Goal: Task Accomplishment & Management: Complete application form

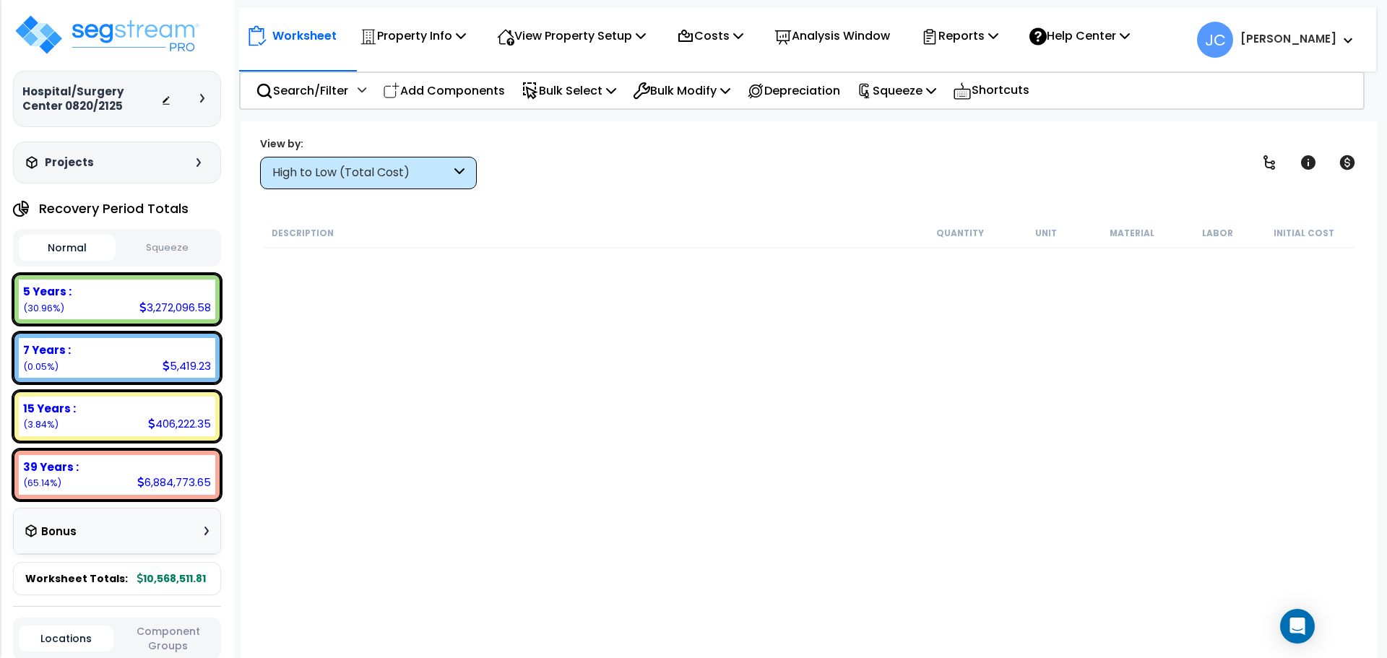
scroll to position [64, 0]
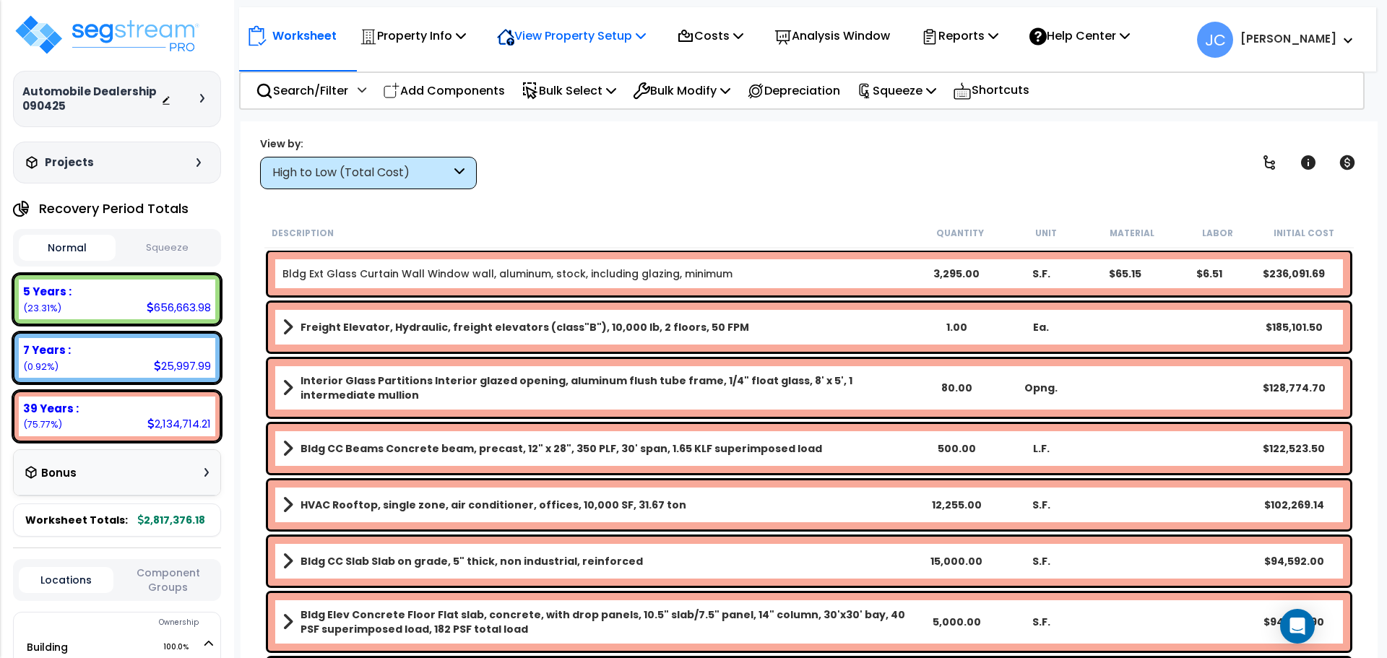
click at [592, 22] on div "View Property Setup" at bounding box center [571, 36] width 149 height 34
click at [561, 100] on link "View Questionnaire" at bounding box center [561, 99] width 143 height 29
click at [465, 43] on p "Property Info" at bounding box center [413, 36] width 106 height 20
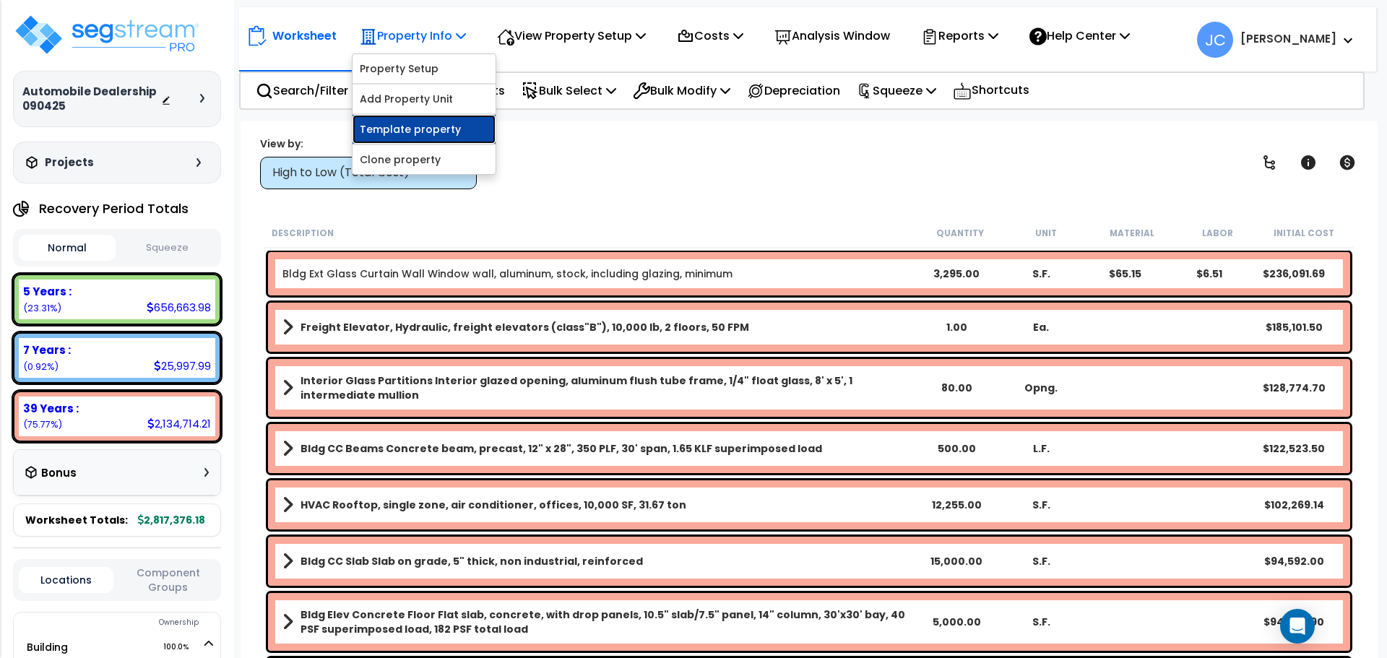
click at [411, 126] on link "Template property" at bounding box center [424, 129] width 143 height 29
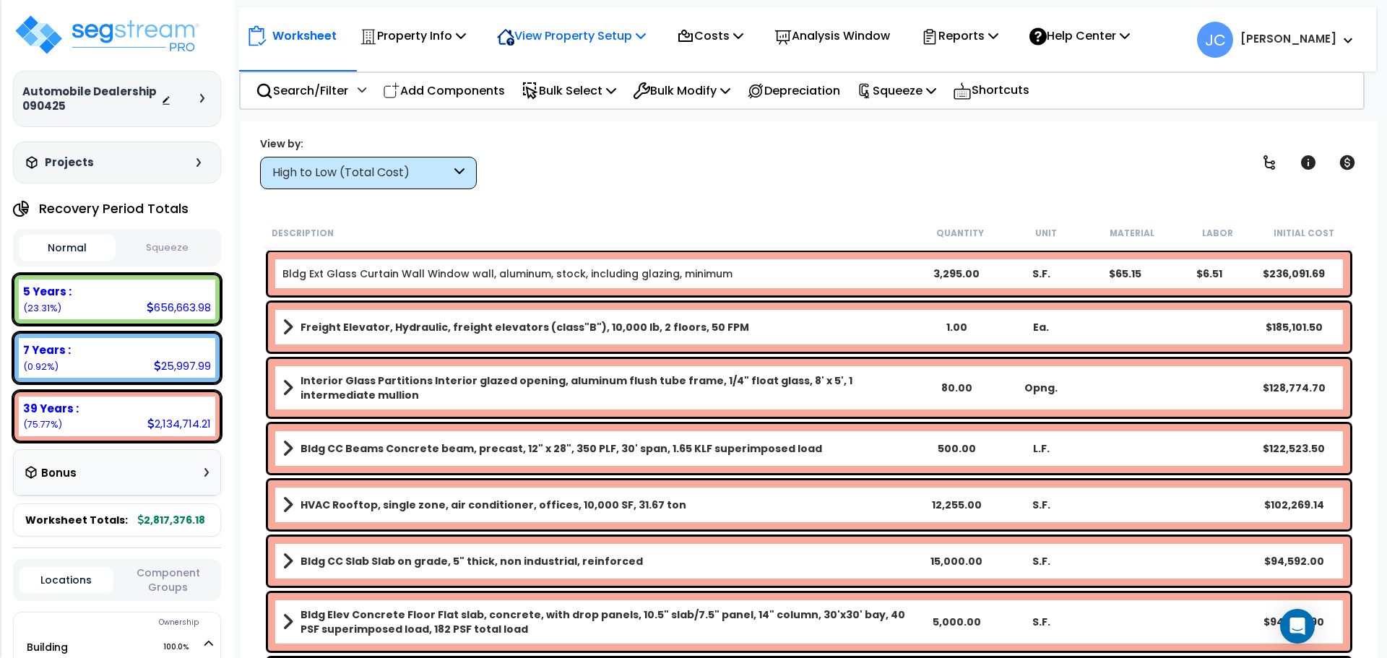
click at [588, 32] on p "View Property Setup" at bounding box center [571, 36] width 149 height 20
click at [569, 98] on link "View Questionnaire" at bounding box center [561, 99] width 143 height 29
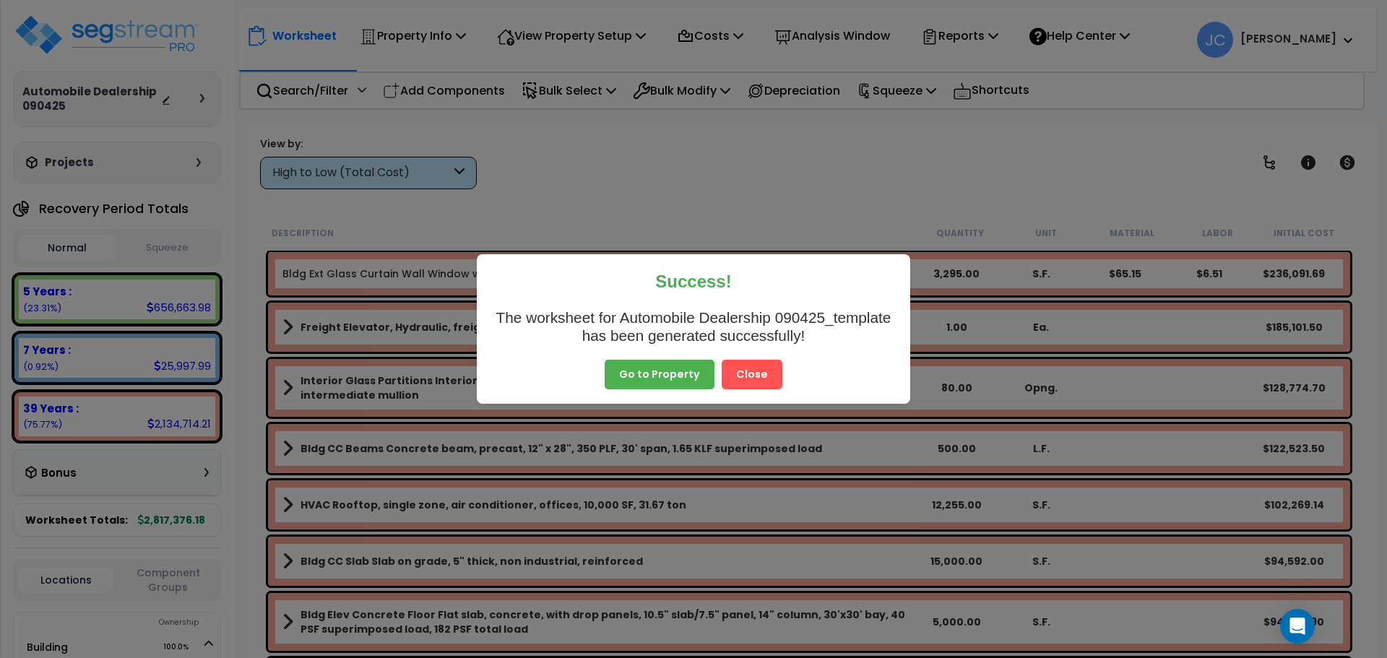
click at [763, 372] on button "Close" at bounding box center [752, 375] width 61 height 30
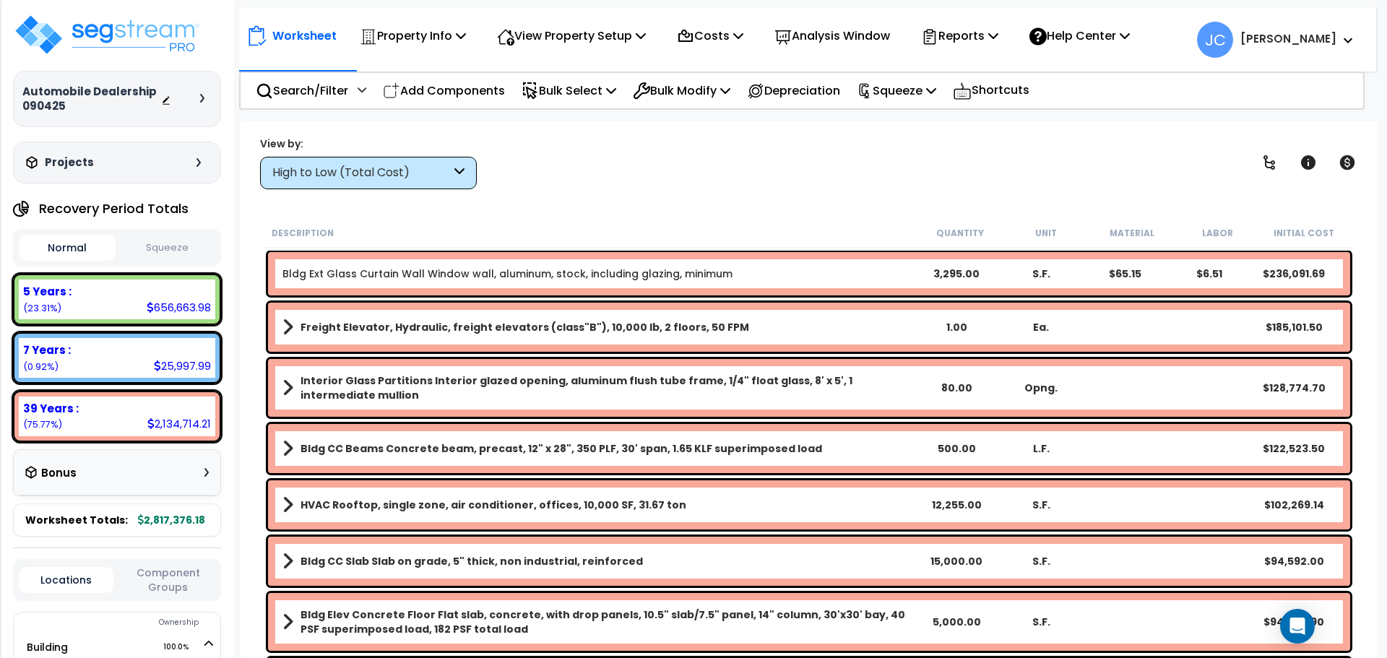
click at [413, 174] on div "High to Low (Total Cost)" at bounding box center [361, 173] width 178 height 17
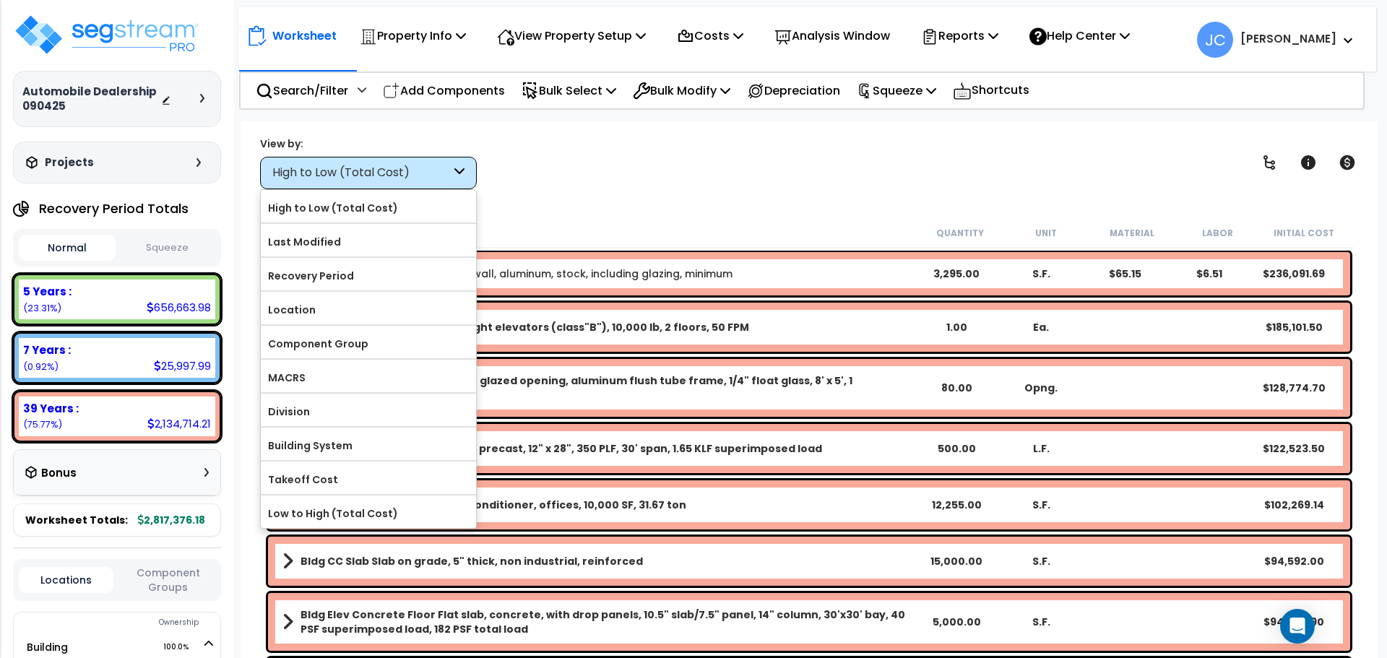
click at [386, 335] on label "Component Group" at bounding box center [368, 344] width 215 height 22
click at [0, 0] on input "Component Group" at bounding box center [0, 0] width 0 height 0
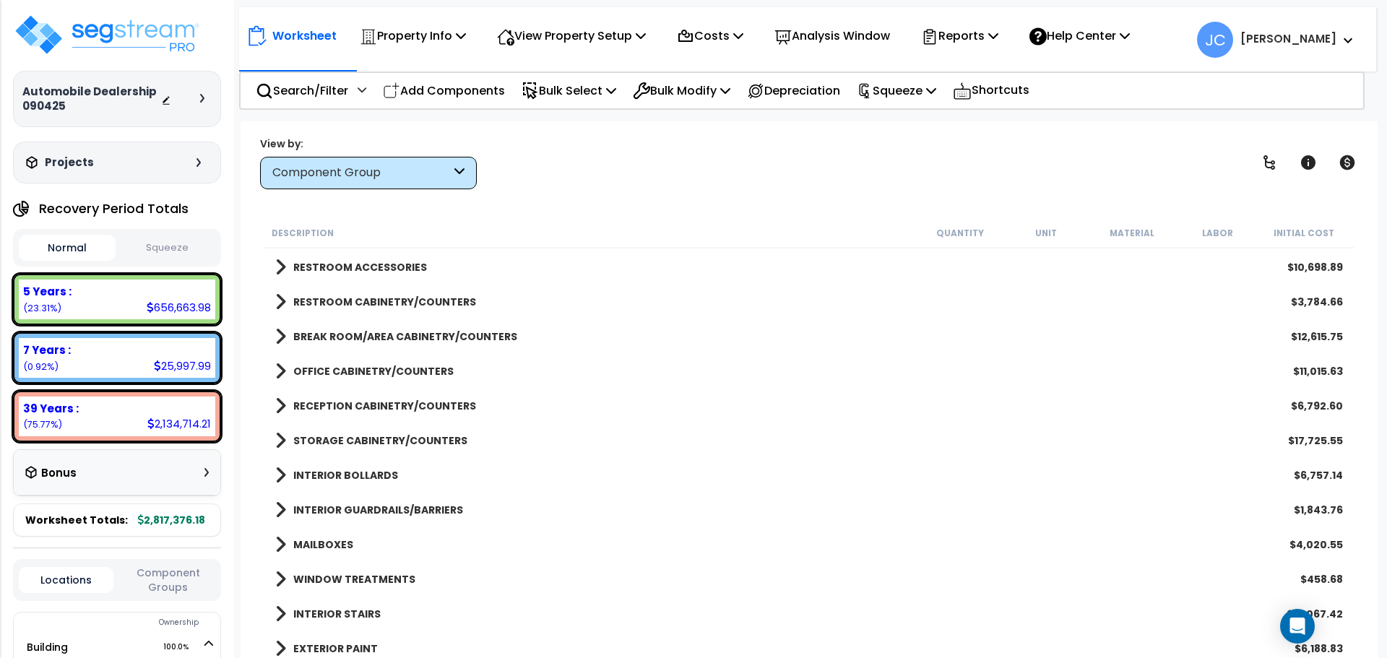
click at [340, 448] on link "STORAGE CABINETRY/COUNTERS" at bounding box center [371, 441] width 192 height 20
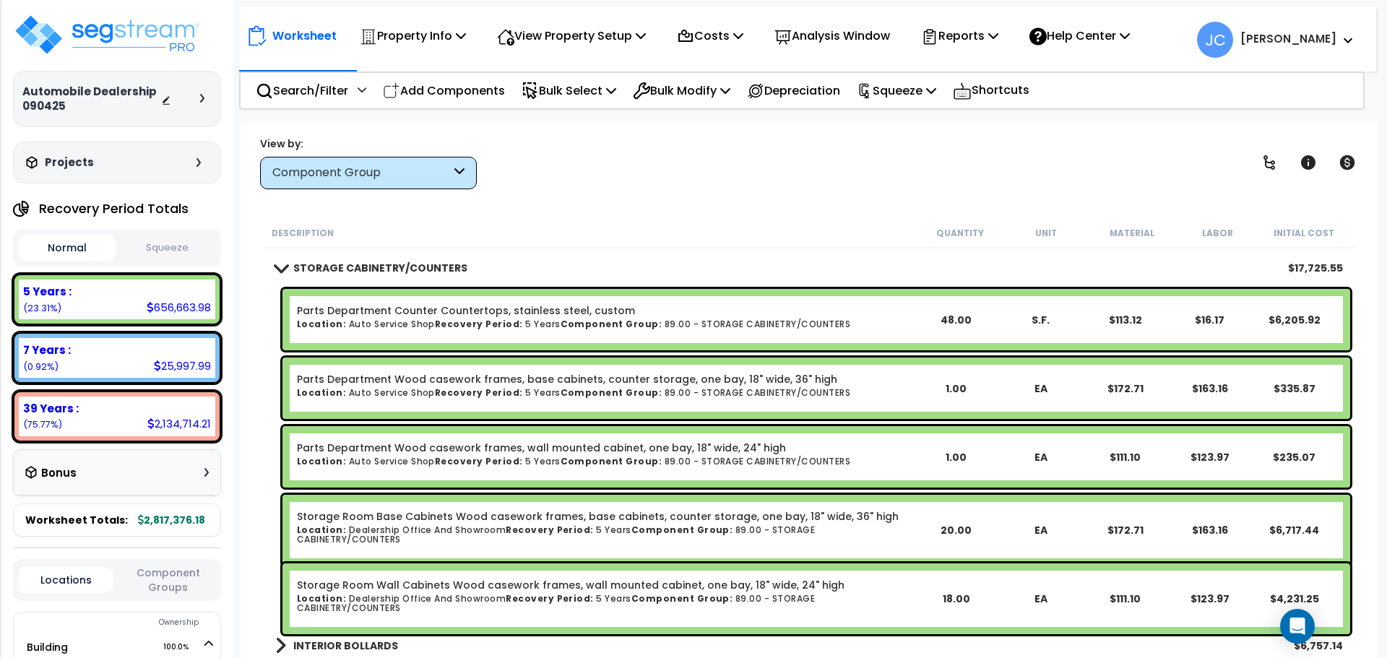
scroll to position [1069, 0]
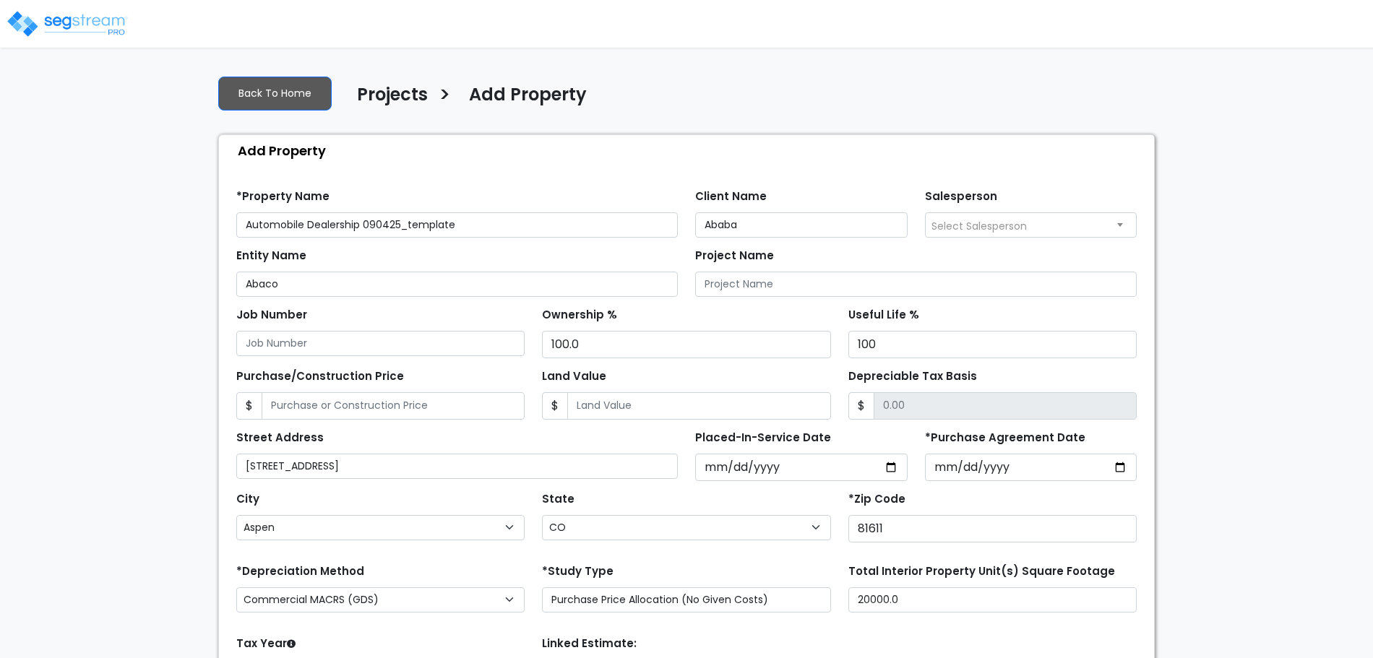
select select "Aspen"
select select "CO"
select select "2025"
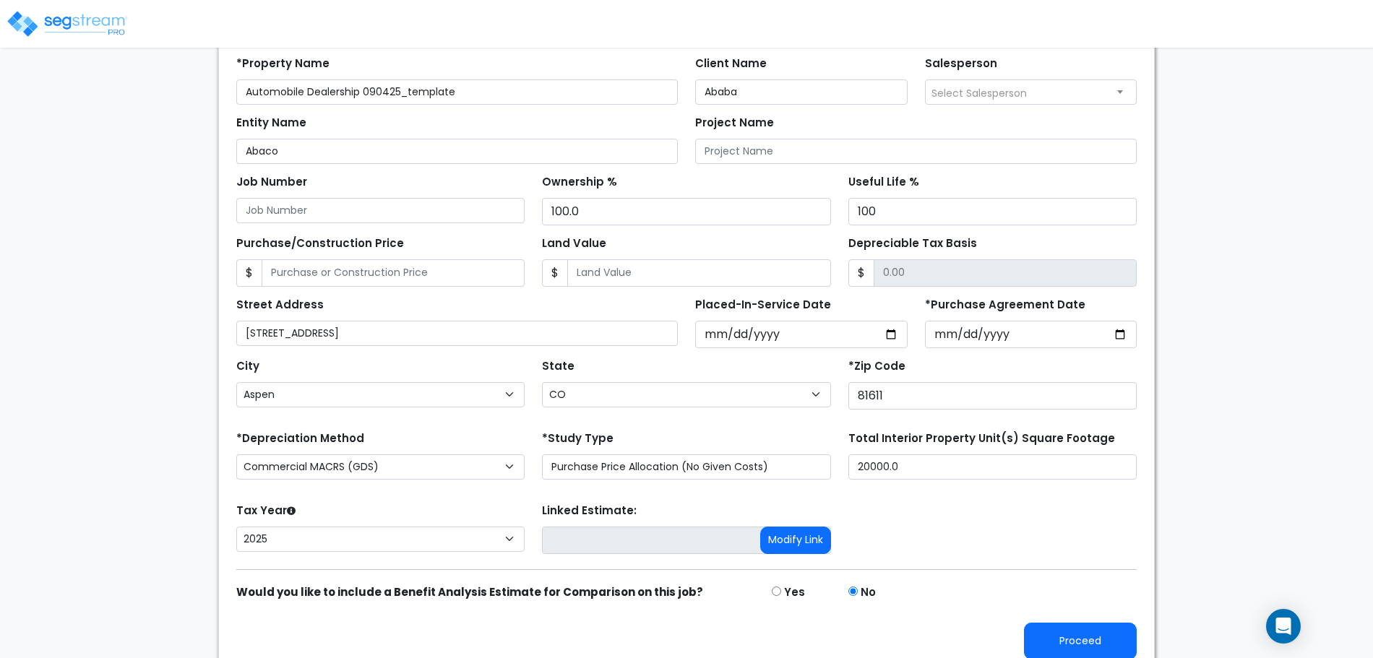
scroll to position [142, 0]
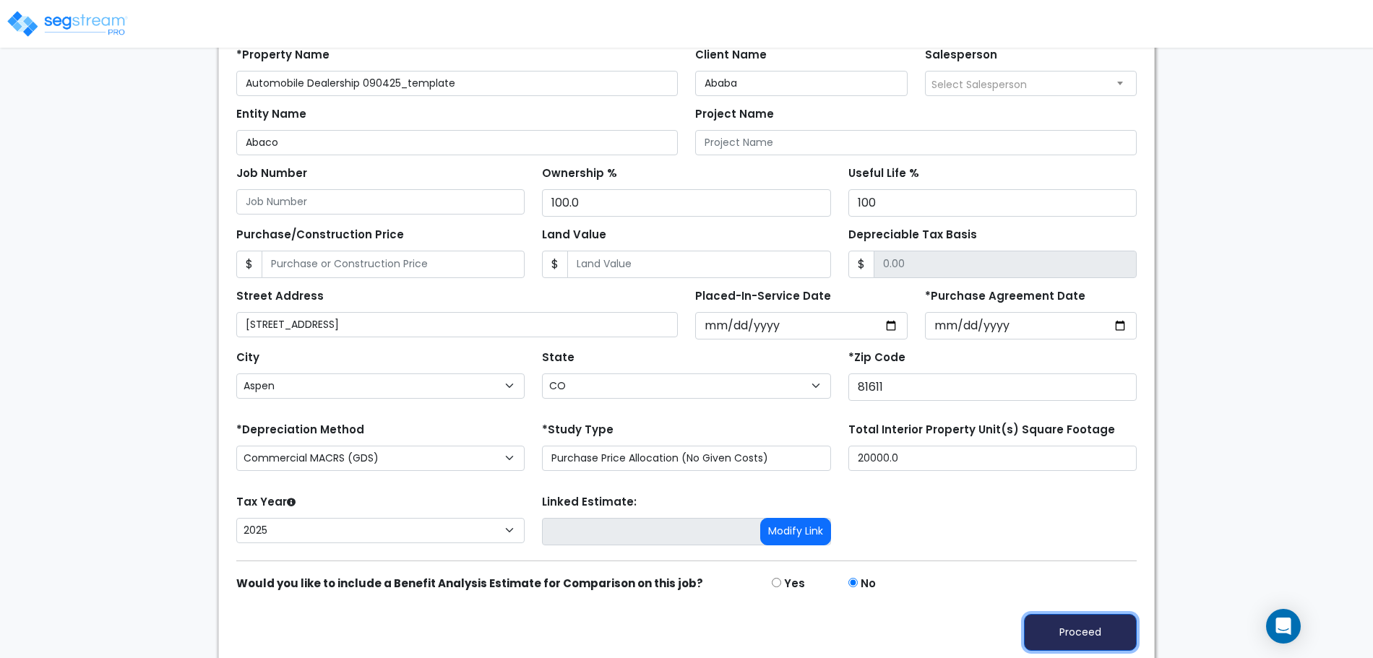
click at [1069, 617] on button "Proceed" at bounding box center [1080, 632] width 113 height 37
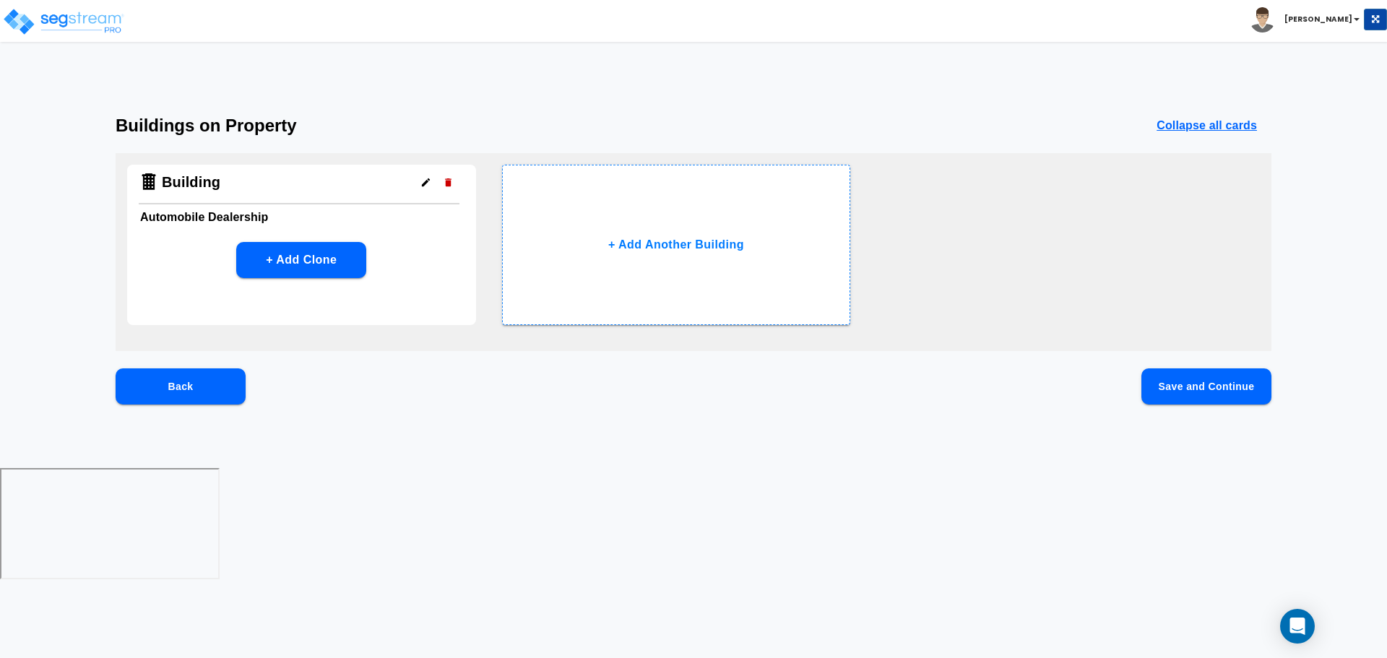
click at [1176, 395] on button "Save and Continue" at bounding box center [1207, 386] width 130 height 36
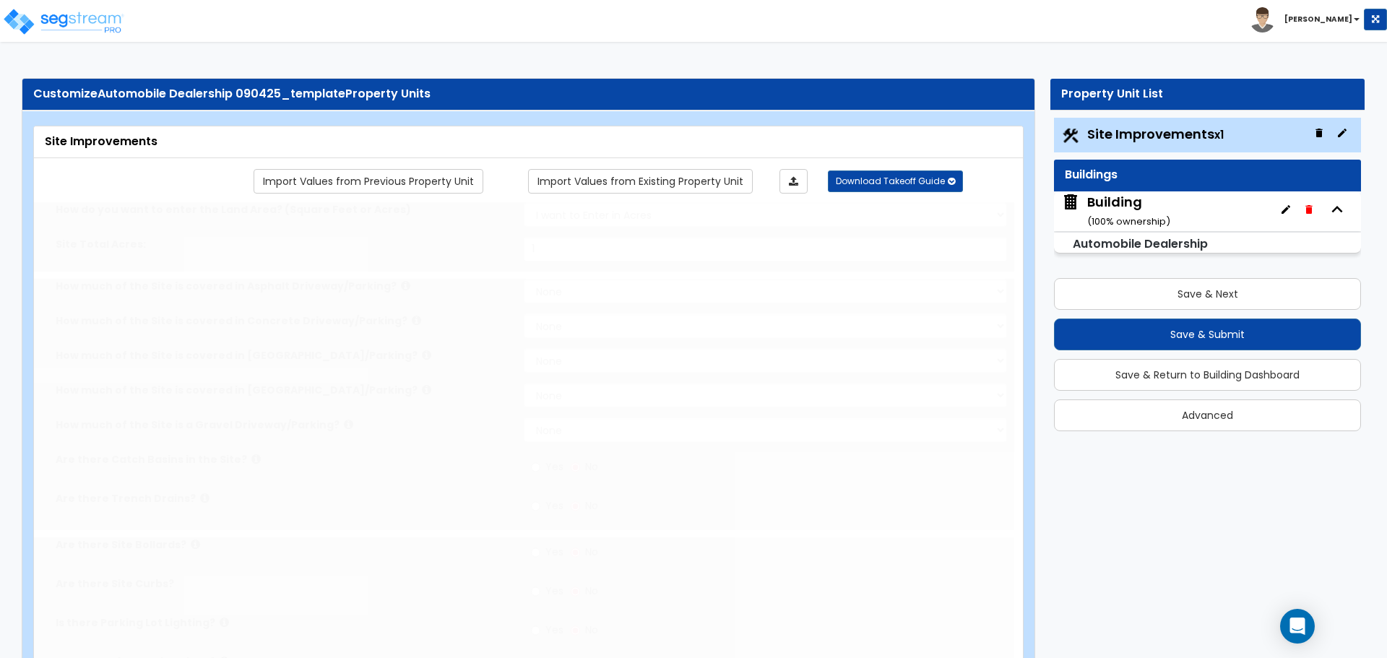
type input "1"
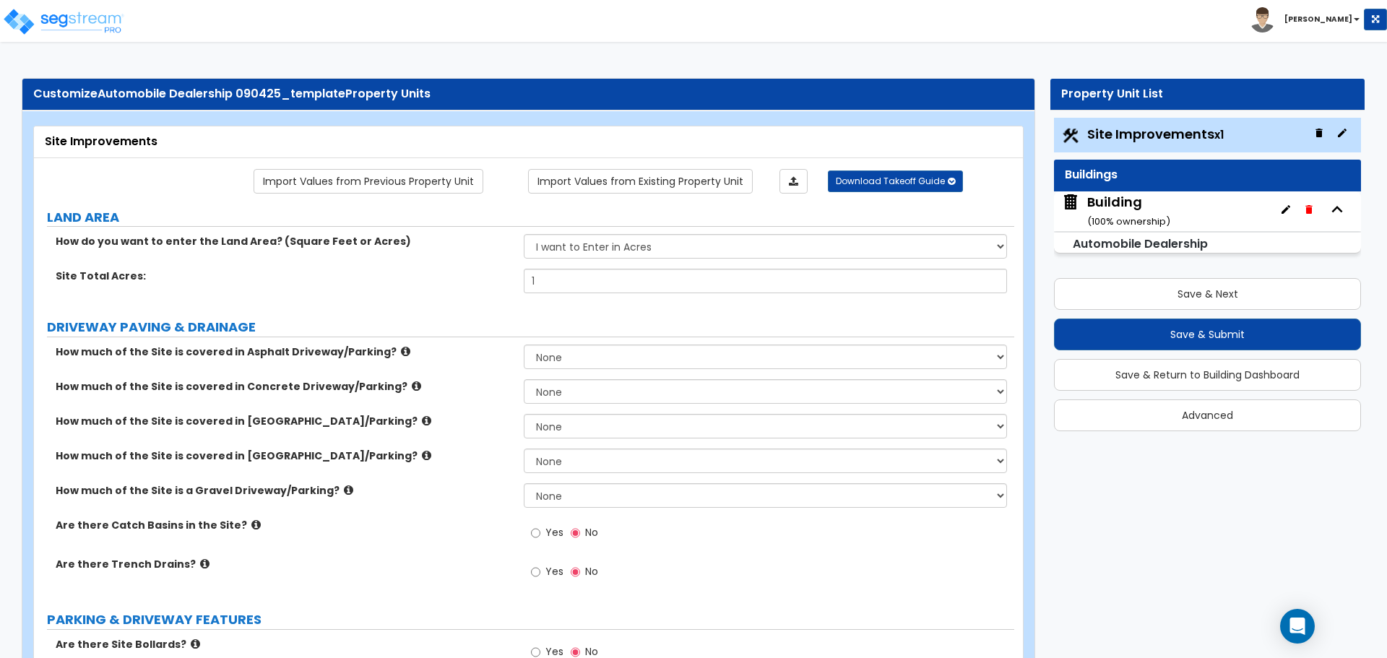
click at [1074, 210] on img at bounding box center [1070, 202] width 19 height 19
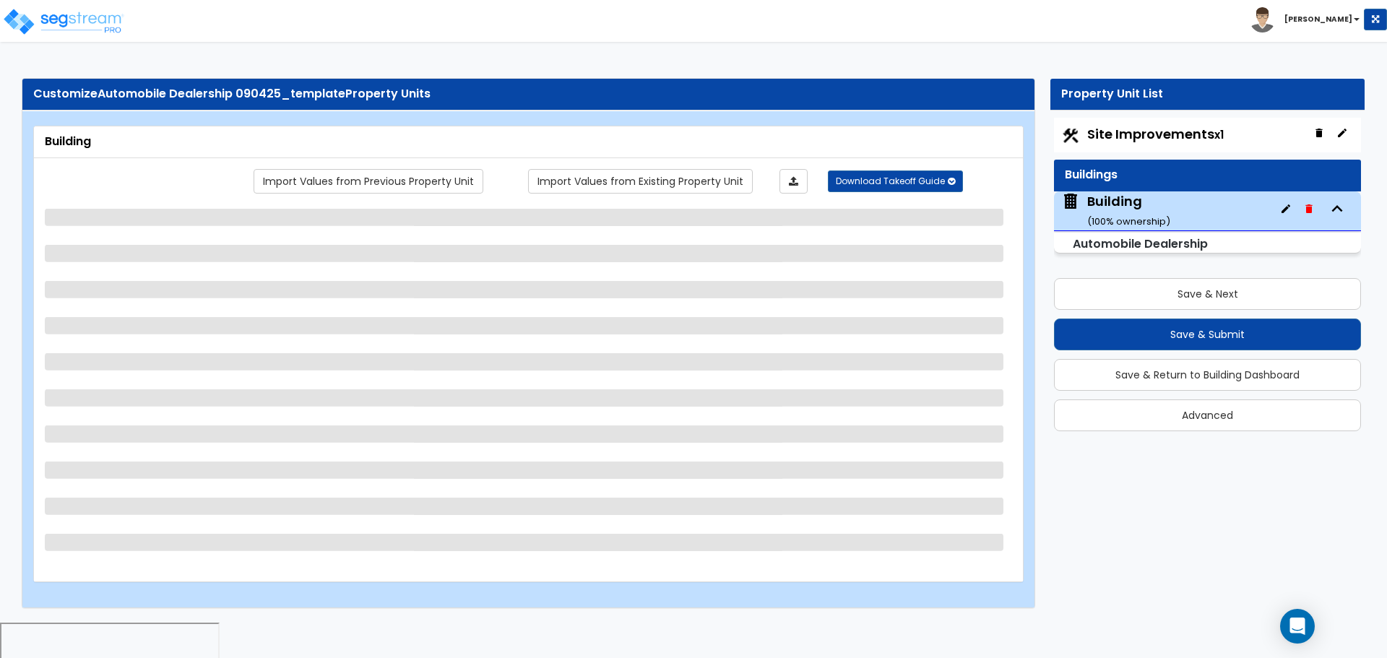
select select "2"
select select "5"
select select "2"
select select "5"
select select "1"
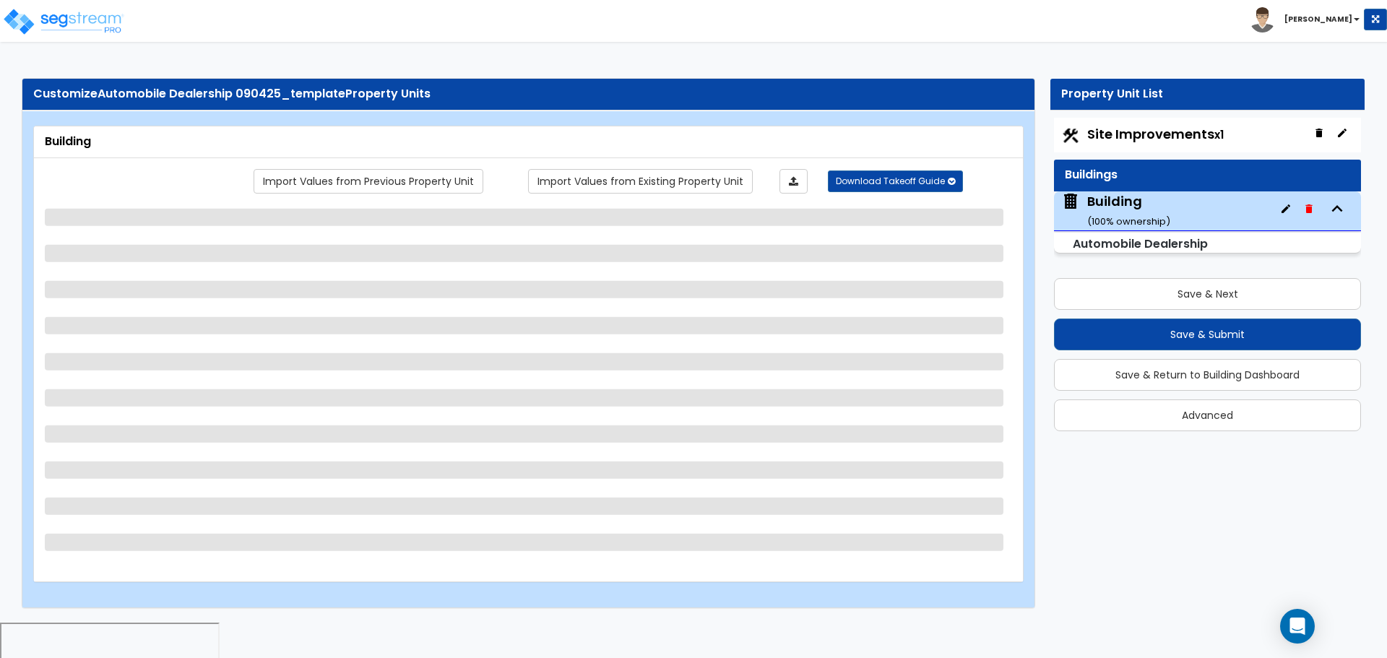
select select "4"
select select "2"
select select "1"
select select "2"
select select "3"
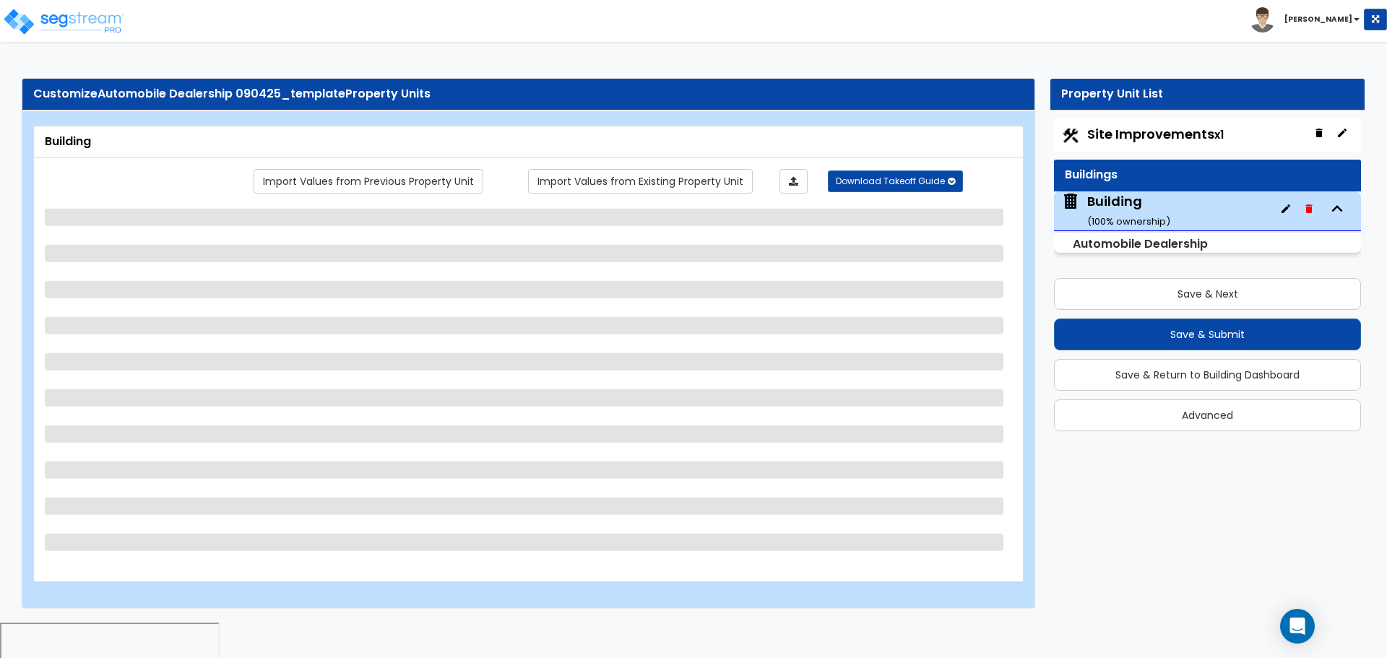
select select "3"
select select "5"
select select "13"
select select "6"
select select "10"
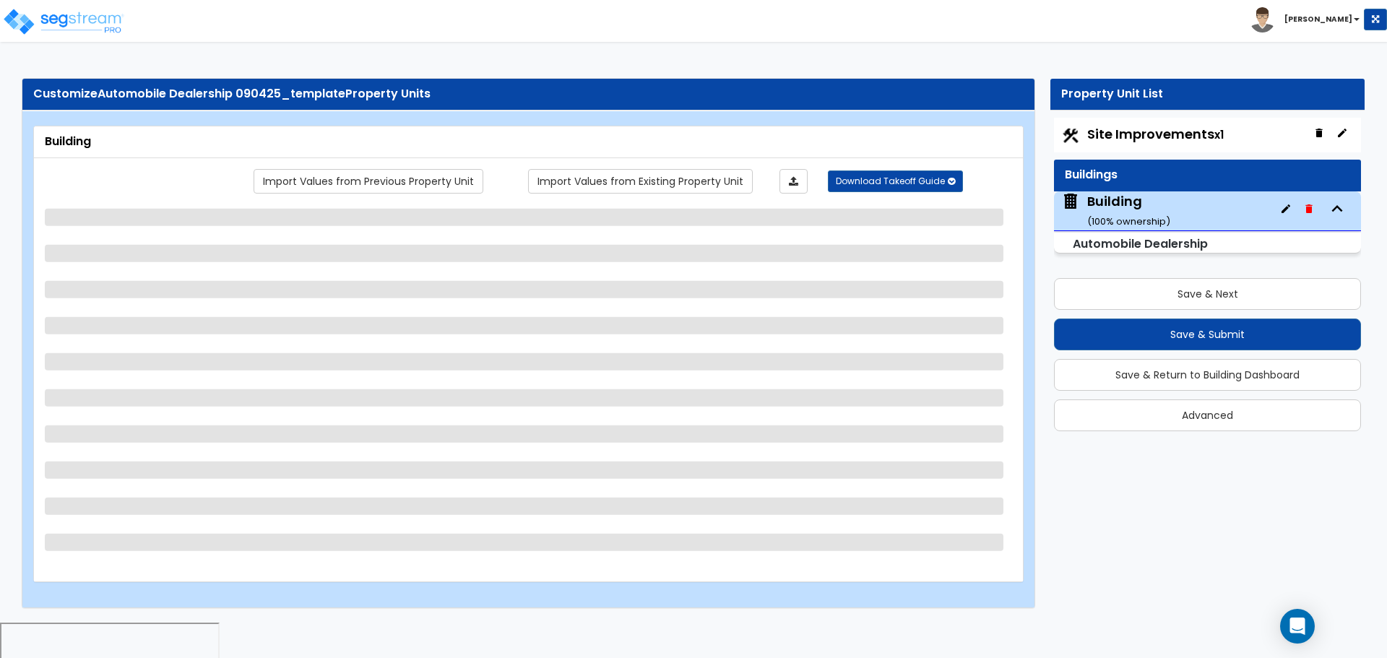
select select "3"
select select "1"
select select "4"
select select "3"
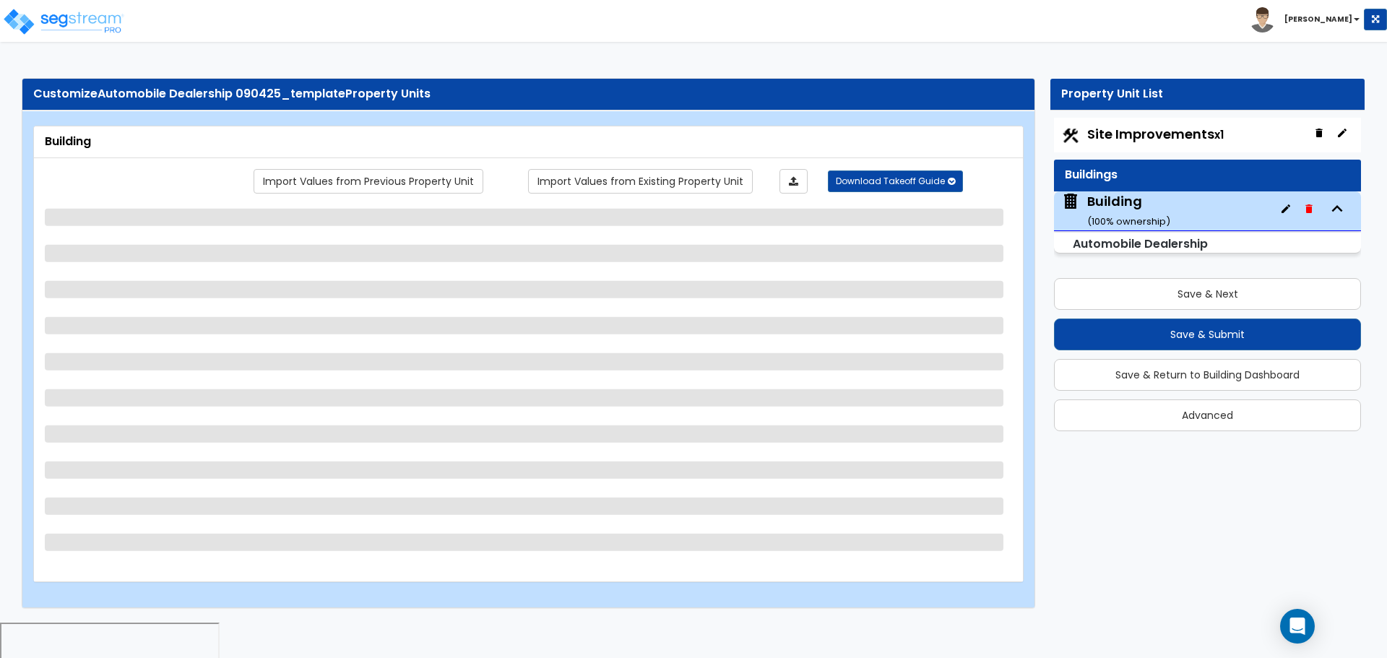
select select "2"
select select "3"
select select "4"
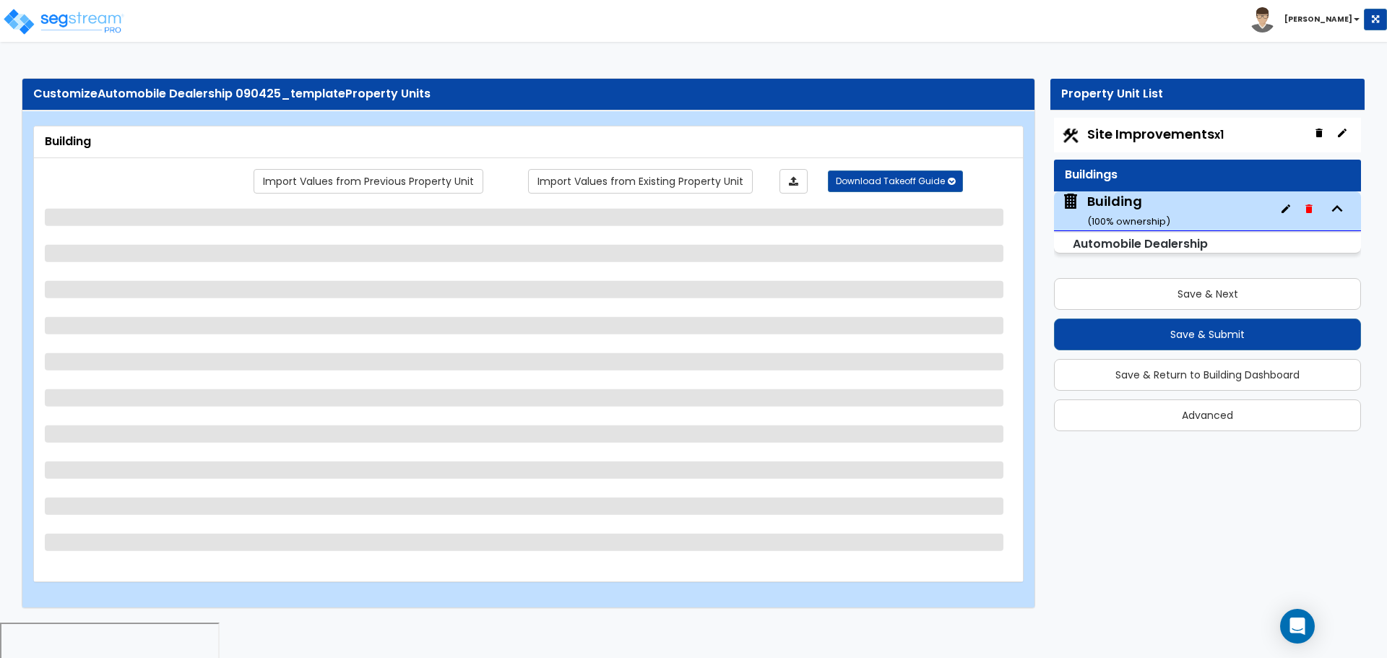
select select "2"
select select "1"
select select "3"
select select "2"
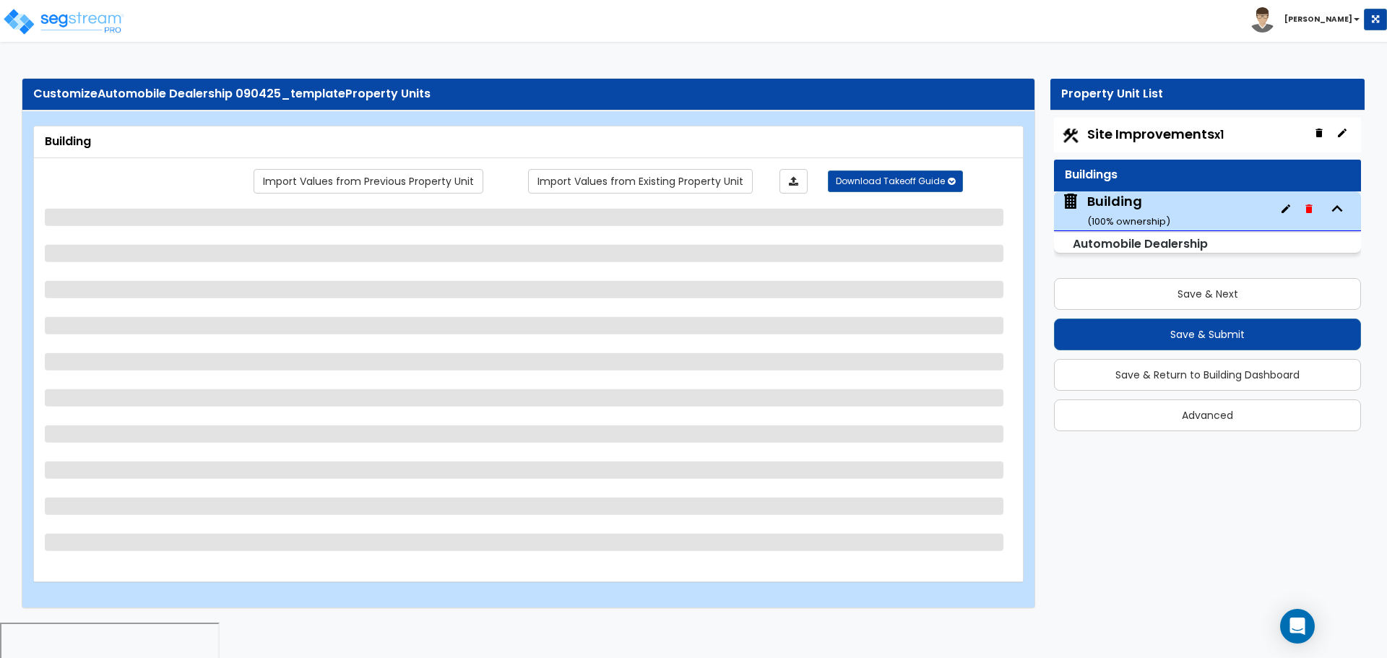
select select "1"
select select "3"
select select "2"
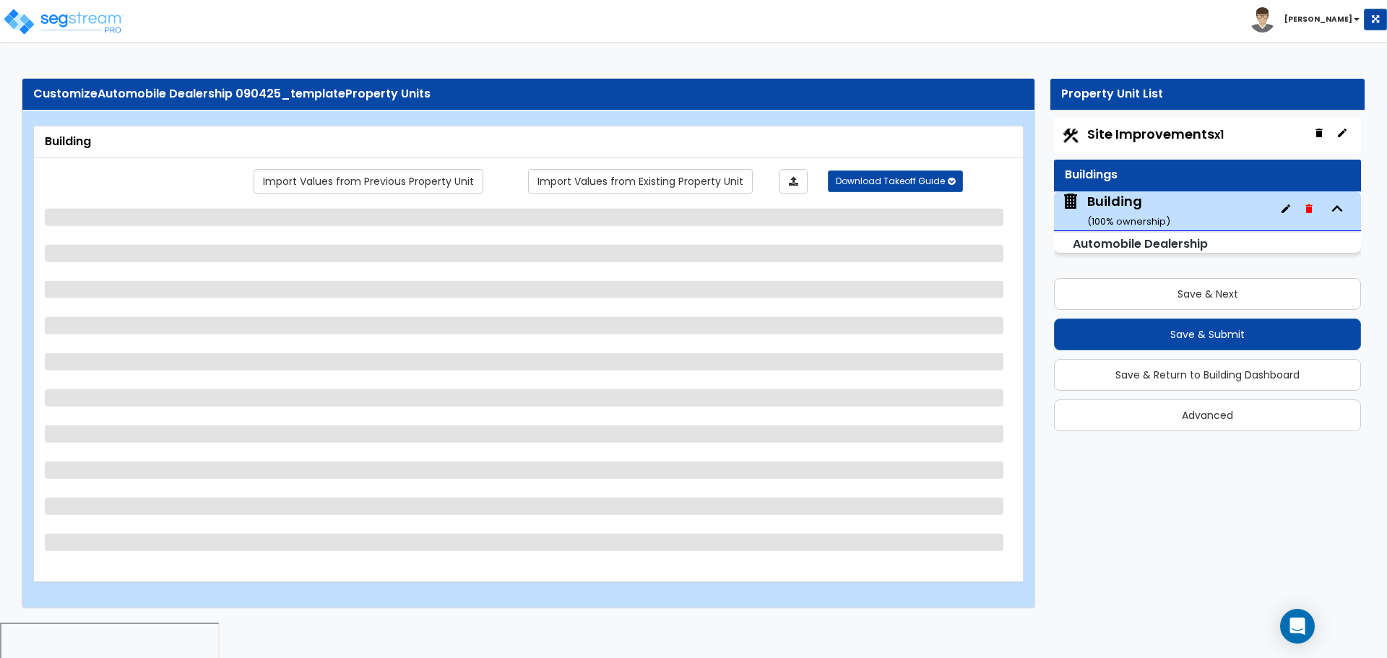
select select "3"
select select "7"
select select "2"
select select "5"
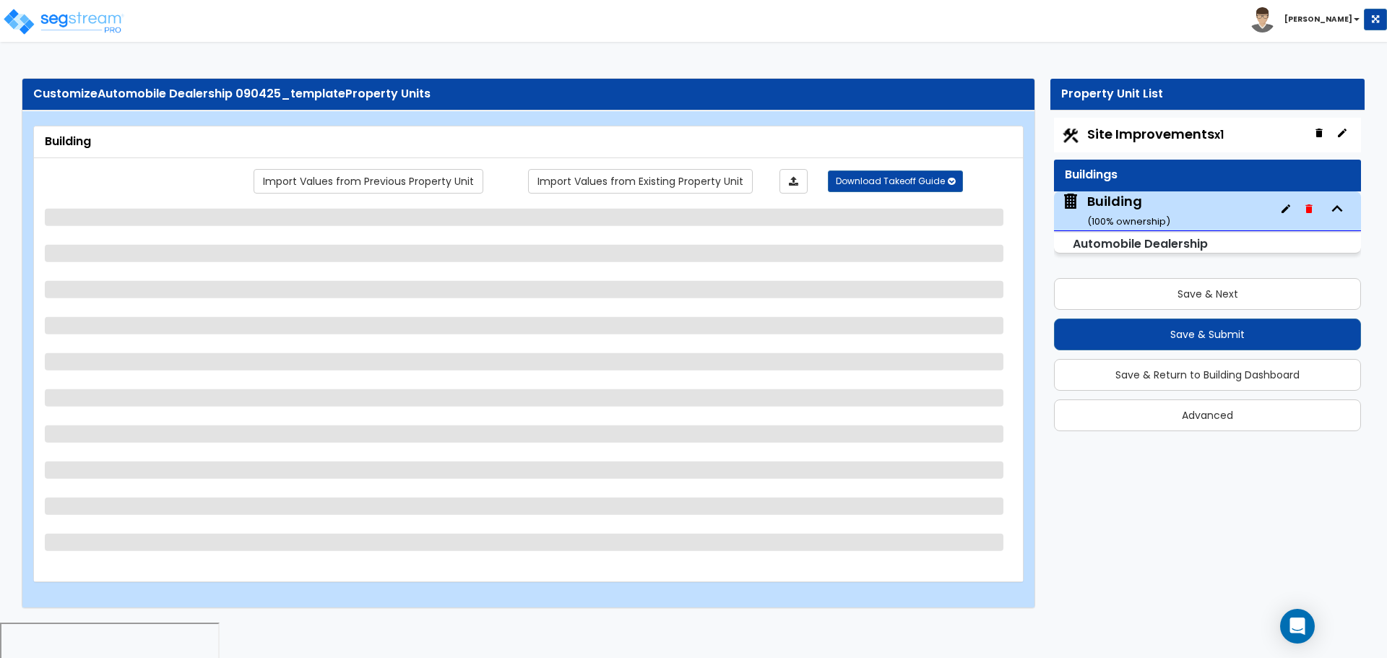
select select "2"
select select "4"
select select "1"
select select "7"
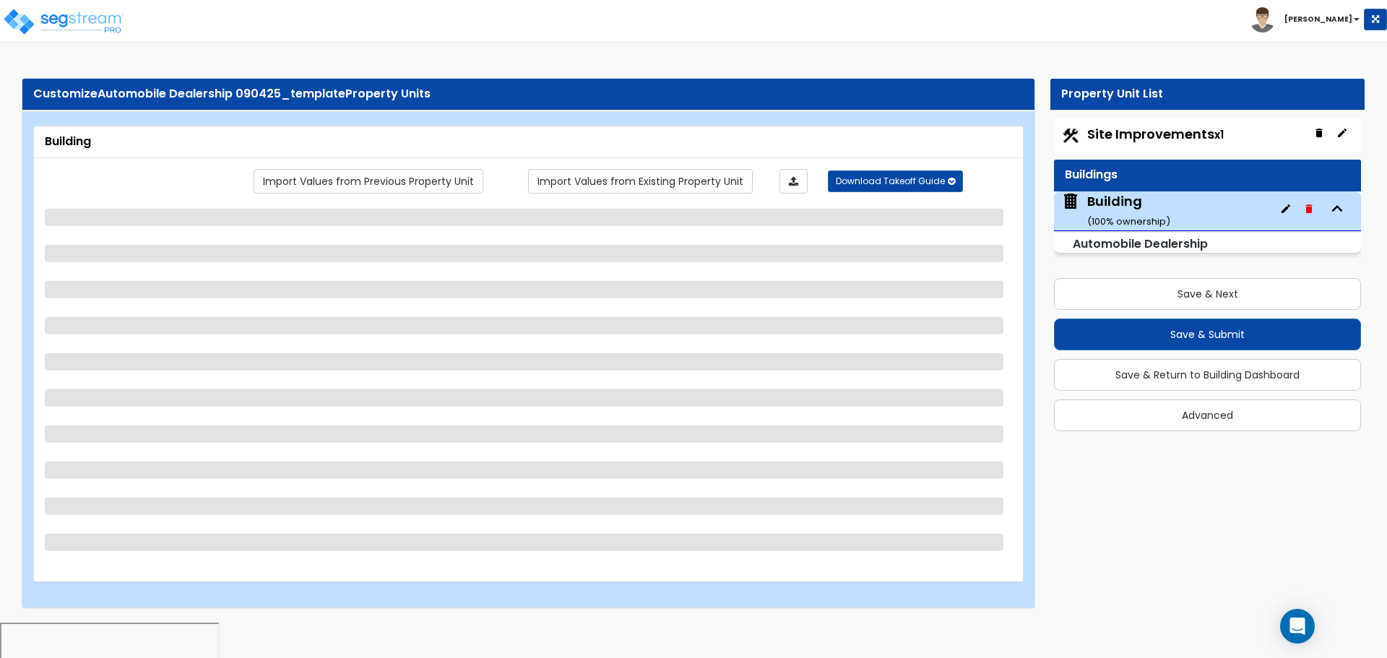
select select "1"
select select "4"
select select "2"
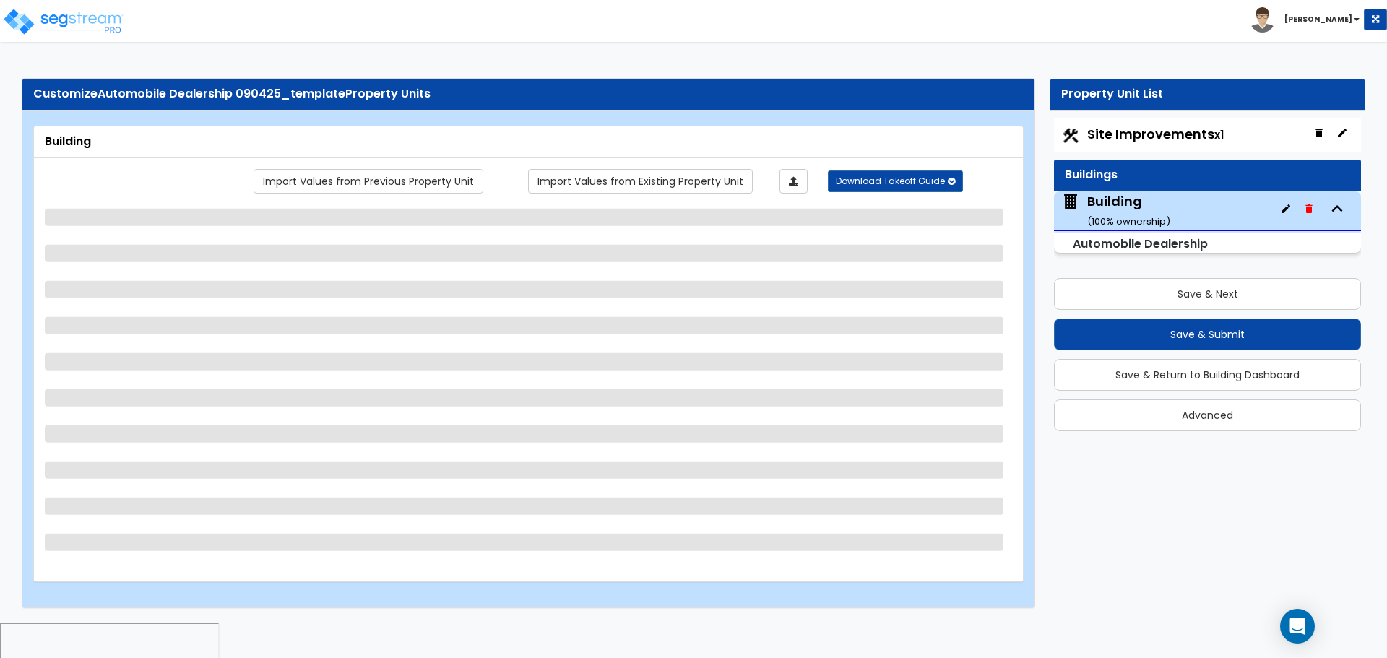
select select "3"
select select "4"
select select "5"
select select "8"
select select "2"
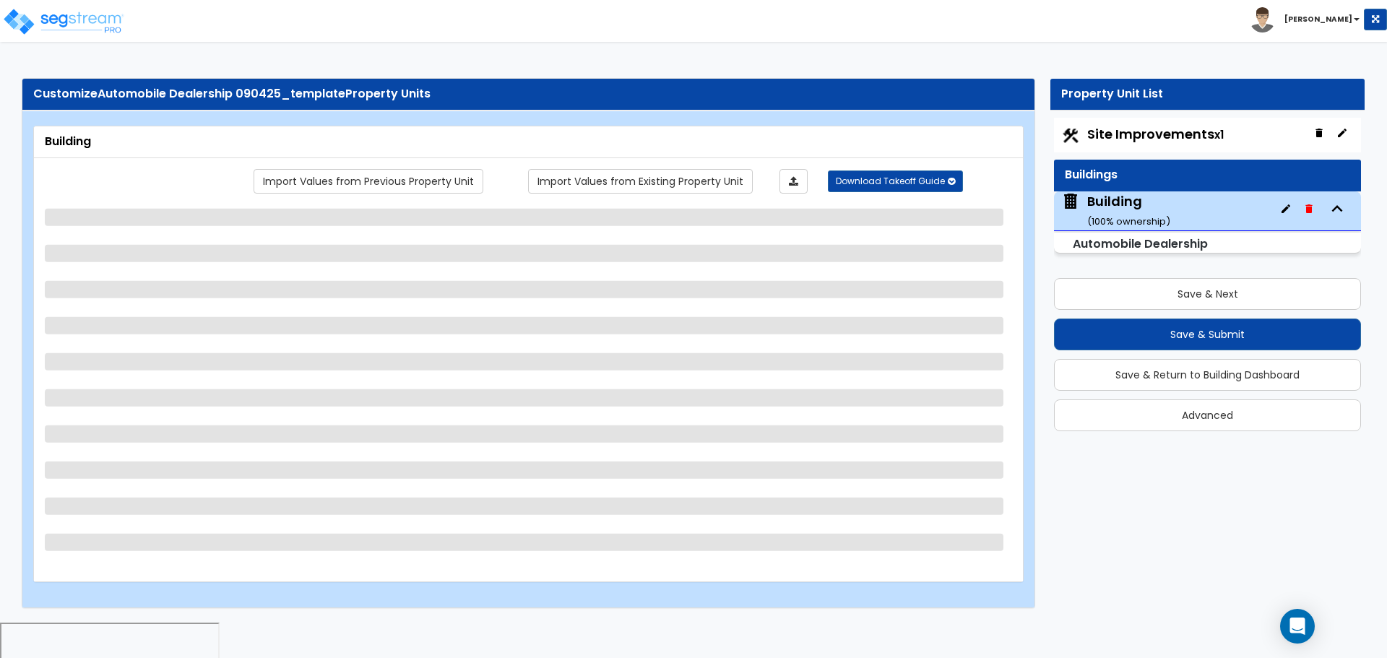
select select "2"
select select "3"
select select "2"
select select "1"
select select "2"
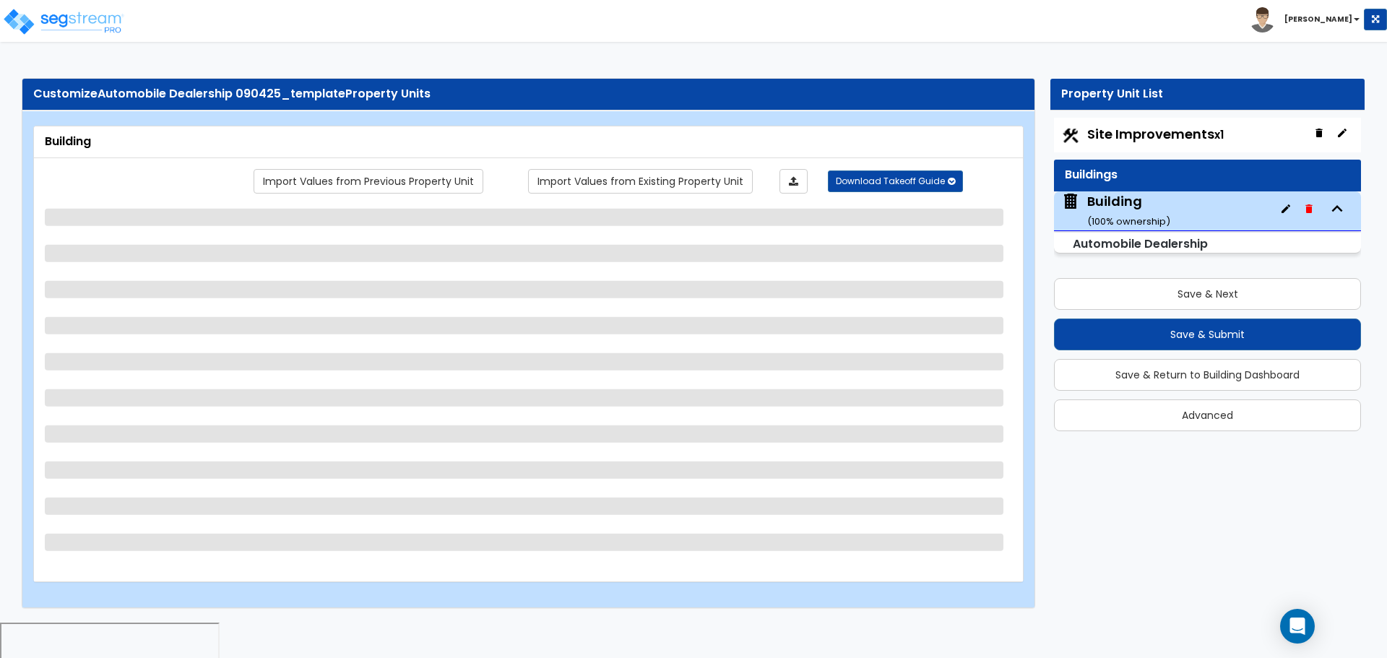
select select "3"
select select "2"
select select "3"
select select "1"
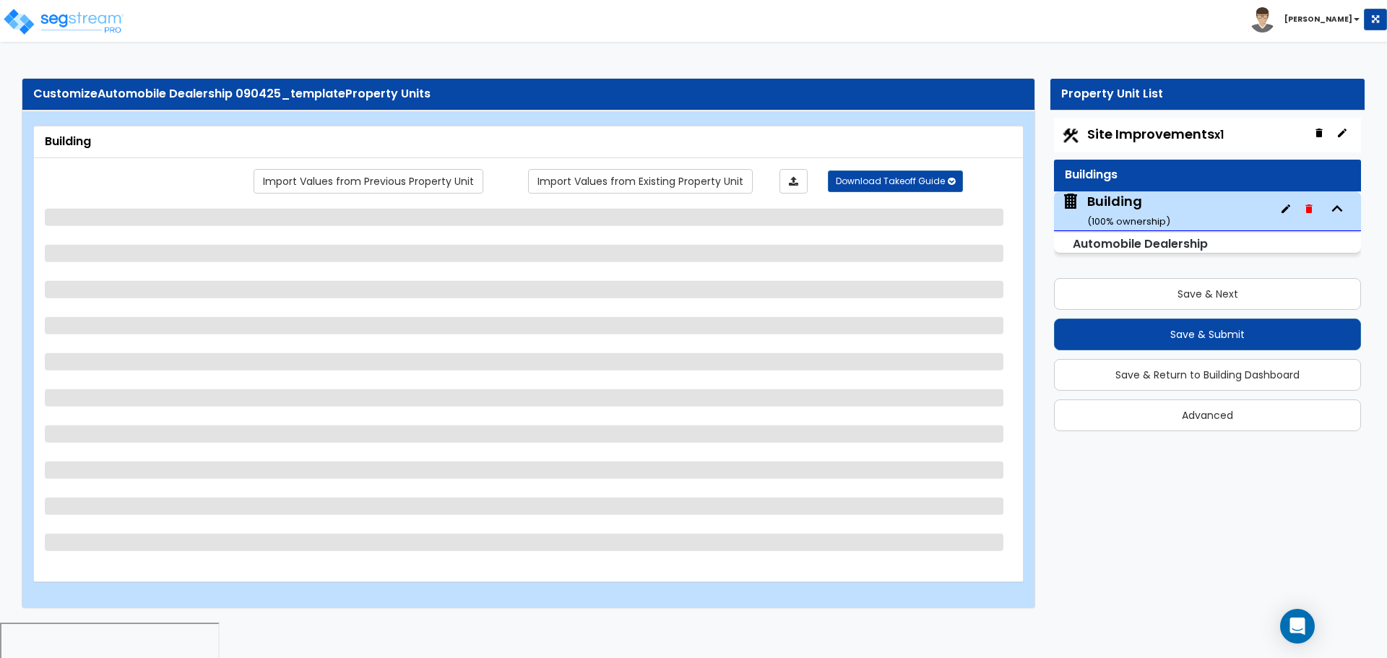
select select "3"
select select "2"
select select "1"
select select "2"
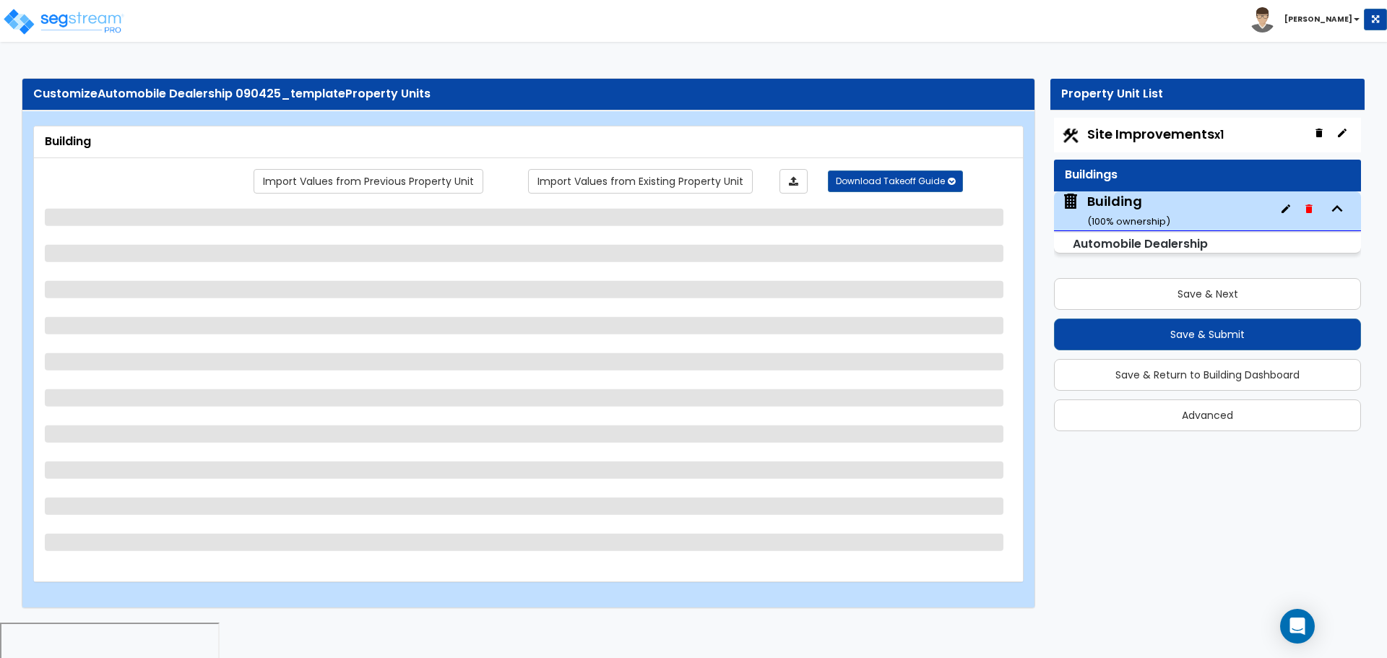
select select "1"
select select "8"
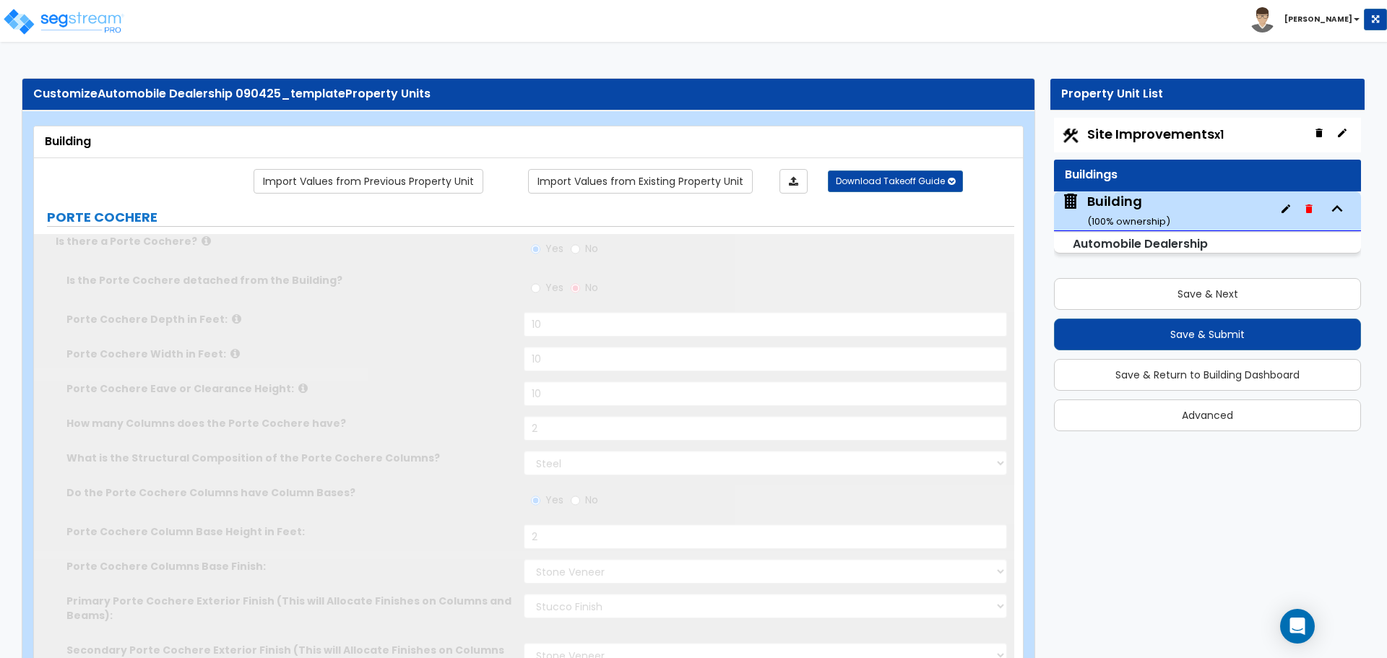
type input "1000"
radio input "true"
type input "4"
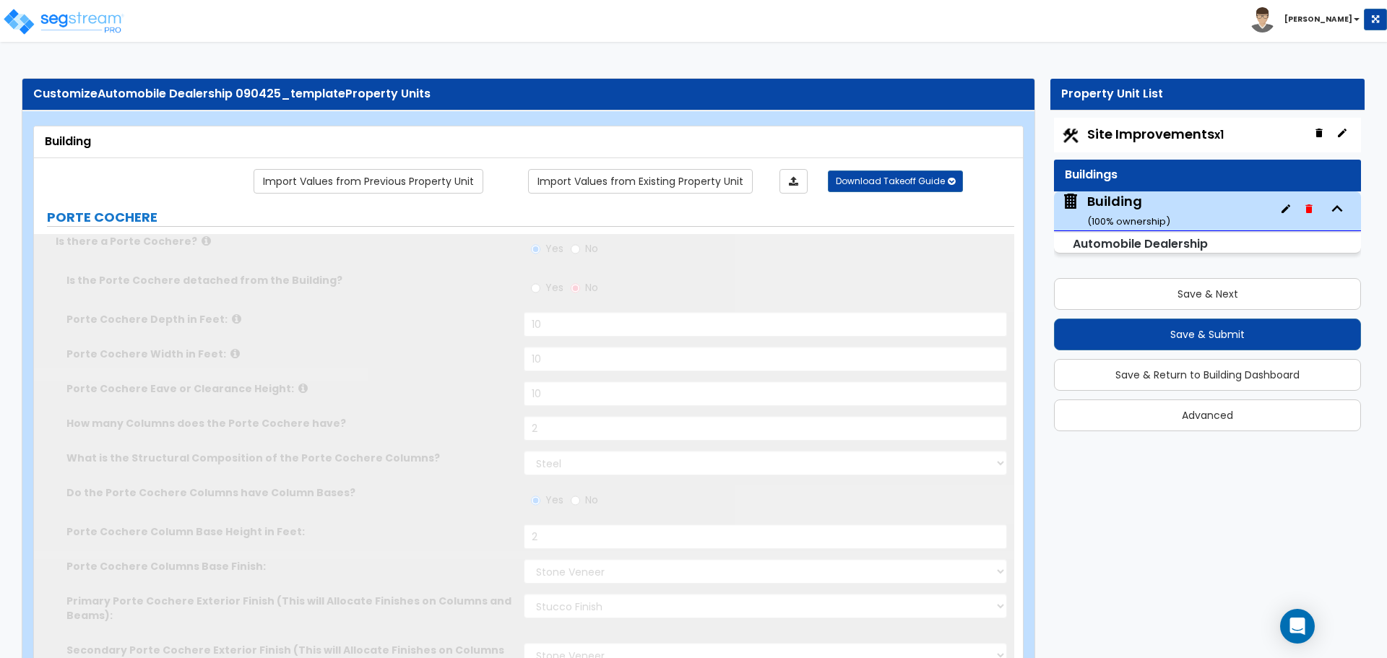
select select "1"
type input "30"
type input "20"
type input "10"
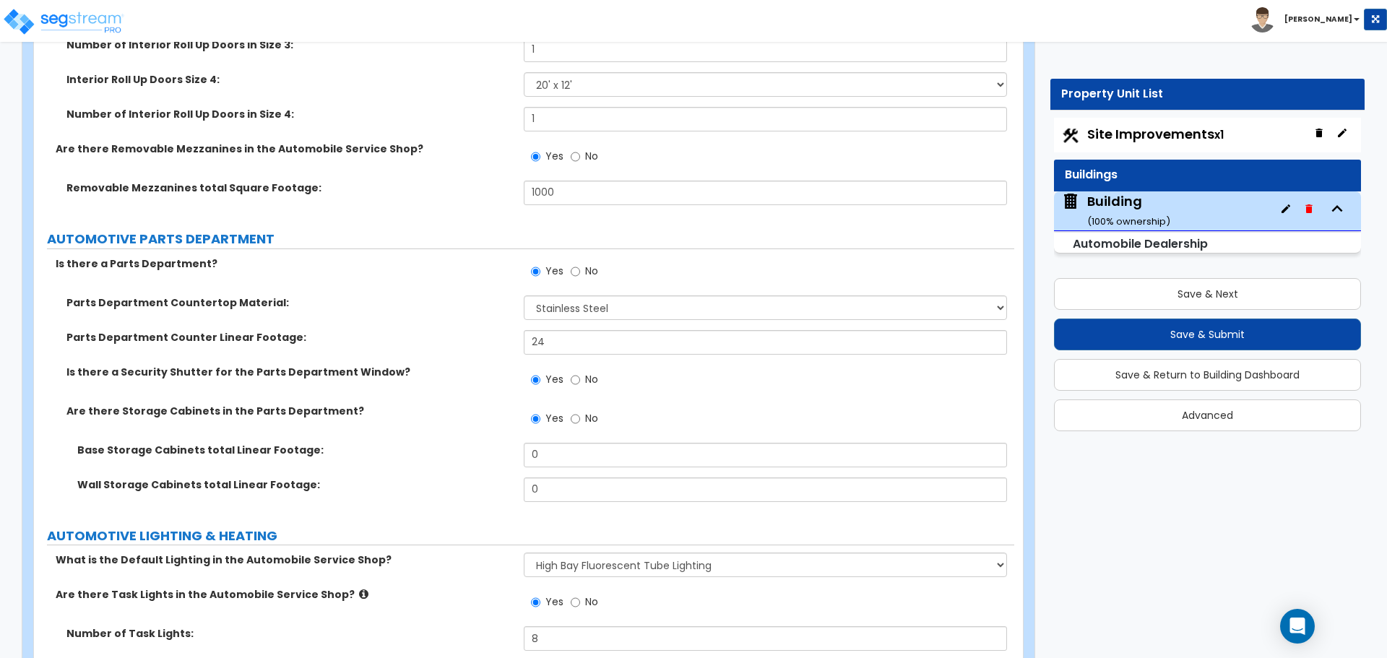
scroll to position [10913, 0]
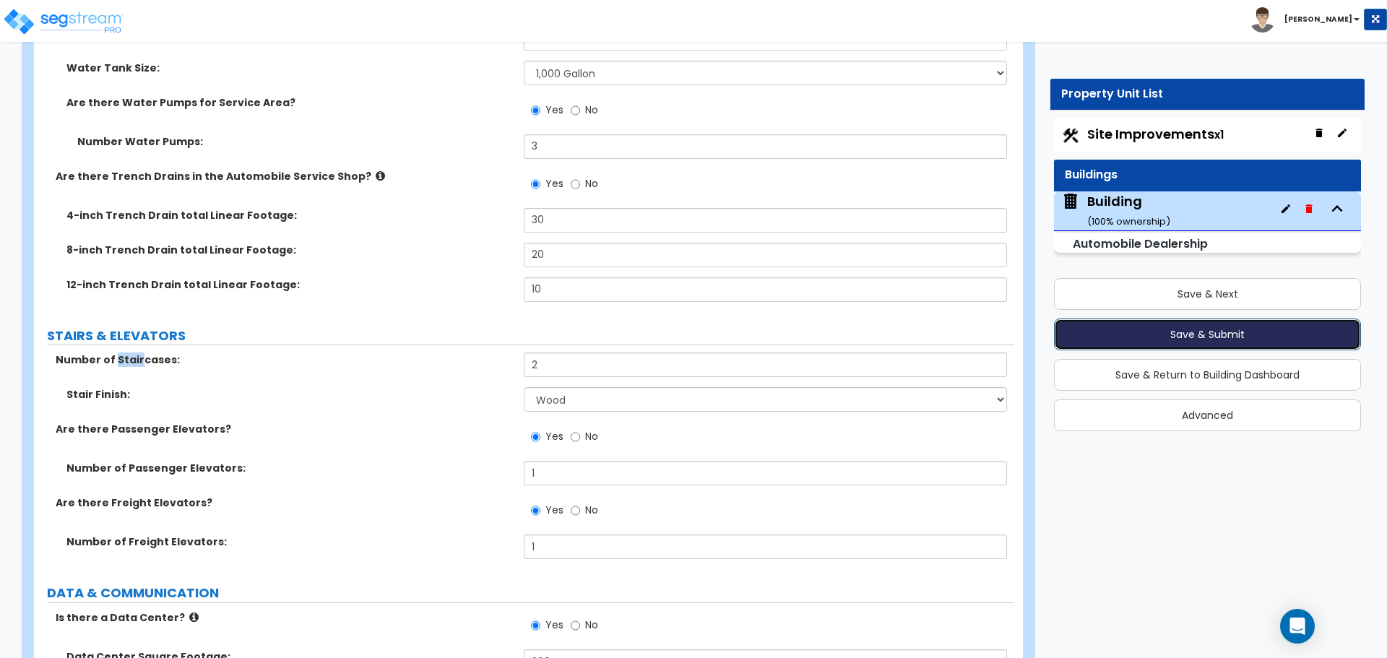
click at [1140, 336] on button "Save & Submit" at bounding box center [1207, 335] width 307 height 32
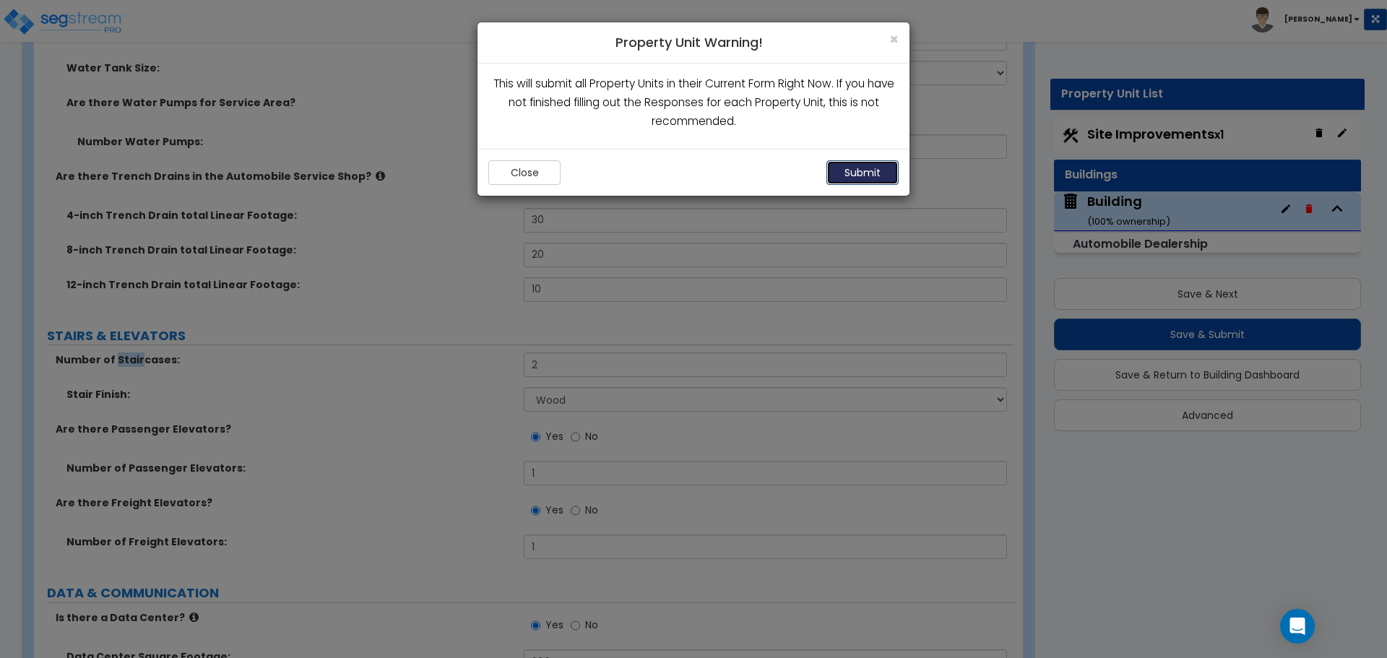
click at [845, 175] on button "Submit" at bounding box center [863, 172] width 72 height 25
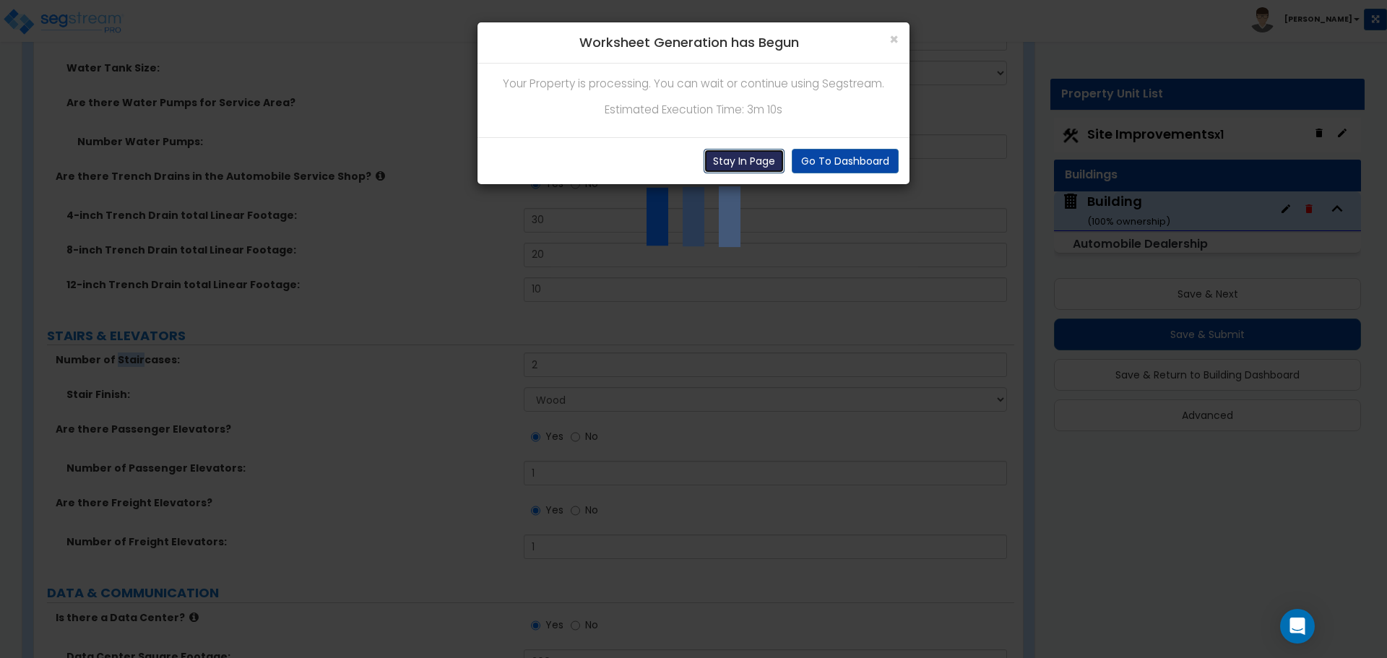
click at [736, 160] on button "Stay In Page" at bounding box center [744, 161] width 81 height 25
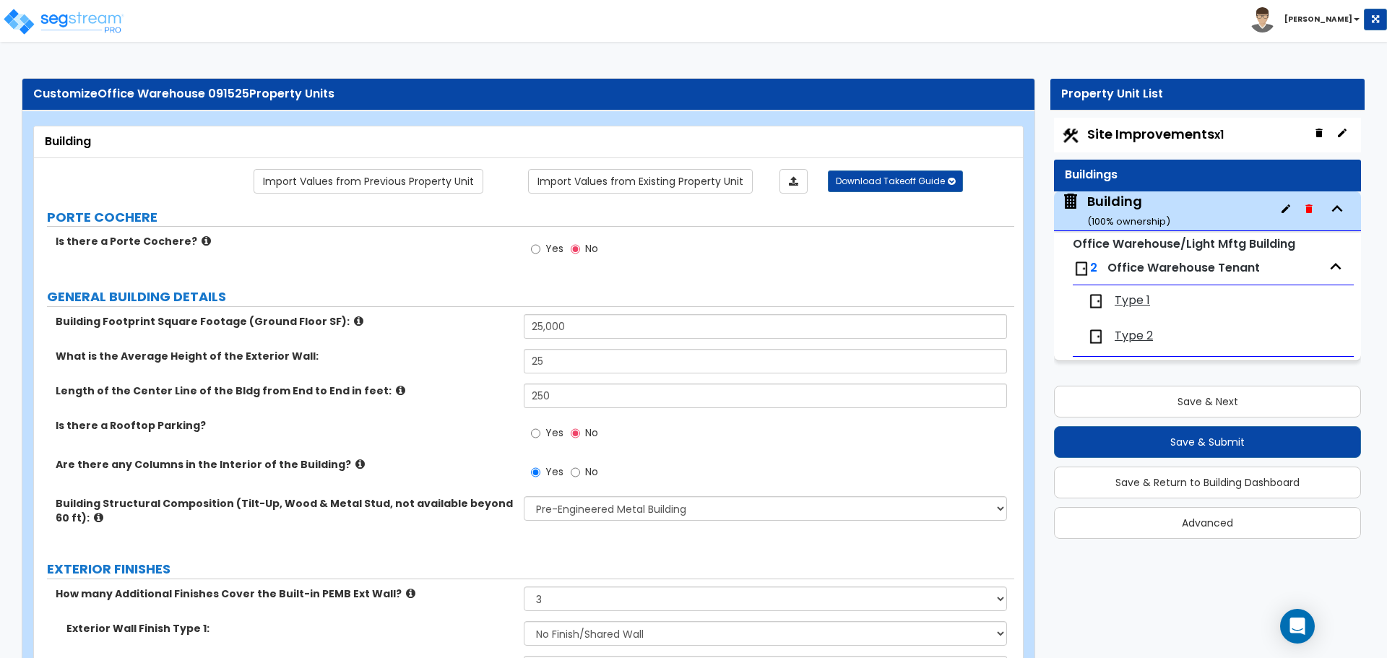
select select "1"
select select "3"
select select "1"
select select "8"
select select "7"
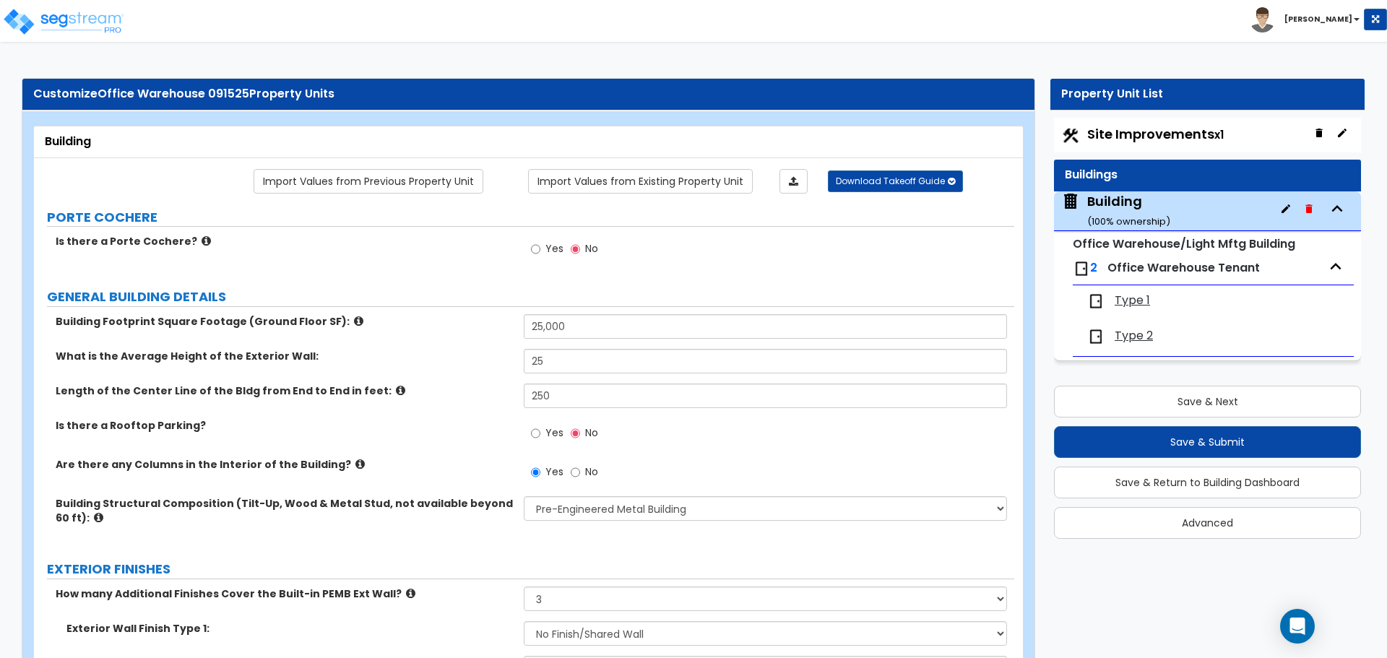
select select "1"
select select "3"
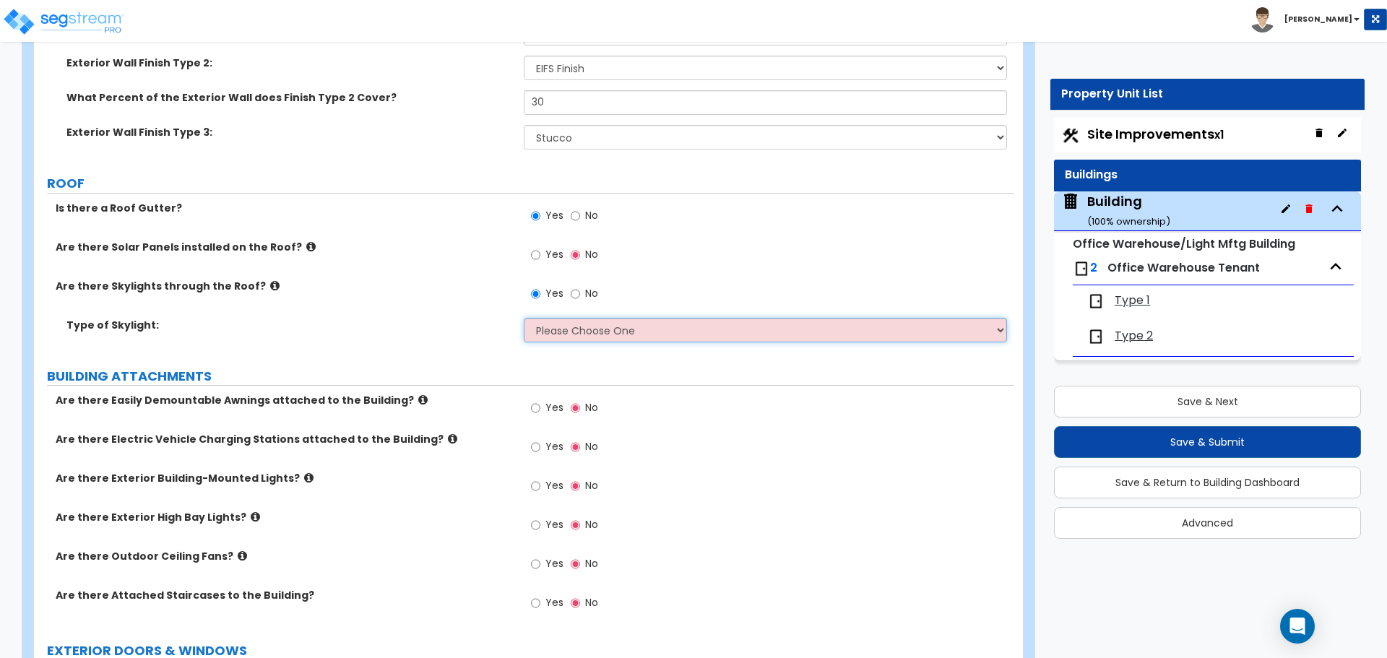
scroll to position [621, 0]
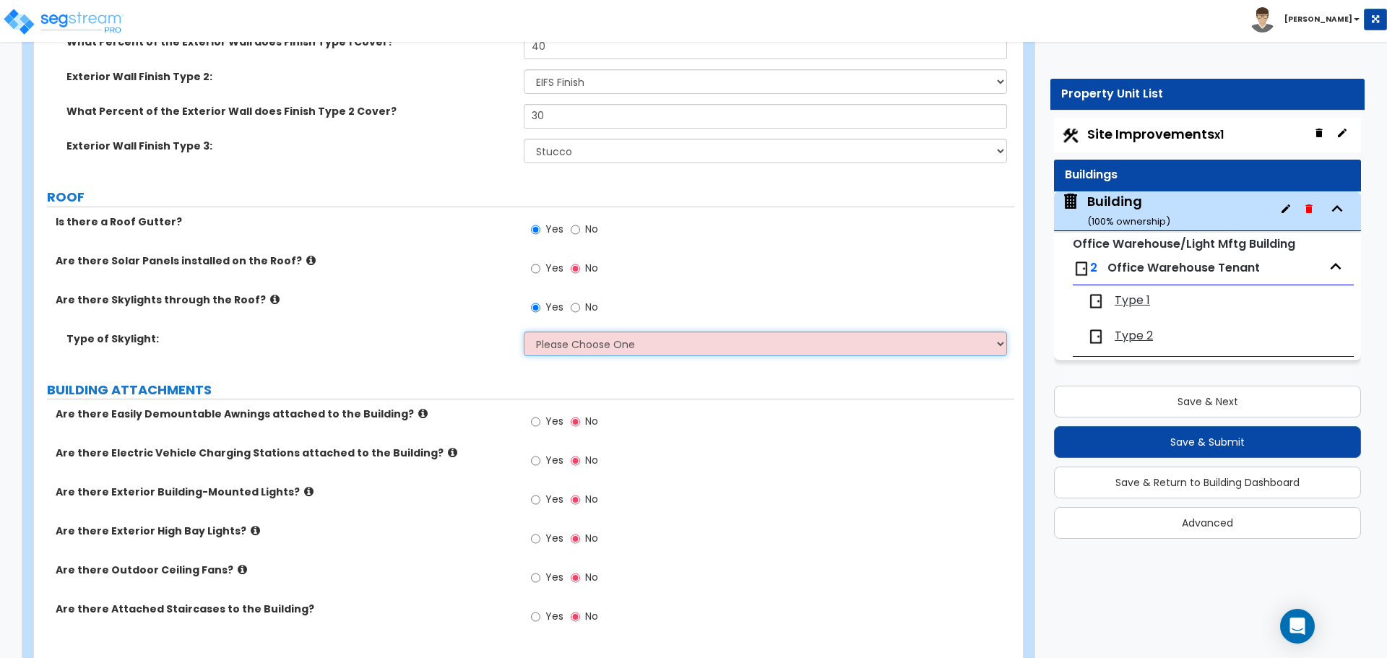
click at [579, 332] on select "Please Choose One Sandwich Panels Fixed Rectangular Glass Barrel Vault Dome Squ…" at bounding box center [765, 344] width 483 height 25
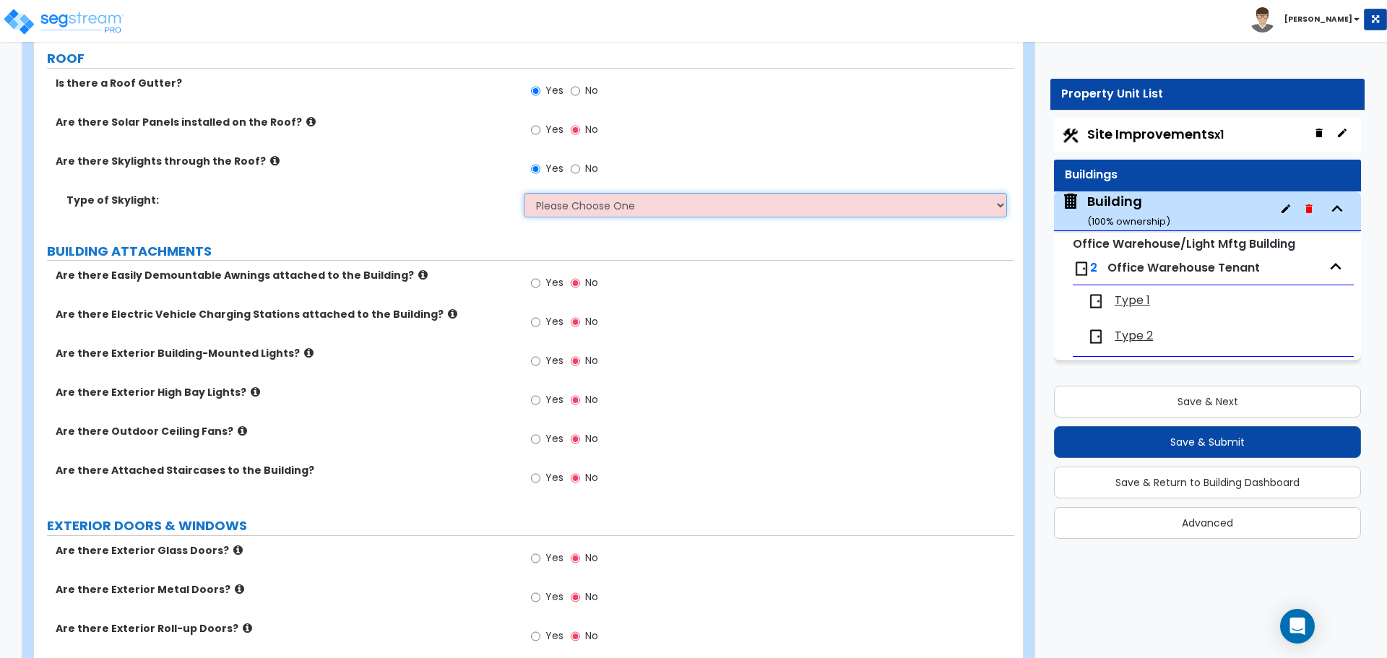
scroll to position [764, 0]
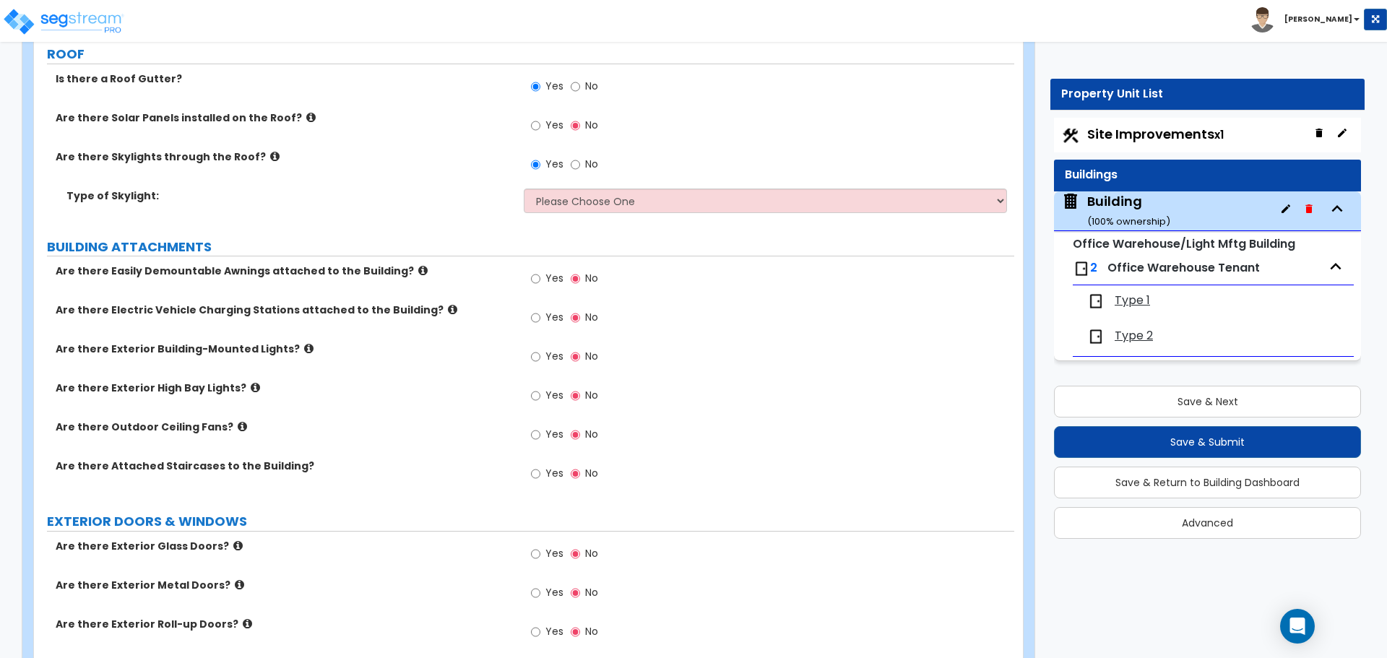
click at [689, 111] on div "Yes No" at bounding box center [769, 130] width 490 height 39
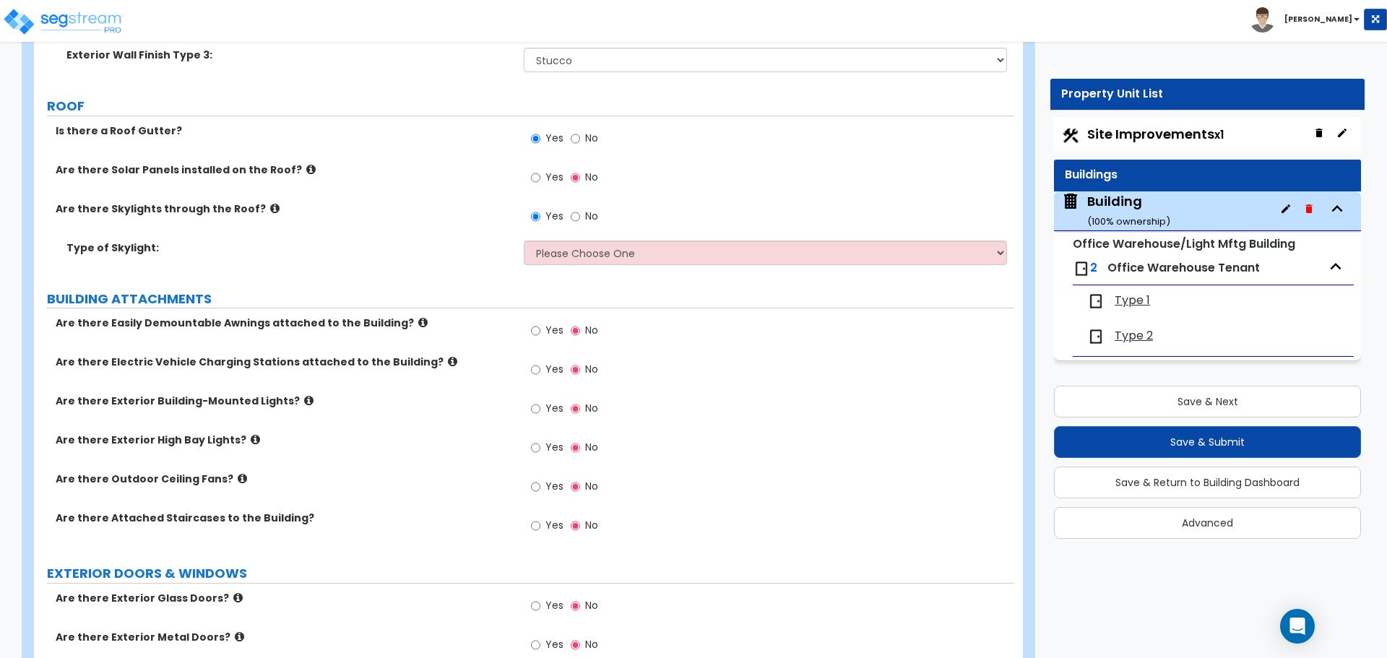
scroll to position [713, 0]
click at [270, 205] on icon at bounding box center [274, 207] width 9 height 11
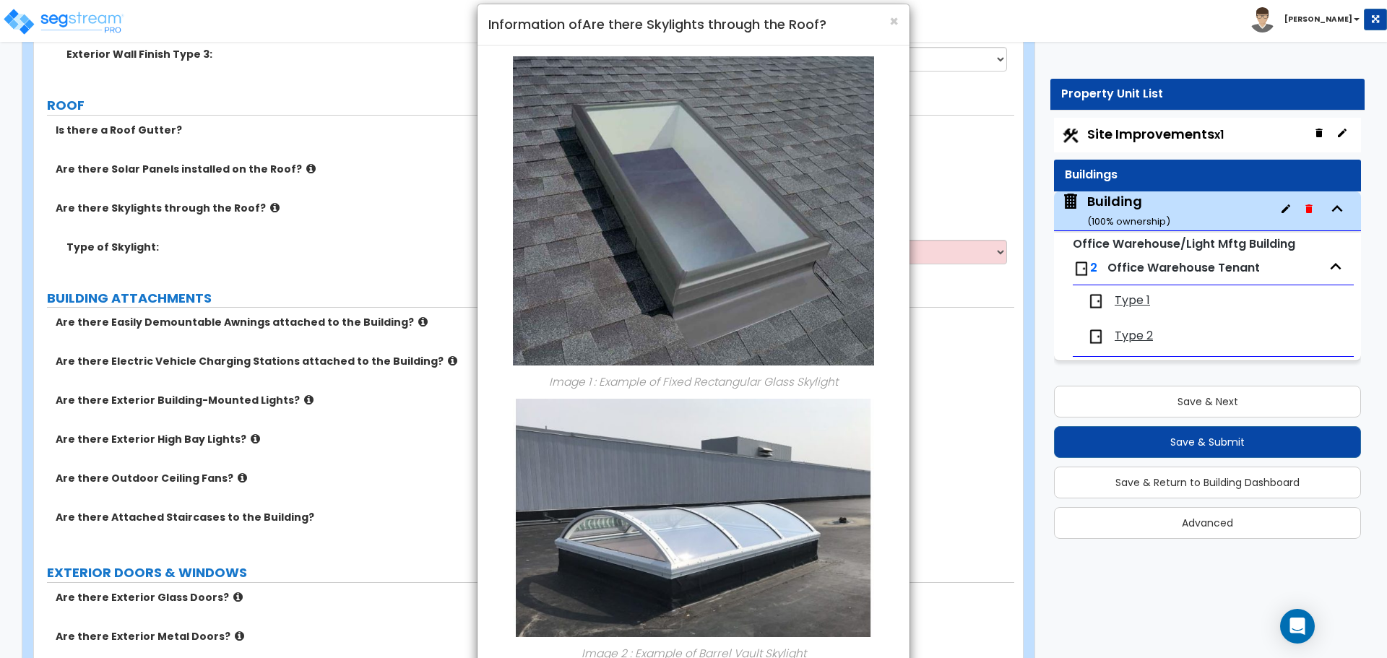
scroll to position [25, 0]
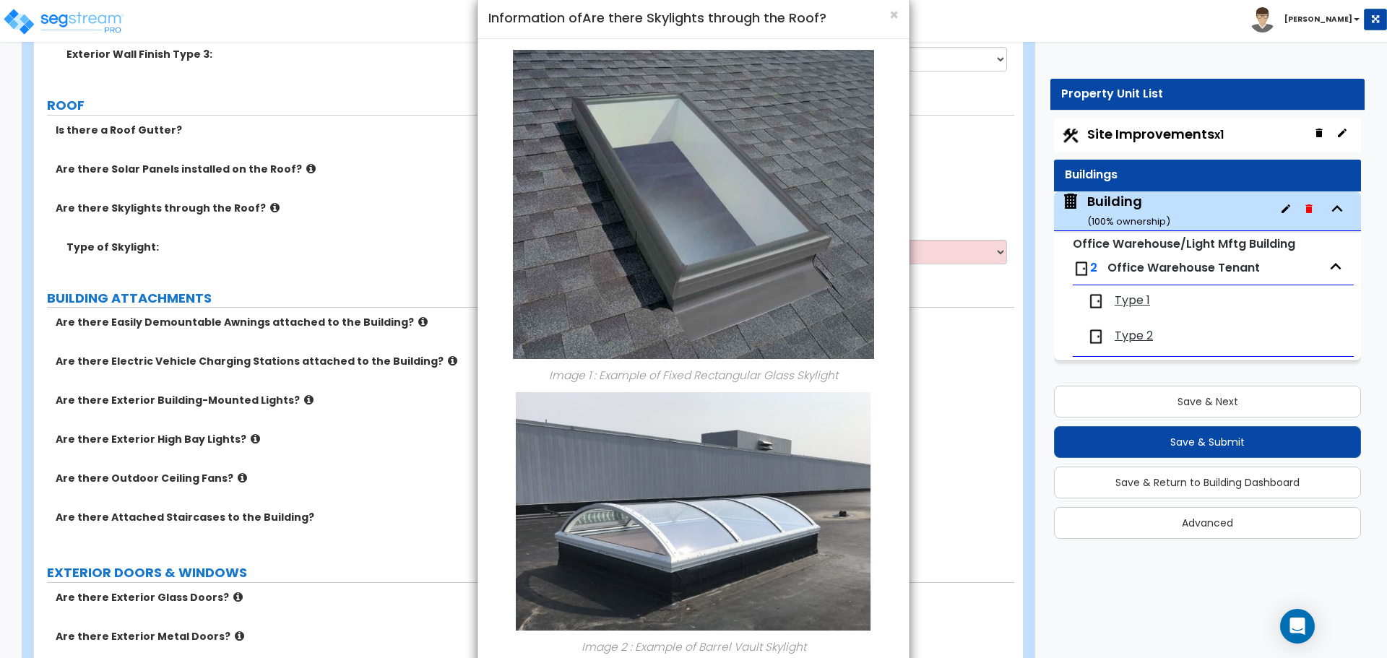
click at [496, 357] on p at bounding box center [693, 204] width 410 height 309
click at [892, 13] on span "×" at bounding box center [893, 14] width 9 height 21
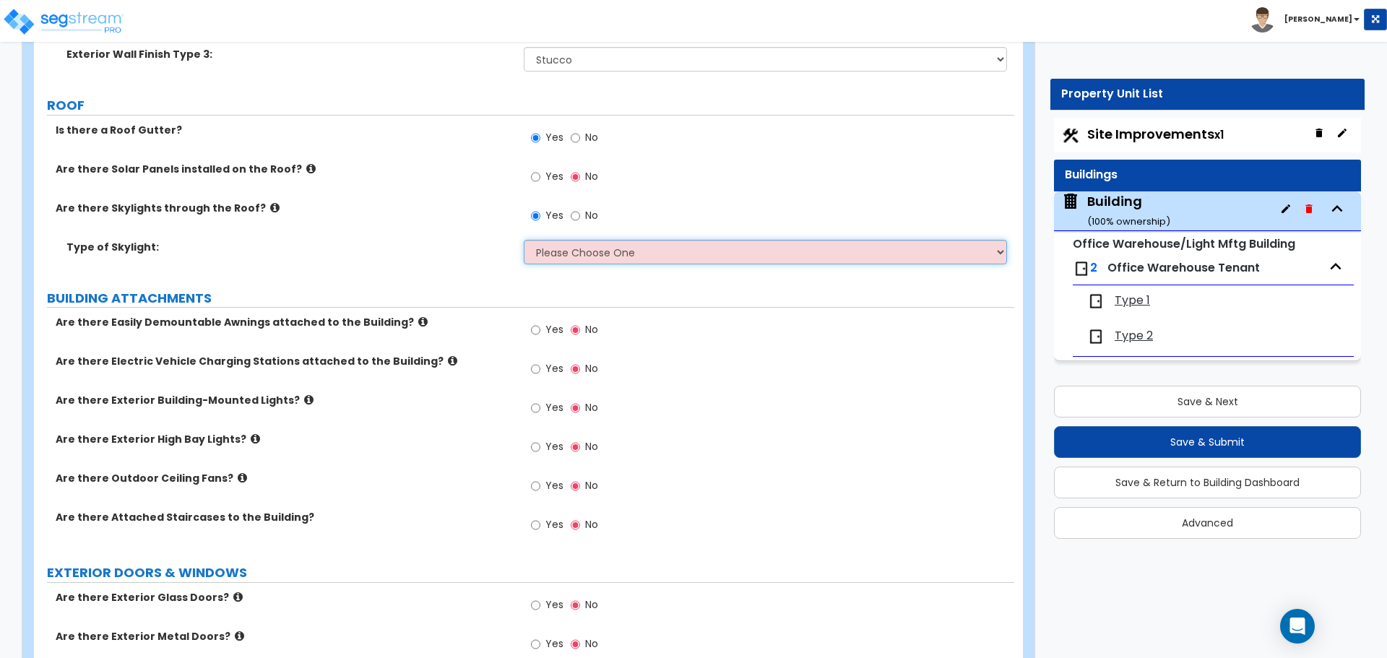
click at [596, 244] on select "Please Choose One Sandwich Panels Fixed Rectangular Glass Barrel Vault Dome Squ…" at bounding box center [765, 252] width 483 height 25
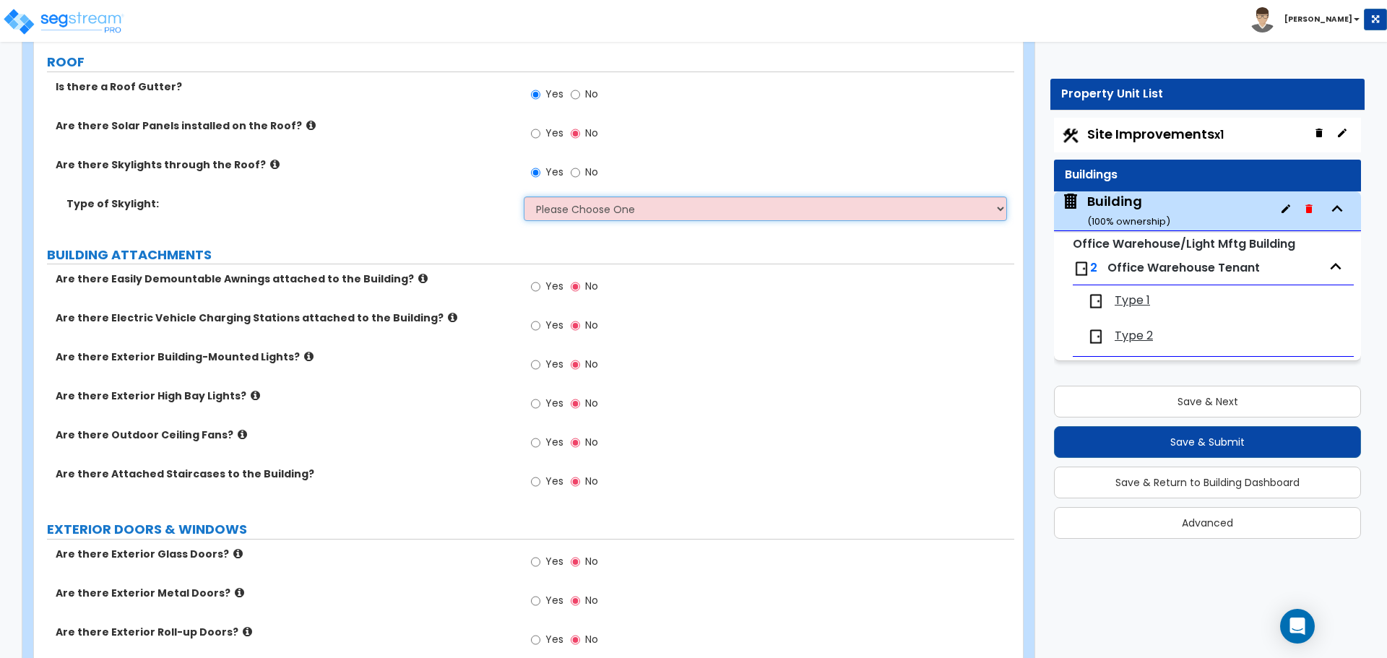
scroll to position [753, 0]
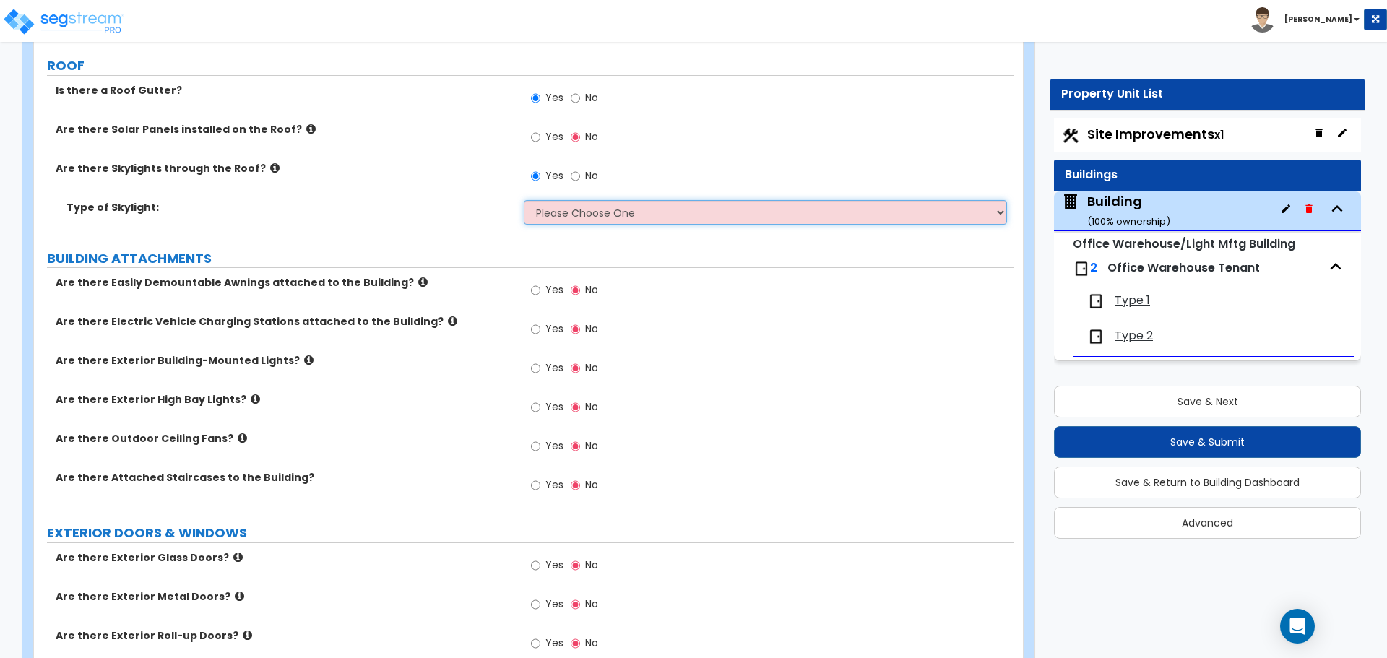
click at [578, 204] on select "Please Choose One Sandwich Panels Fixed Rectangular Glass Barrel Vault Dome Squ…" at bounding box center [765, 212] width 483 height 25
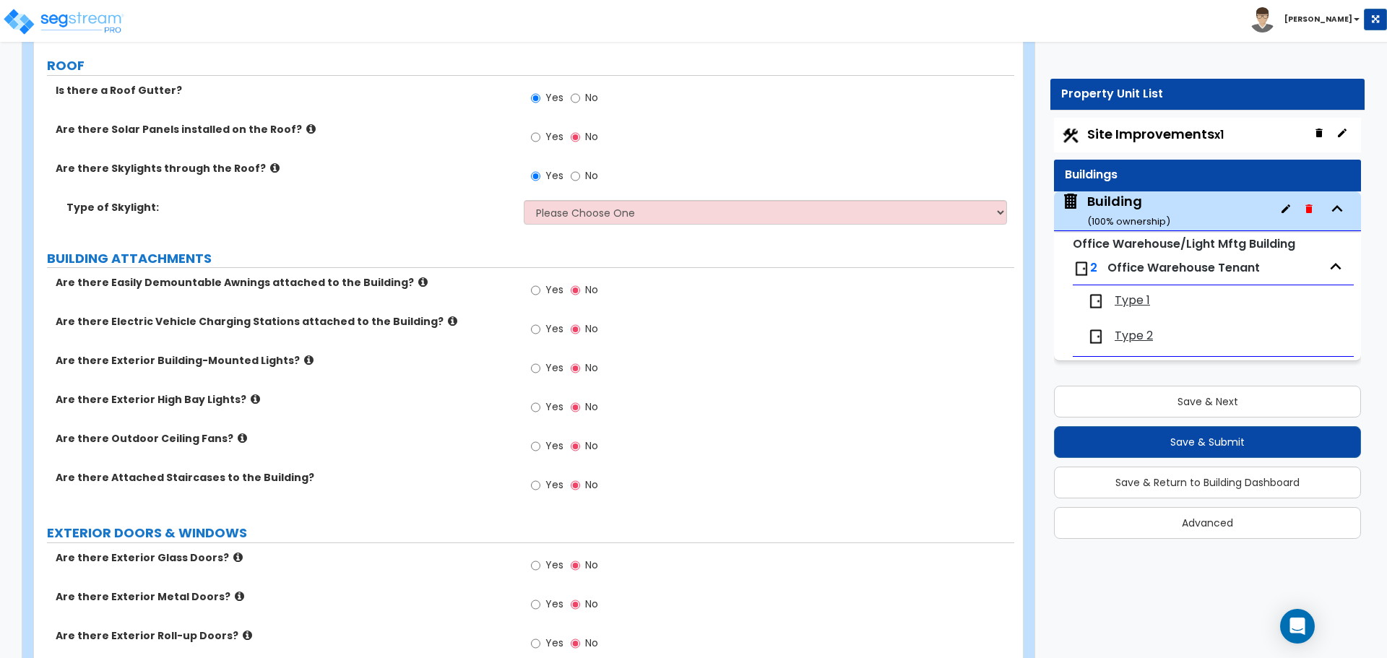
click at [270, 163] on icon at bounding box center [274, 168] width 9 height 11
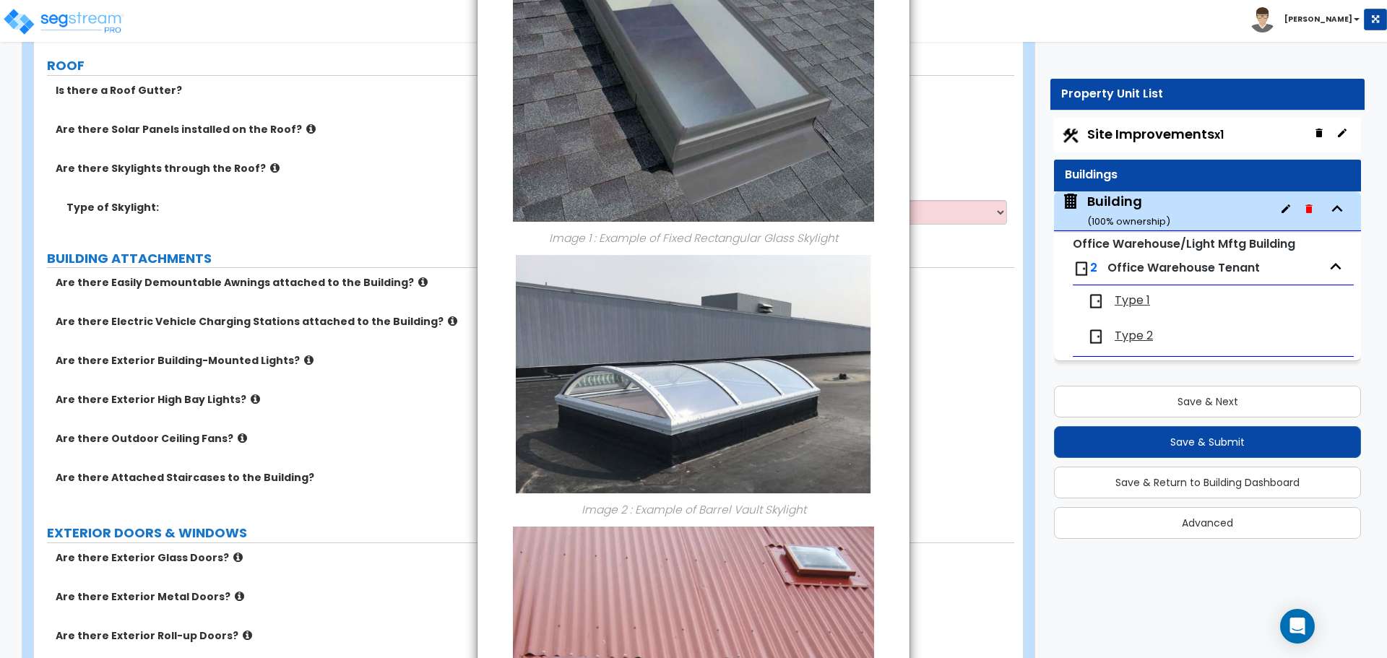
scroll to position [0, 0]
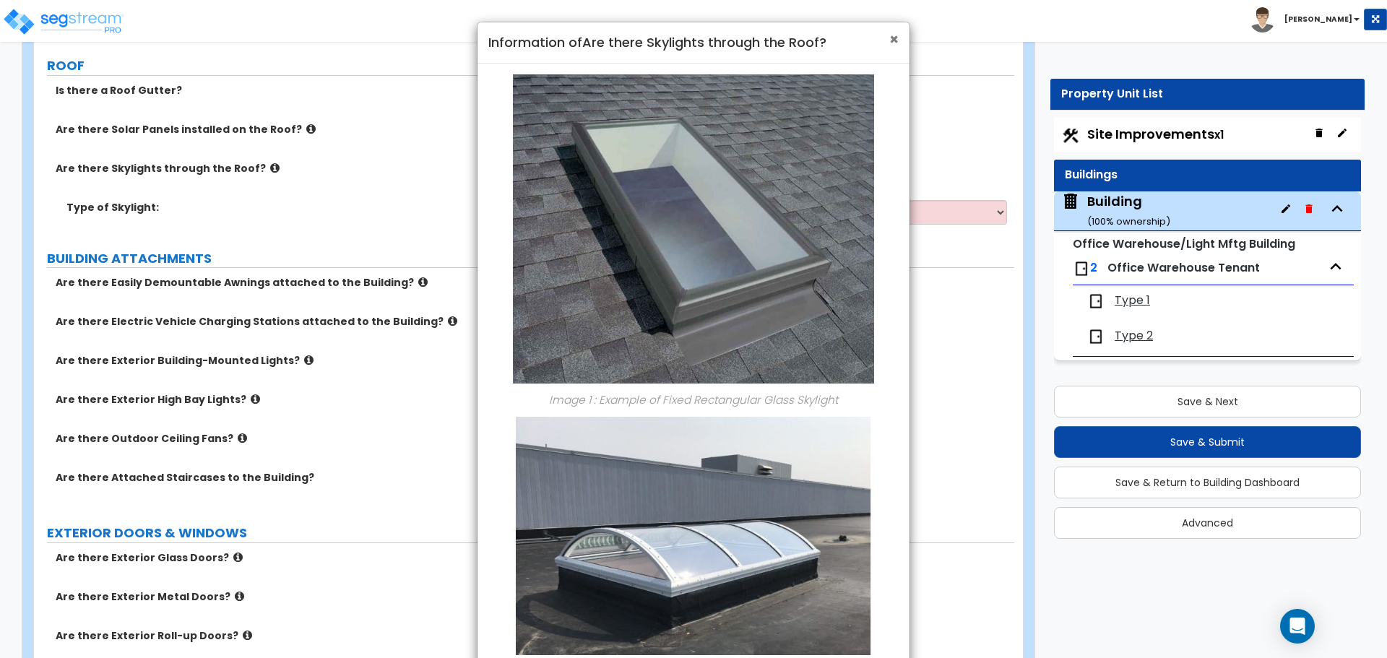
click at [898, 35] on span "×" at bounding box center [893, 39] width 9 height 21
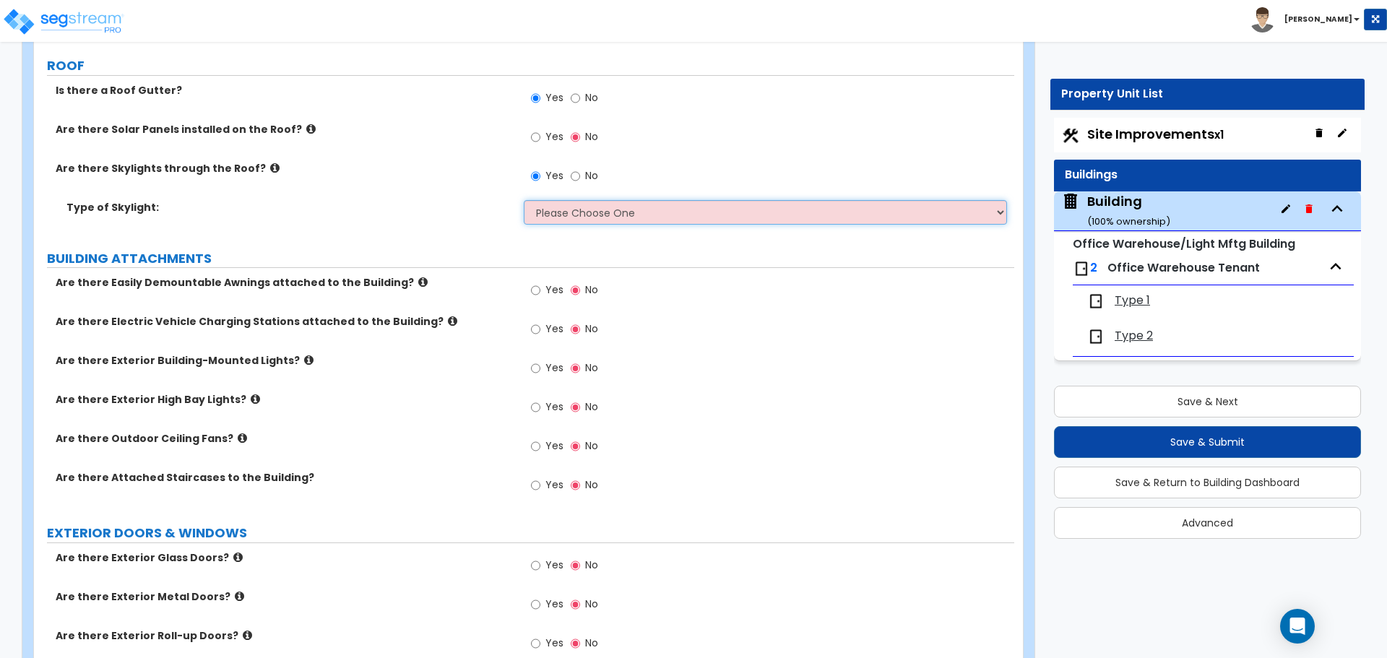
click at [649, 204] on select "Please Choose One Sandwich Panels Fixed Rectangular Glass Barrel Vault Dome Squ…" at bounding box center [765, 212] width 483 height 25
click at [524, 200] on select "Please Choose One Sandwich Panels Fixed Rectangular Glass Barrel Vault Dome Squ…" at bounding box center [765, 212] width 483 height 25
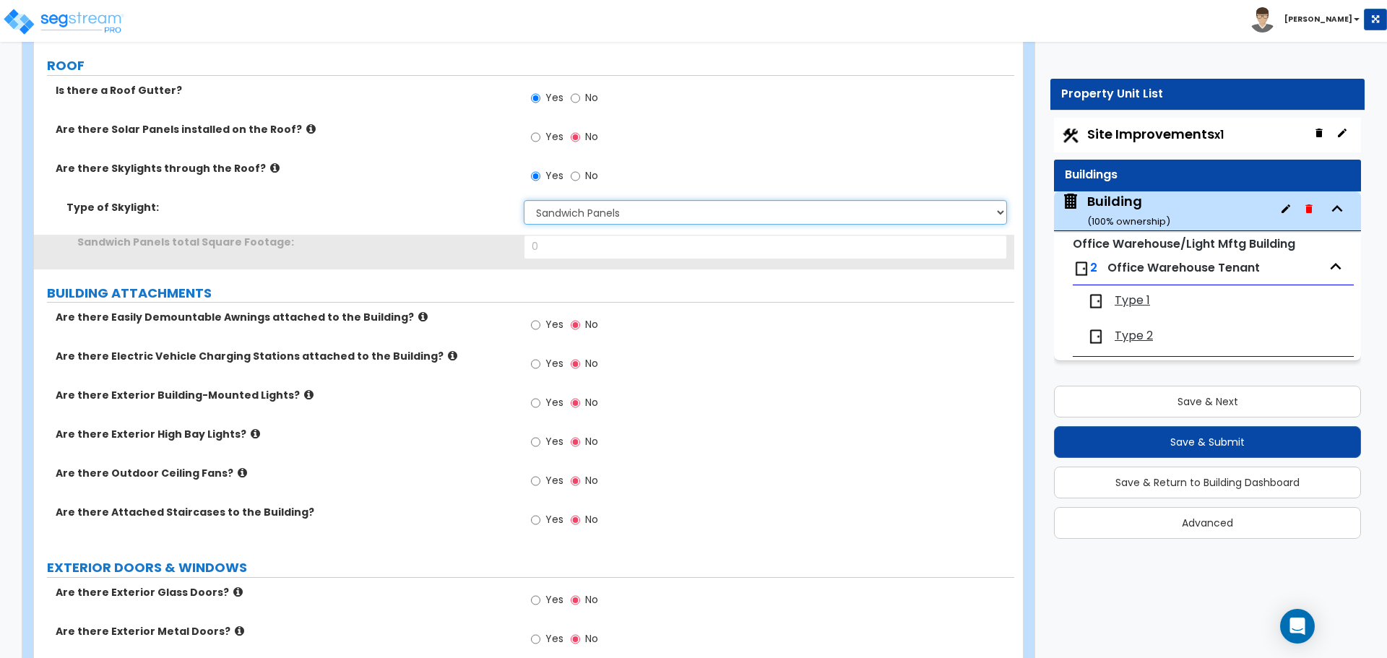
click at [635, 210] on select "Please Choose One Sandwich Panels Fixed Rectangular Glass Barrel Vault Dome Squ…" at bounding box center [765, 212] width 483 height 25
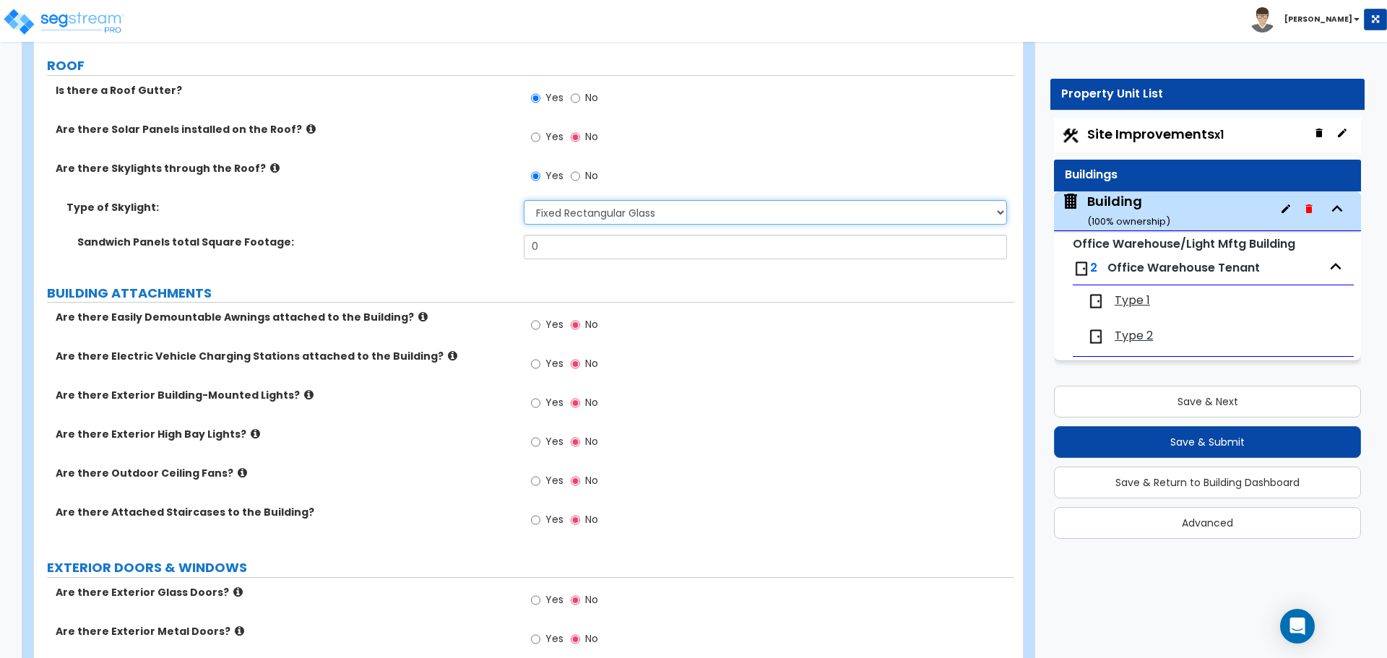
click at [524, 200] on select "Please Choose One Sandwich Panels Fixed Rectangular Glass Barrel Vault Dome Squ…" at bounding box center [765, 212] width 483 height 25
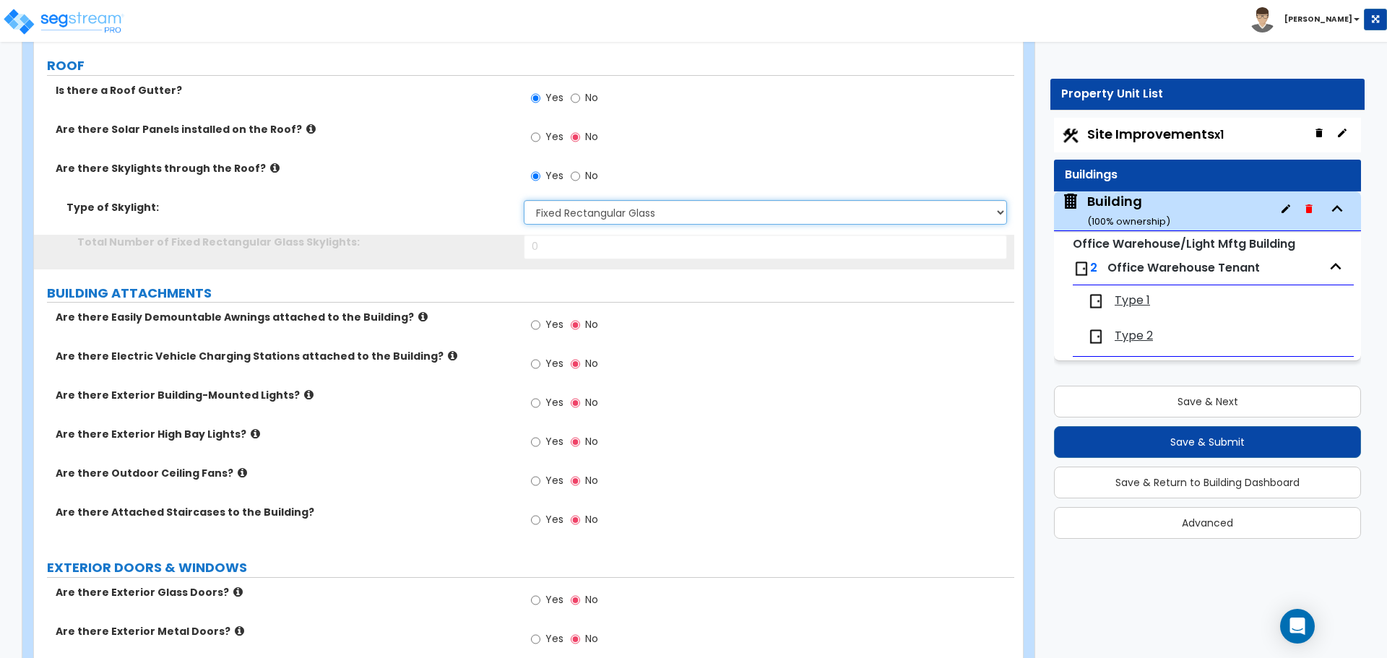
click at [631, 210] on select "Please Choose One Sandwich Panels Fixed Rectangular Glass Barrel Vault Dome Squ…" at bounding box center [765, 212] width 483 height 25
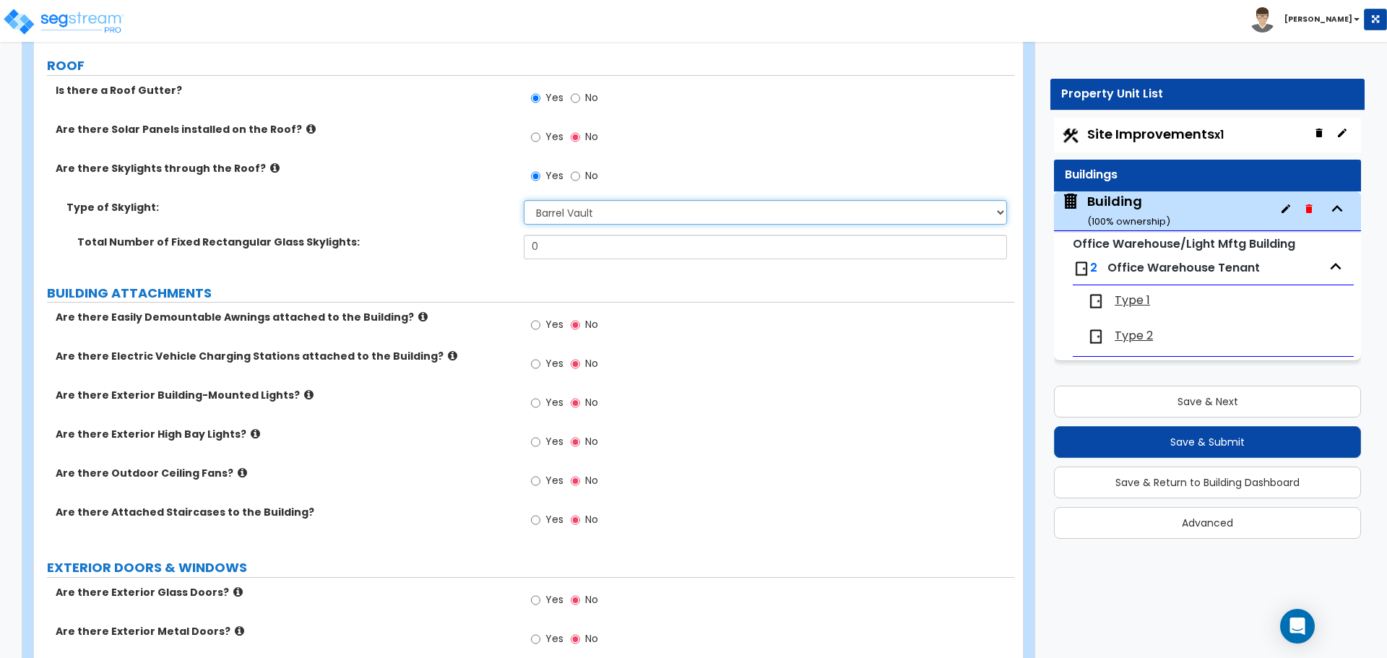
click at [524, 200] on select "Please Choose One Sandwich Panels Fixed Rectangular Glass Barrel Vault Dome Squ…" at bounding box center [765, 212] width 483 height 25
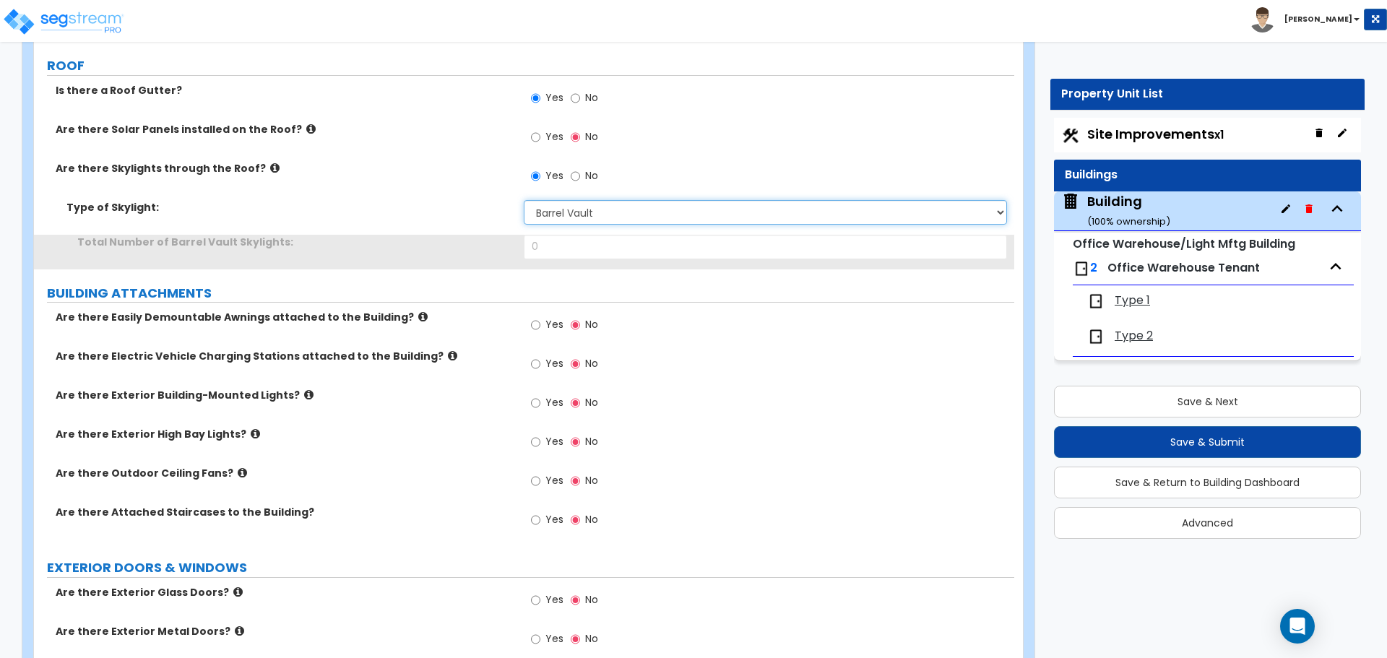
click at [621, 206] on select "Please Choose One Sandwich Panels Fixed Rectangular Glass Barrel Vault Dome Squ…" at bounding box center [765, 212] width 483 height 25
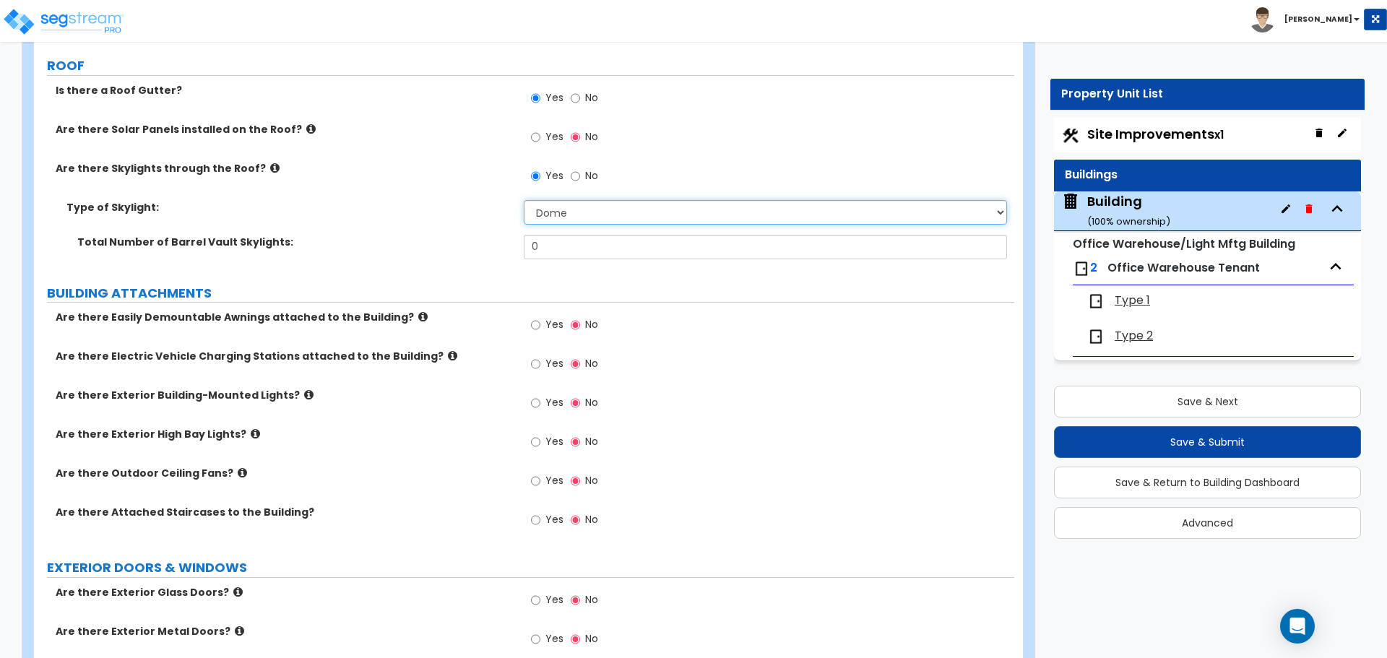
click at [524, 200] on select "Please Choose One Sandwich Panels Fixed Rectangular Glass Barrel Vault Dome Squ…" at bounding box center [765, 212] width 483 height 25
click at [629, 215] on select "Please Choose One Sandwich Panels Fixed Rectangular Glass Barrel Vault Dome Squ…" at bounding box center [765, 212] width 483 height 25
click at [524, 200] on select "Please Choose One Sandwich Panels Fixed Rectangular Glass Barrel Vault Dome Squ…" at bounding box center [765, 212] width 483 height 25
click at [631, 217] on select "Please Choose One Sandwich Panels Fixed Rectangular Glass Barrel Vault Dome Squ…" at bounding box center [765, 212] width 483 height 25
select select "3"
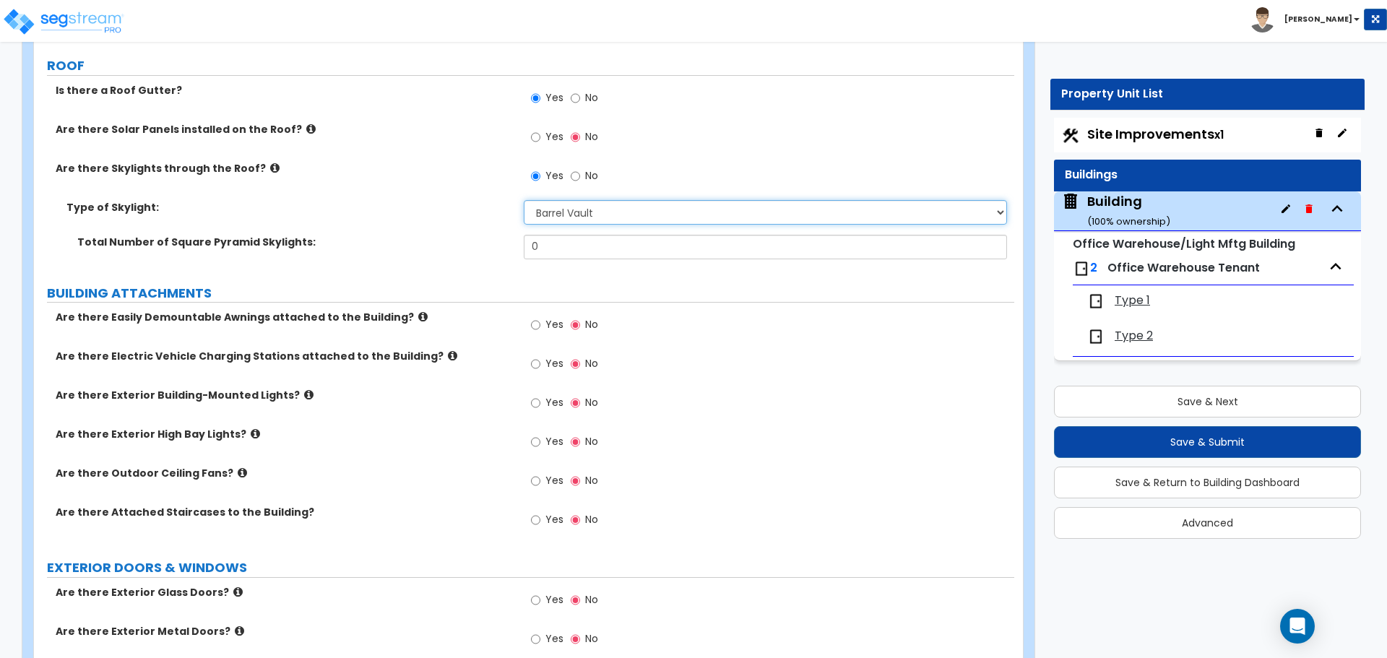
click at [524, 200] on select "Please Choose One Sandwich Panels Fixed Rectangular Glass Barrel Vault Dome Squ…" at bounding box center [765, 212] width 483 height 25
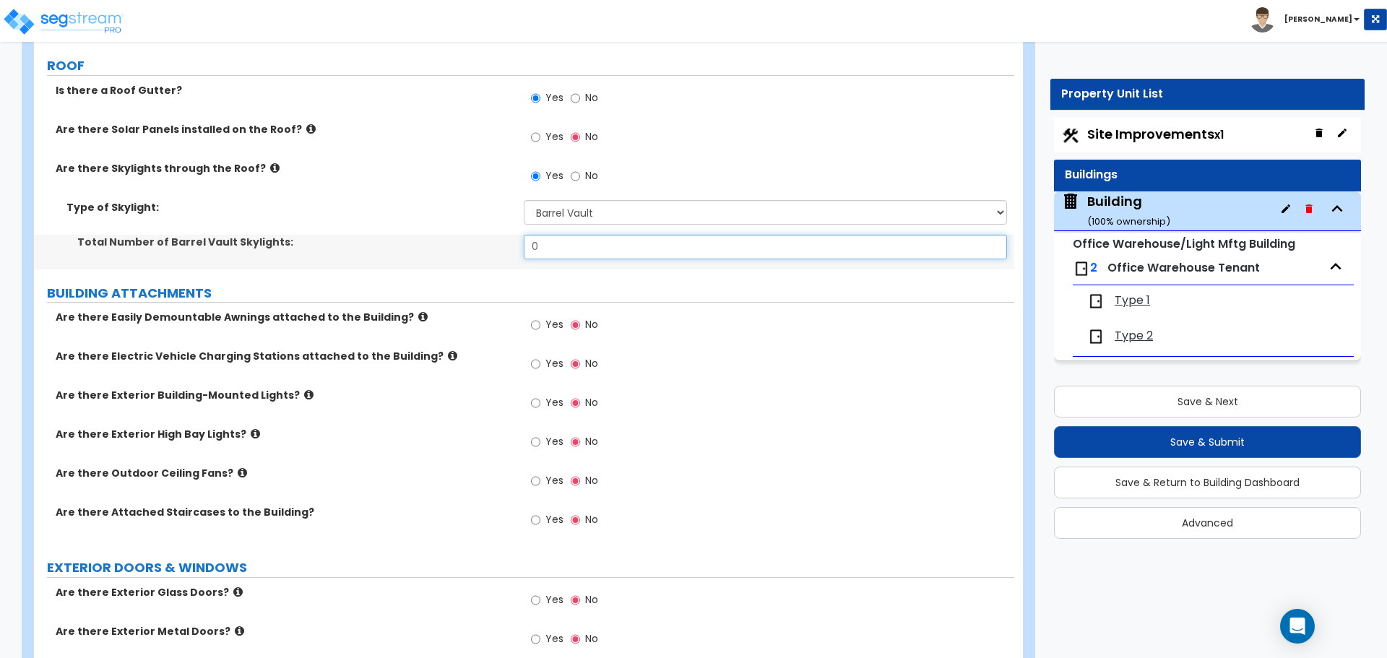
drag, startPoint x: 553, startPoint y: 233, endPoint x: 530, endPoint y: 233, distance: 23.1
click at [530, 235] on input "0" at bounding box center [765, 247] width 483 height 25
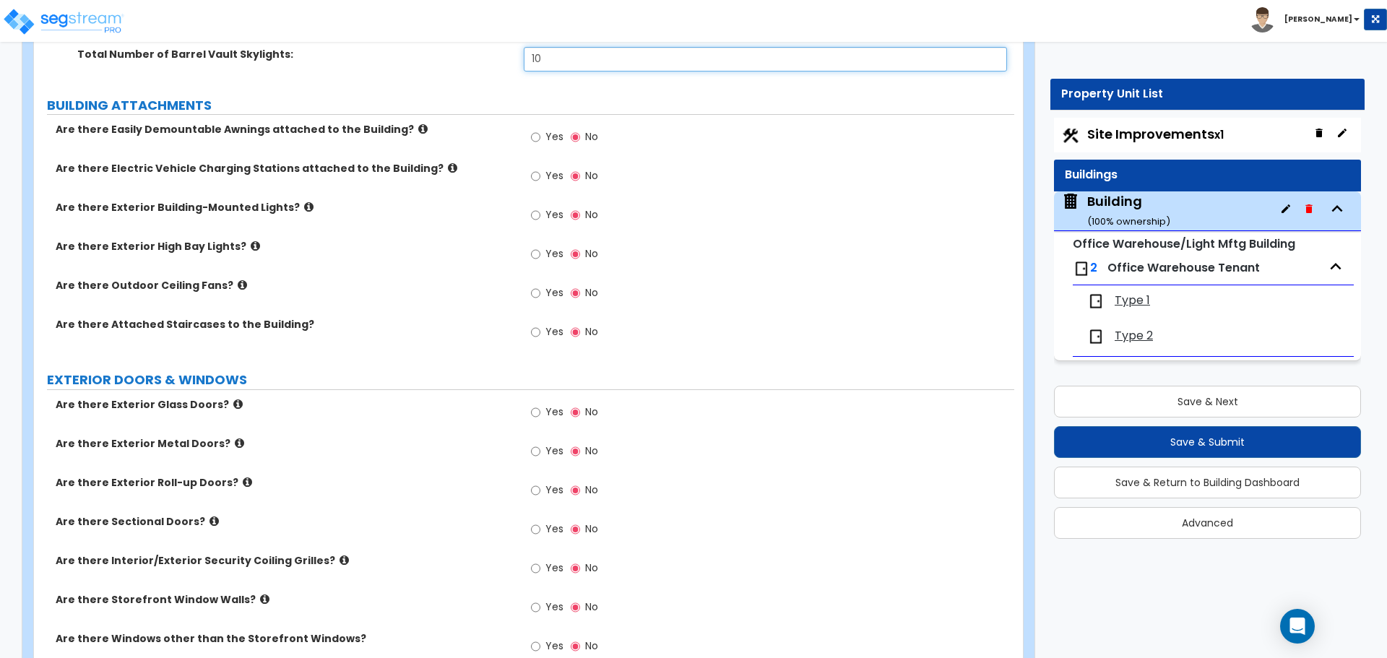
scroll to position [935, 0]
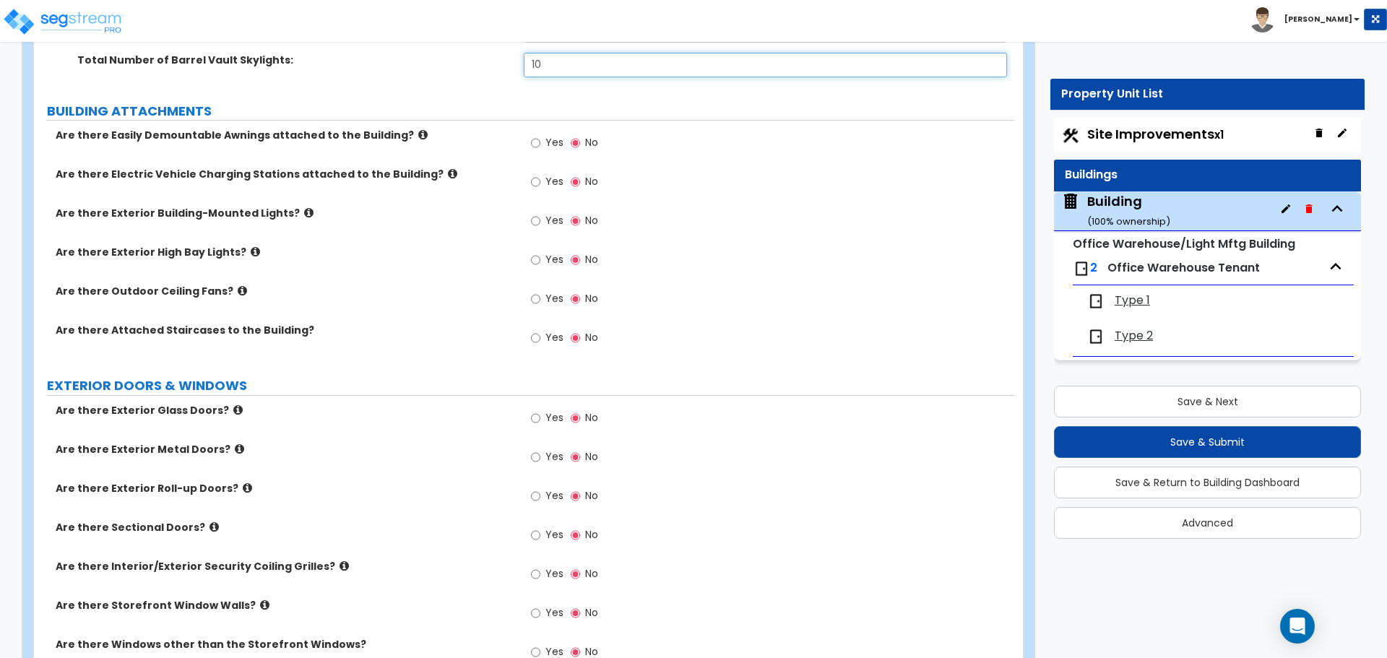
type input "10"
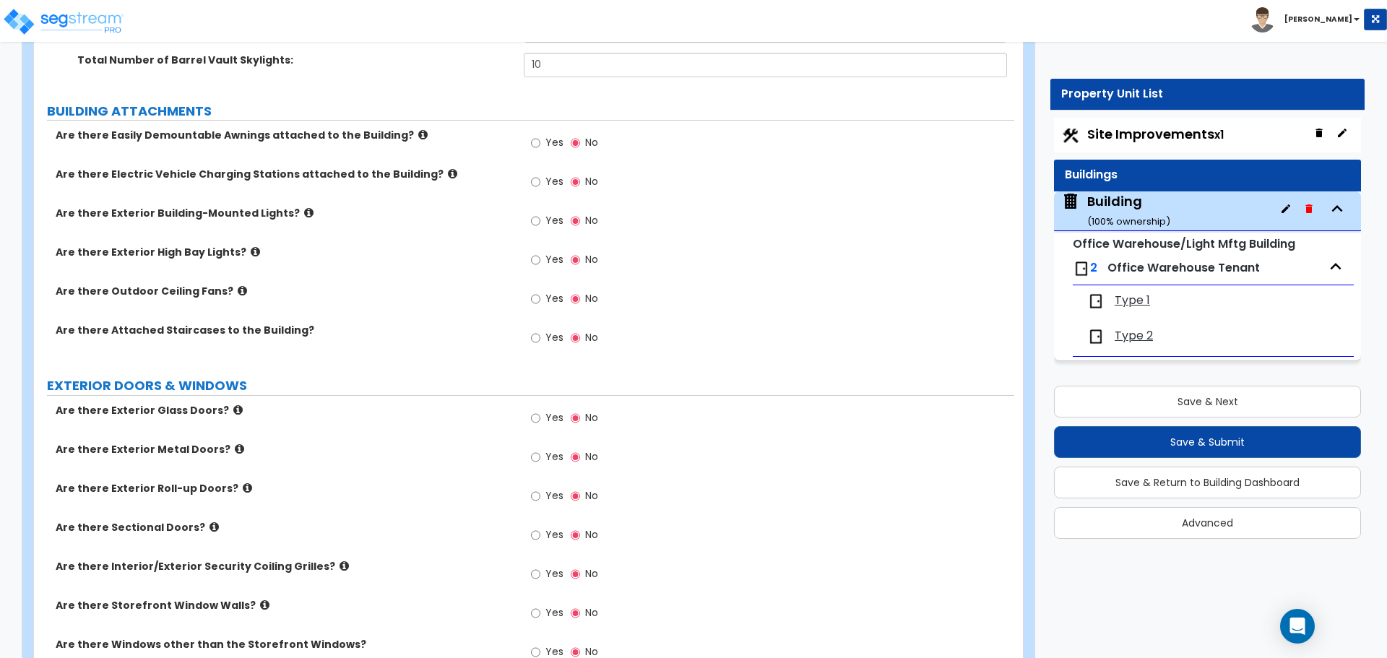
click at [535, 132] on label "Yes" at bounding box center [547, 144] width 33 height 25
click at [540, 136] on label "Yes" at bounding box center [547, 144] width 33 height 25
click at [540, 136] on input "Yes" at bounding box center [535, 143] width 9 height 16
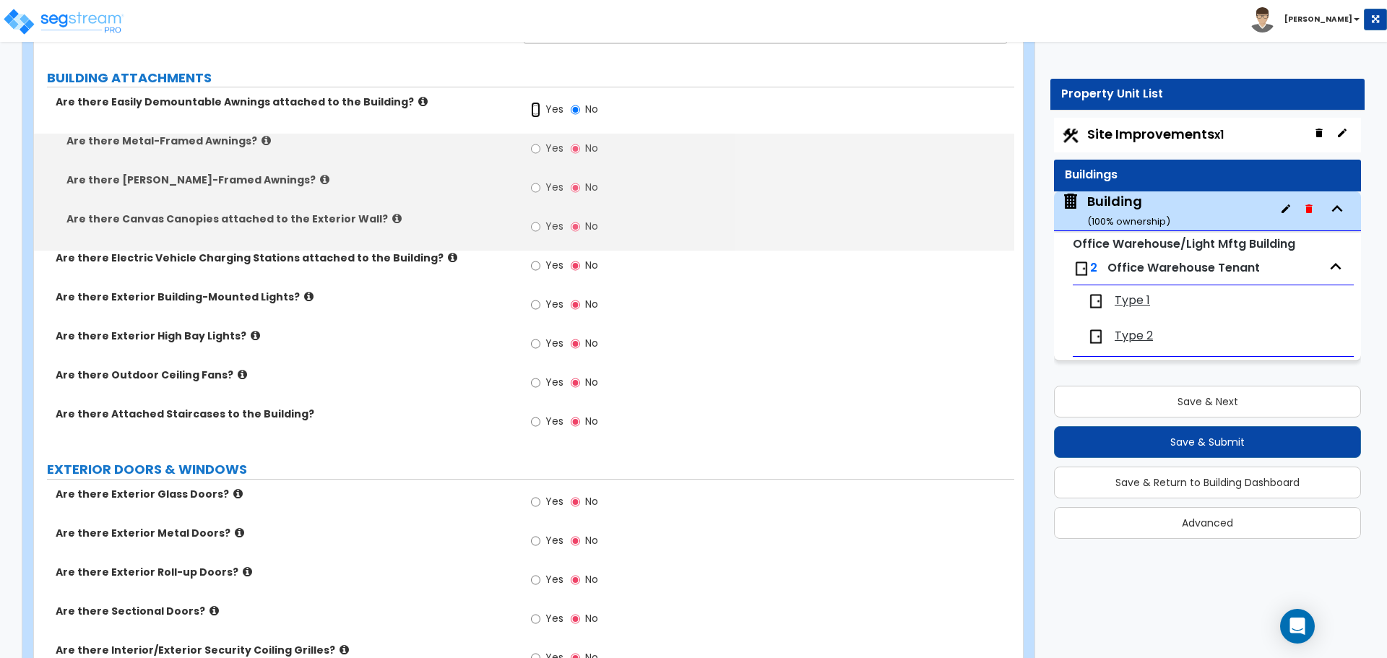
scroll to position [973, 0]
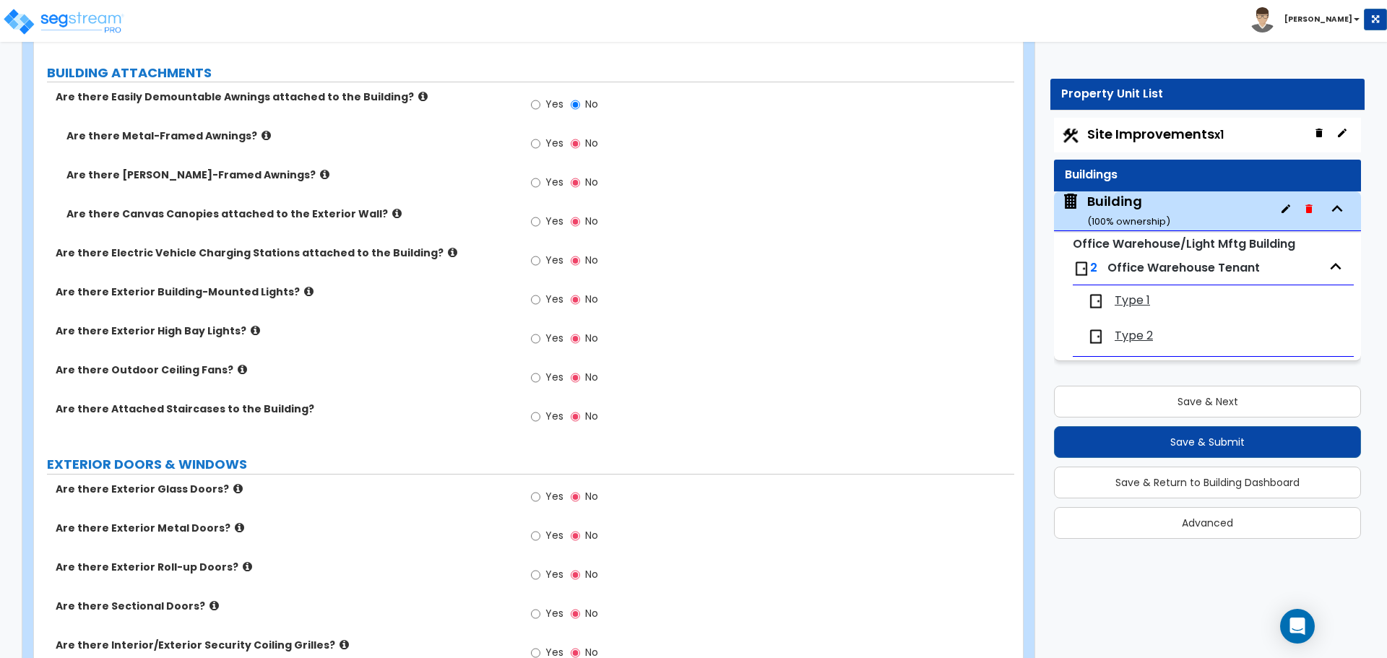
click at [418, 92] on icon at bounding box center [422, 96] width 9 height 11
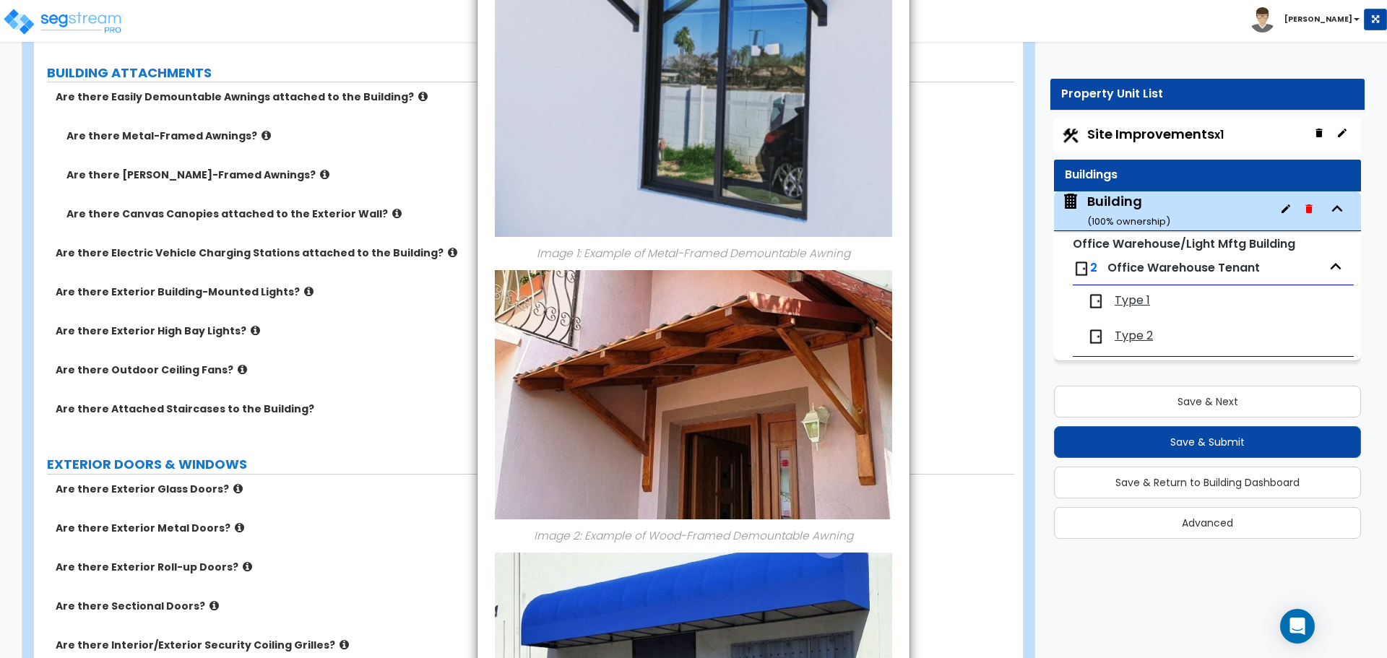
scroll to position [541, 0]
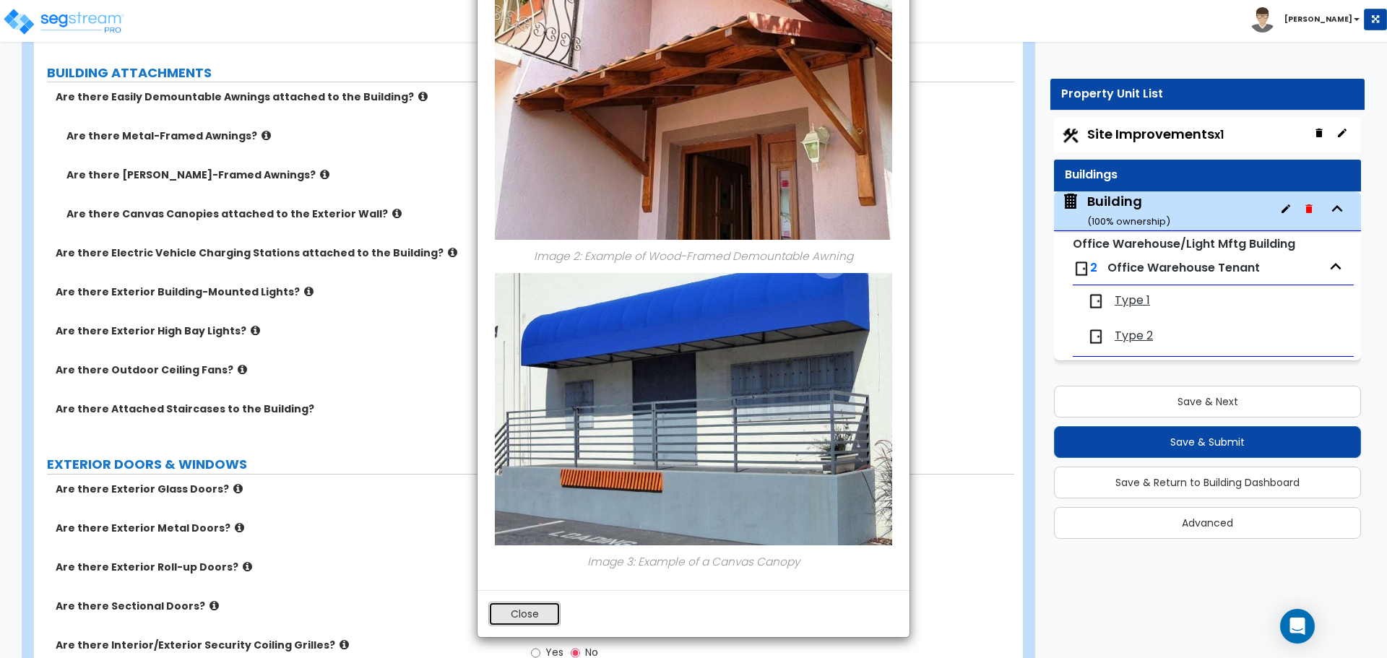
click at [546, 608] on button "Close" at bounding box center [524, 614] width 72 height 25
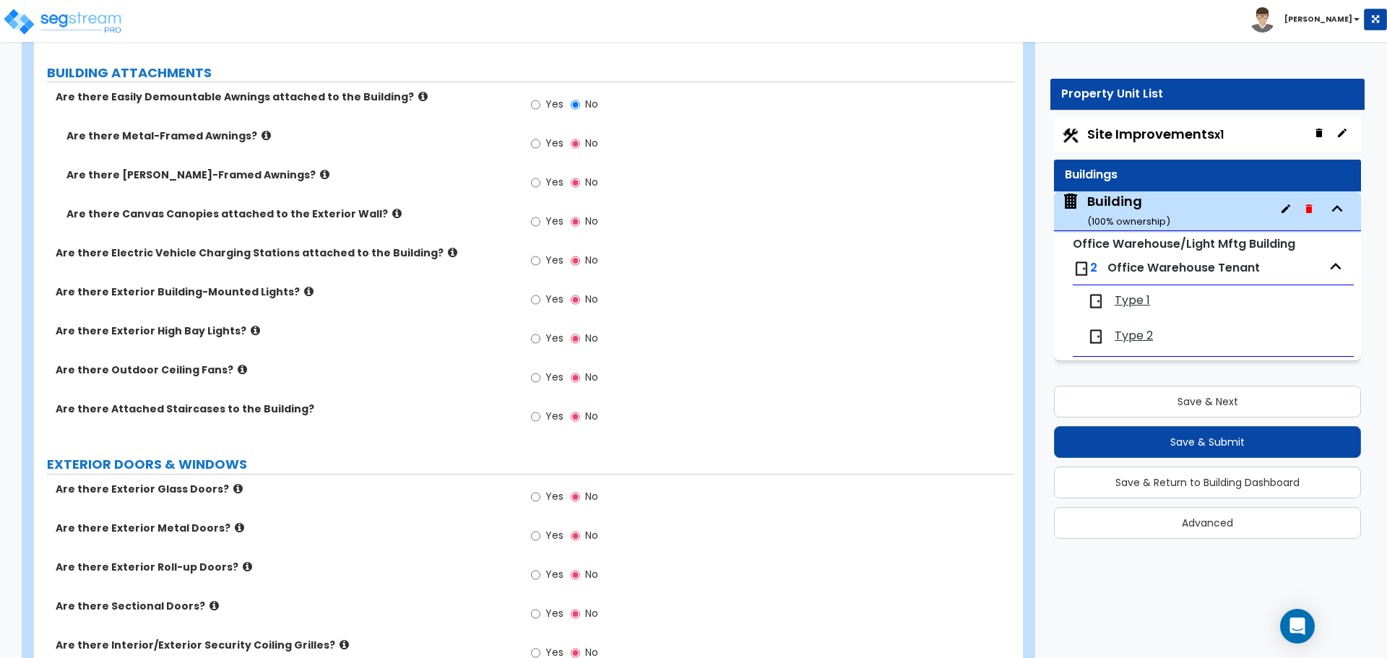
click at [262, 134] on icon at bounding box center [266, 135] width 9 height 11
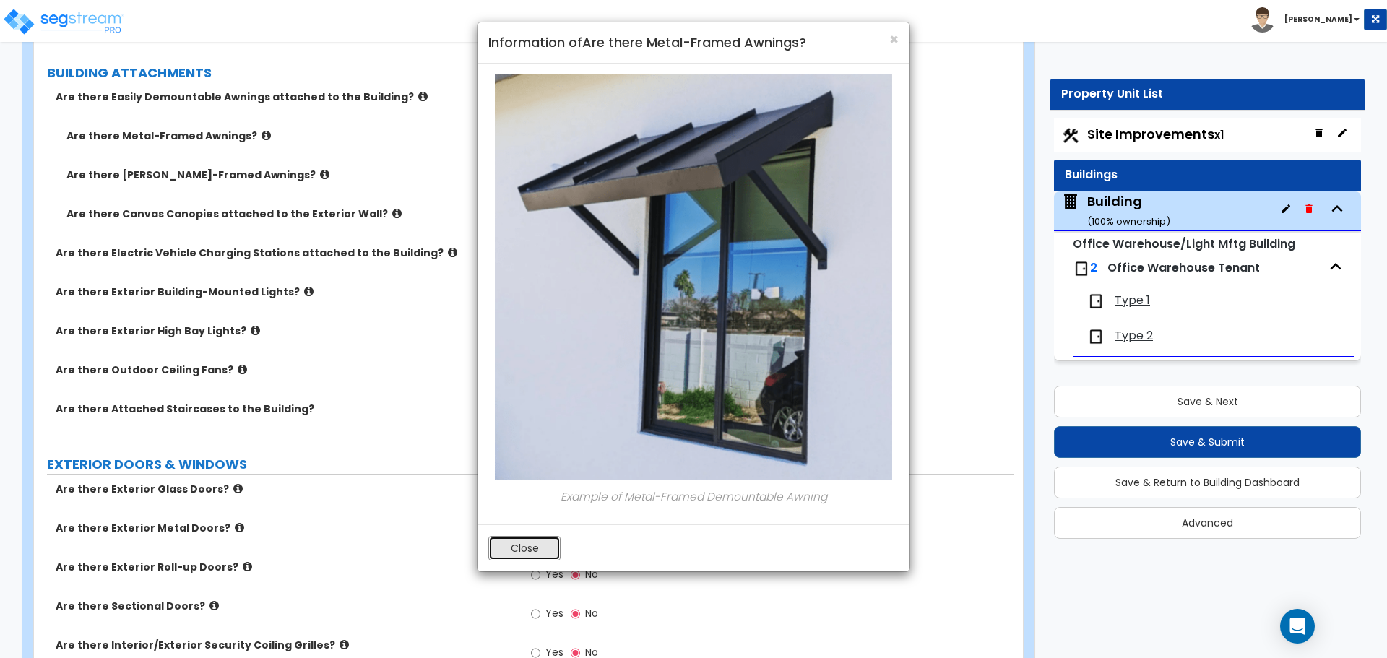
drag, startPoint x: 522, startPoint y: 551, endPoint x: 538, endPoint y: 549, distance: 15.3
click at [522, 551] on button "Close" at bounding box center [524, 548] width 72 height 25
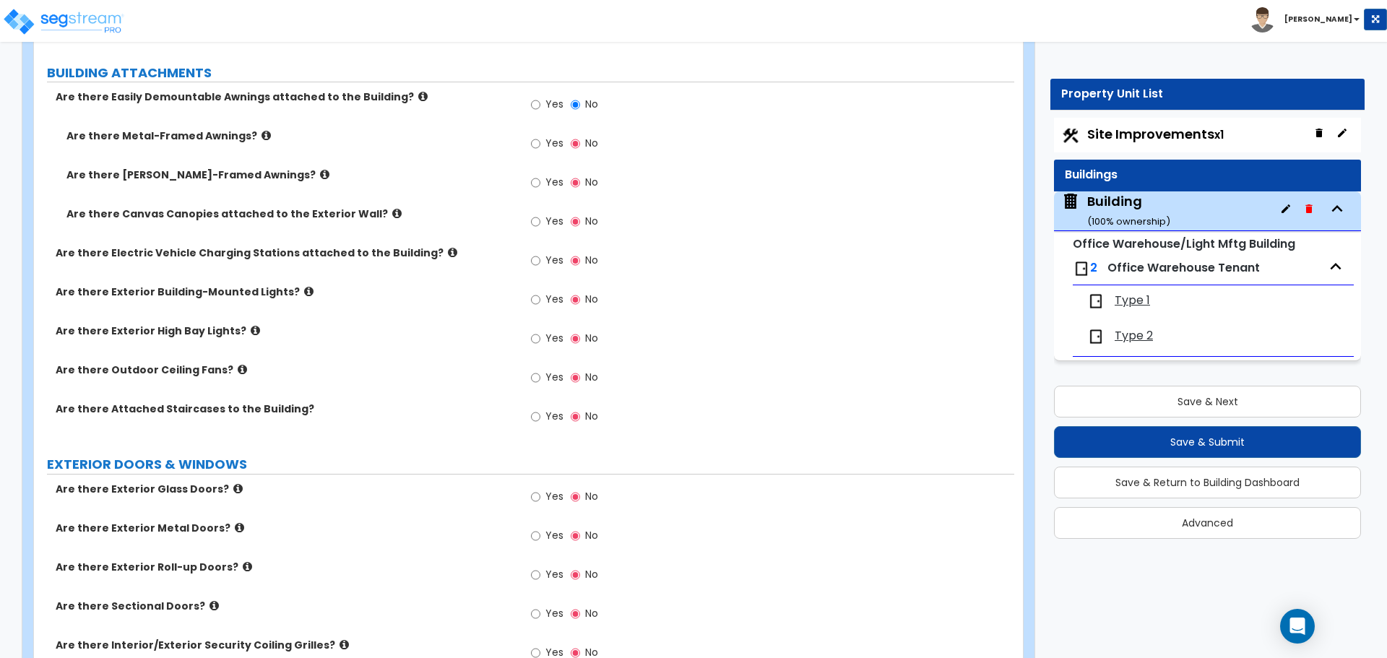
click at [320, 171] on icon at bounding box center [324, 174] width 9 height 11
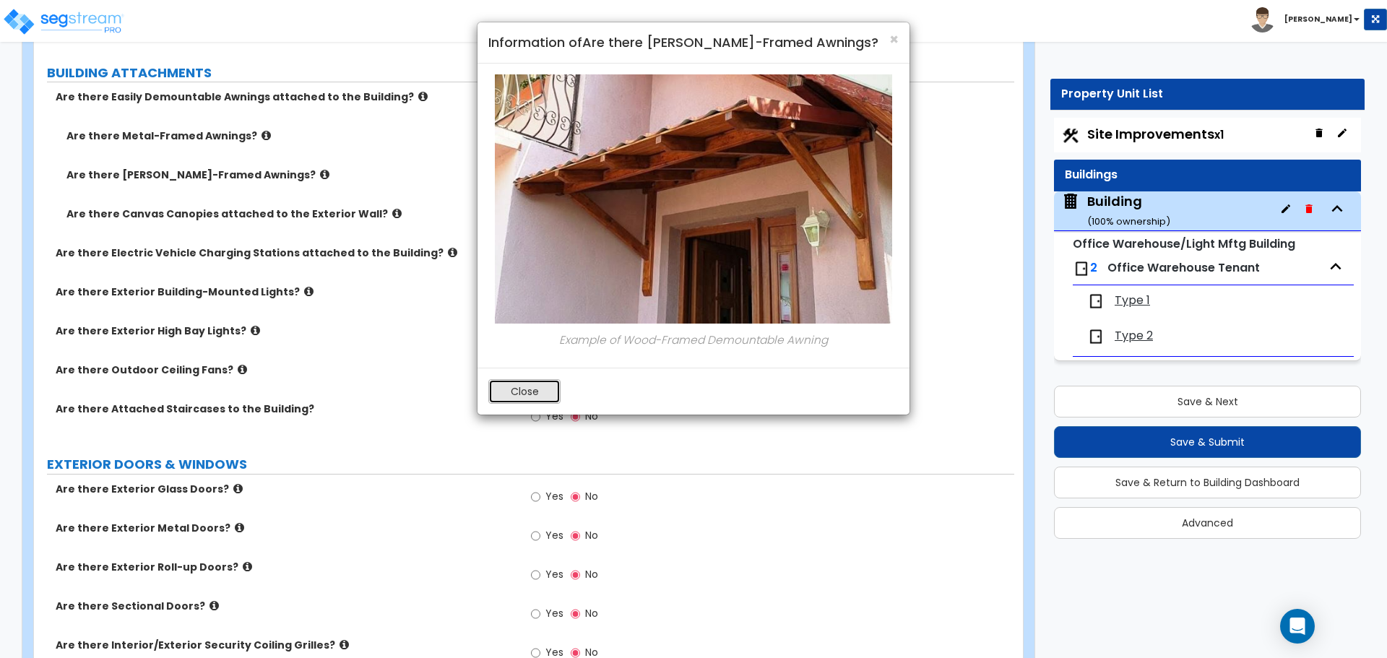
click at [498, 396] on button "Close" at bounding box center [524, 391] width 72 height 25
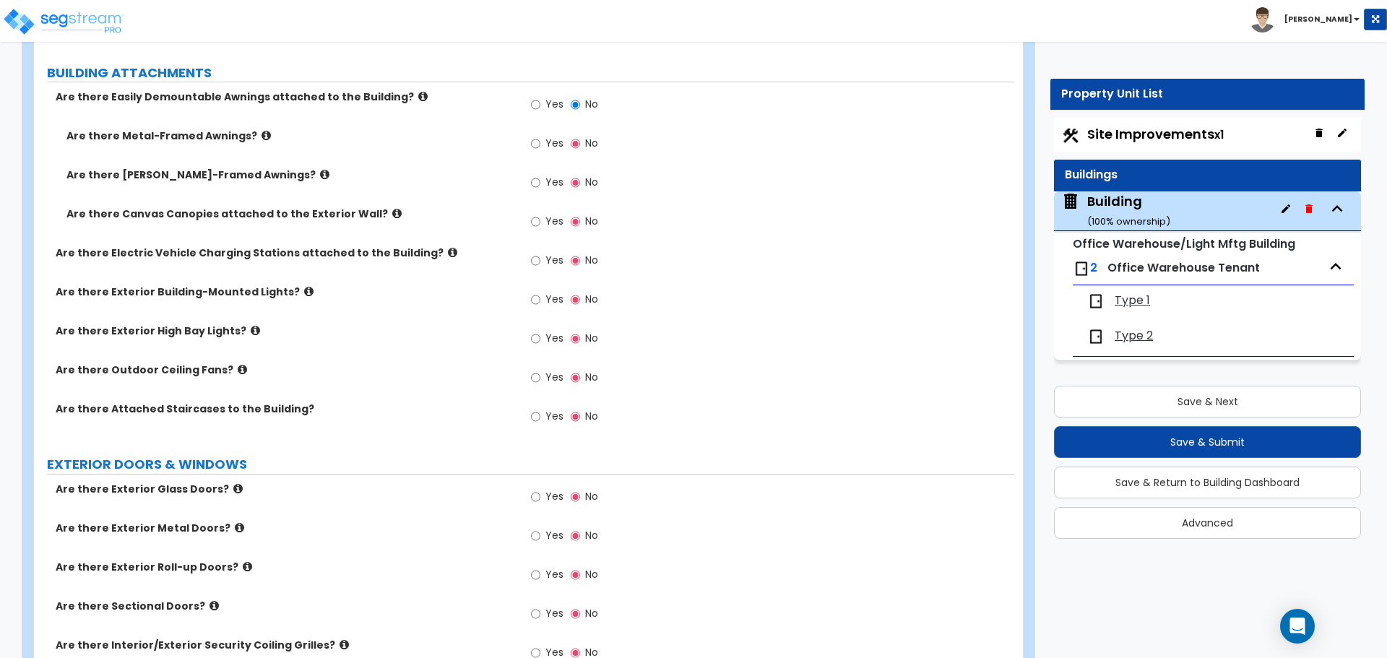
click at [392, 210] on icon at bounding box center [396, 213] width 9 height 11
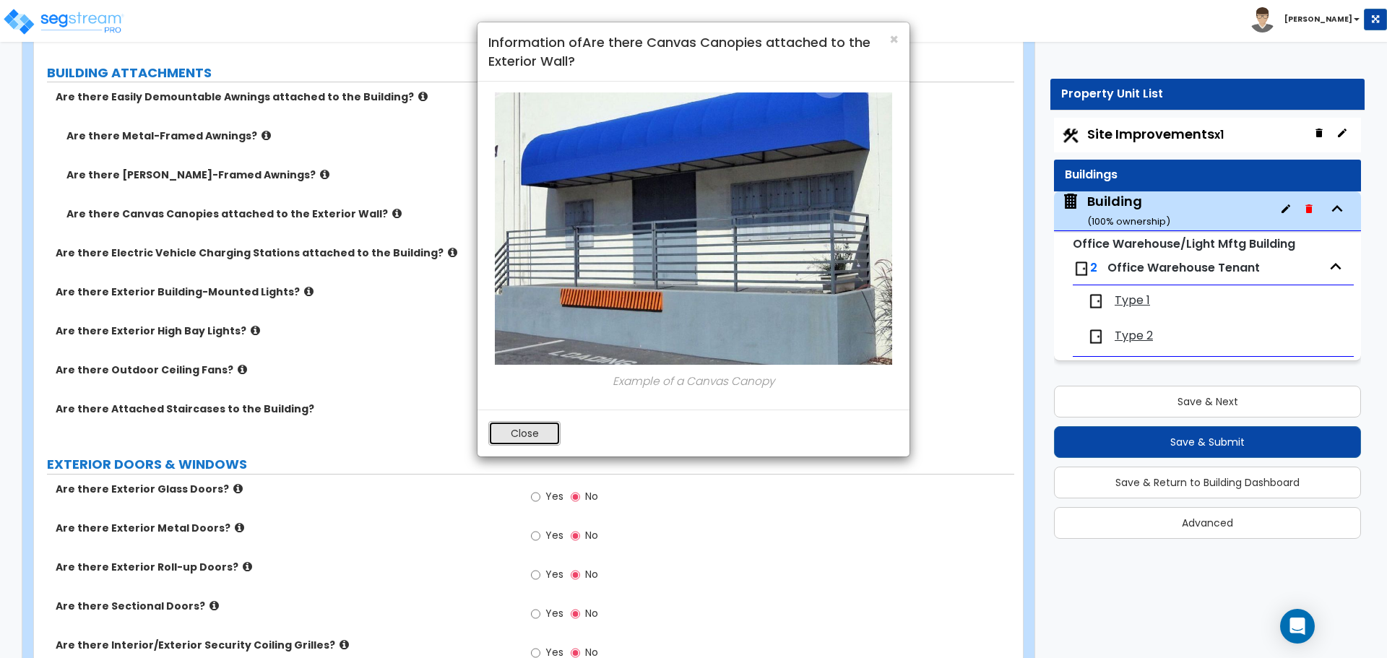
click at [530, 428] on button "Close" at bounding box center [524, 433] width 72 height 25
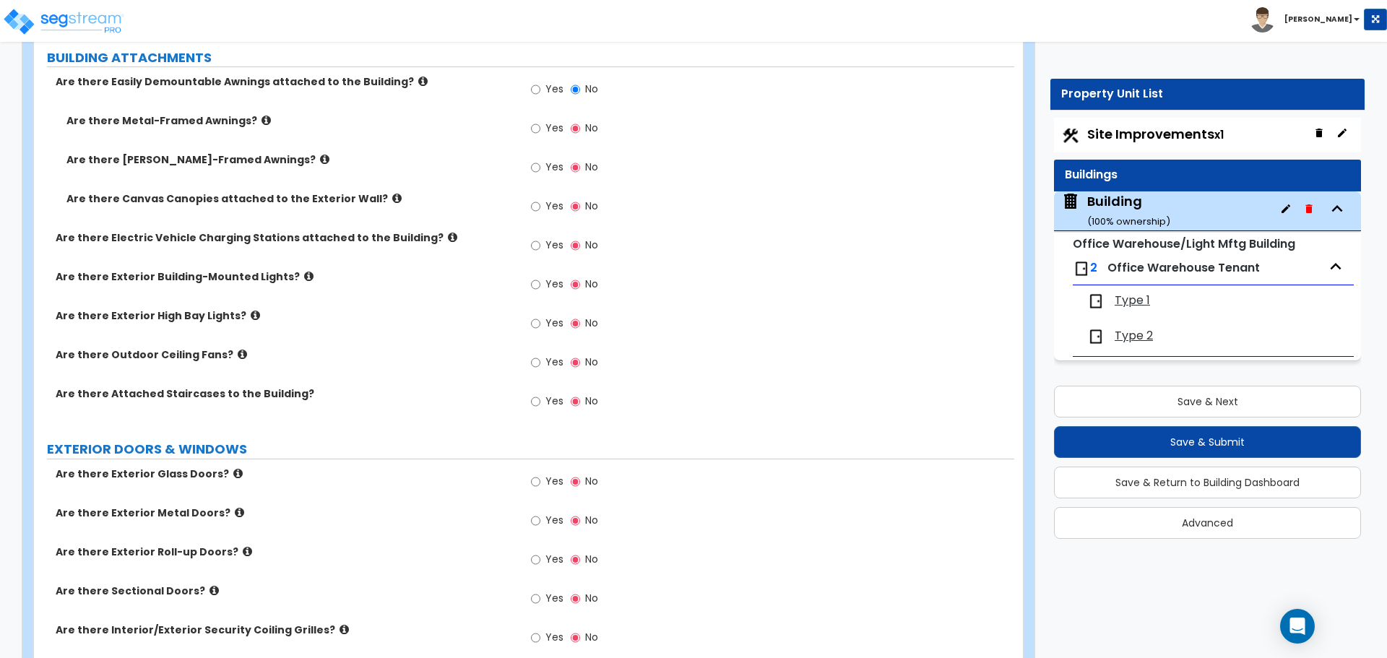
scroll to position [987, 0]
click at [449, 147] on div "Are there Metal-Framed Awnings? Yes No" at bounding box center [524, 134] width 980 height 39
click at [543, 134] on label "Yes" at bounding box center [547, 131] width 33 height 25
click at [540, 134] on input "Yes" at bounding box center [535, 130] width 9 height 16
radio input "true"
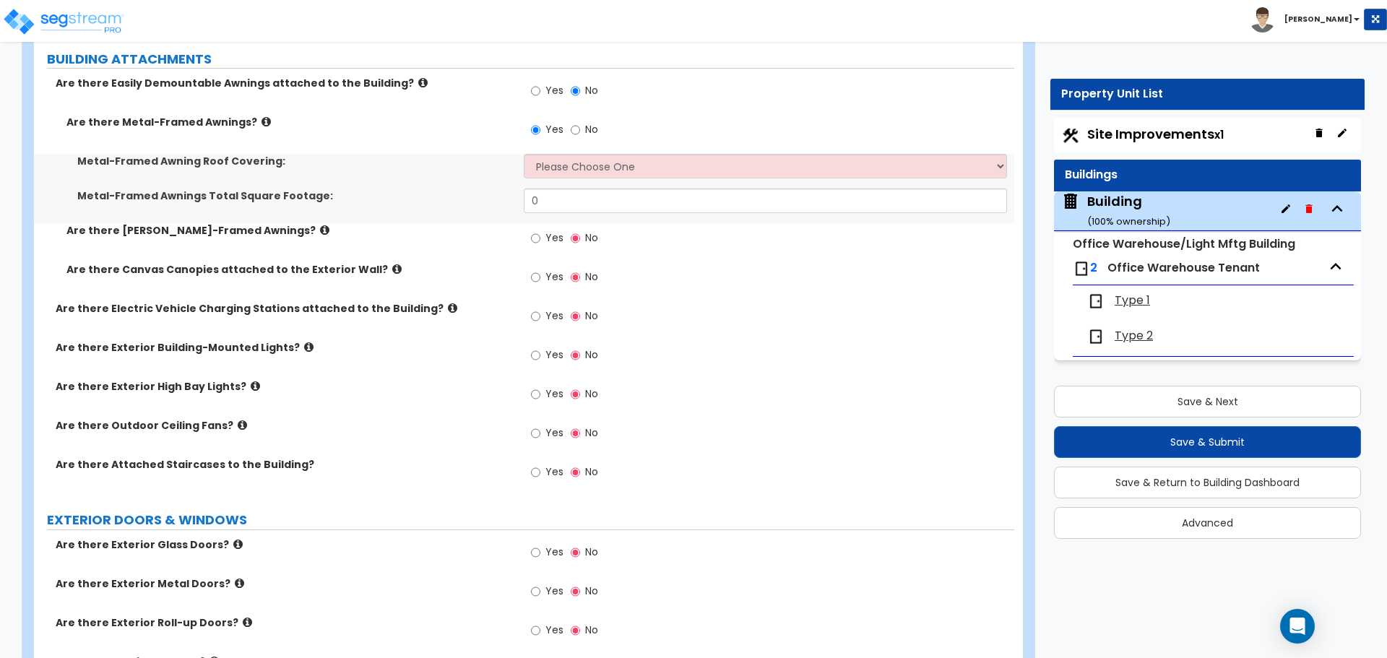
click at [258, 121] on label "Are there Metal-Framed Awnings?" at bounding box center [289, 122] width 447 height 14
click at [262, 119] on icon at bounding box center [266, 121] width 9 height 11
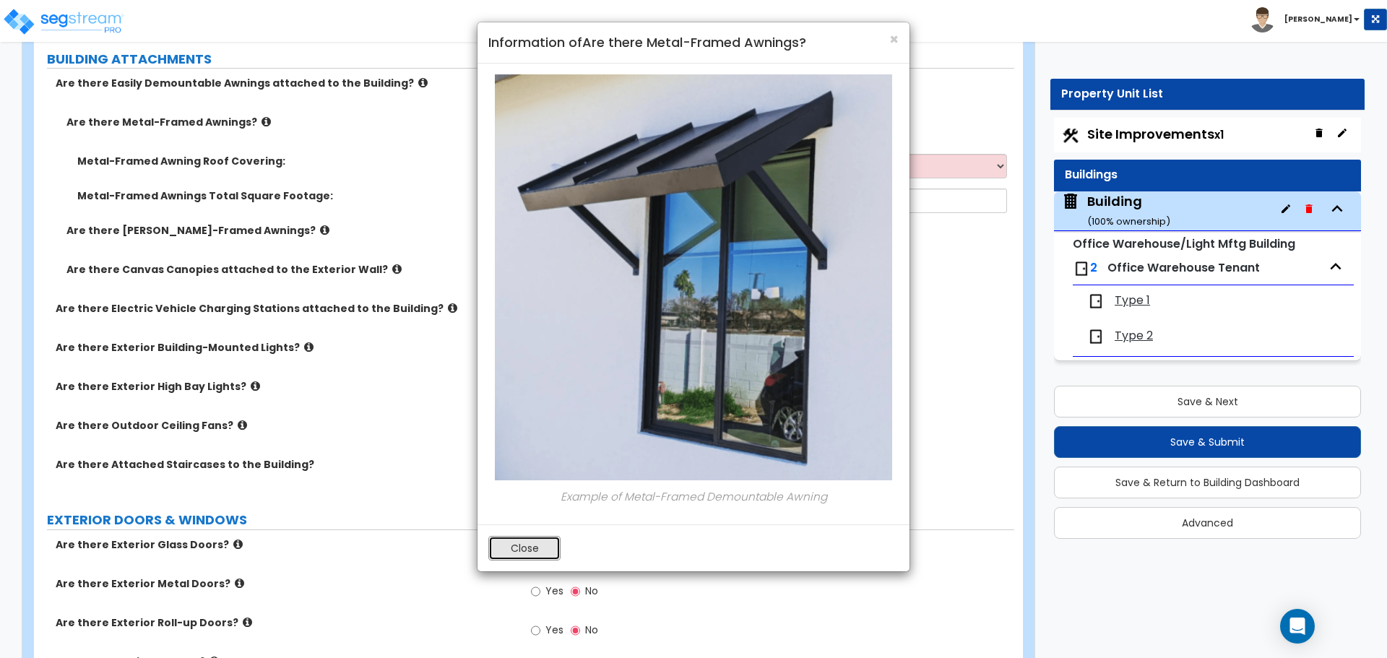
click at [540, 546] on button "Close" at bounding box center [524, 548] width 72 height 25
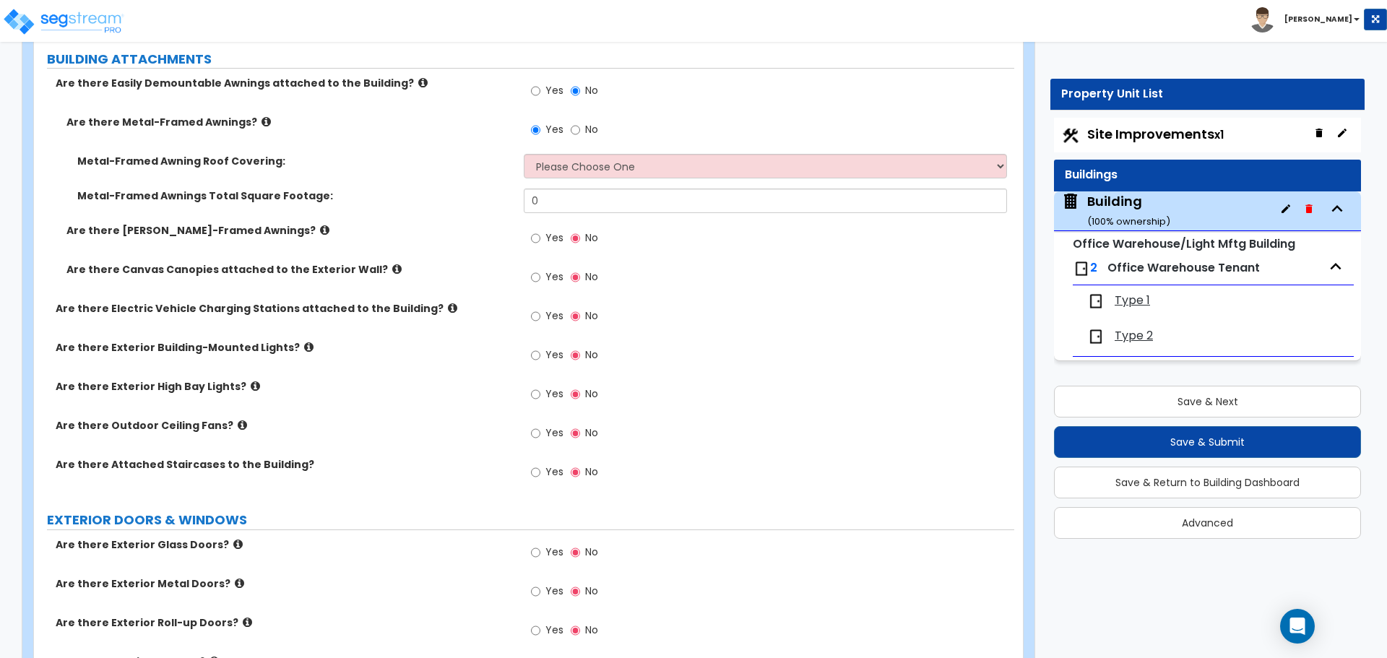
click at [320, 226] on icon at bounding box center [324, 230] width 9 height 11
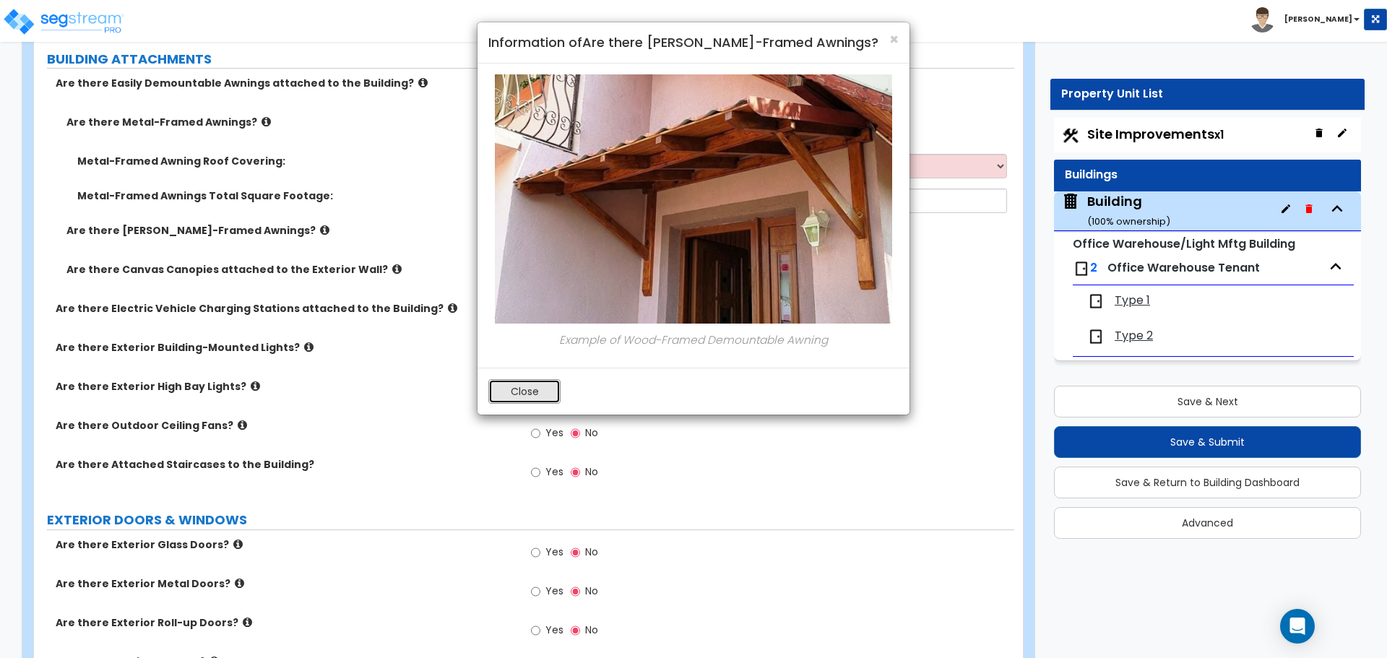
drag, startPoint x: 501, startPoint y: 388, endPoint x: 492, endPoint y: 379, distance: 12.8
click at [500, 388] on button "Close" at bounding box center [524, 391] width 72 height 25
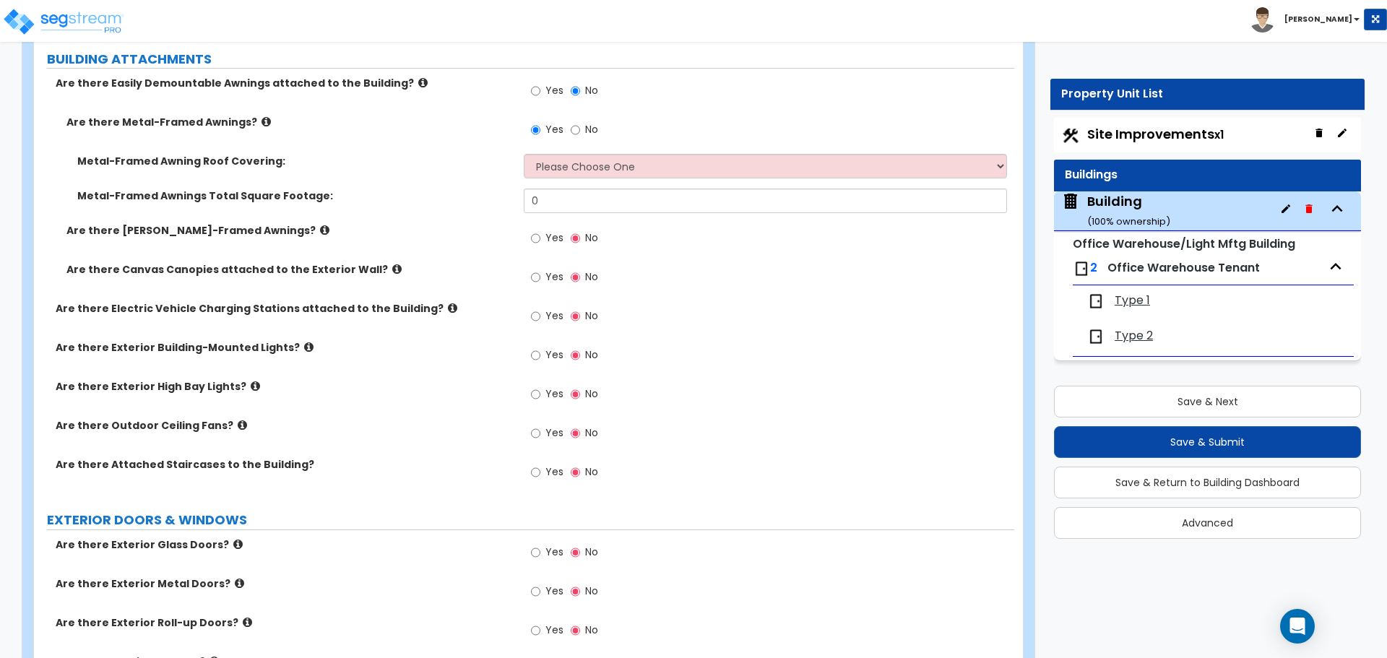
click at [392, 267] on icon at bounding box center [396, 269] width 9 height 11
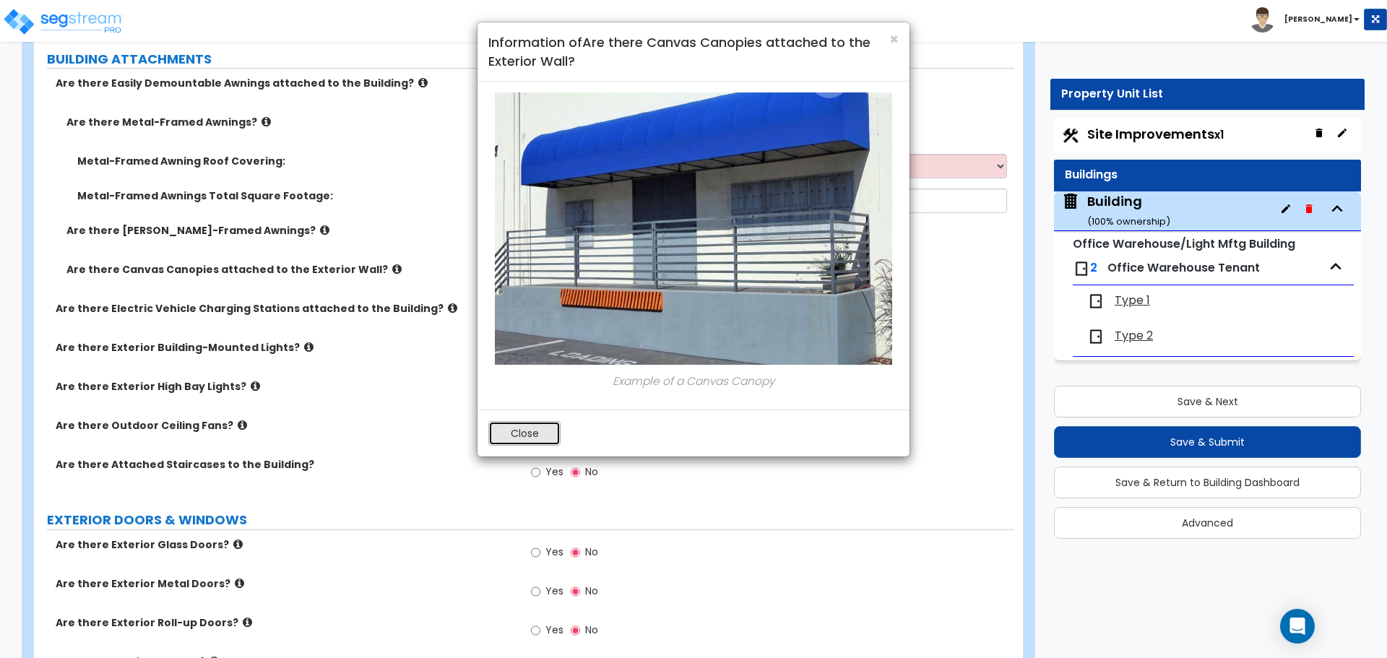
click at [551, 436] on button "Close" at bounding box center [524, 433] width 72 height 25
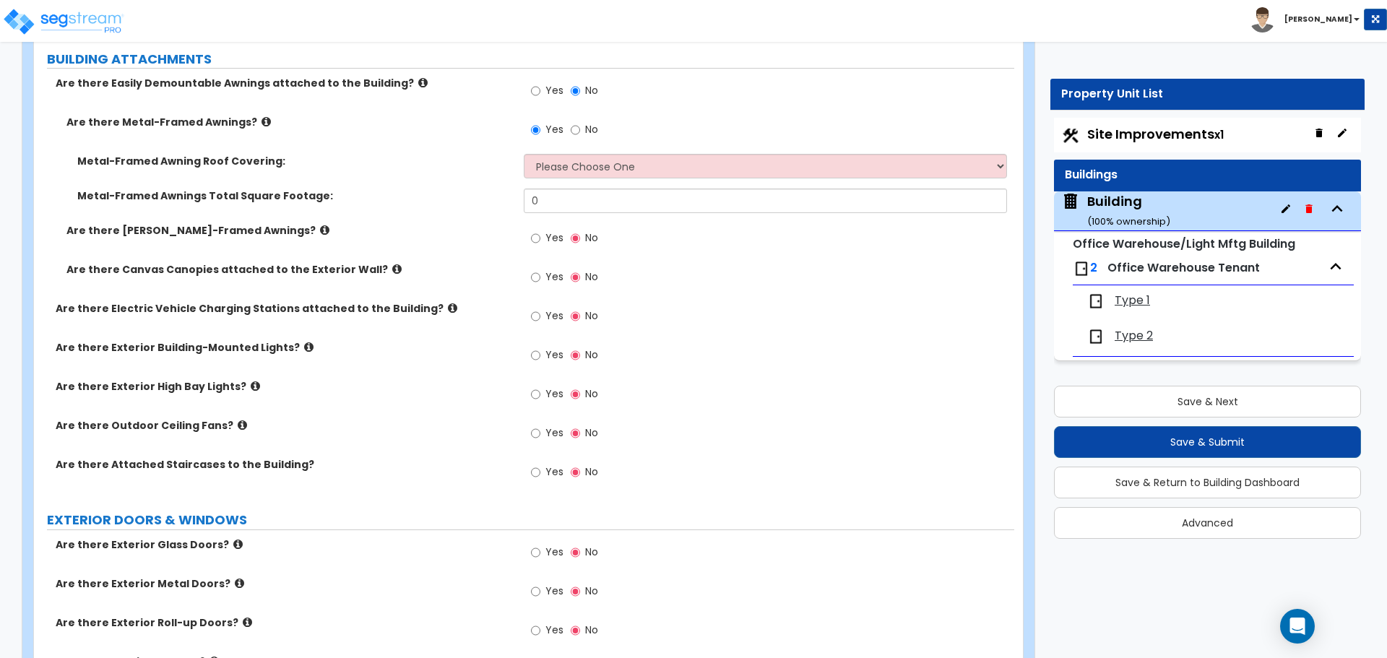
click at [548, 238] on span "Yes" at bounding box center [555, 237] width 18 height 14
click at [540, 238] on input "Yes" at bounding box center [535, 238] width 9 height 16
radio input "true"
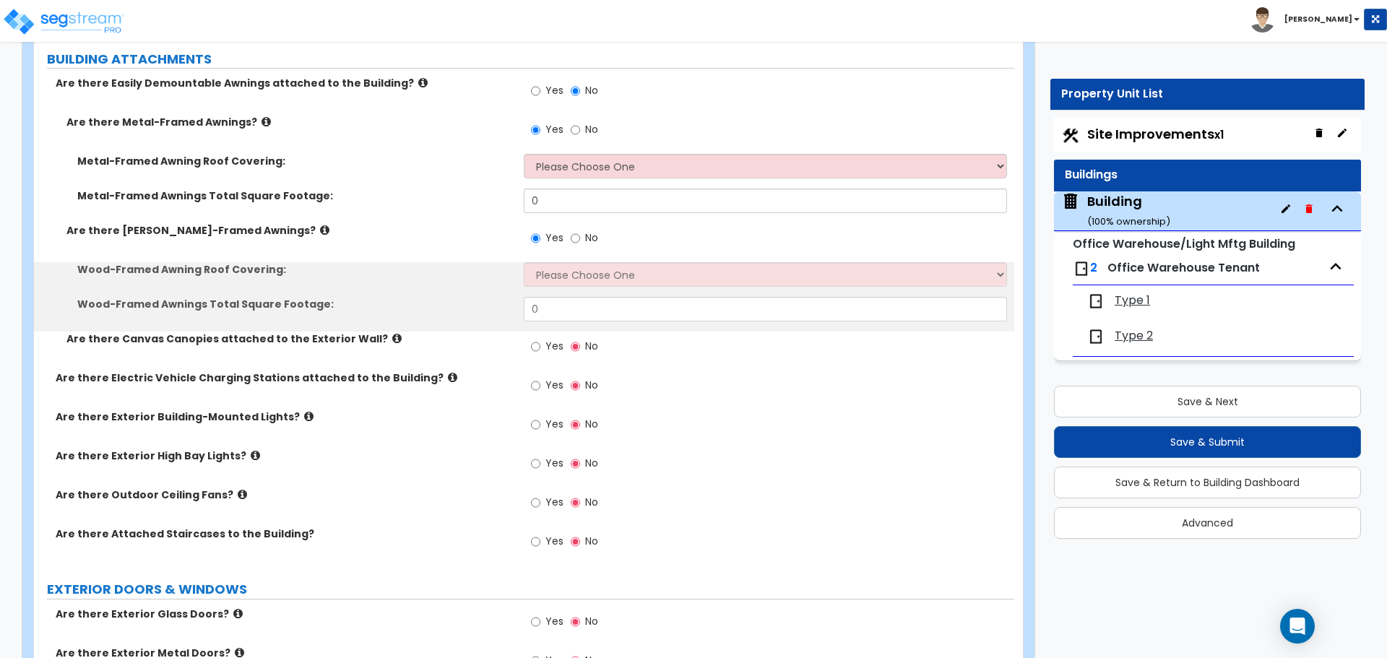
click at [556, 349] on span "Yes" at bounding box center [555, 346] width 18 height 14
click at [540, 349] on input "Yes" at bounding box center [535, 347] width 9 height 16
radio input "true"
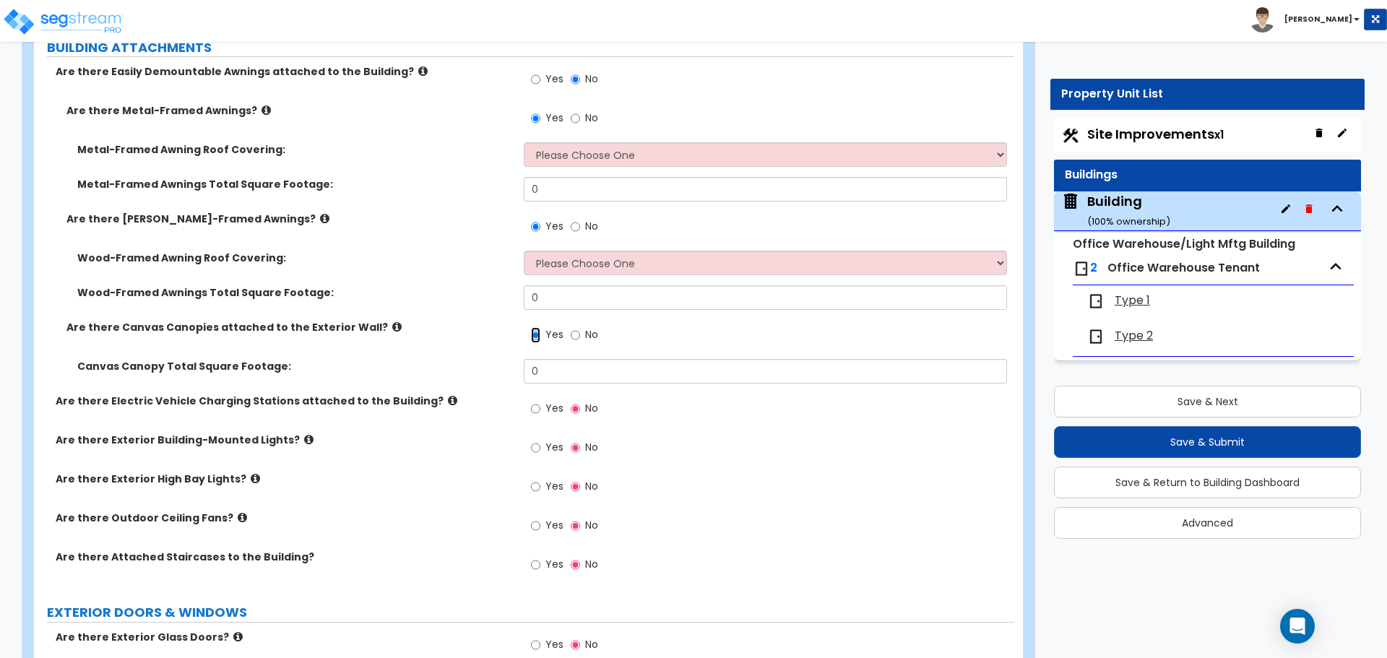
scroll to position [991, 0]
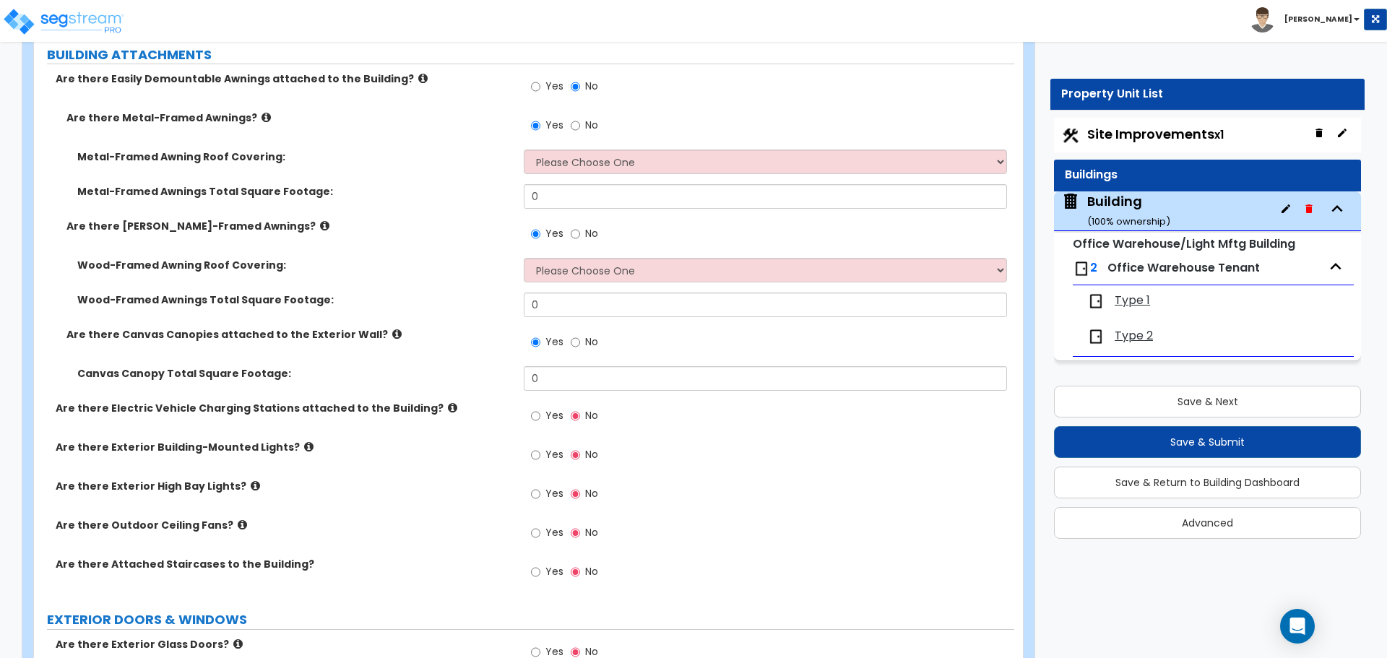
click at [585, 121] on span "No" at bounding box center [591, 125] width 13 height 14
click at [580, 121] on input "No" at bounding box center [575, 126] width 9 height 16
radio input "false"
radio input "true"
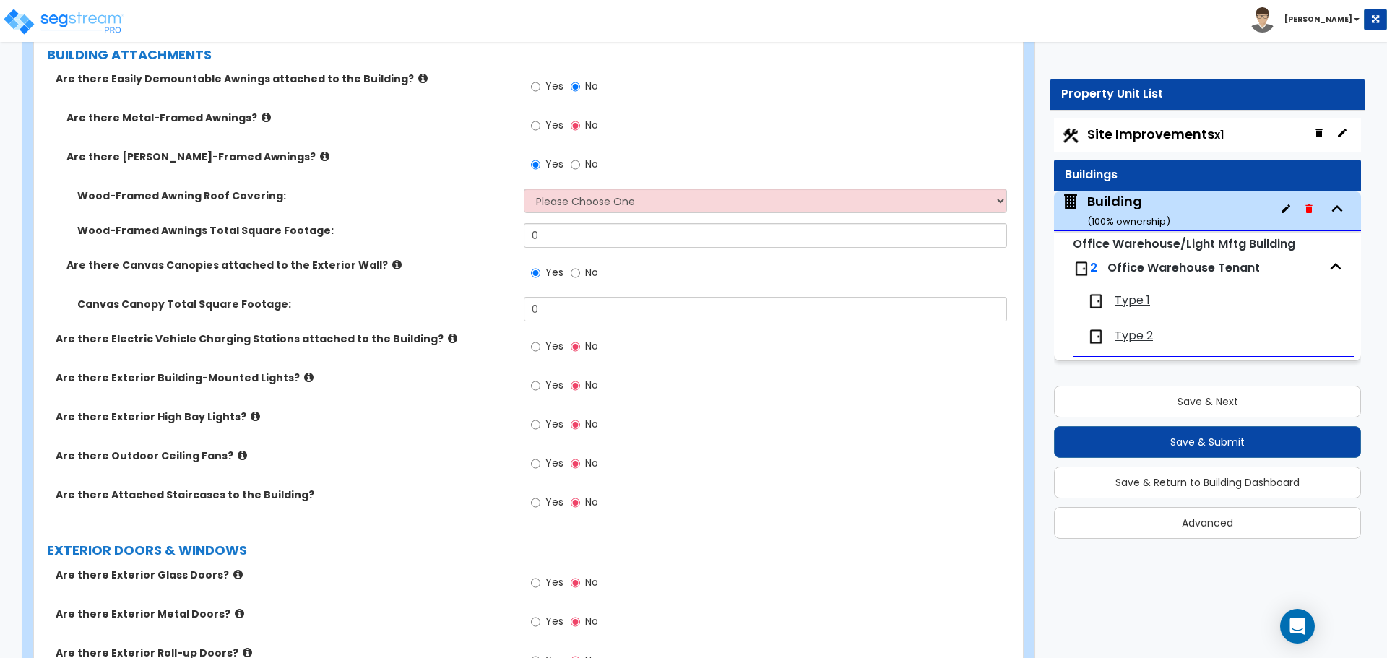
click at [558, 123] on span "Yes" at bounding box center [555, 125] width 18 height 14
click at [540, 123] on input "Yes" at bounding box center [535, 126] width 9 height 16
radio input "true"
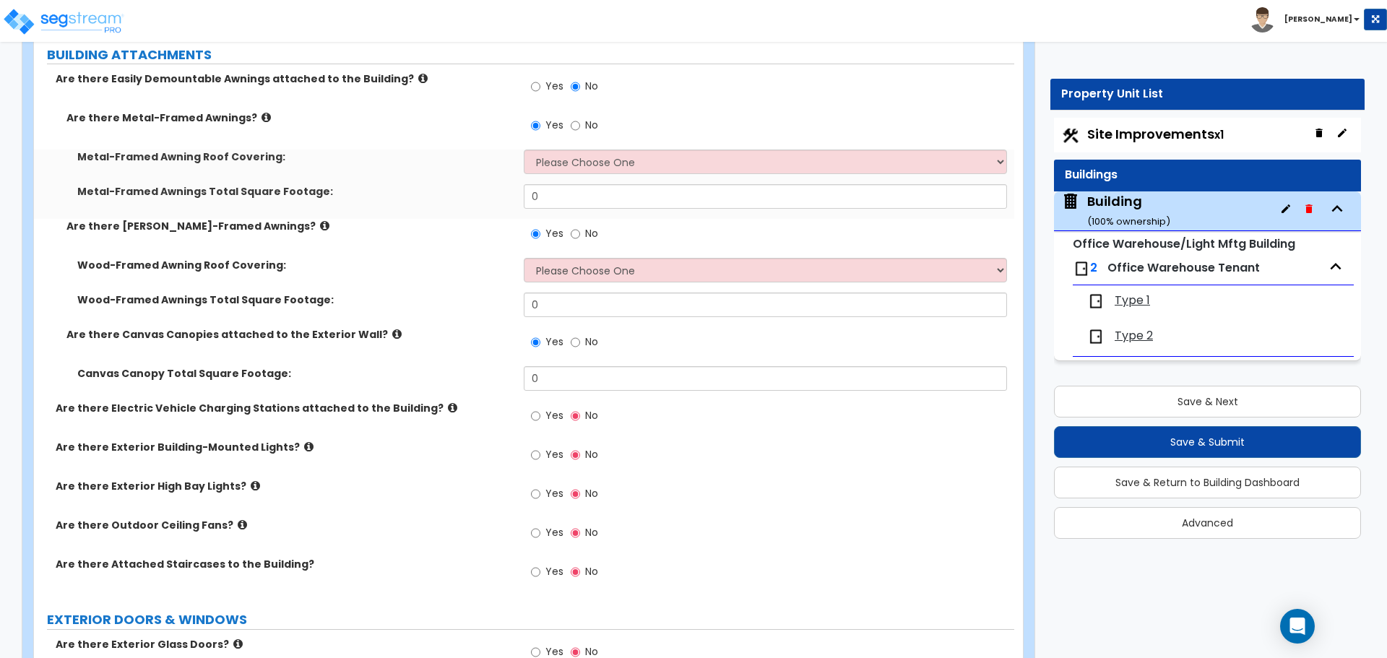
click at [599, 233] on div "Yes No" at bounding box center [565, 235] width 82 height 33
drag, startPoint x: 588, startPoint y: 230, endPoint x: 587, endPoint y: 223, distance: 8.0
click at [587, 230] on span "No" at bounding box center [591, 233] width 13 height 14
click at [577, 142] on div "Yes No" at bounding box center [769, 130] width 490 height 39
click at [580, 225] on label "No" at bounding box center [584, 235] width 27 height 25
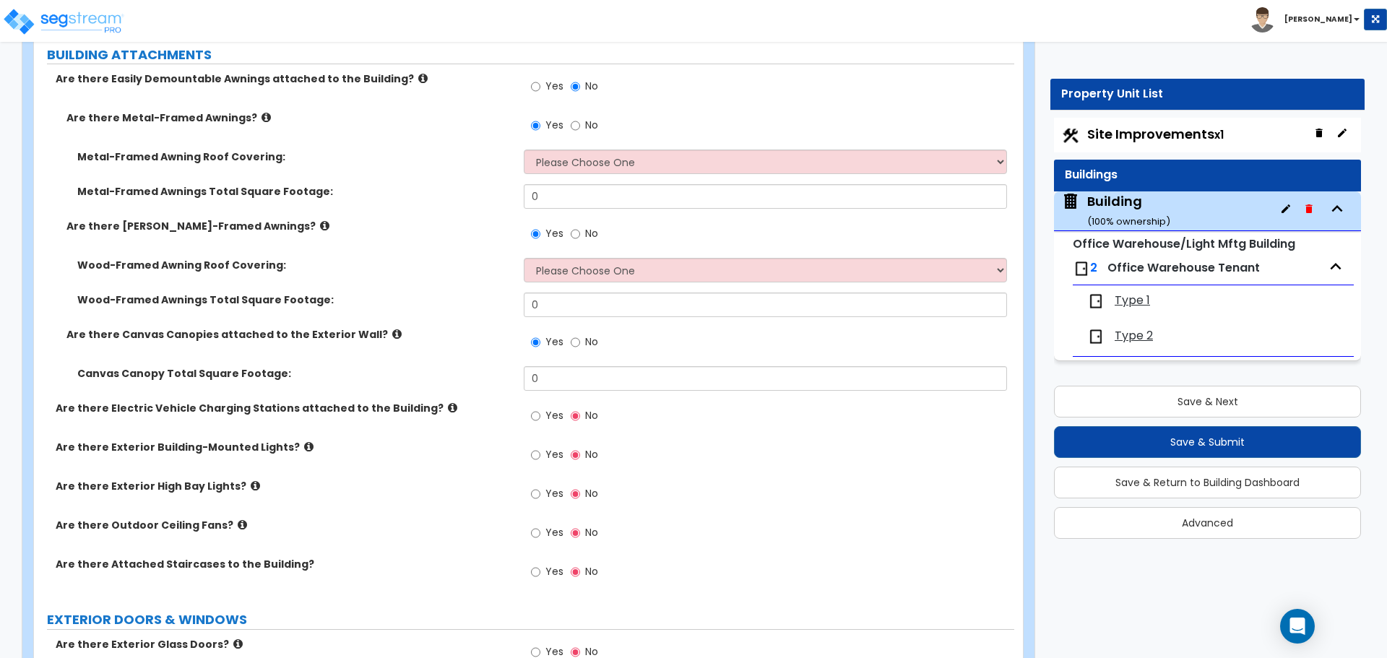
click at [580, 226] on input "No" at bounding box center [575, 234] width 9 height 16
radio input "false"
radio input "true"
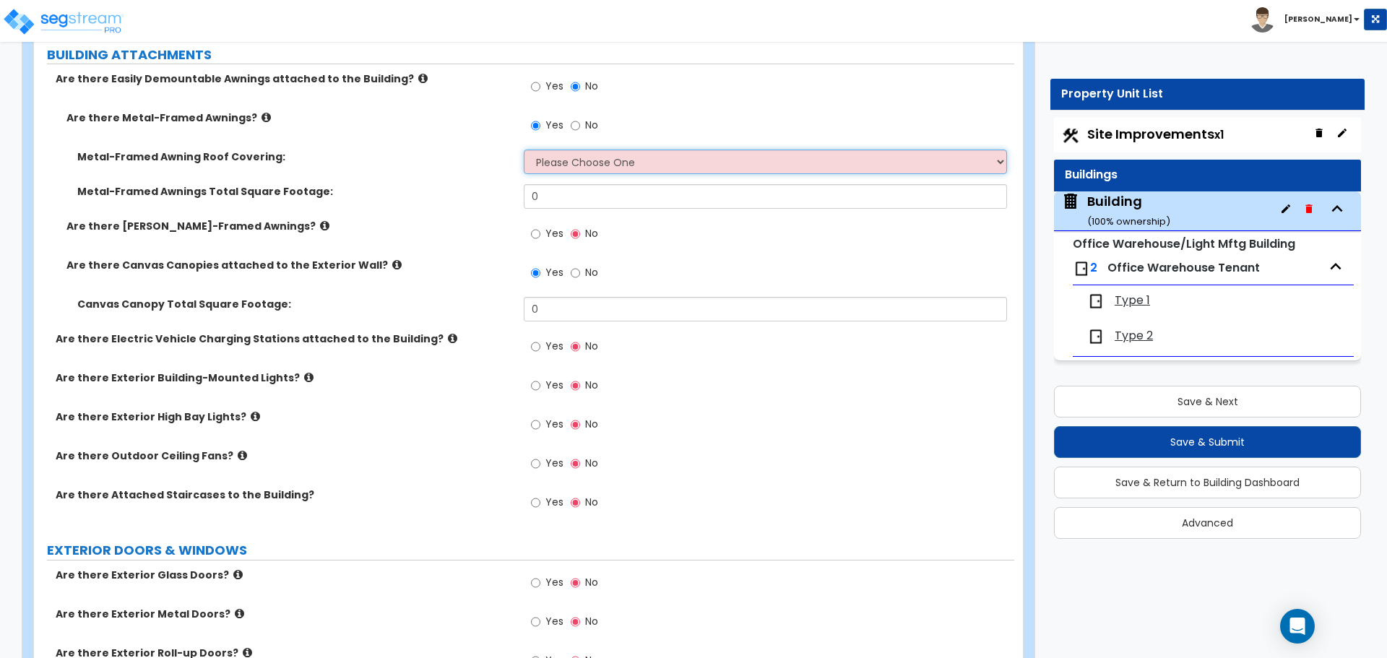
click at [594, 157] on select "Please Choose One Plastic Metal Glass" at bounding box center [765, 162] width 483 height 25
select select "2"
click at [524, 150] on select "Please Choose One Plastic Metal Glass" at bounding box center [765, 162] width 483 height 25
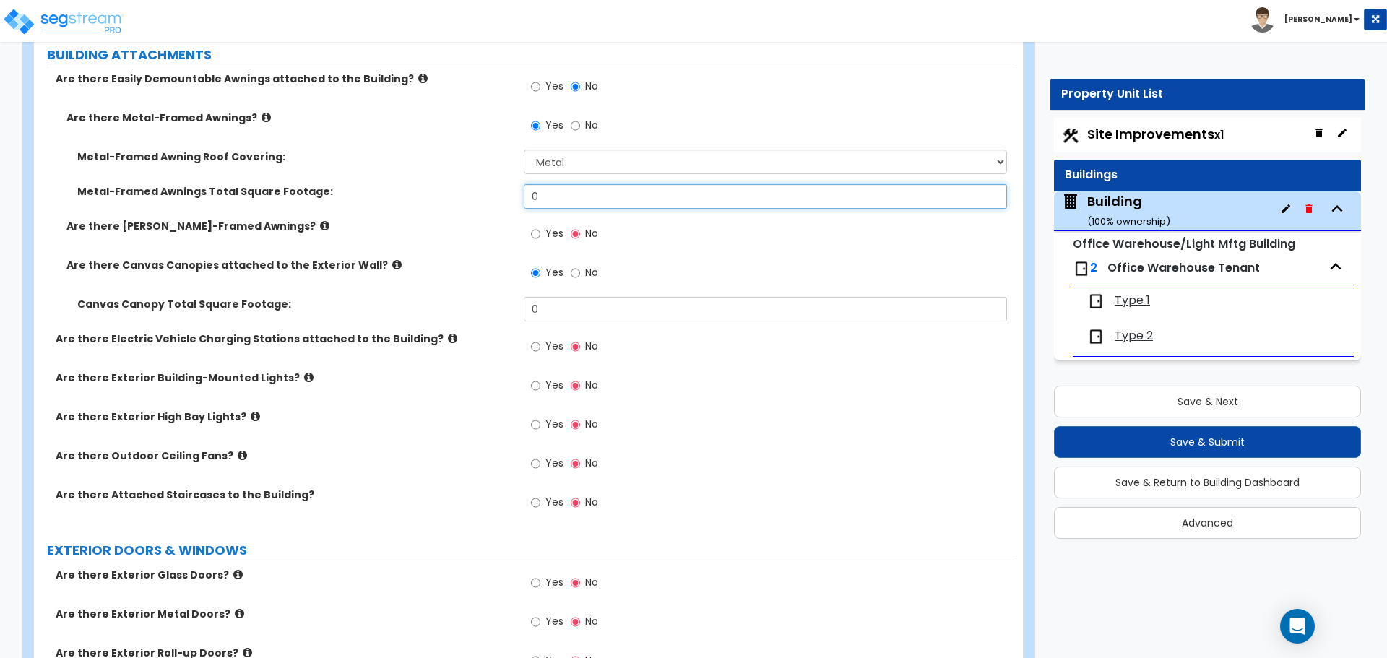
drag, startPoint x: 566, startPoint y: 192, endPoint x: 501, endPoint y: 188, distance: 64.5
click at [504, 189] on div "Metal-Framed Awnings Total Square Footage: 0" at bounding box center [524, 201] width 980 height 35
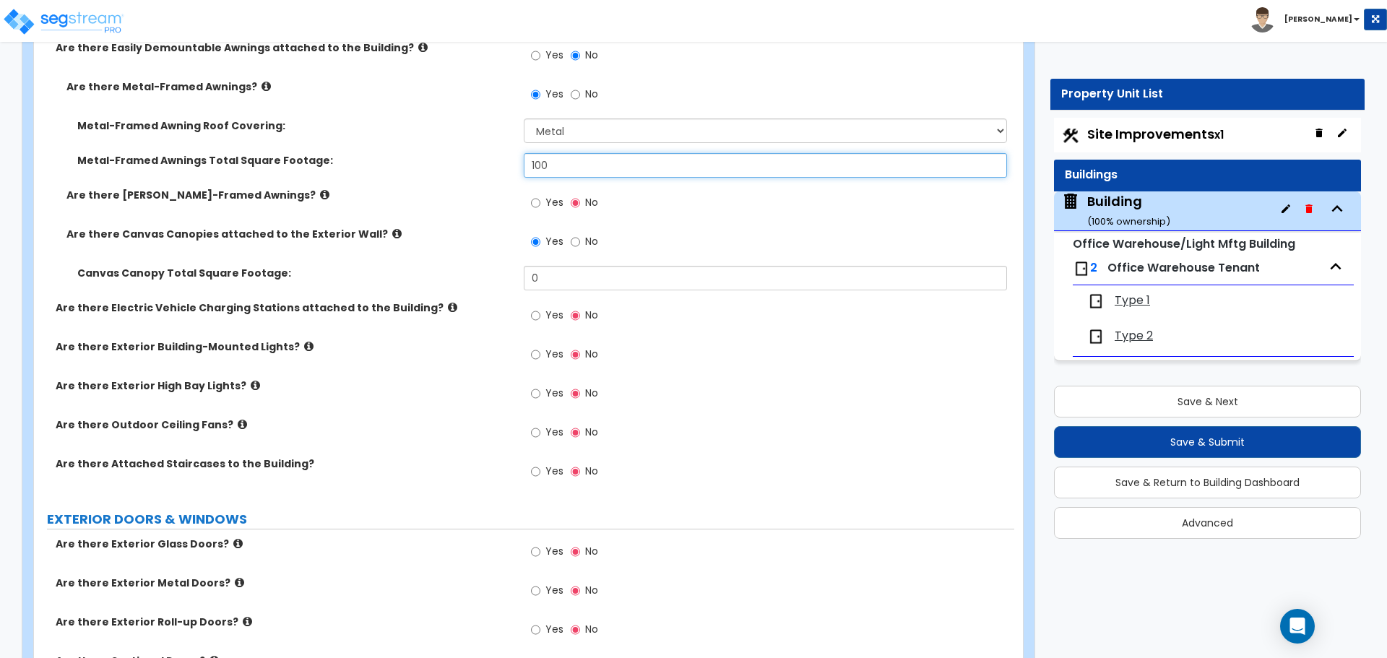
scroll to position [1026, 0]
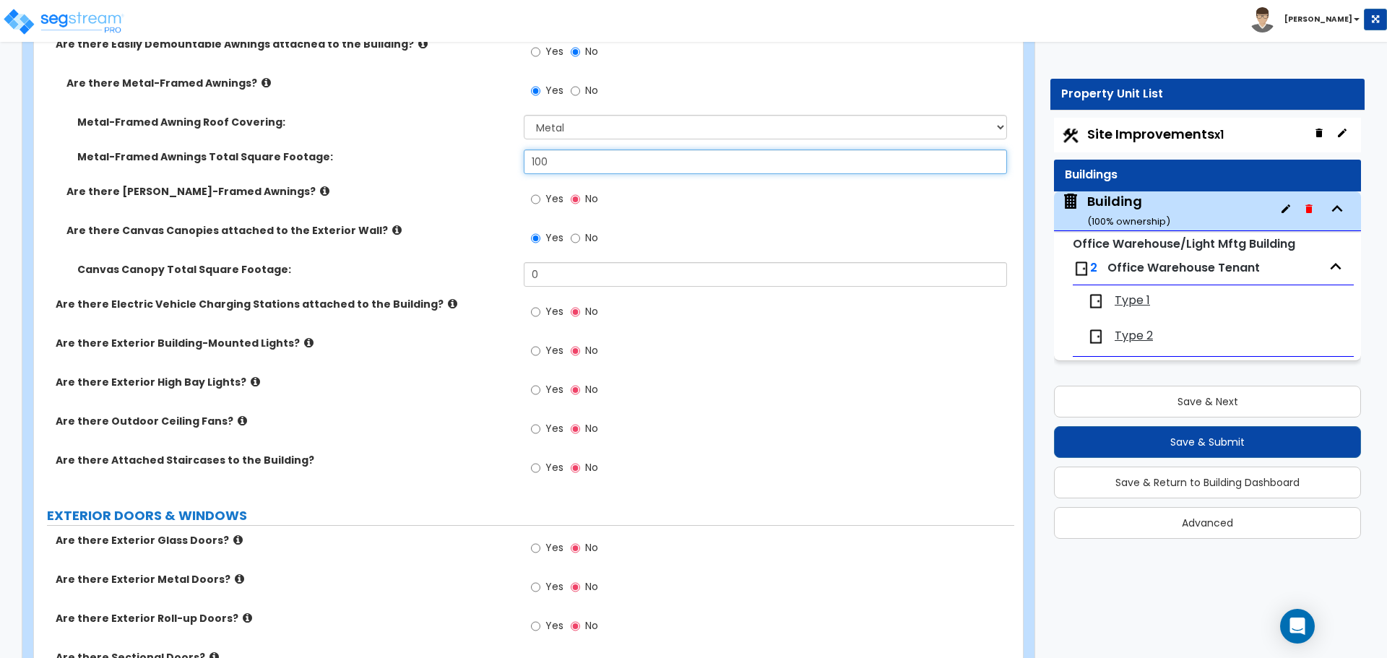
type input "100"
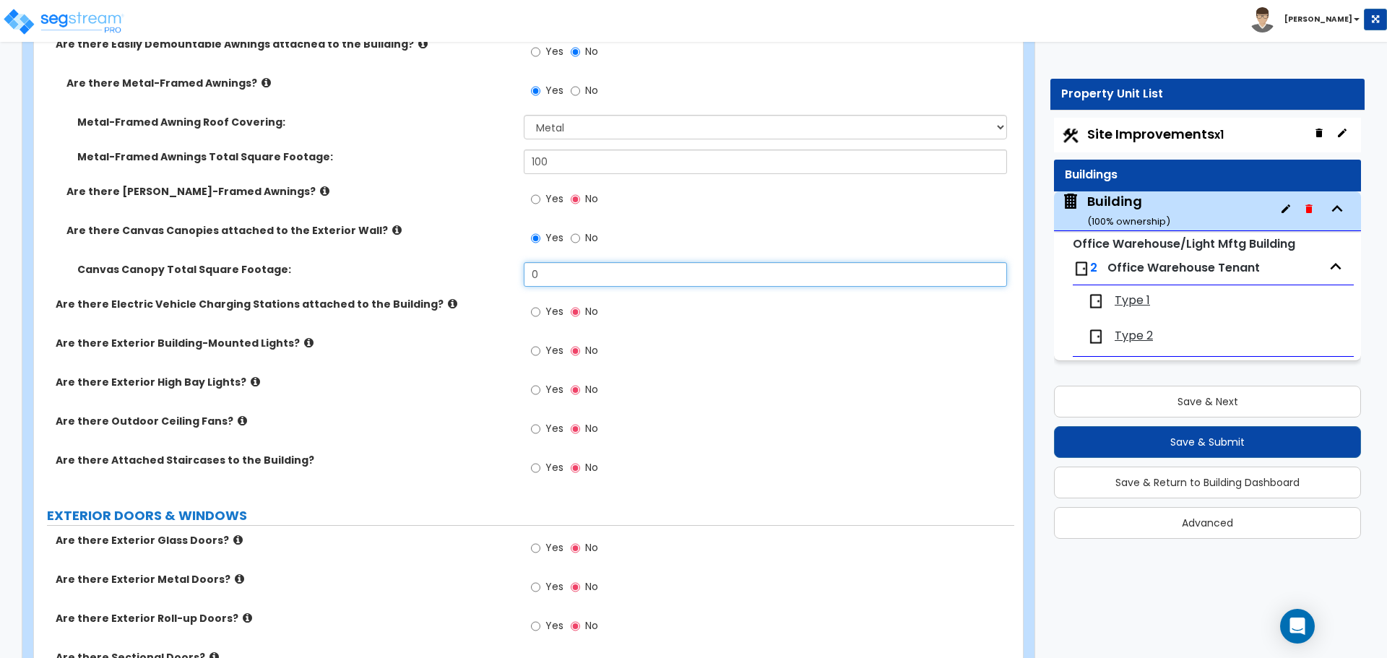
drag, startPoint x: 573, startPoint y: 278, endPoint x: 512, endPoint y: 267, distance: 61.7
click at [512, 267] on div "Canvas Canopy Total Square Footage: 0" at bounding box center [524, 279] width 980 height 35
type input "200"
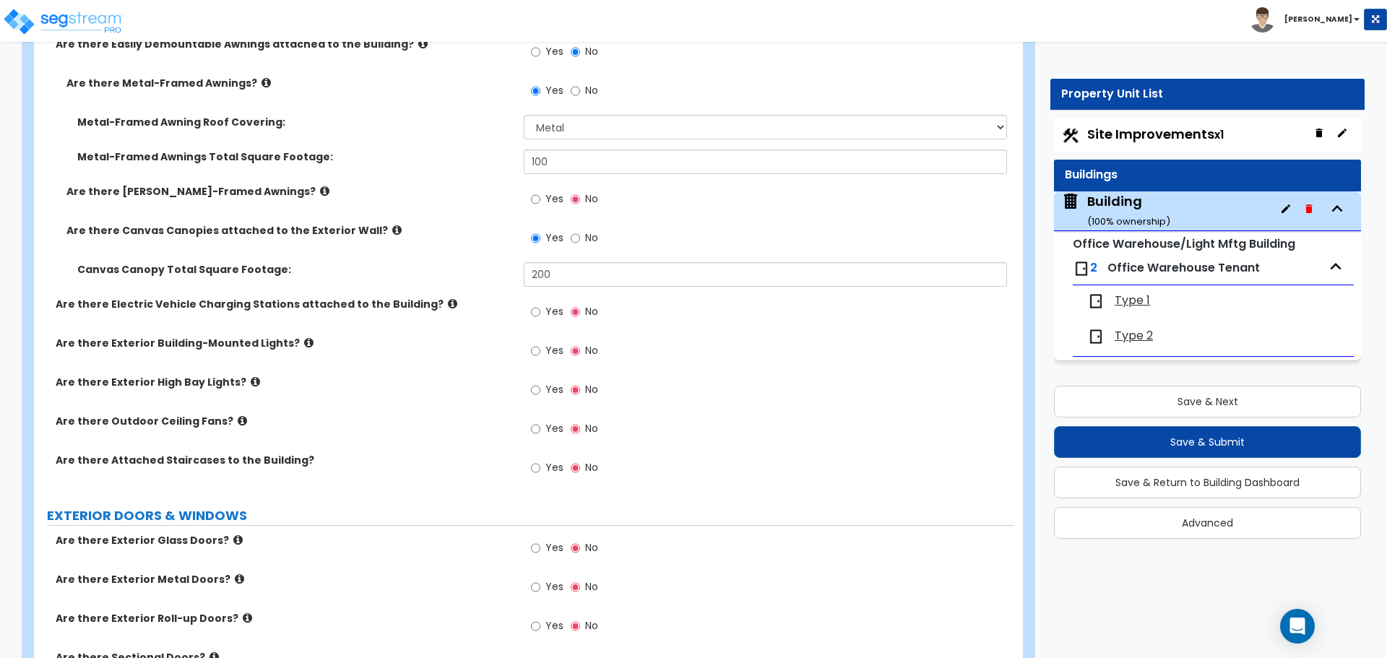
click at [392, 225] on icon at bounding box center [396, 230] width 9 height 11
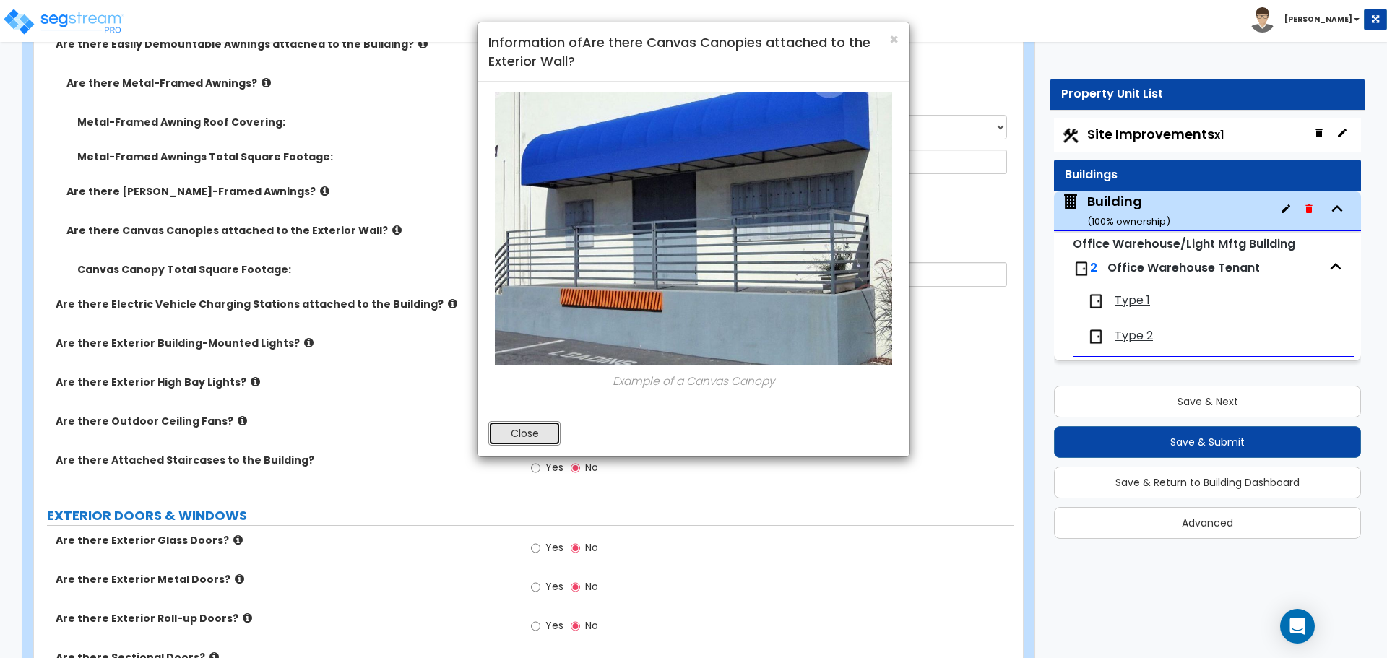
click at [505, 429] on button "Close" at bounding box center [524, 433] width 72 height 25
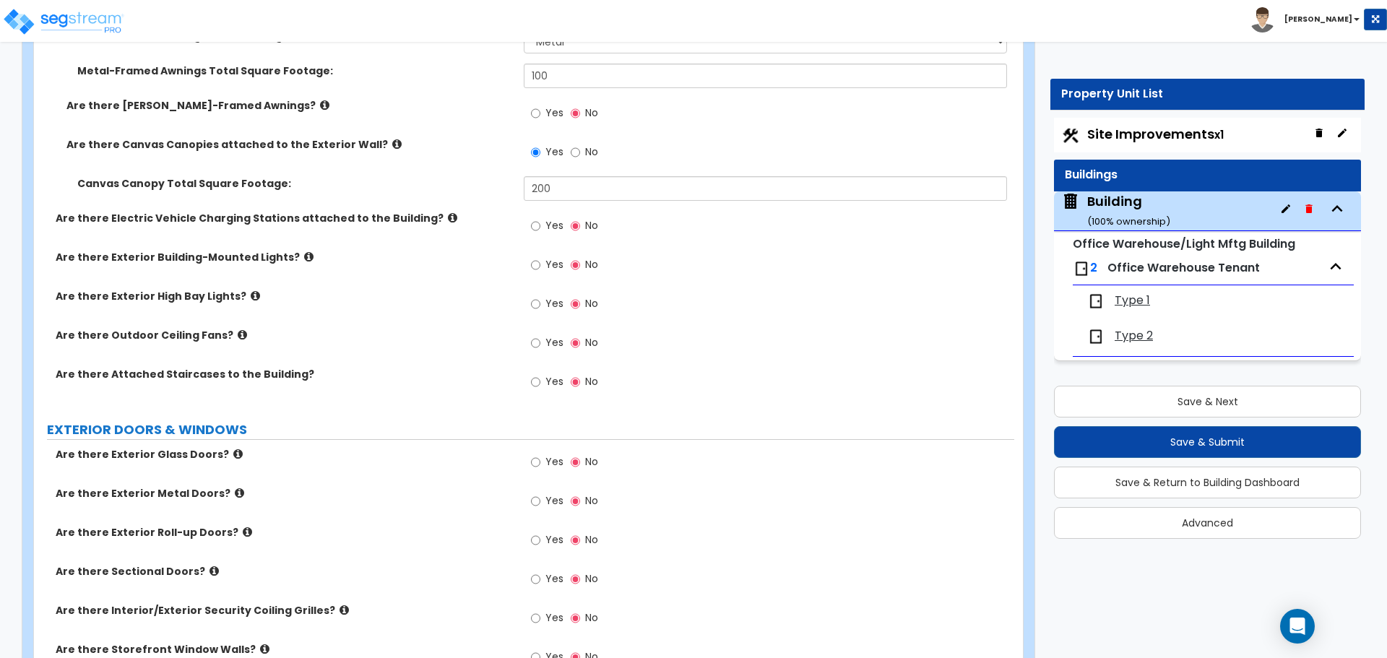
scroll to position [1118, 0]
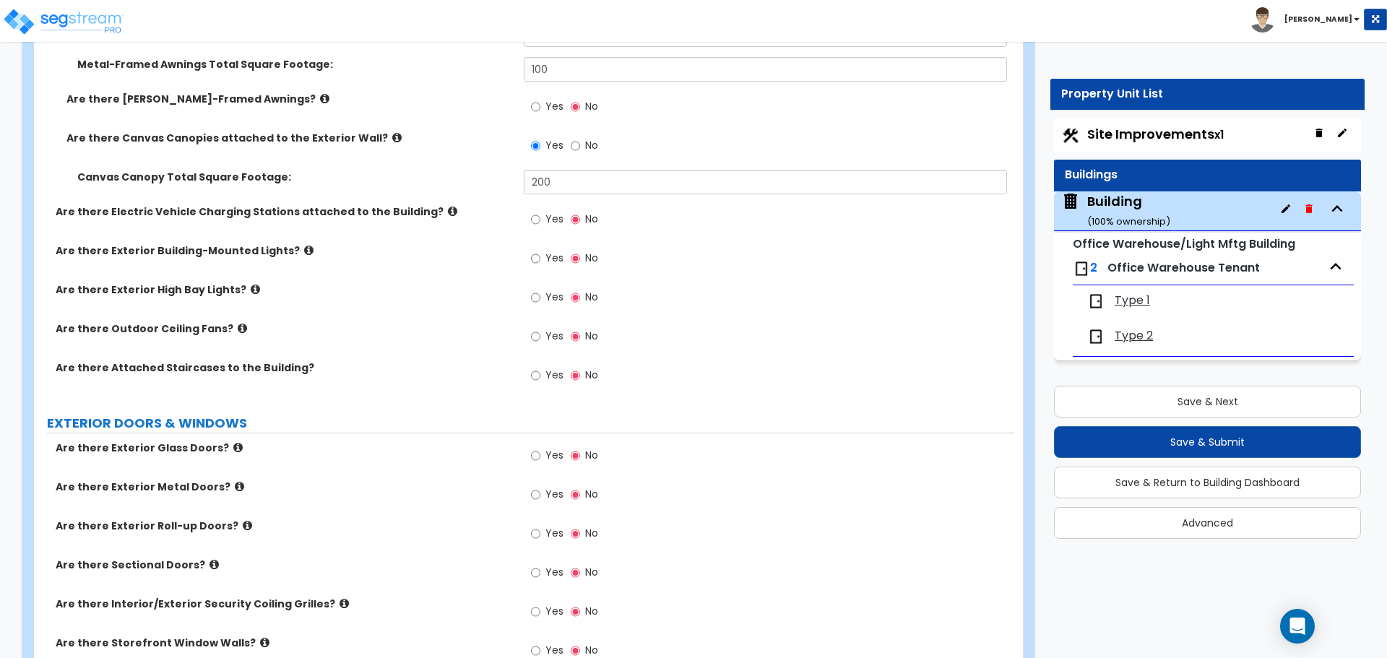
click at [448, 207] on icon at bounding box center [452, 211] width 9 height 11
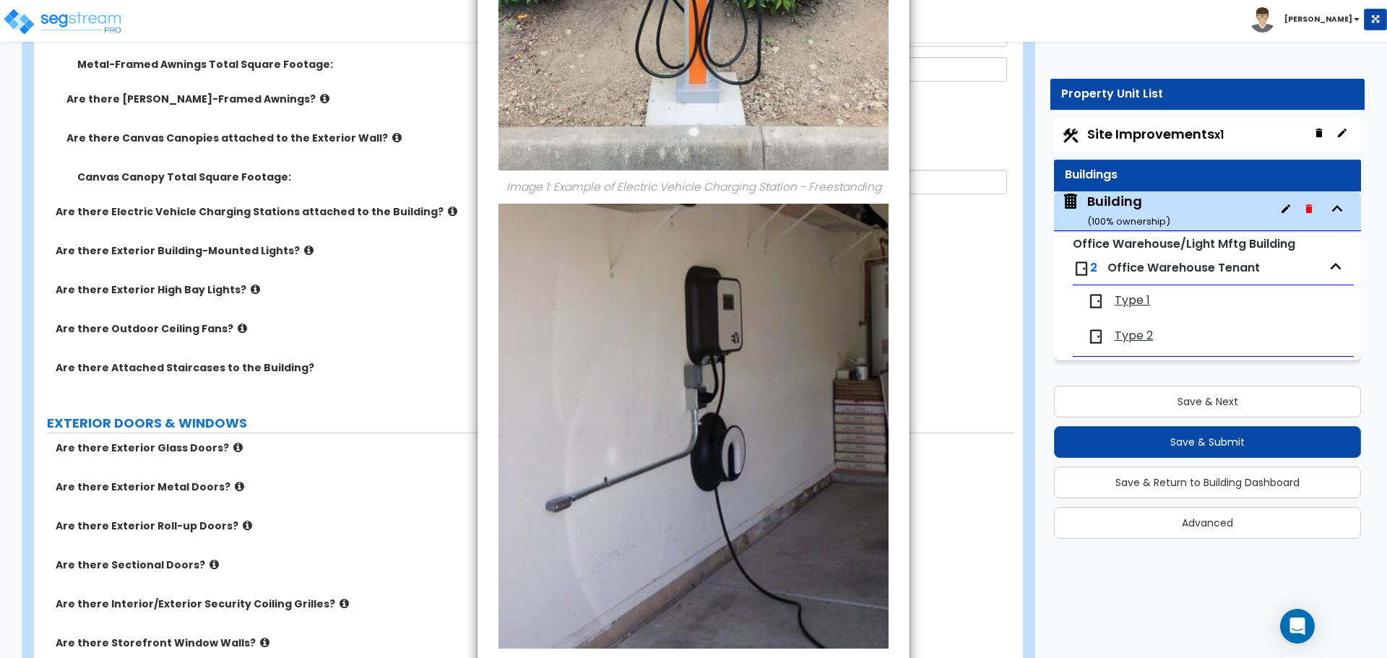
scroll to position [530, 0]
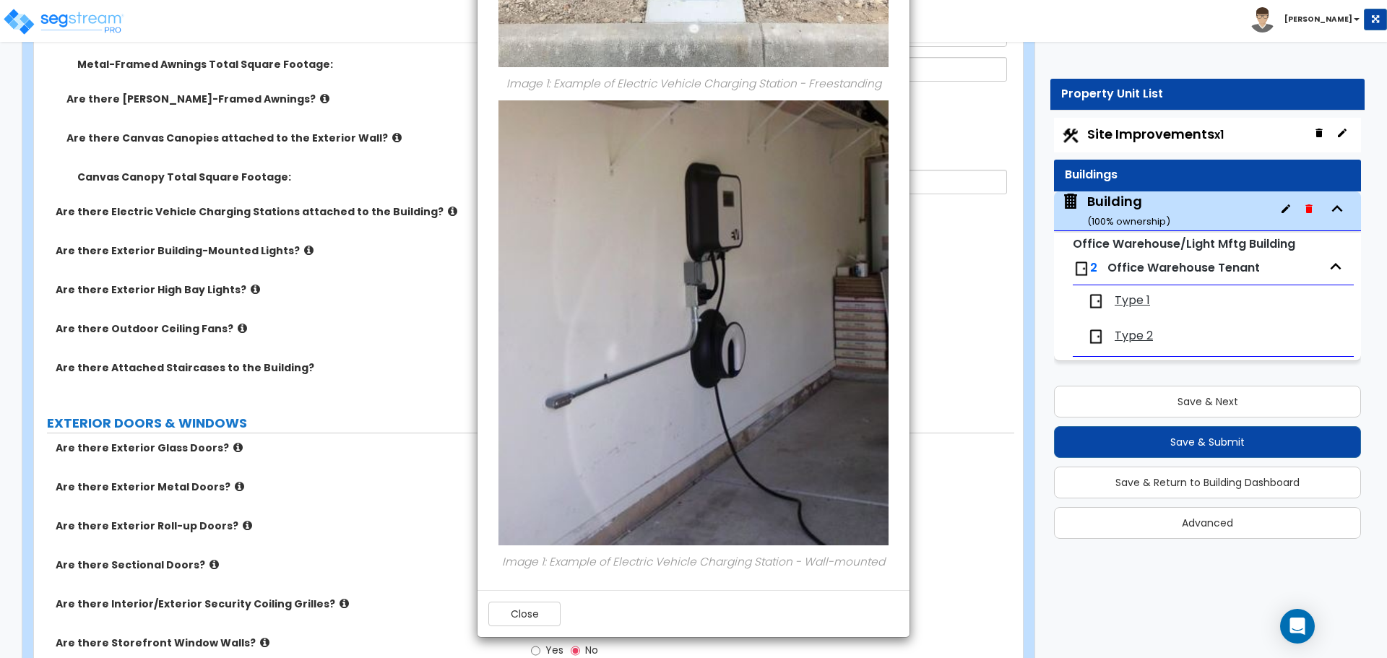
click at [552, 600] on div "Close" at bounding box center [694, 613] width 432 height 47
click at [542, 602] on button "Close" at bounding box center [524, 614] width 72 height 25
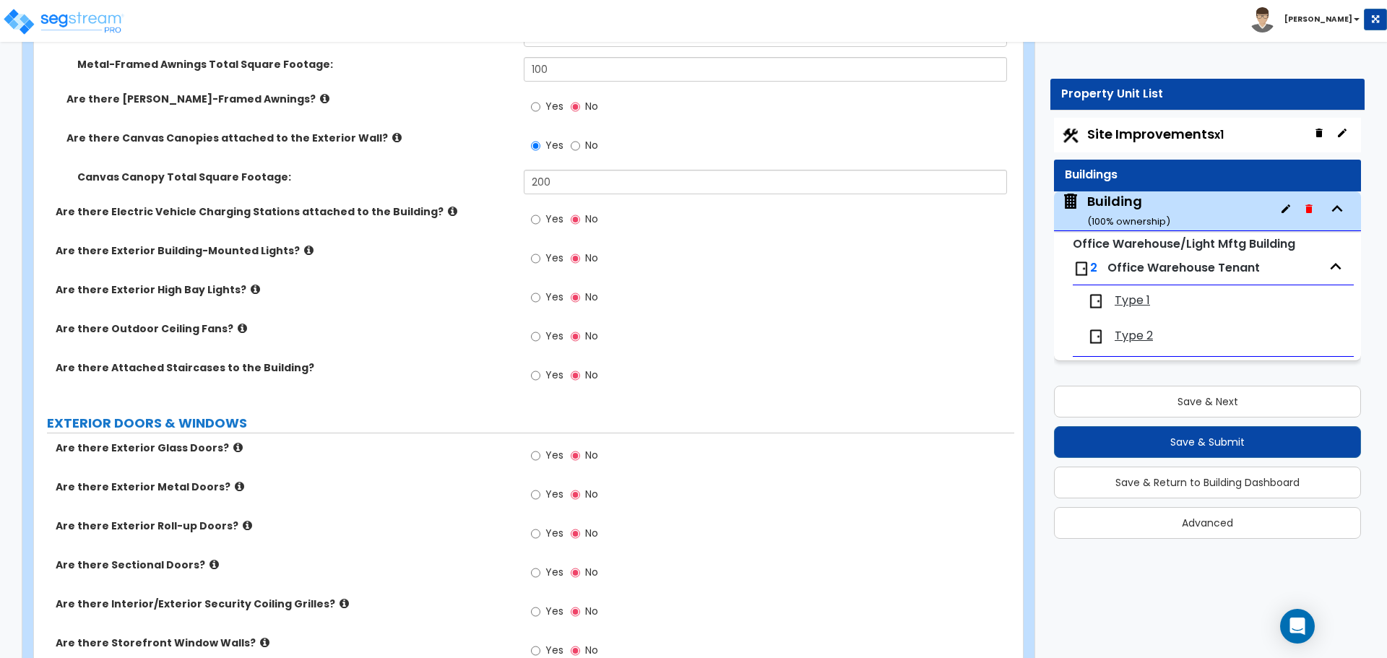
click at [564, 223] on div "Yes No" at bounding box center [565, 220] width 82 height 33
click at [556, 215] on span "Yes" at bounding box center [555, 219] width 18 height 14
click at [540, 215] on input "Yes" at bounding box center [535, 220] width 9 height 16
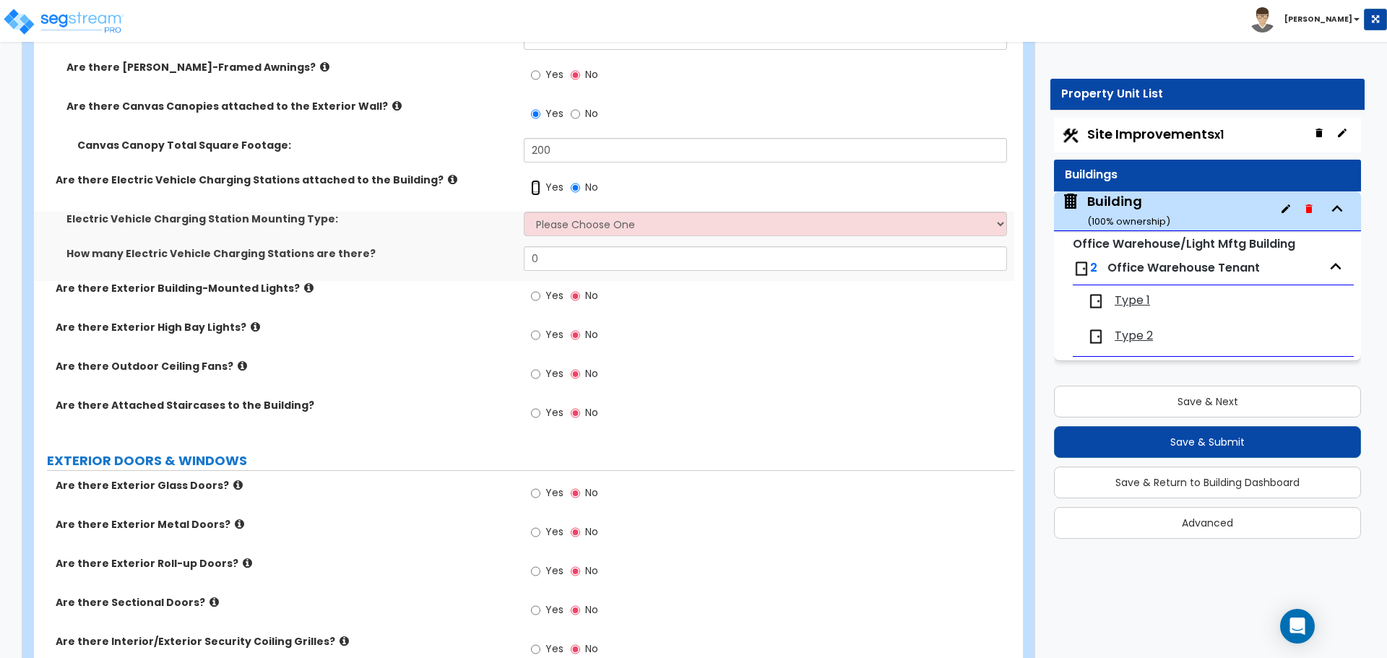
scroll to position [1155, 0]
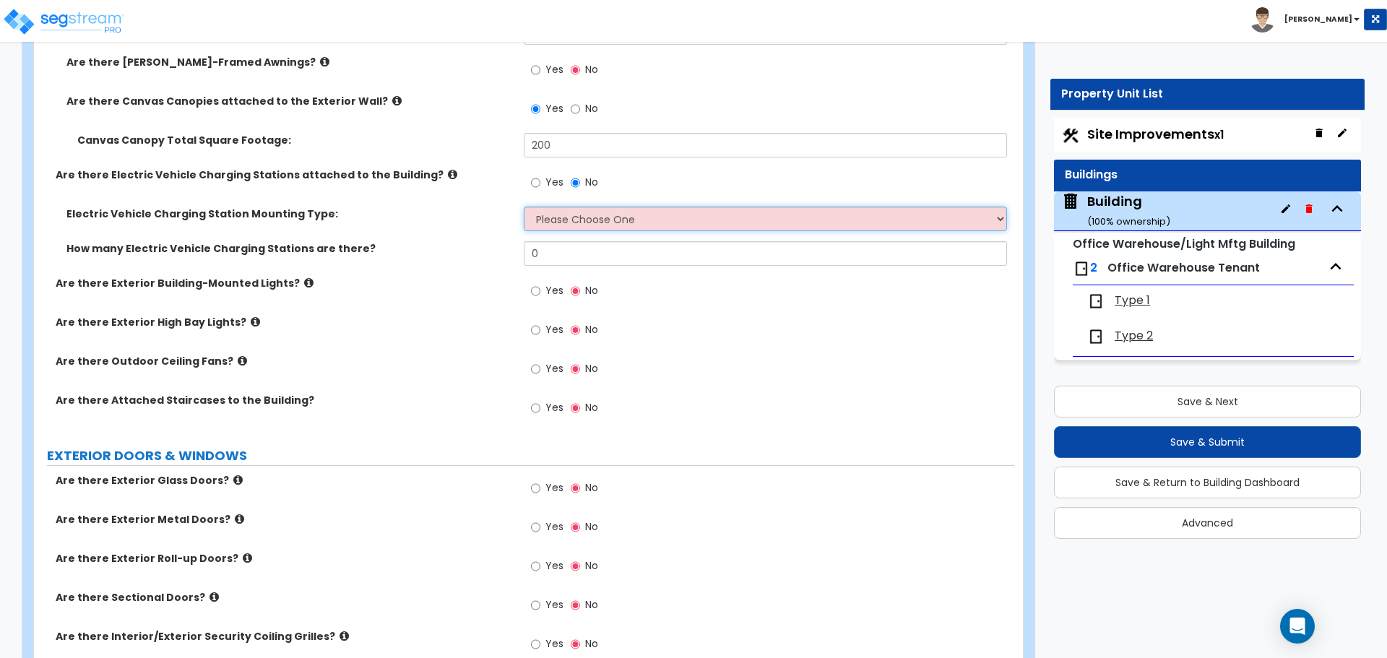
click at [595, 218] on select "Please Choose One Freestanding Wall-mounted" at bounding box center [765, 219] width 483 height 25
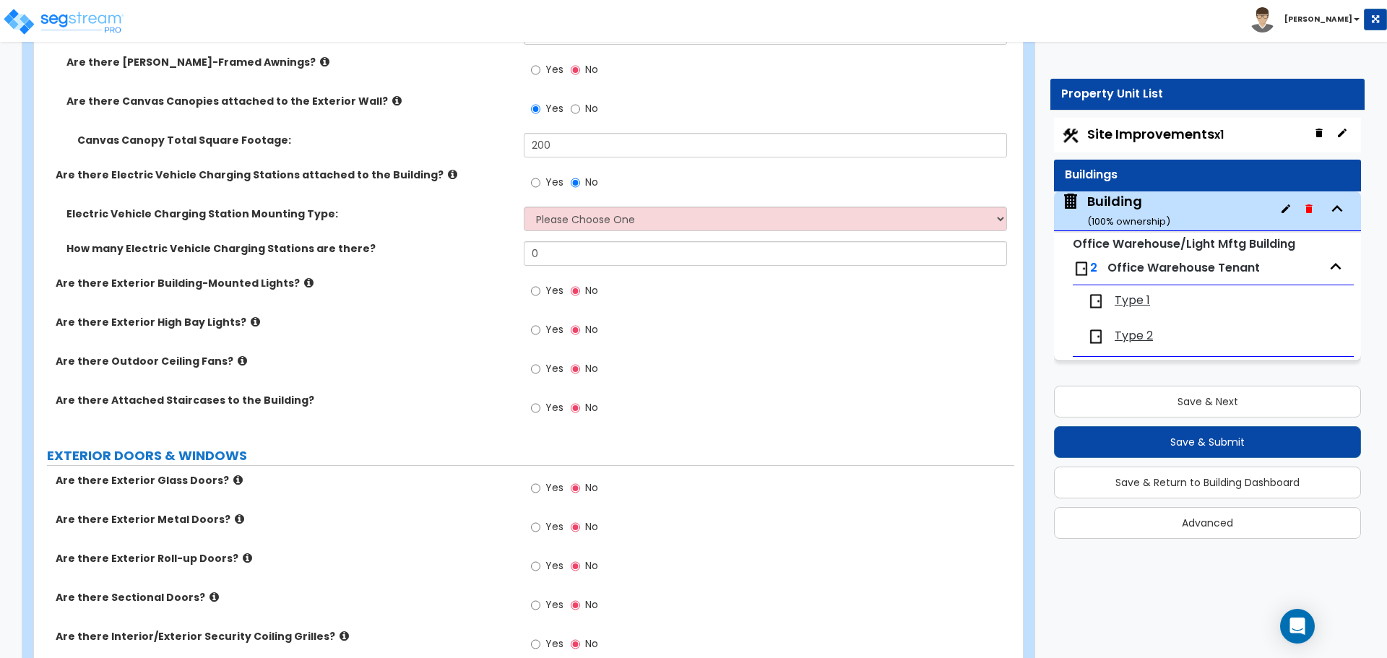
click at [587, 181] on span "No" at bounding box center [591, 182] width 13 height 14
click at [580, 181] on input "No" at bounding box center [575, 183] width 9 height 16
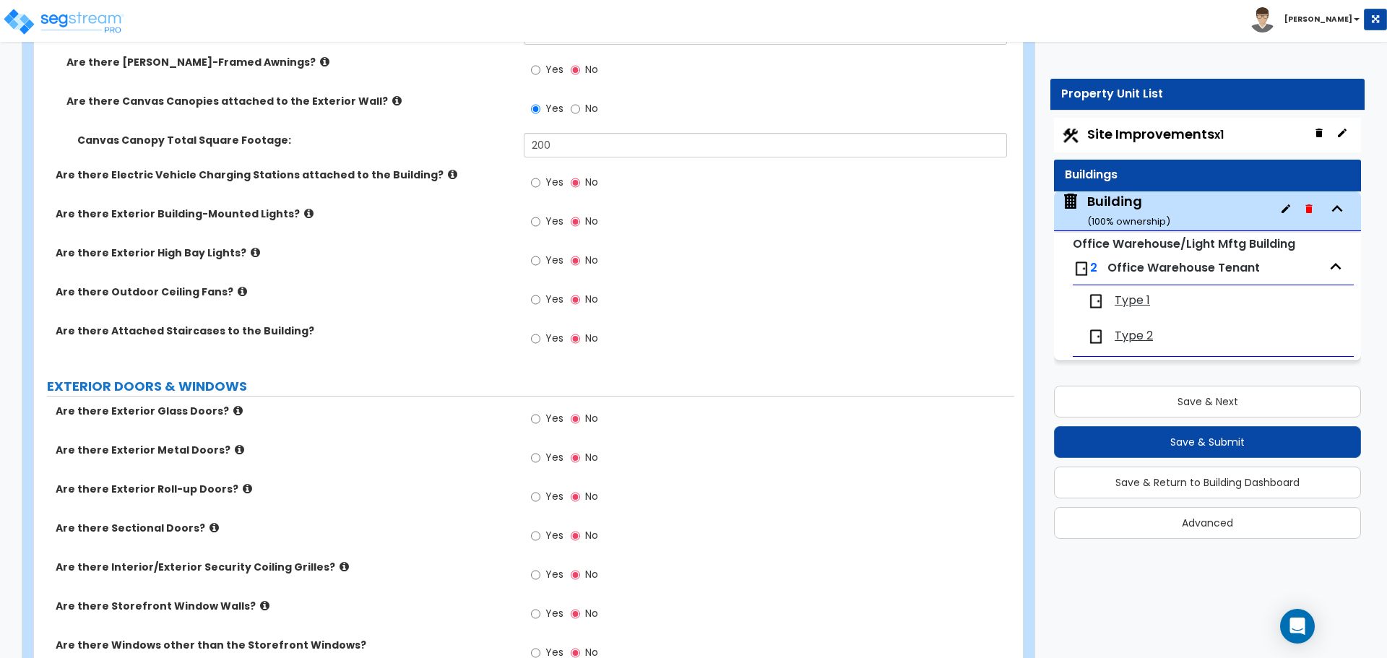
click at [541, 220] on label "Yes" at bounding box center [547, 223] width 33 height 25
click at [540, 220] on input "Yes" at bounding box center [535, 222] width 9 height 16
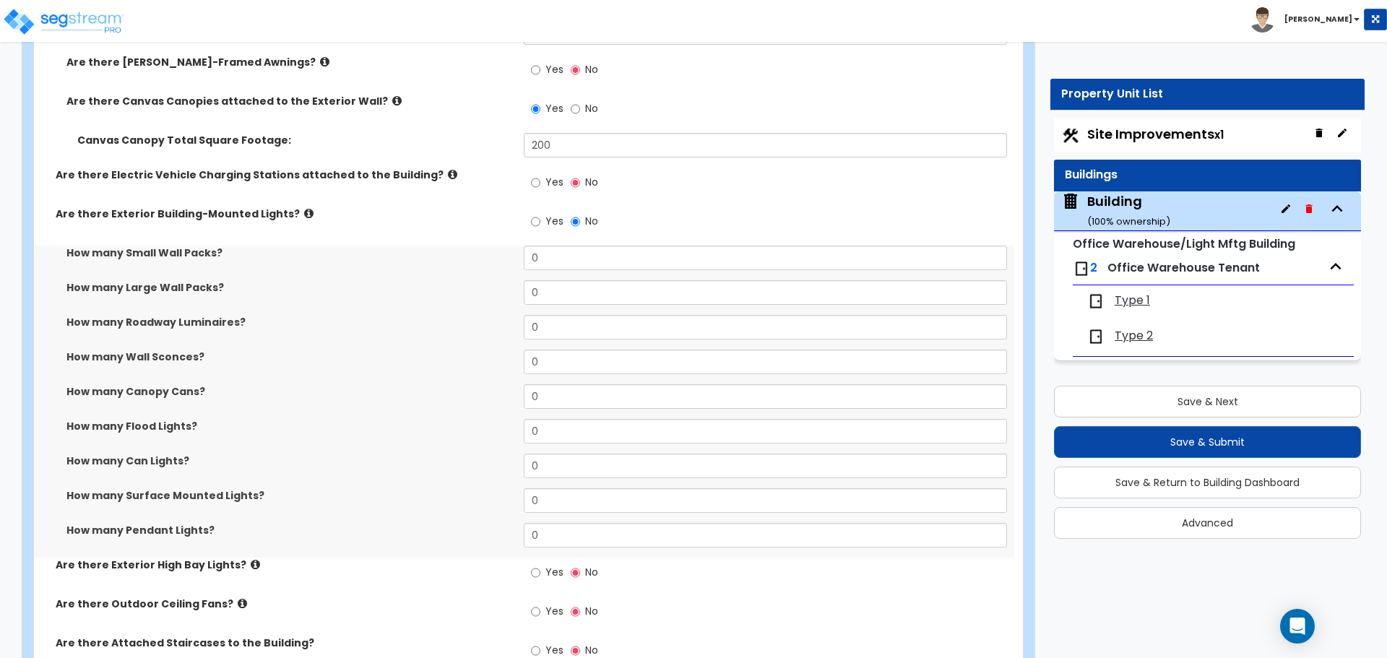
click at [304, 210] on icon at bounding box center [308, 213] width 9 height 11
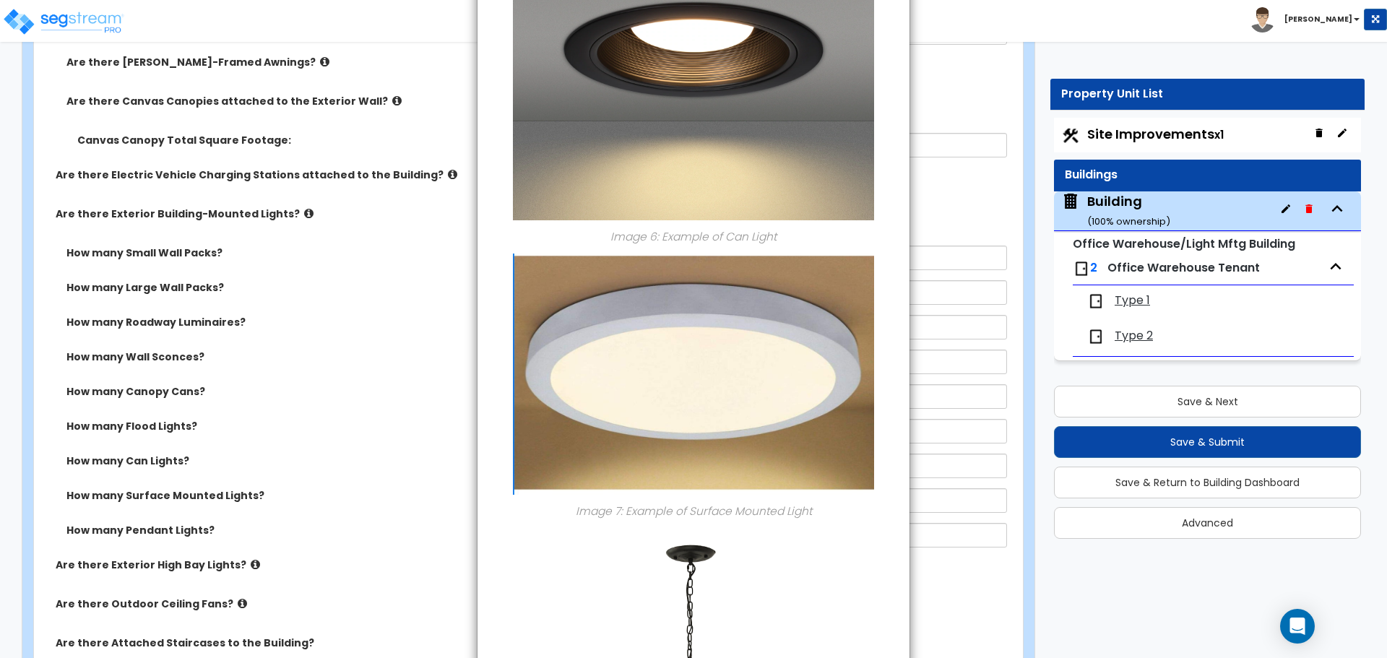
scroll to position [1779, 0]
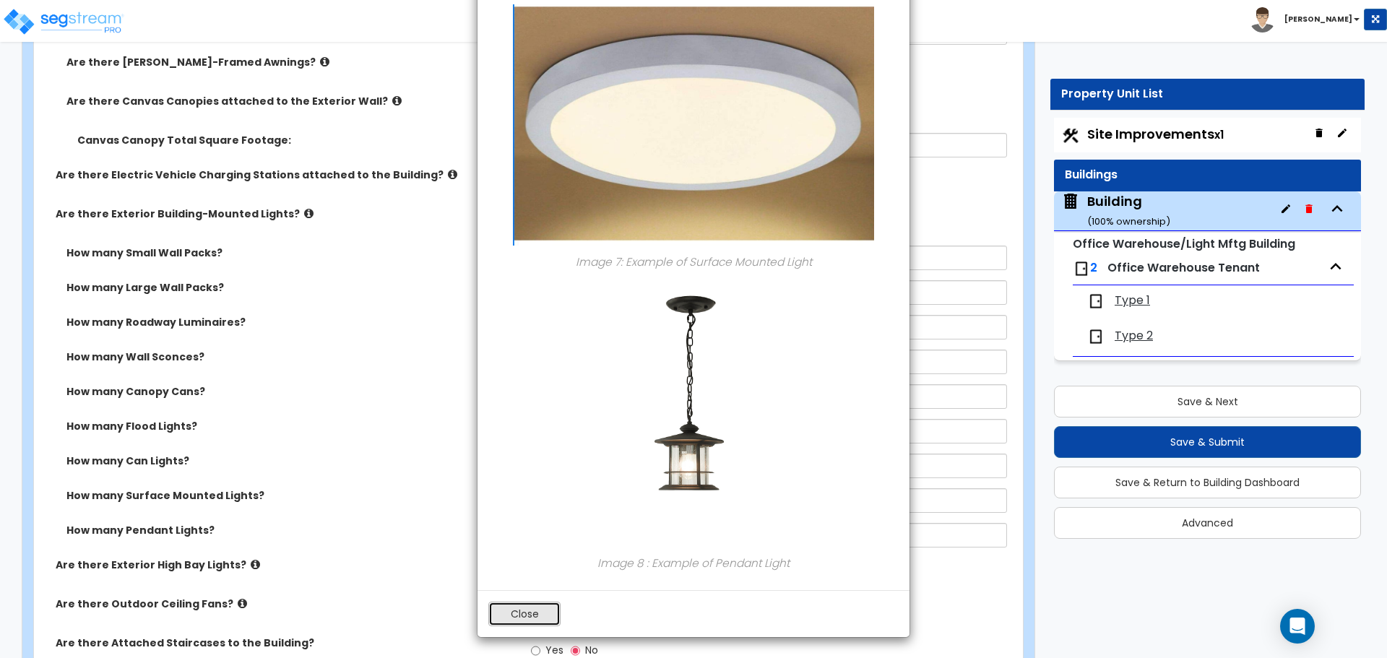
click at [545, 607] on button "Close" at bounding box center [524, 614] width 72 height 25
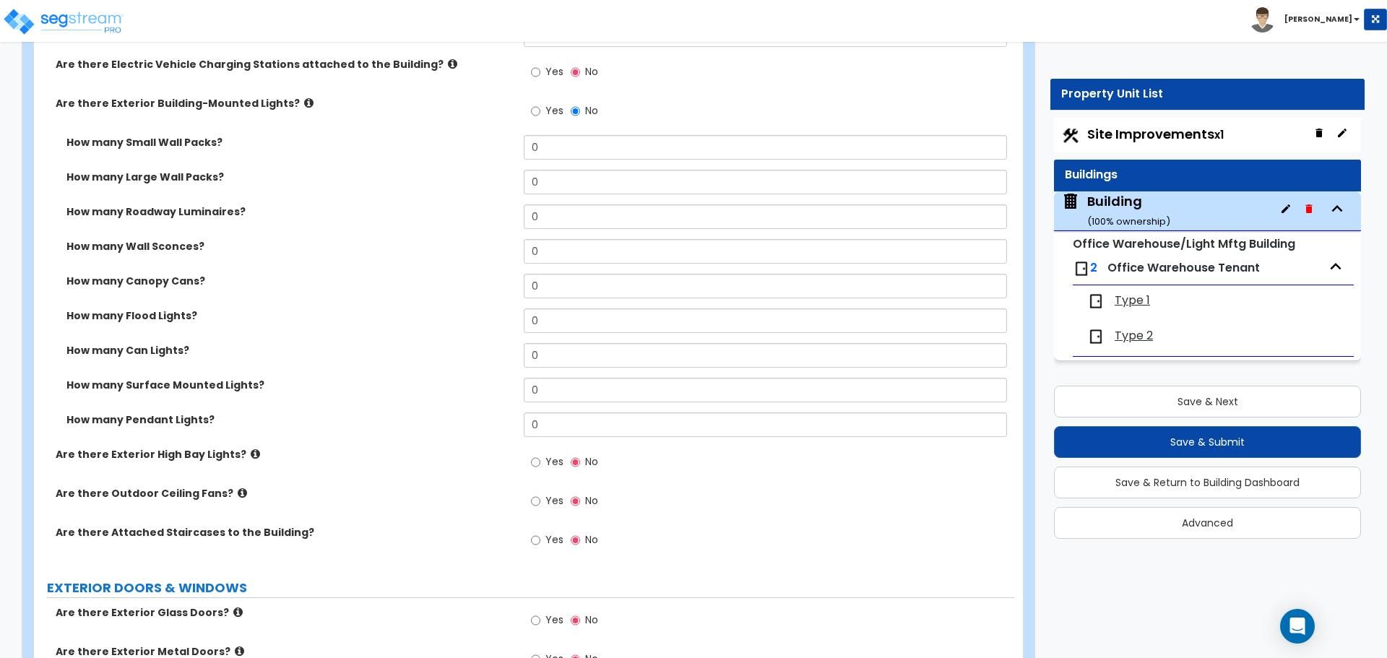
scroll to position [1267, 0]
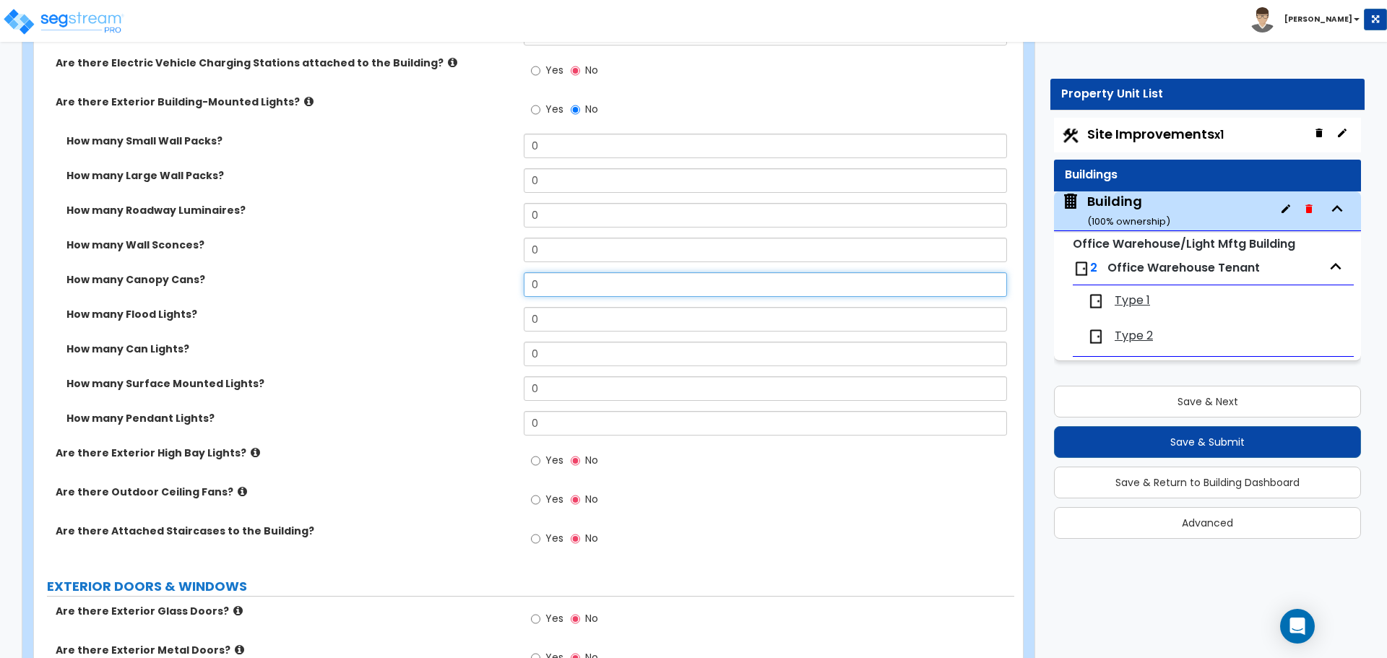
drag, startPoint x: 556, startPoint y: 284, endPoint x: 487, endPoint y: 282, distance: 68.7
click at [487, 282] on div "How many Canopy Cans? 0" at bounding box center [524, 289] width 980 height 35
type input "6"
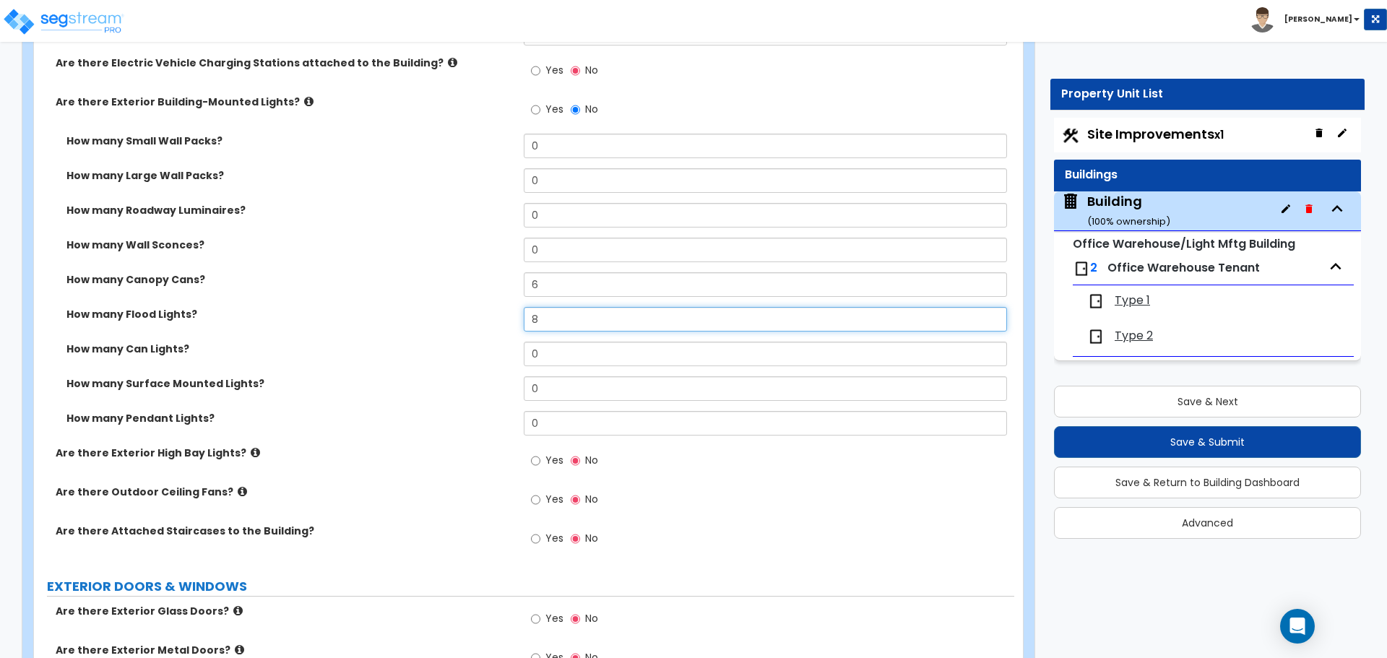
type input "8"
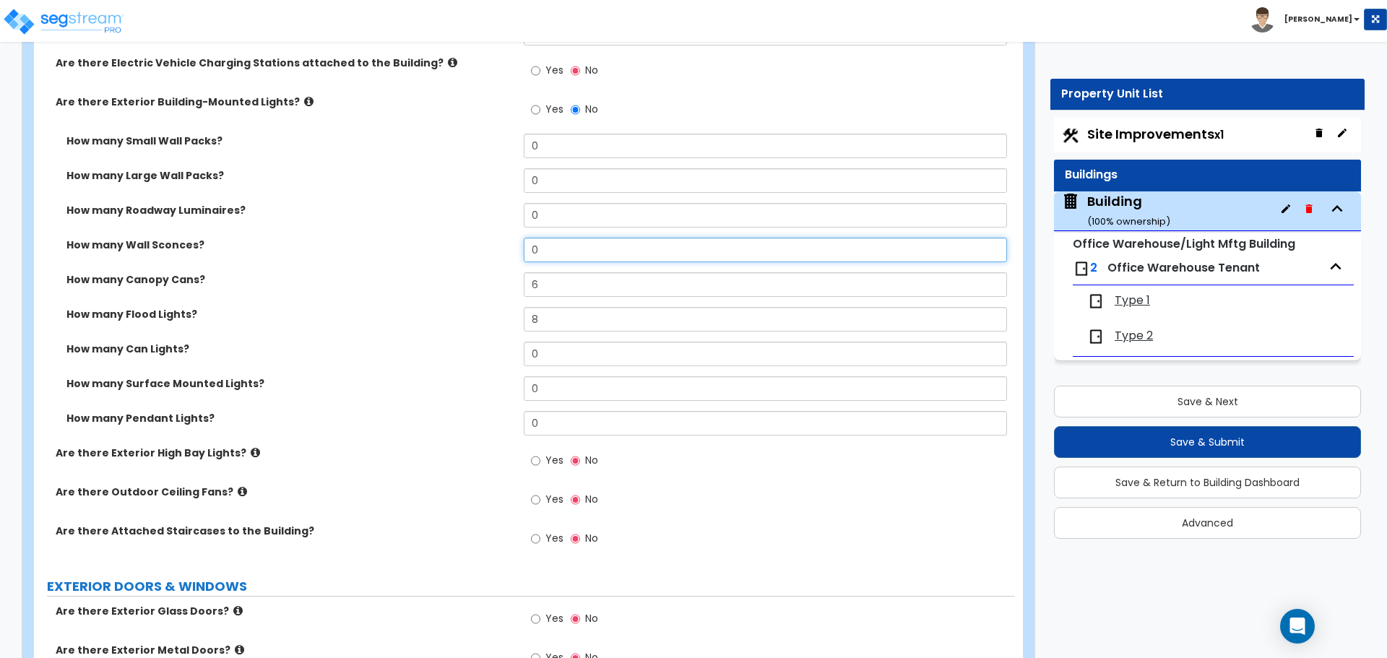
drag, startPoint x: 545, startPoint y: 249, endPoint x: 465, endPoint y: 243, distance: 80.4
click at [466, 244] on div "How many Wall Sconces? 0" at bounding box center [524, 255] width 980 height 35
type input "6"
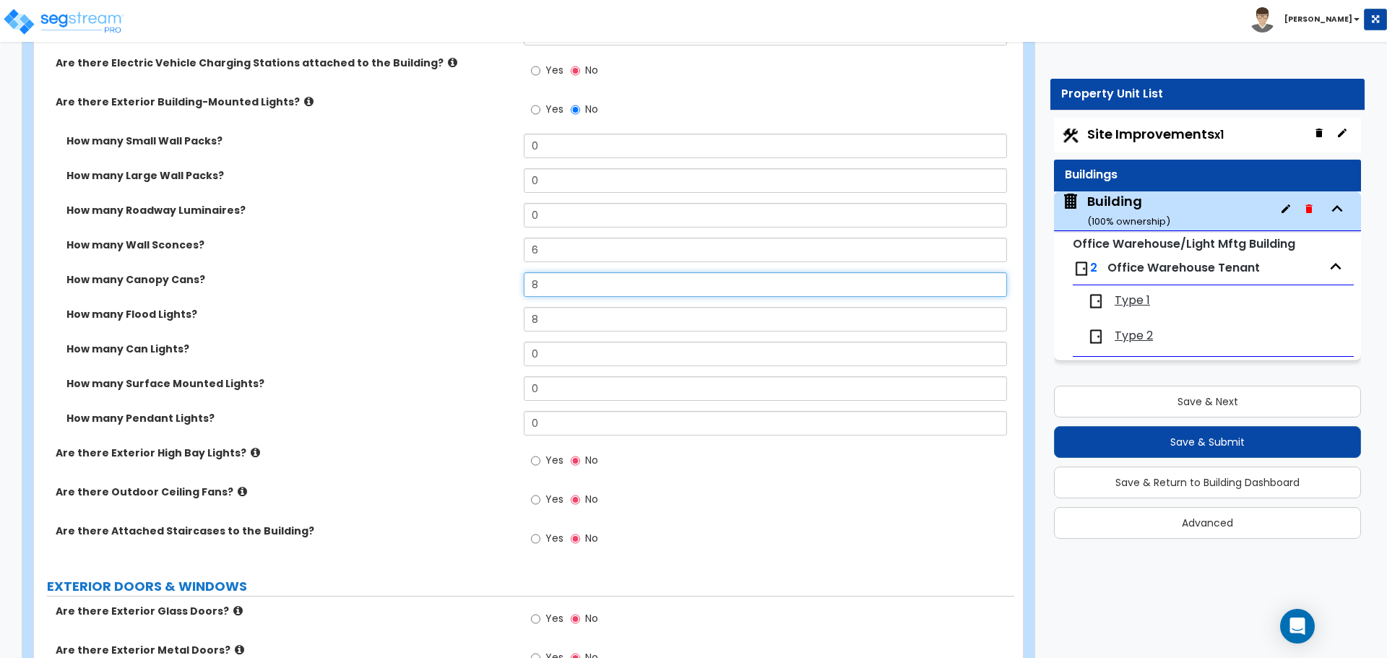
type input "8"
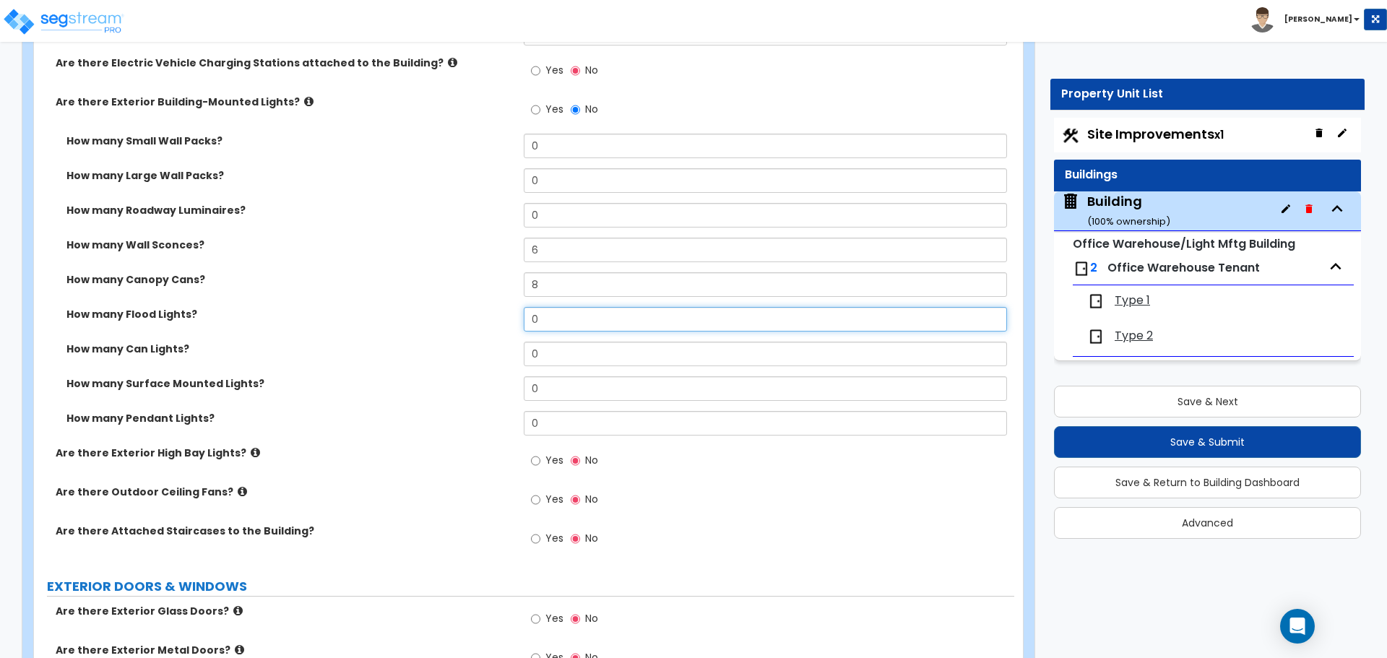
type input "0"
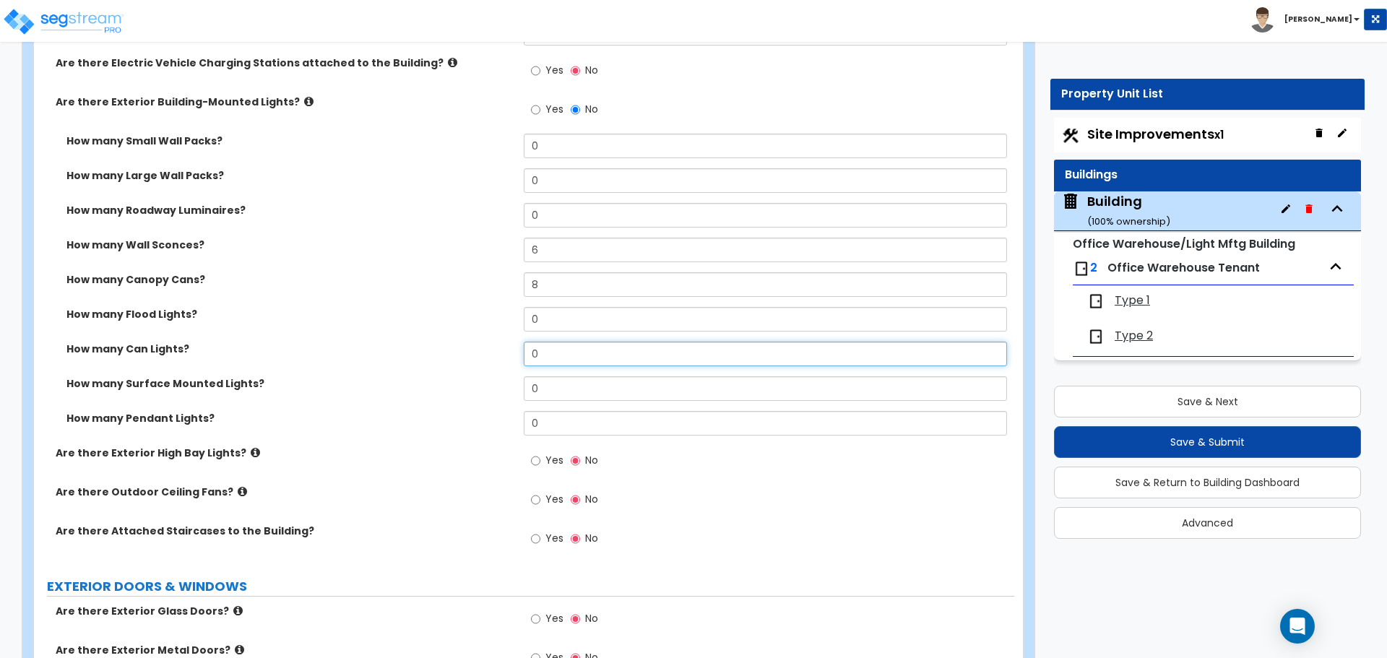
click at [550, 353] on input "0" at bounding box center [765, 354] width 483 height 25
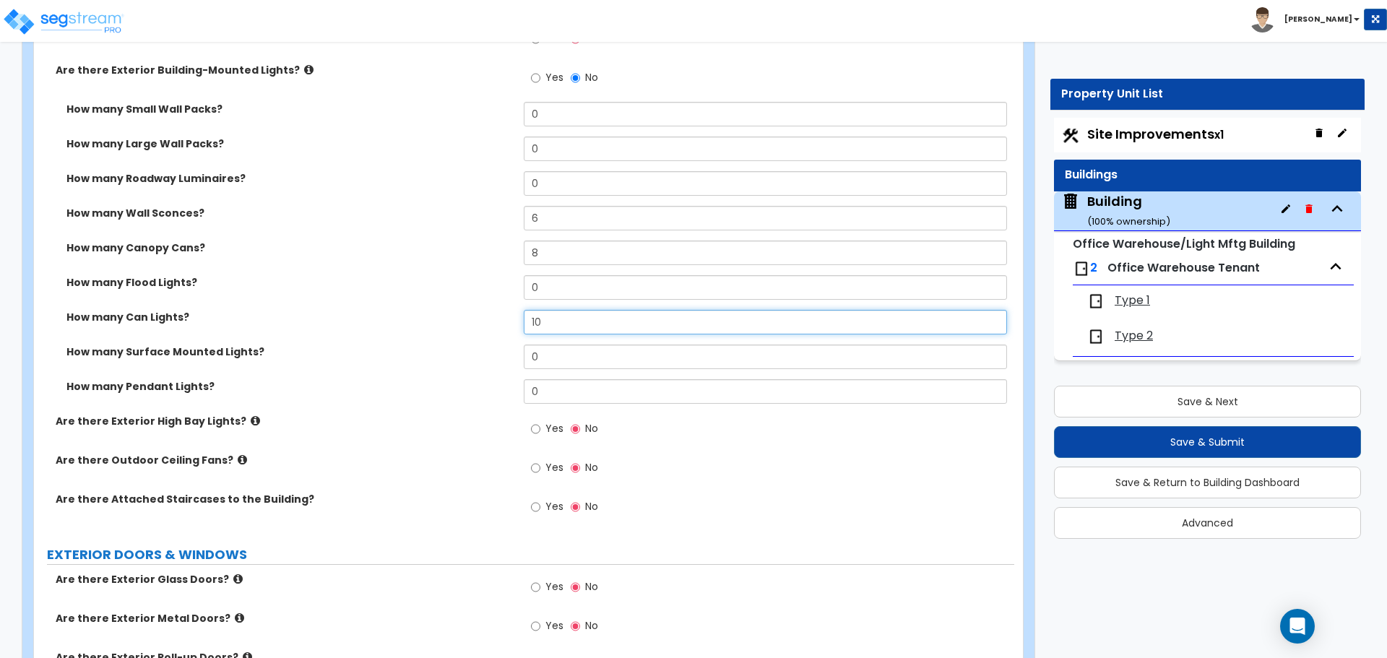
scroll to position [1301, 0]
type input "10"
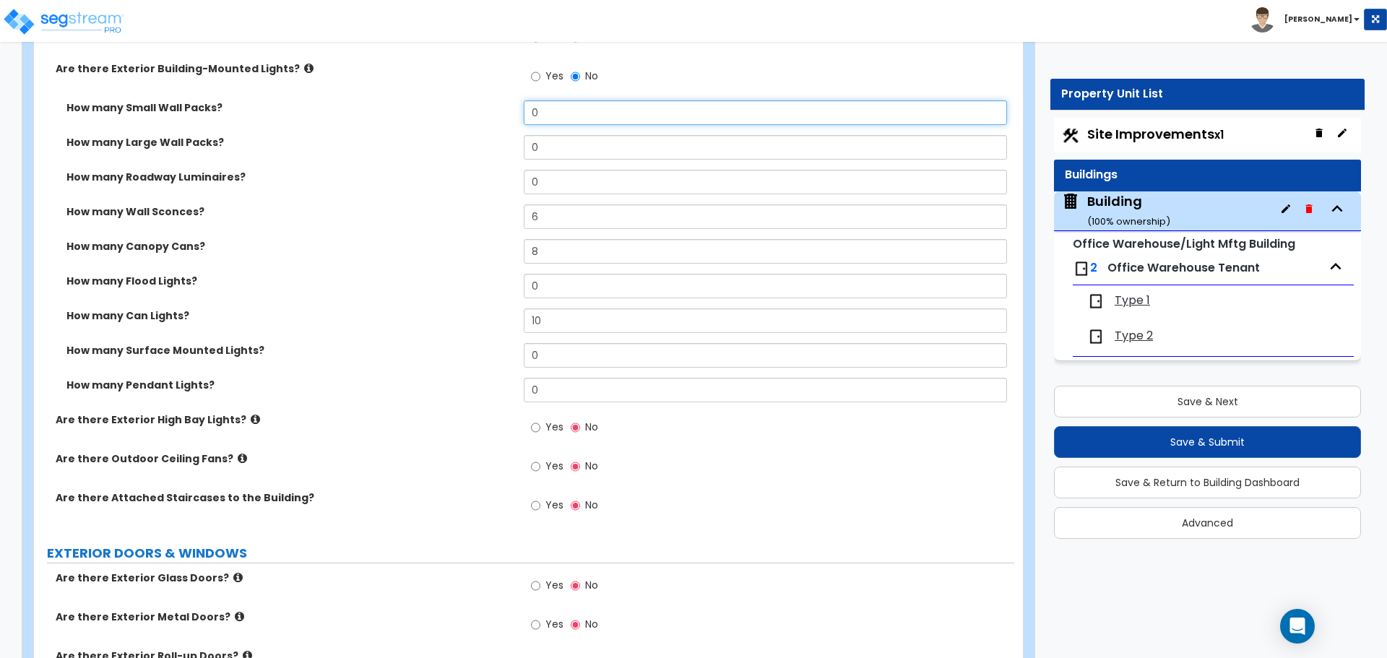
click at [536, 103] on input "0" at bounding box center [765, 112] width 483 height 25
drag, startPoint x: 541, startPoint y: 105, endPoint x: 496, endPoint y: 105, distance: 45.5
click at [496, 105] on div "How many Small Wall Packs? 0" at bounding box center [524, 117] width 980 height 35
type input "1"
type input "2"
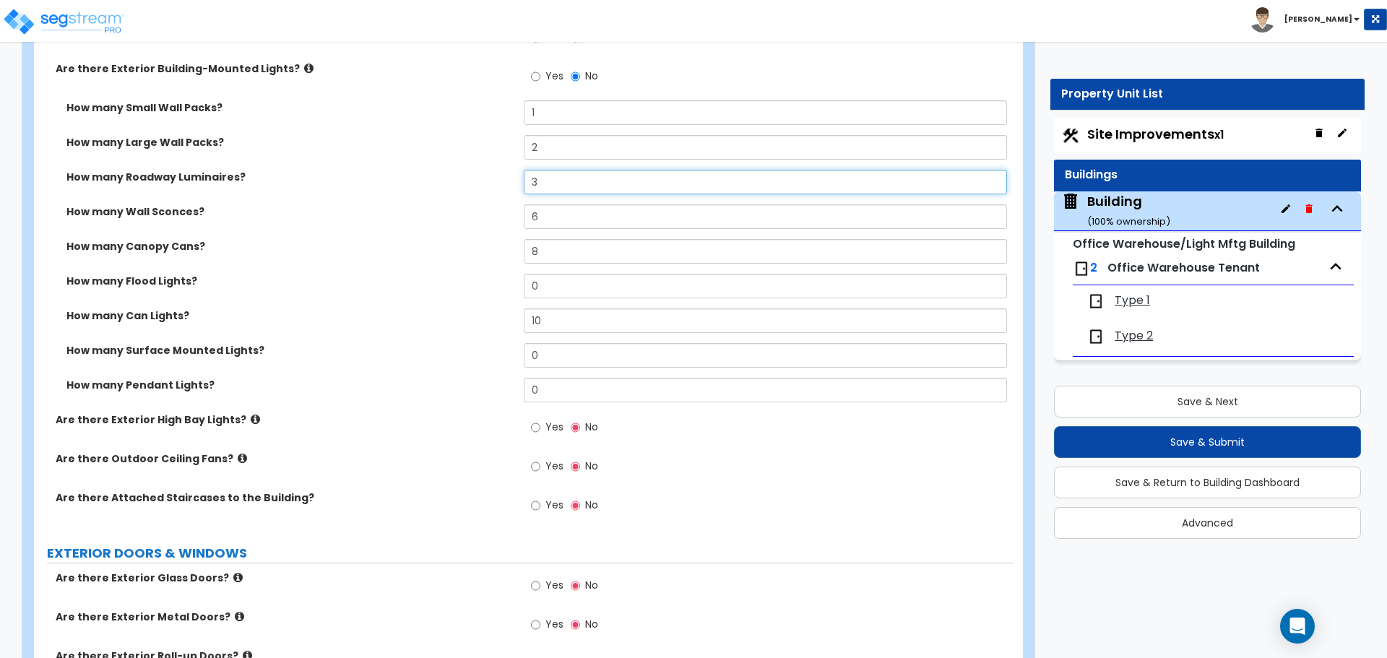
type input "3"
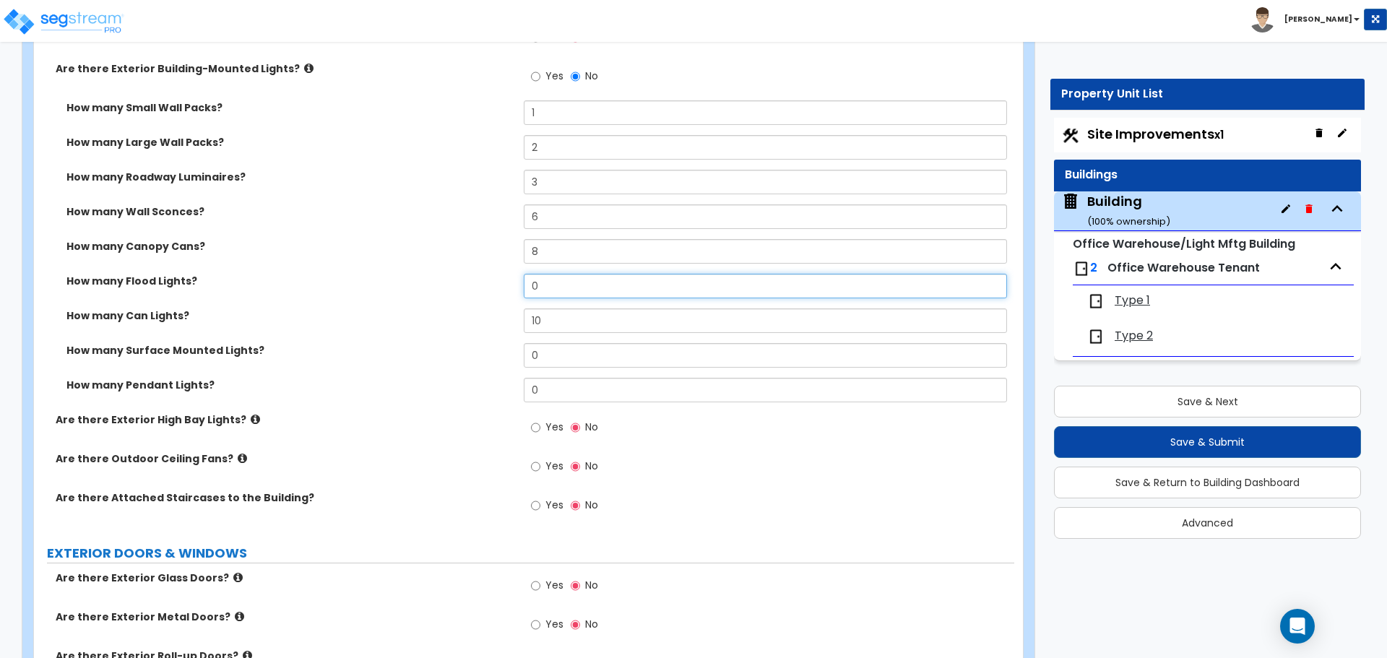
drag, startPoint x: 548, startPoint y: 290, endPoint x: 512, endPoint y: 288, distance: 36.2
click at [512, 288] on div "How many Flood Lights? 0" at bounding box center [524, 291] width 980 height 35
type input "4"
drag, startPoint x: 565, startPoint y: 361, endPoint x: 499, endPoint y: 353, distance: 66.9
click at [499, 353] on div "How many Surface Mounted Lights? 0" at bounding box center [524, 360] width 980 height 35
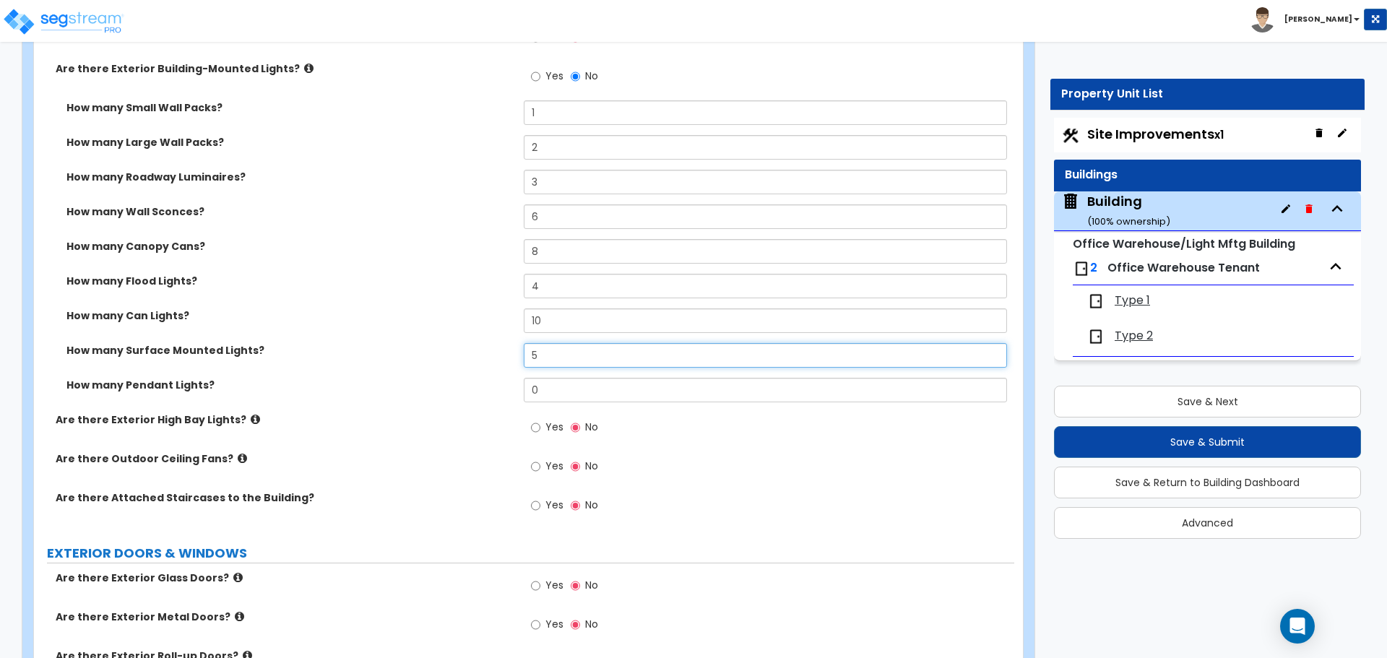
type input "5"
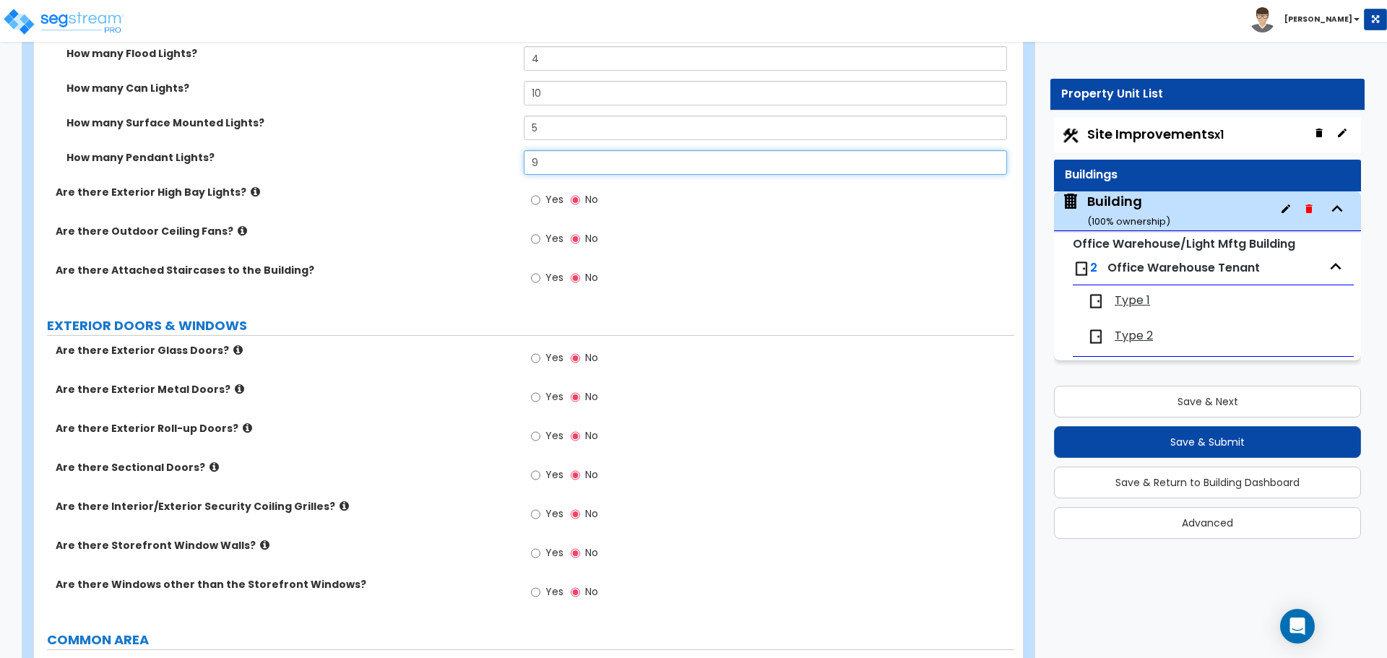
scroll to position [1532, 0]
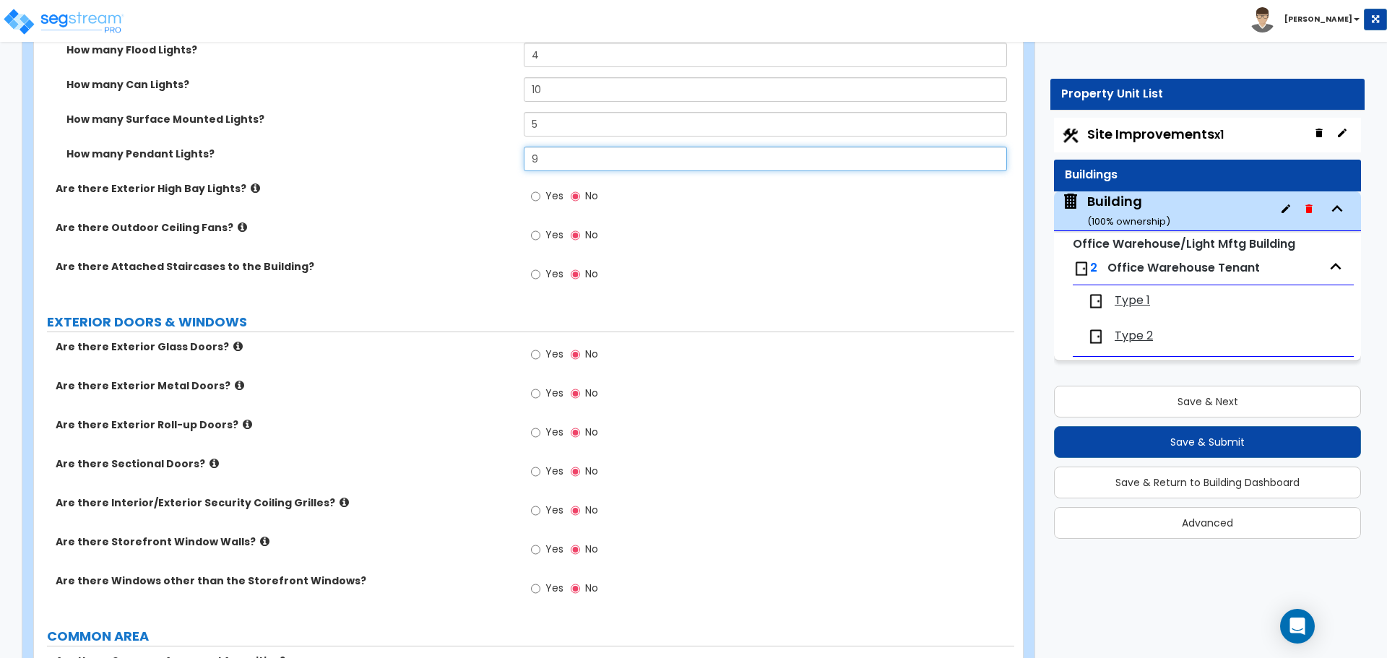
type input "9"
click at [542, 186] on label "Yes" at bounding box center [547, 198] width 33 height 25
click at [540, 189] on input "Yes" at bounding box center [535, 197] width 9 height 16
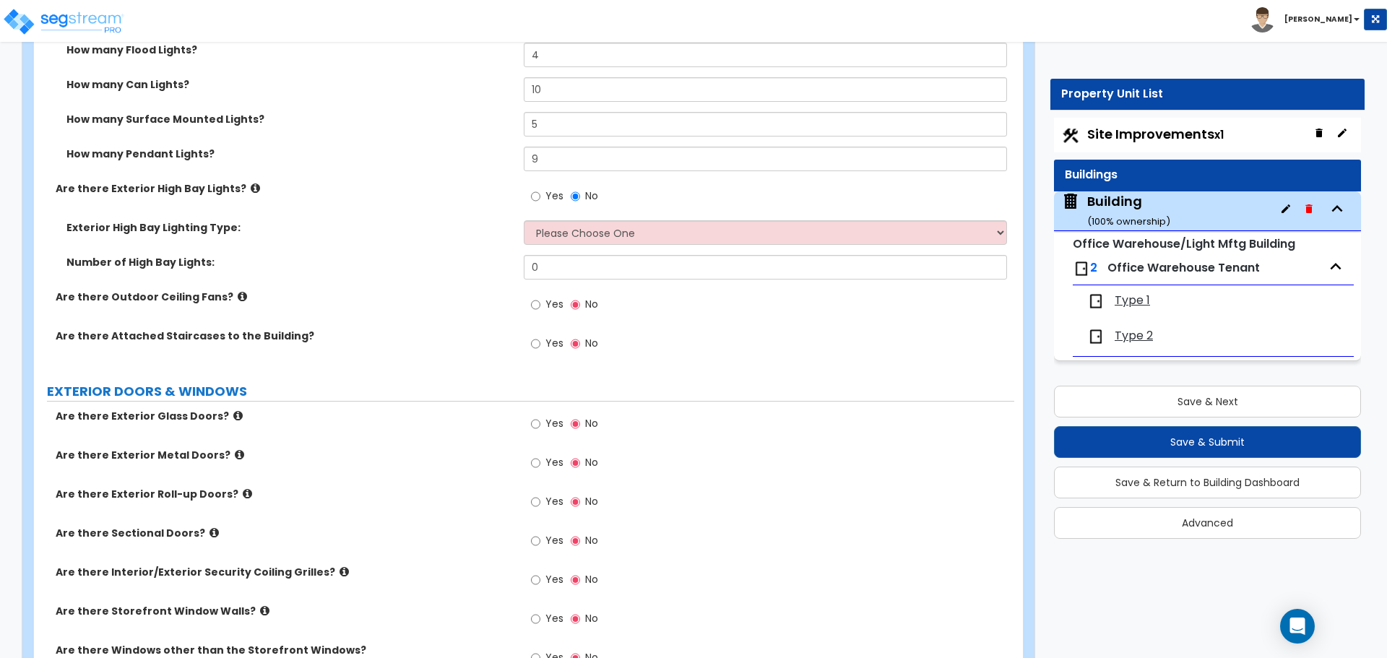
click at [251, 183] on icon at bounding box center [255, 188] width 9 height 11
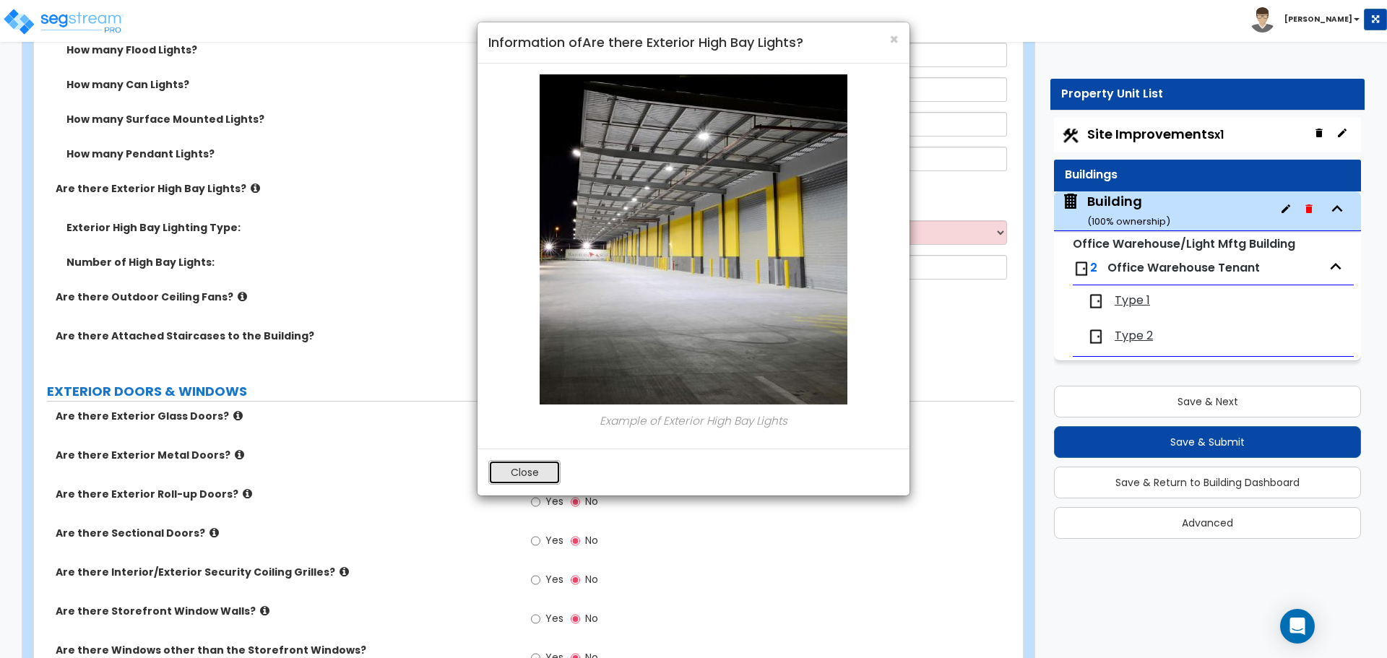
click at [538, 471] on button "Close" at bounding box center [524, 472] width 72 height 25
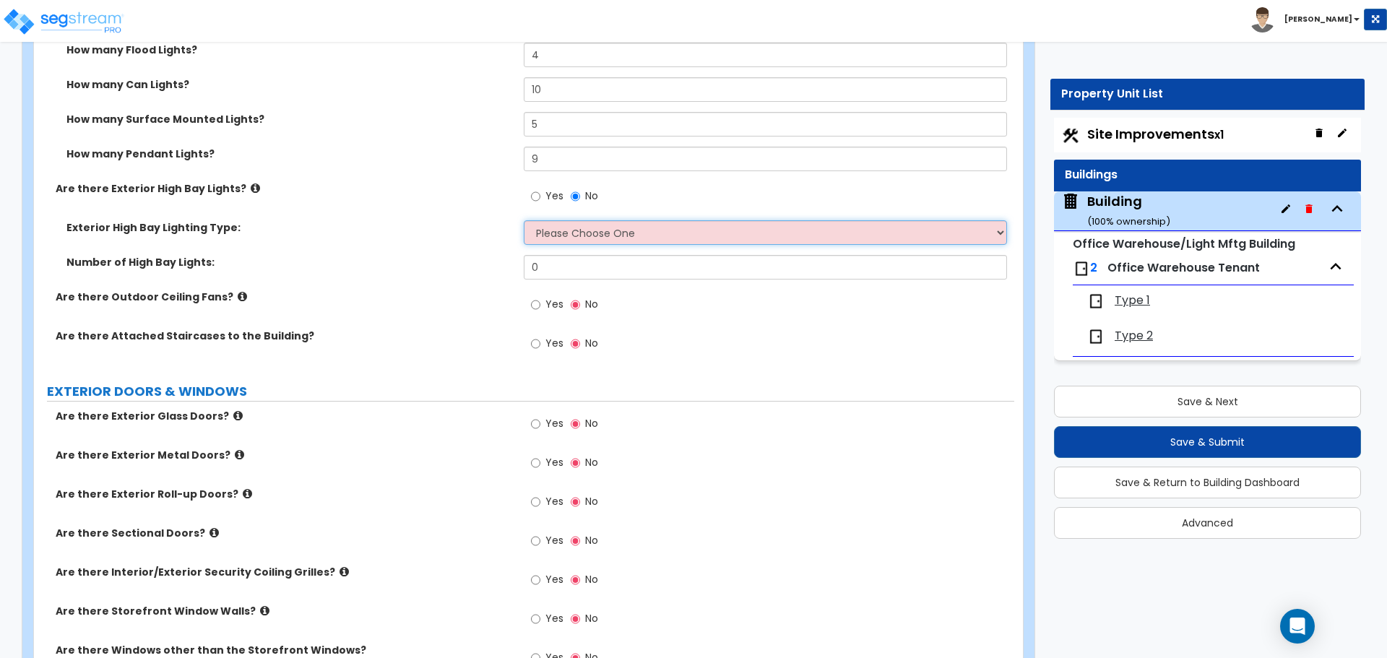
click at [583, 239] on select "Please Choose One High Intensity Discharge (HID) Lighting High Bay LED High Bay…" at bounding box center [765, 232] width 483 height 25
click at [578, 199] on input "No" at bounding box center [575, 197] width 9 height 16
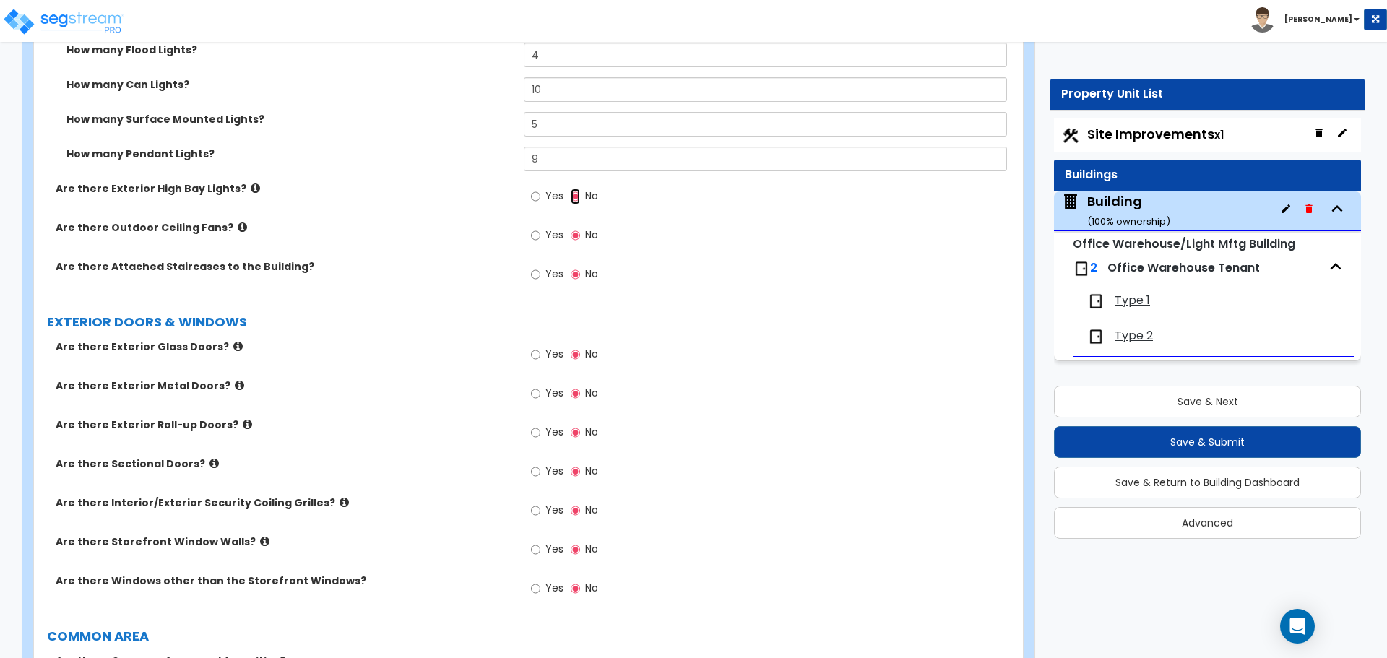
scroll to position [1578, 0]
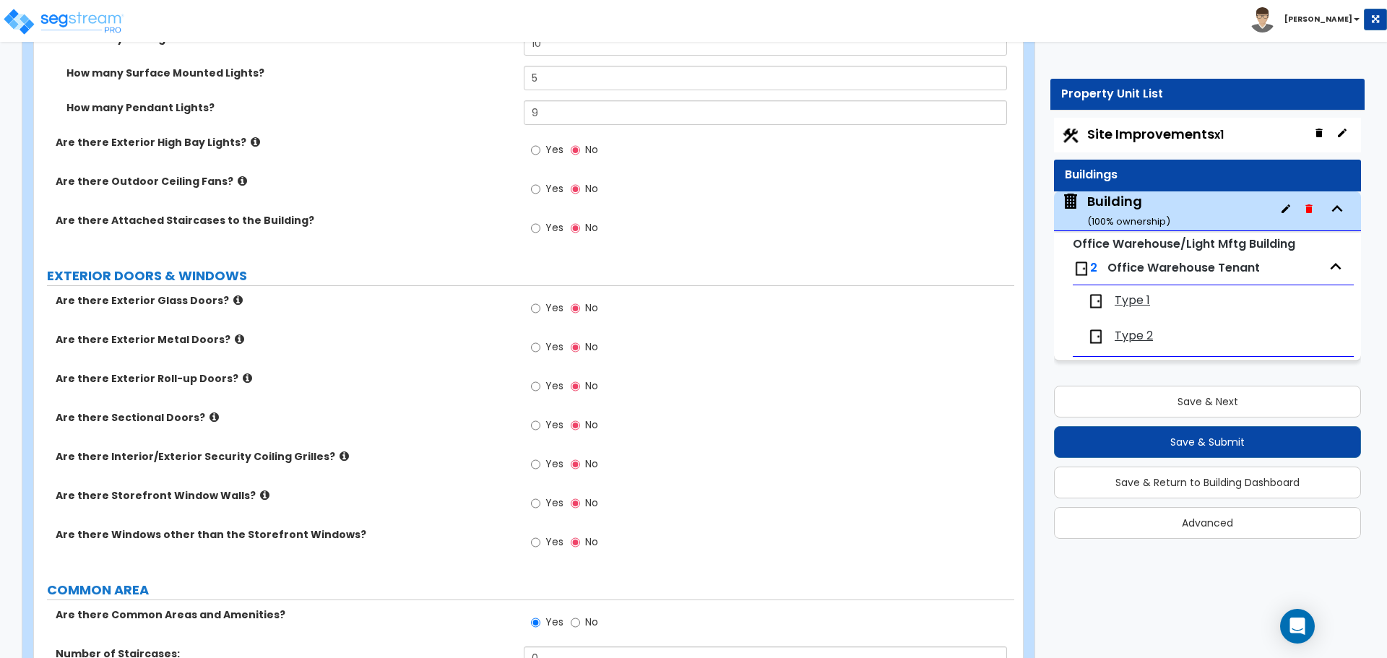
click at [554, 186] on span "Yes" at bounding box center [555, 188] width 18 height 14
click at [540, 186] on input "Yes" at bounding box center [535, 189] width 9 height 16
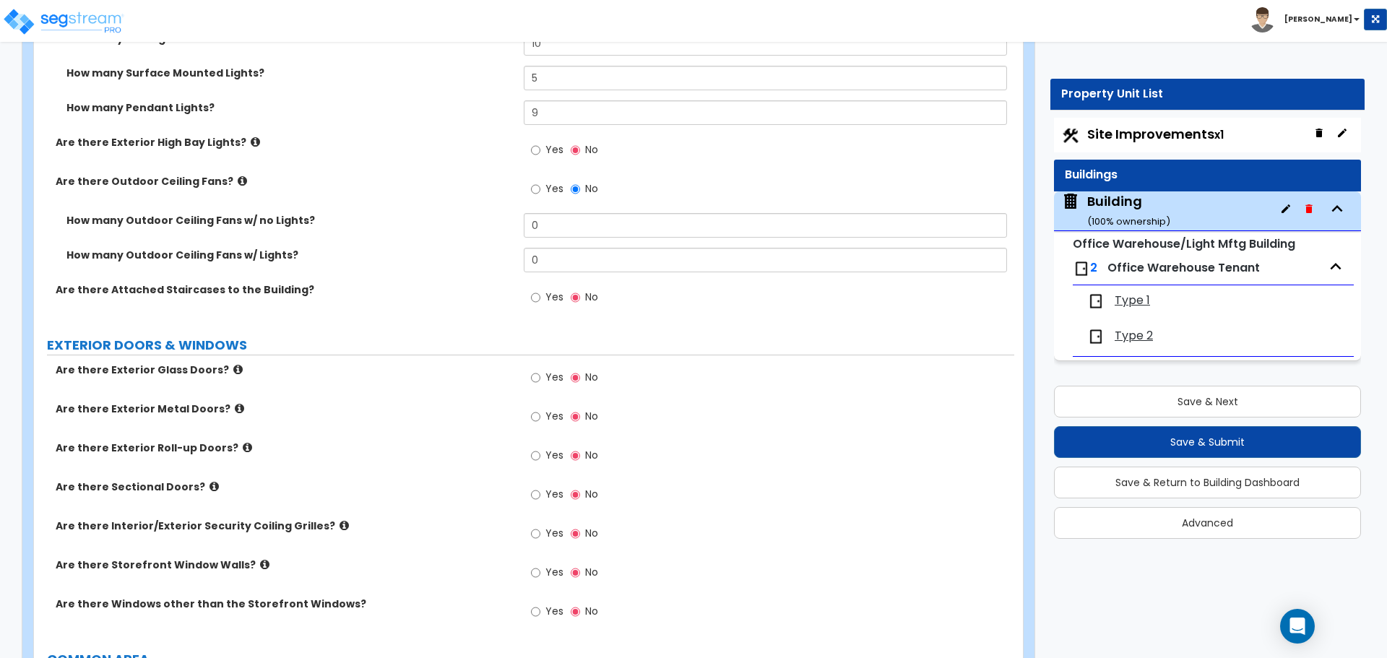
click at [218, 179] on label "Are there Outdoor Ceiling Fans?" at bounding box center [284, 181] width 457 height 14
click at [226, 184] on label "Are there Outdoor Ceiling Fans?" at bounding box center [284, 181] width 457 height 14
click at [238, 181] on icon at bounding box center [242, 181] width 9 height 11
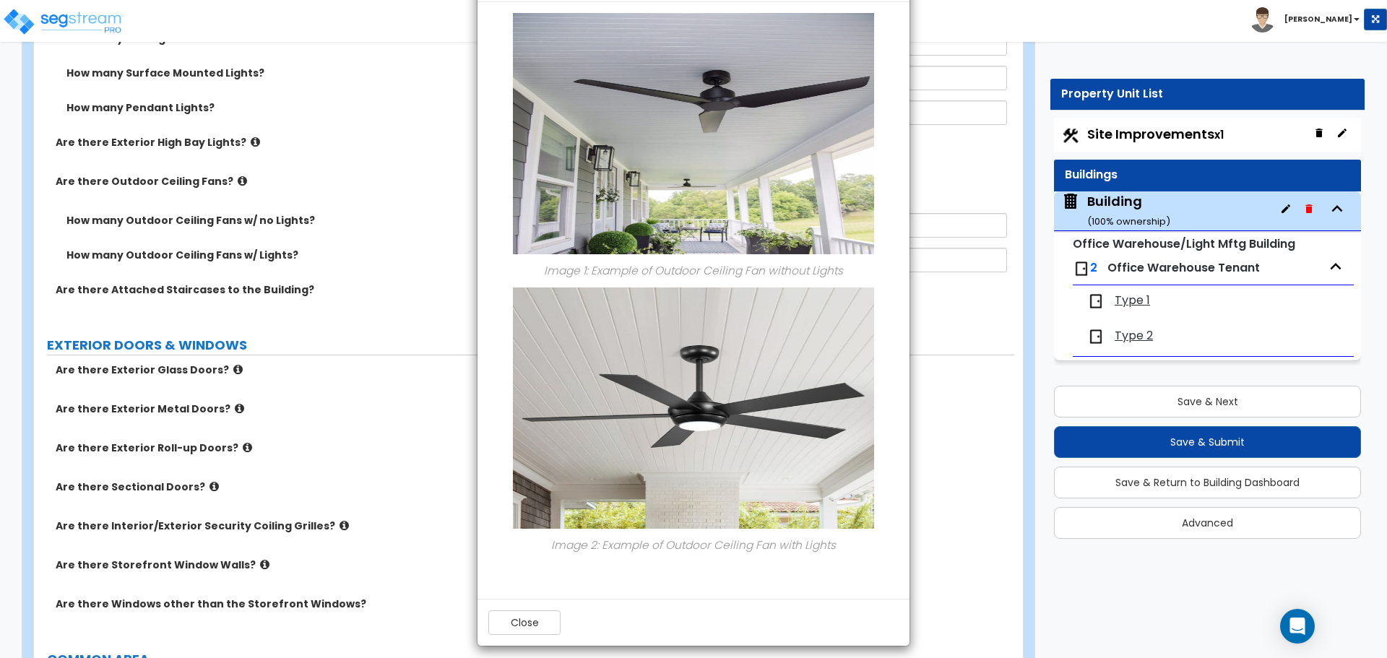
scroll to position [70, 0]
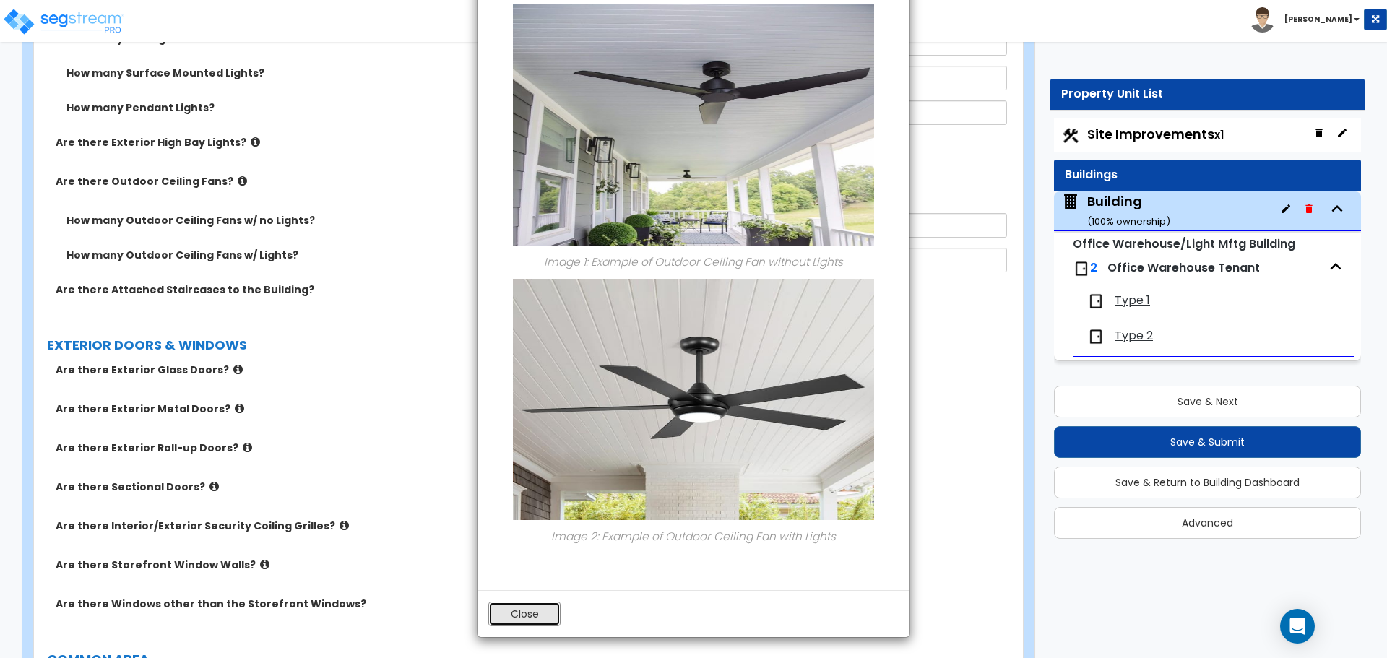
click at [546, 621] on button "Close" at bounding box center [524, 614] width 72 height 25
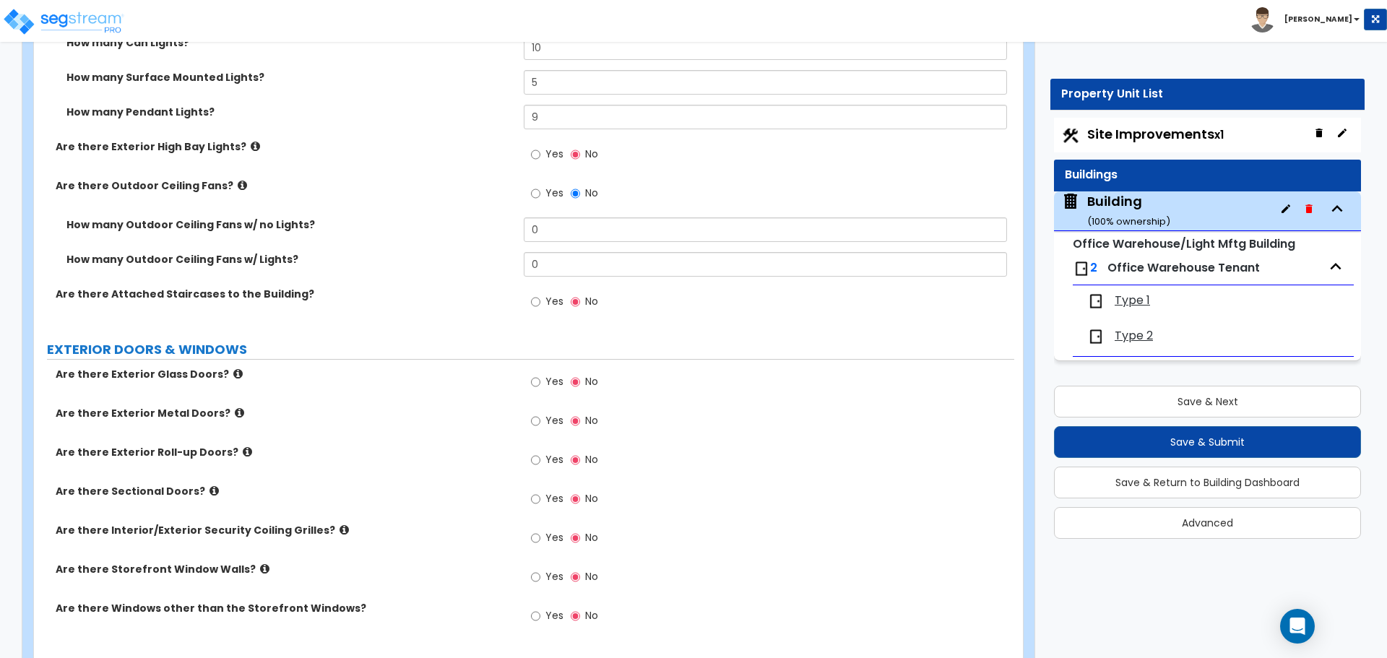
scroll to position [1522, 0]
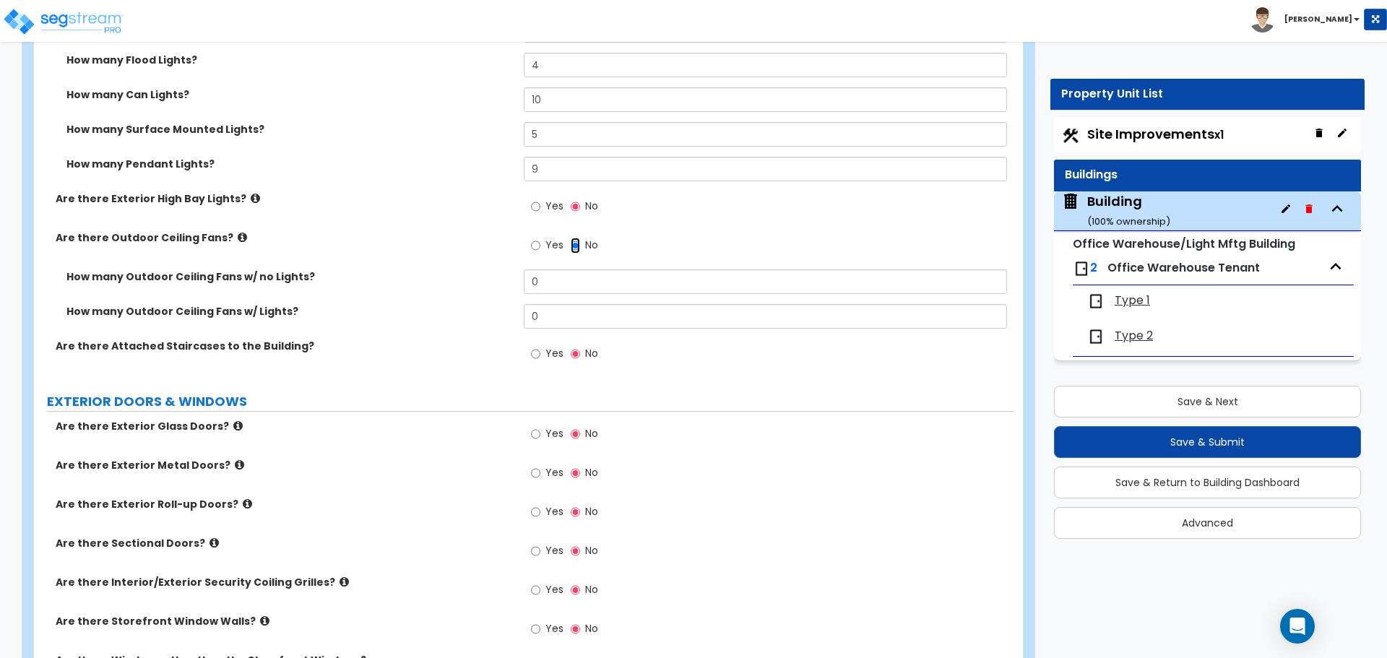
click at [579, 247] on input "No" at bounding box center [575, 246] width 9 height 16
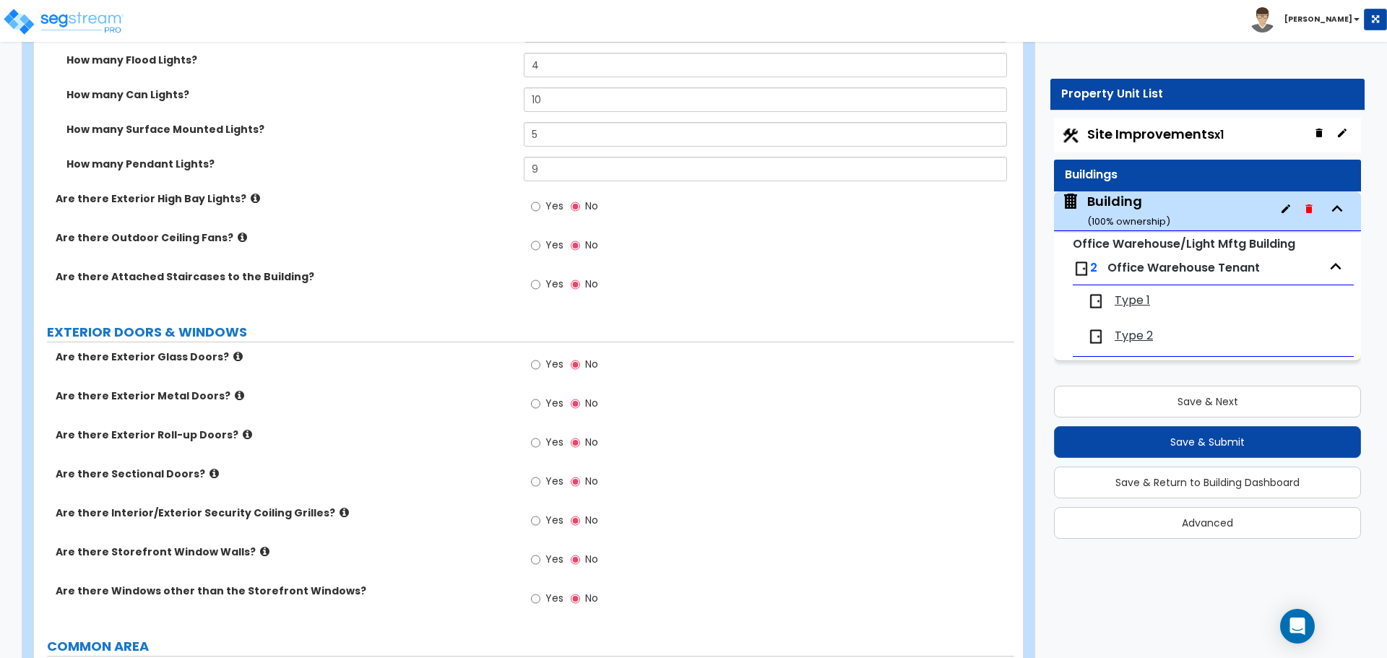
click at [553, 290] on label "Yes" at bounding box center [547, 286] width 33 height 25
click at [540, 290] on input "Yes" at bounding box center [535, 285] width 9 height 16
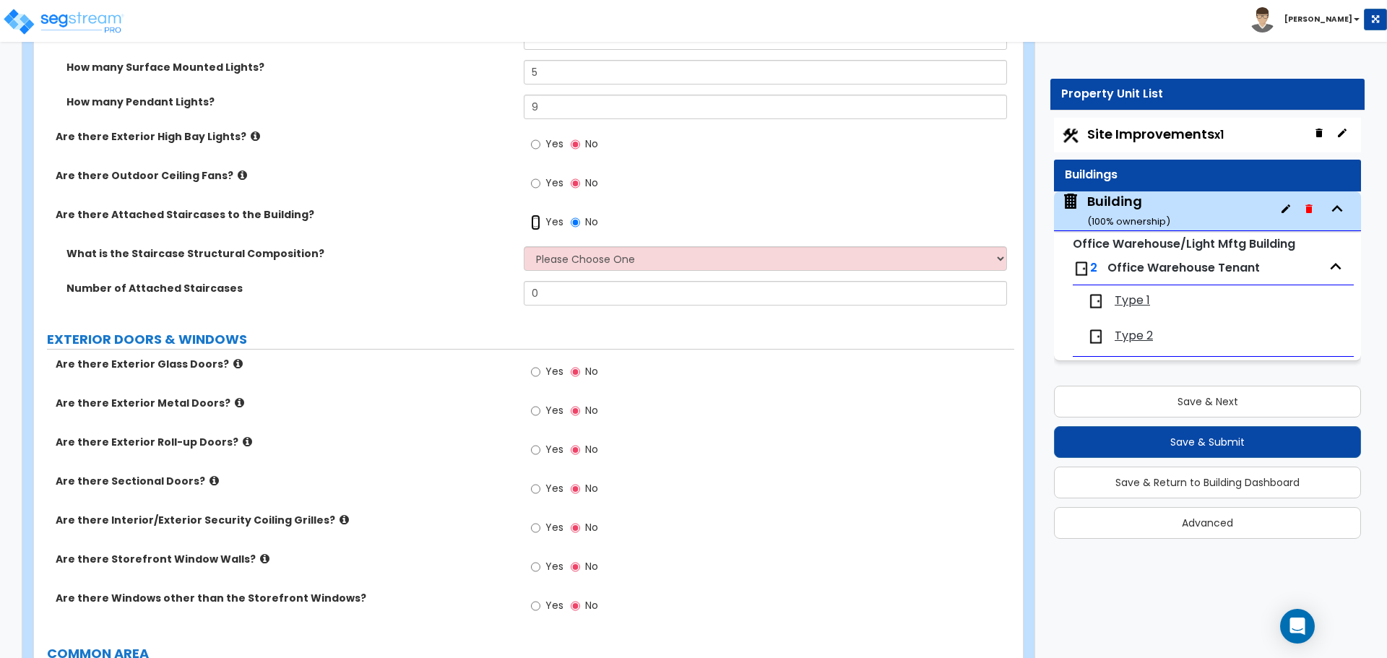
scroll to position [1591, 0]
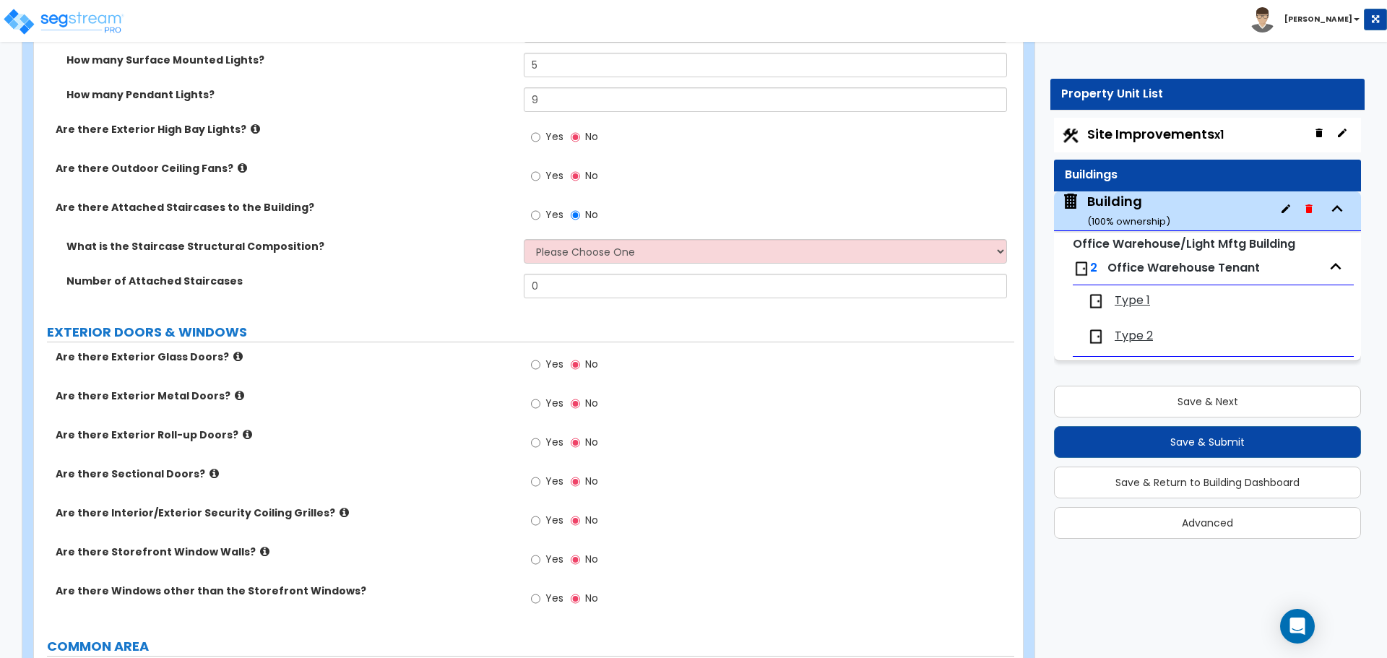
click at [580, 234] on div "Yes No" at bounding box center [769, 219] width 490 height 39
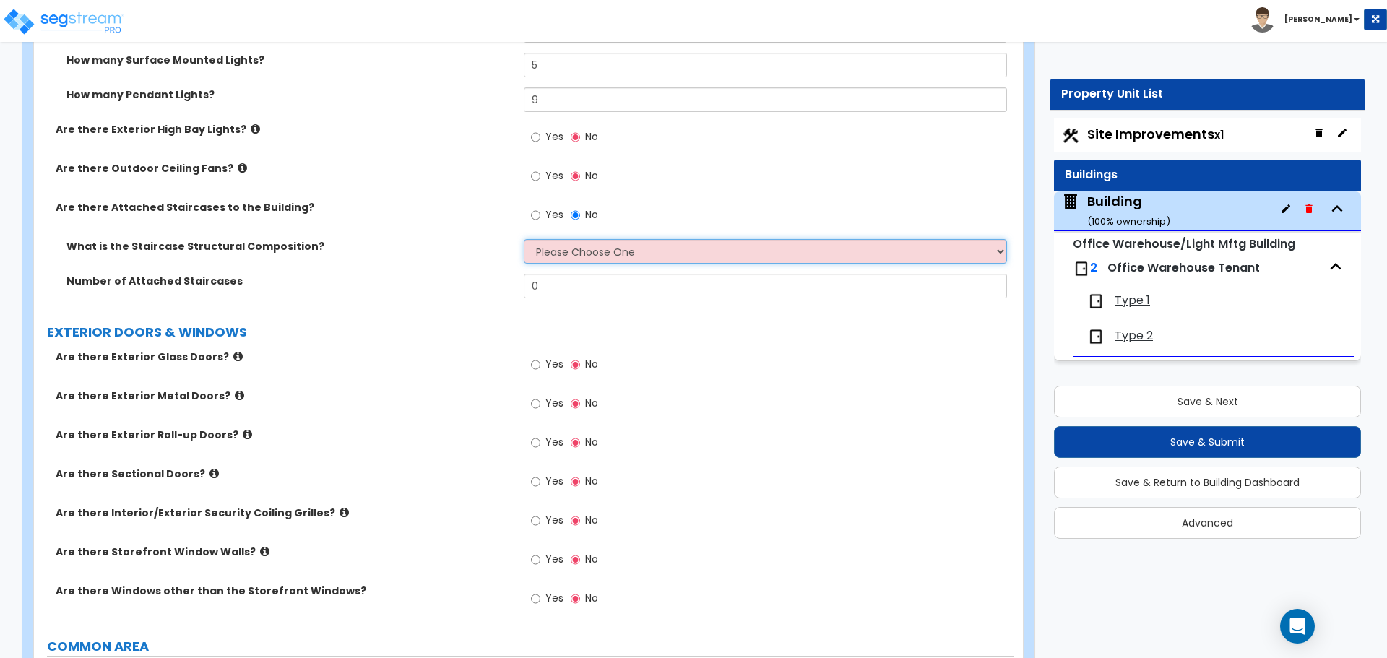
click at [582, 245] on select "Please Choose One Reinforced Concrete Structural Steel Wood" at bounding box center [765, 251] width 483 height 25
click at [559, 239] on select "Please Choose One Reinforced Concrete Structural Steel Wood" at bounding box center [765, 251] width 483 height 25
select select "4"
click at [524, 239] on select "Please Choose One Reinforced Concrete Structural Steel Wood" at bounding box center [765, 251] width 483 height 25
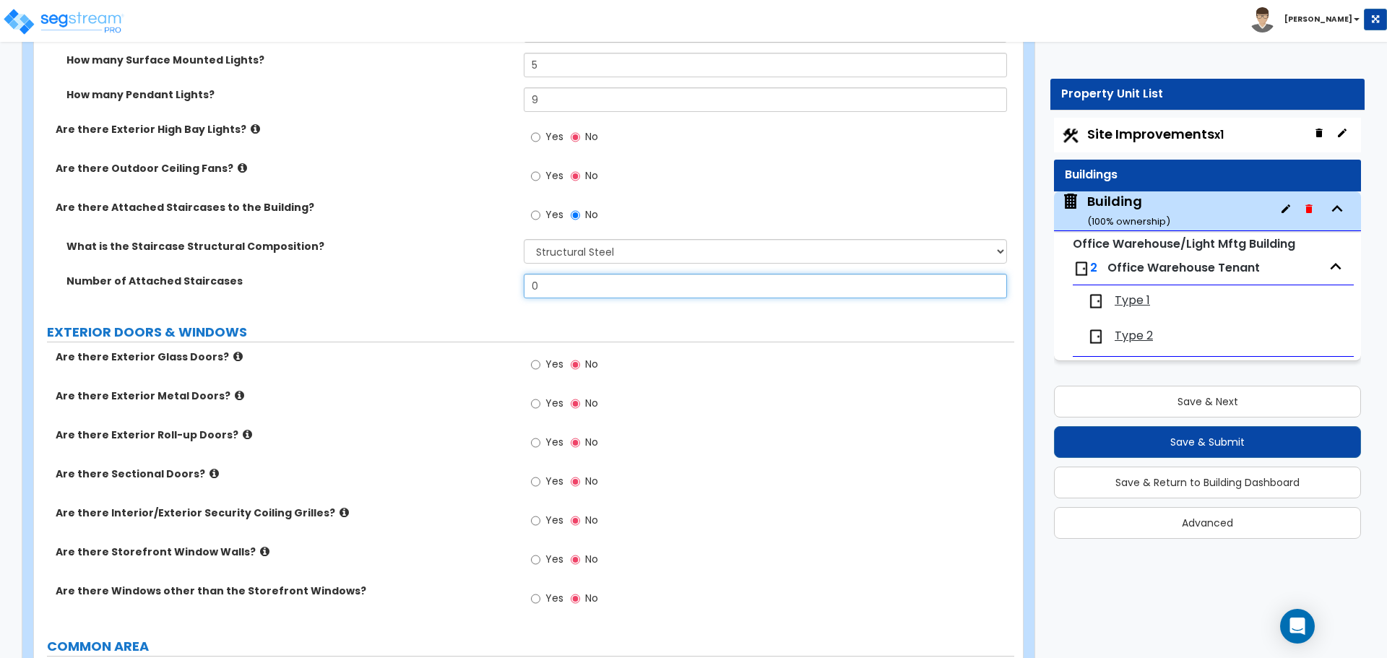
drag, startPoint x: 564, startPoint y: 283, endPoint x: 444, endPoint y: 272, distance: 119.7
click at [445, 274] on div "Number of Attached Staircases 0" at bounding box center [524, 291] width 980 height 35
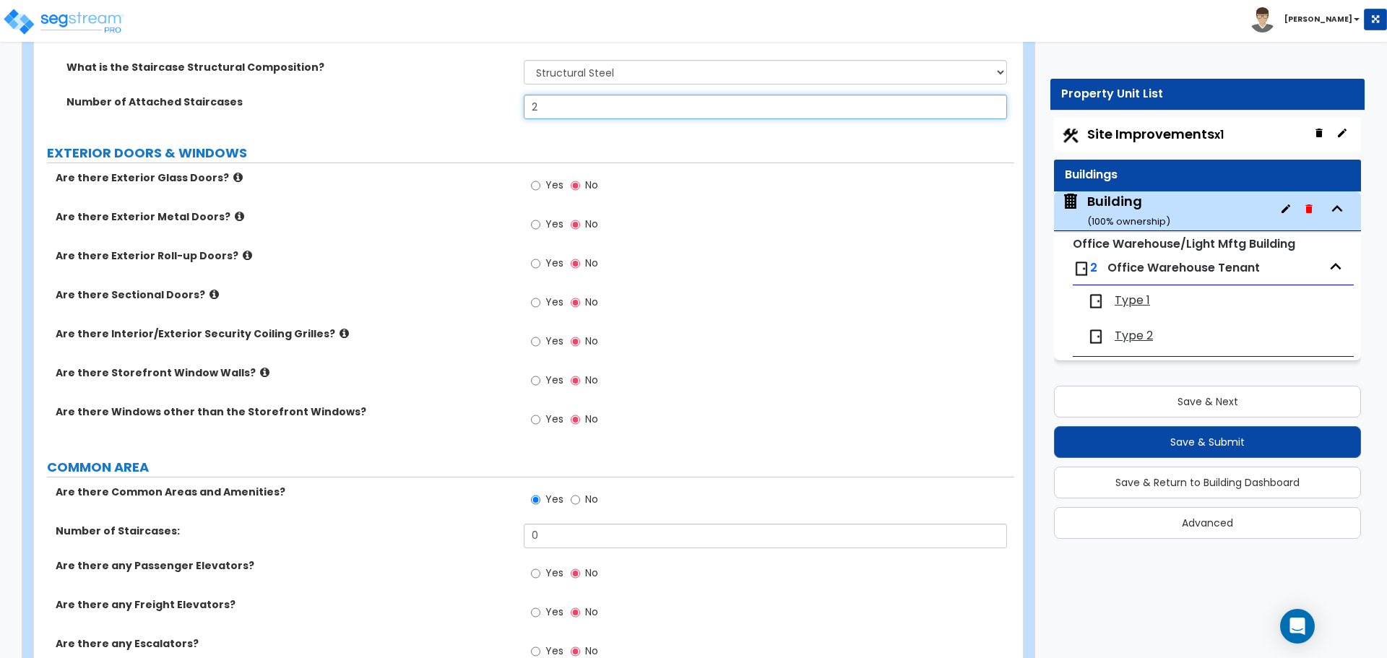
scroll to position [1773, 0]
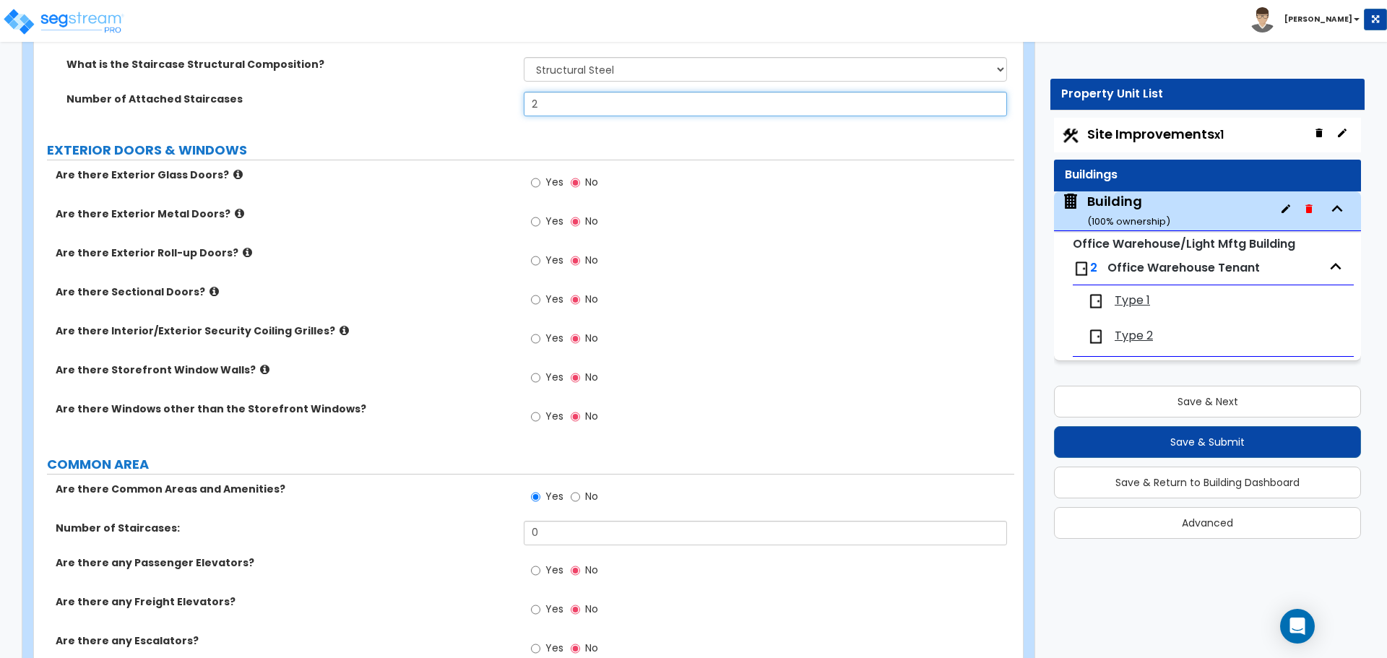
type input "2"
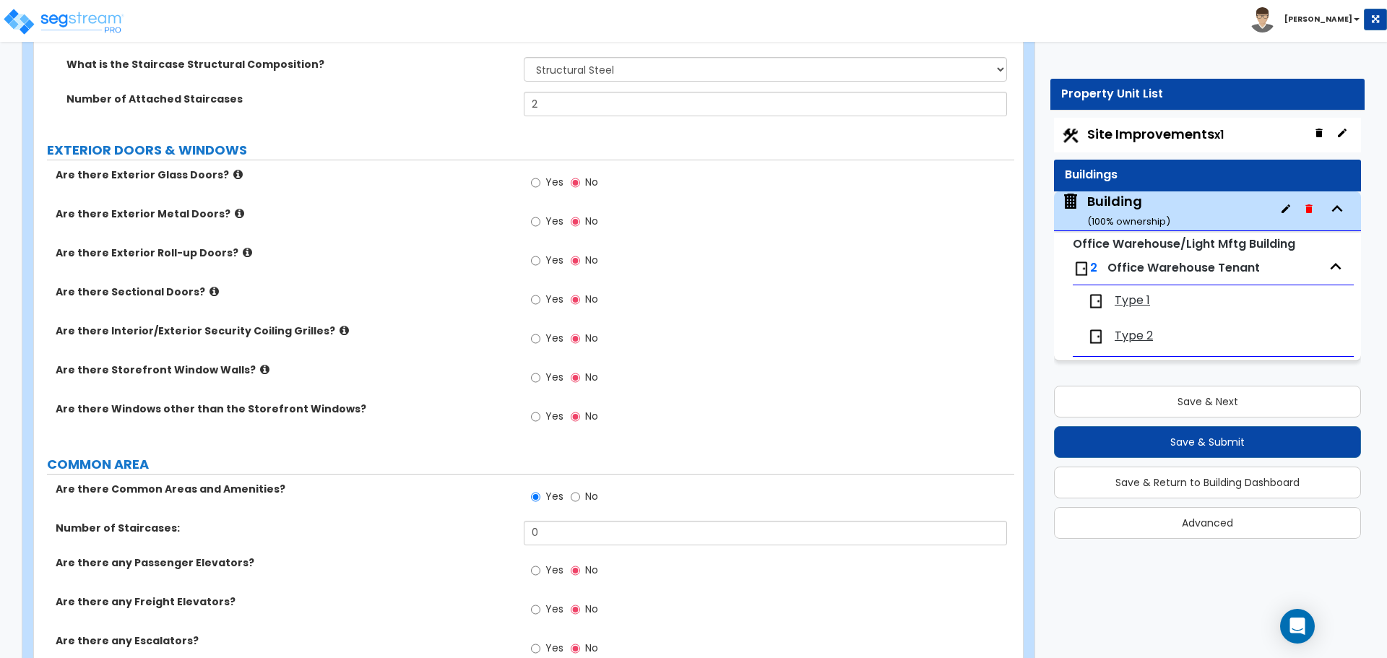
click at [555, 181] on span "Yes" at bounding box center [555, 182] width 18 height 14
click at [540, 181] on input "Yes" at bounding box center [535, 183] width 9 height 16
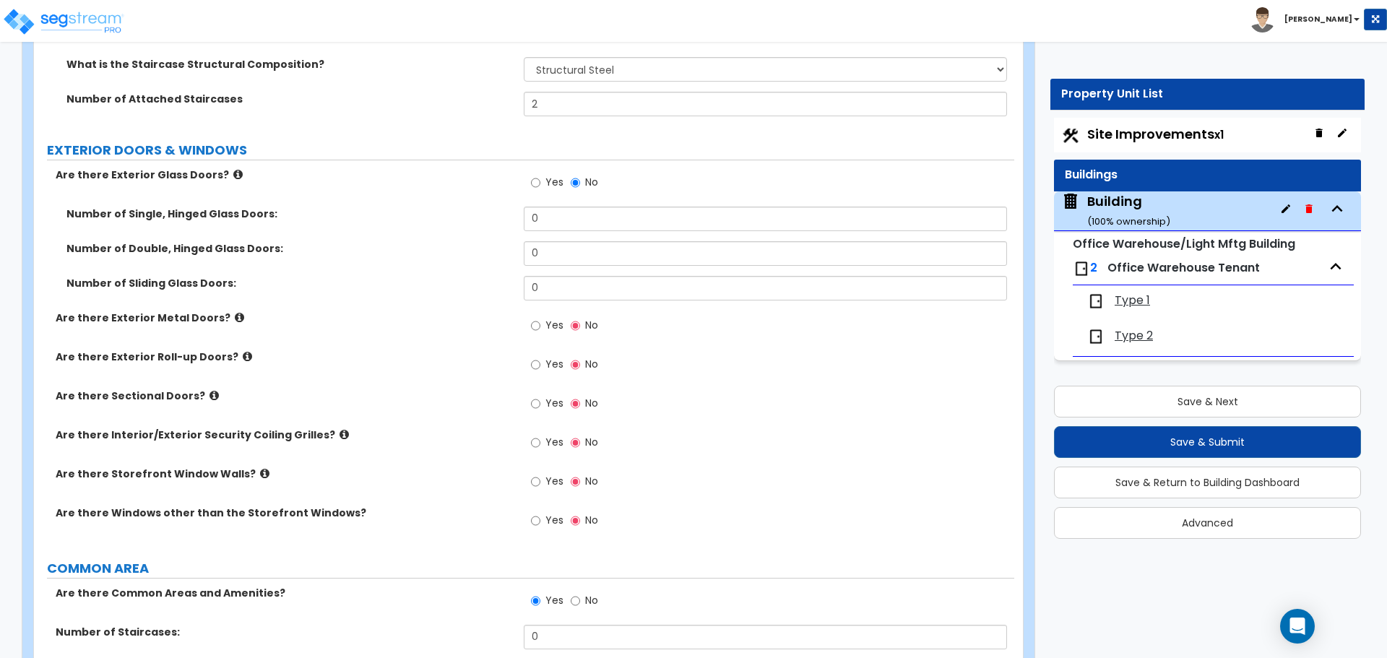
click at [233, 174] on icon at bounding box center [237, 174] width 9 height 11
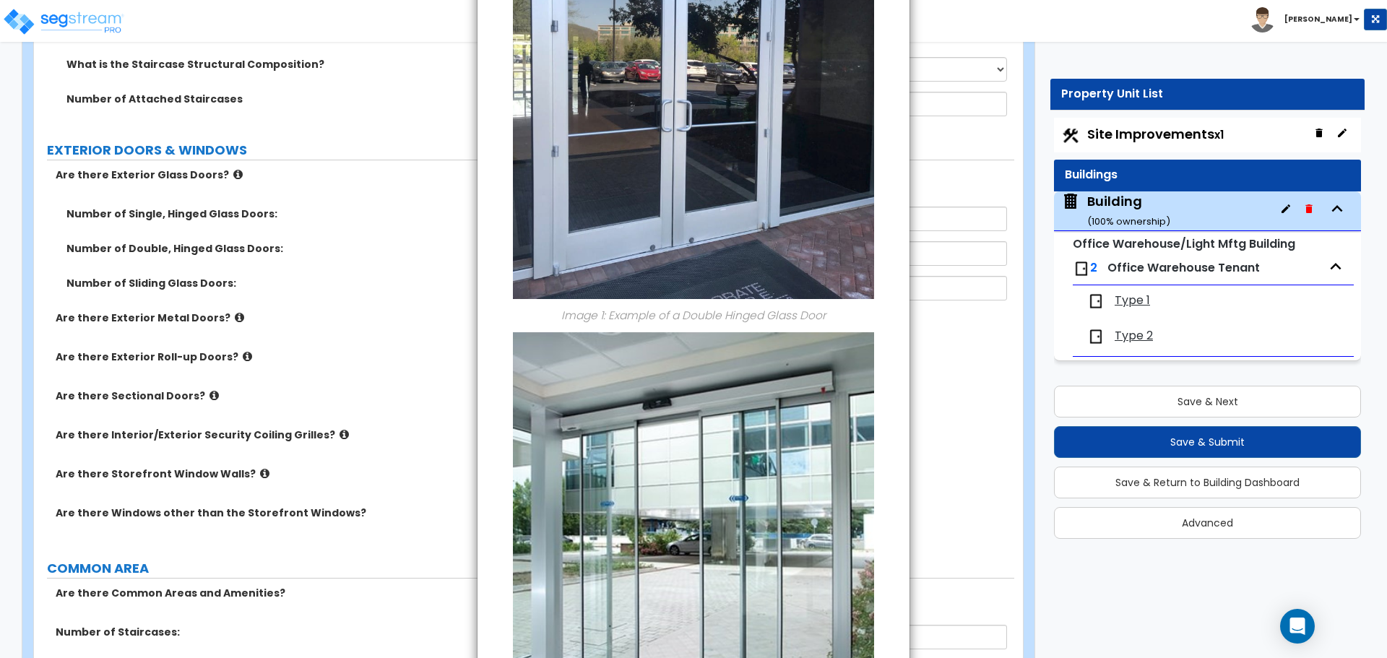
scroll to position [408, 0]
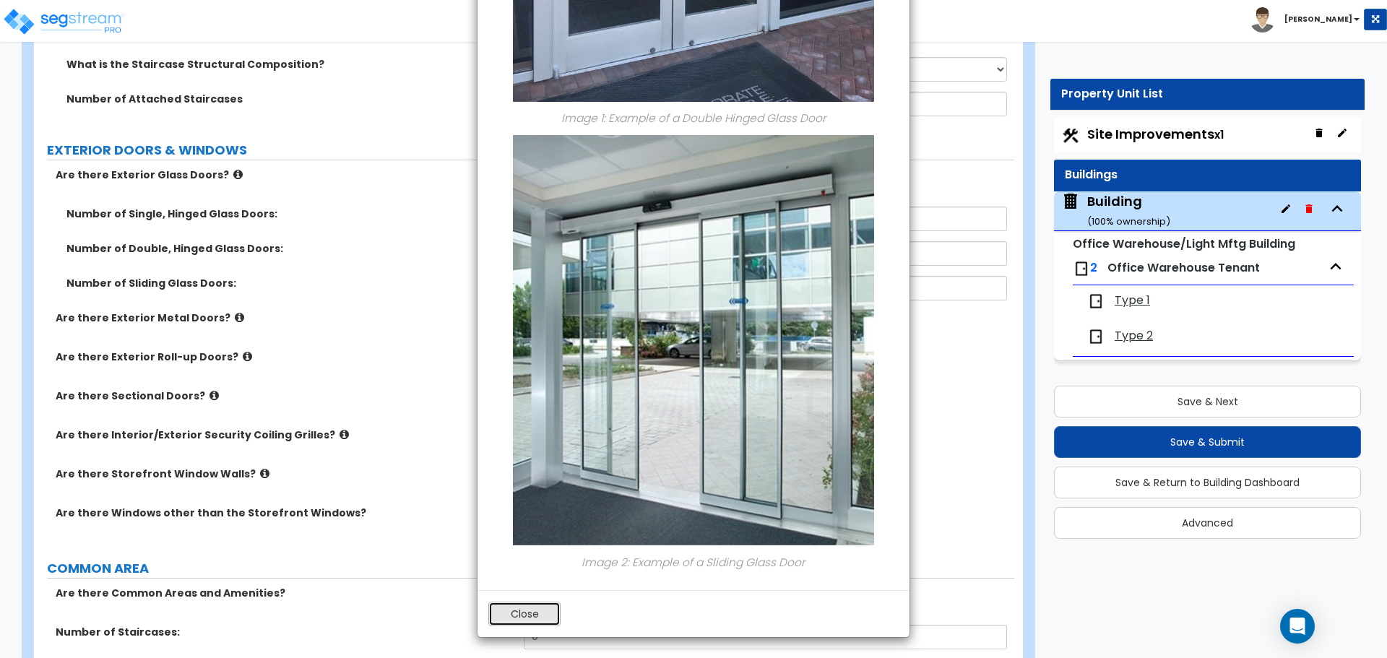
click at [538, 603] on button "Close" at bounding box center [524, 614] width 72 height 25
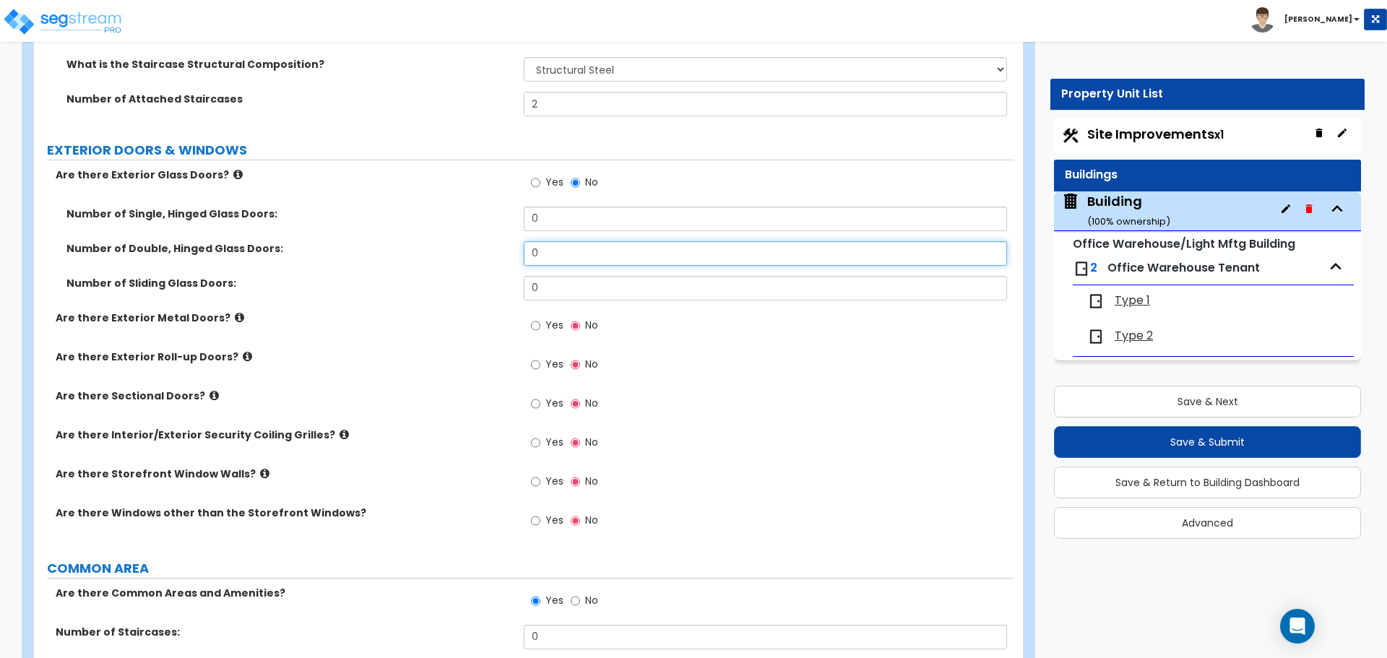
drag, startPoint x: 559, startPoint y: 250, endPoint x: 459, endPoint y: 236, distance: 101.5
click at [470, 236] on div "Number of Single, Hinged Glass Doors: 0 Number of Double, Hinged Glass Doors: 0…" at bounding box center [524, 259] width 959 height 104
type input "2"
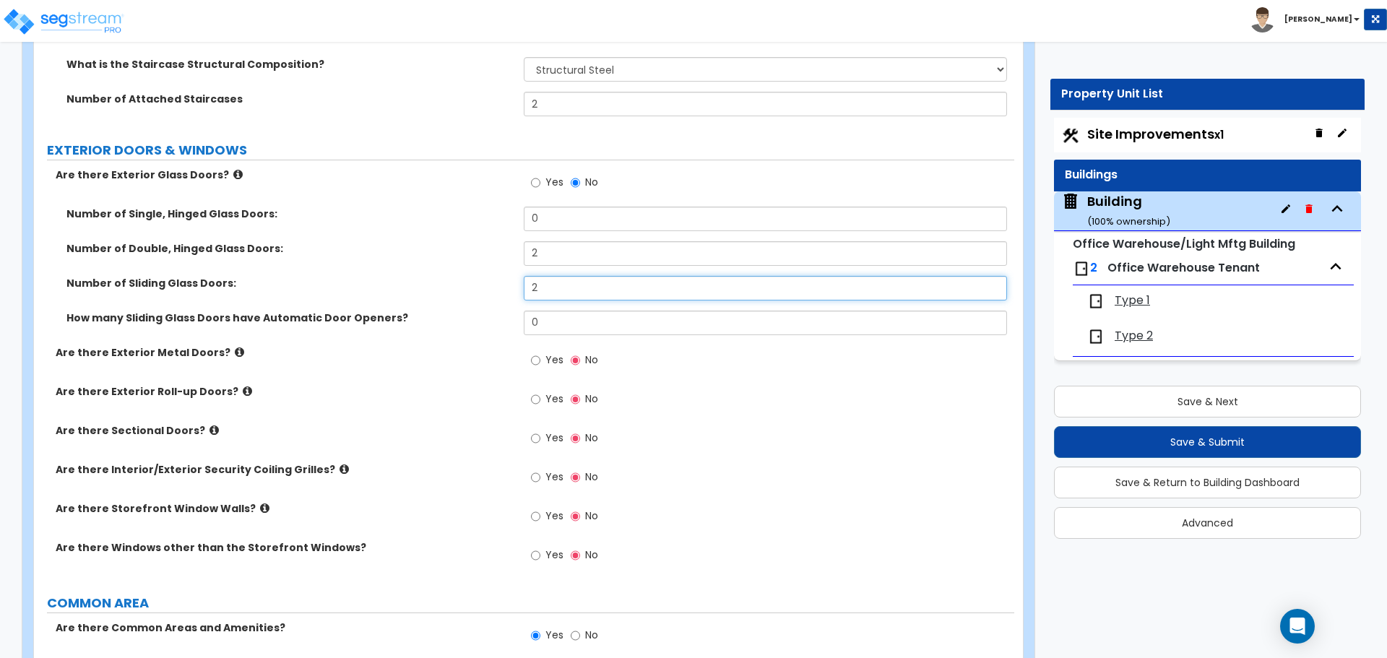
type input "2"
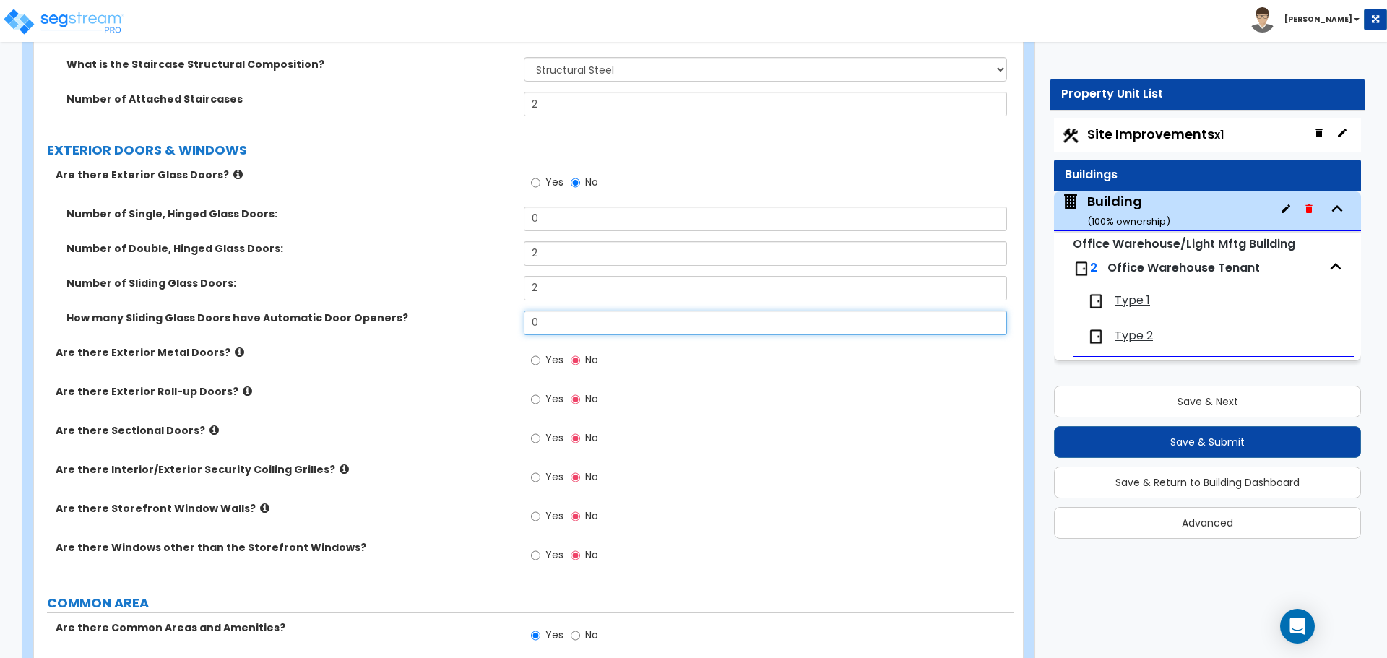
drag, startPoint x: 573, startPoint y: 319, endPoint x: 489, endPoint y: 314, distance: 83.9
click at [497, 317] on div "How many Sliding Glass Doors have Automatic Door Openers? 0" at bounding box center [524, 328] width 980 height 35
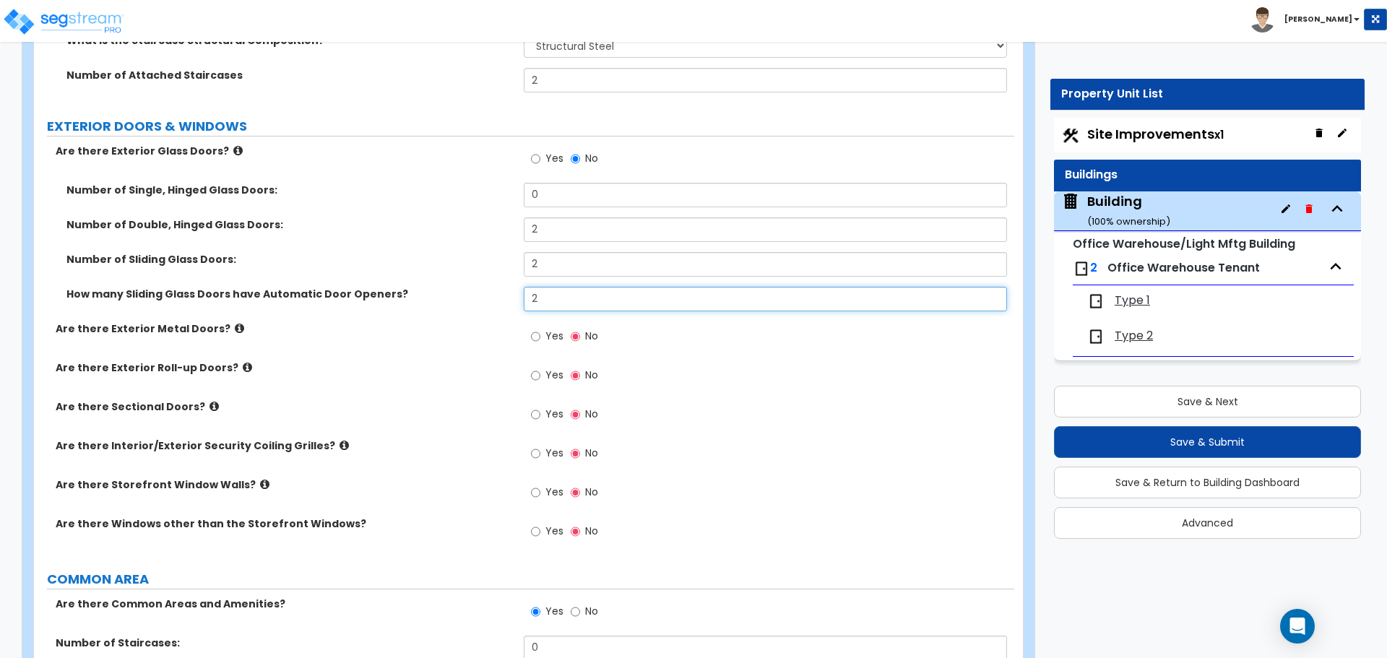
scroll to position [1855, 0]
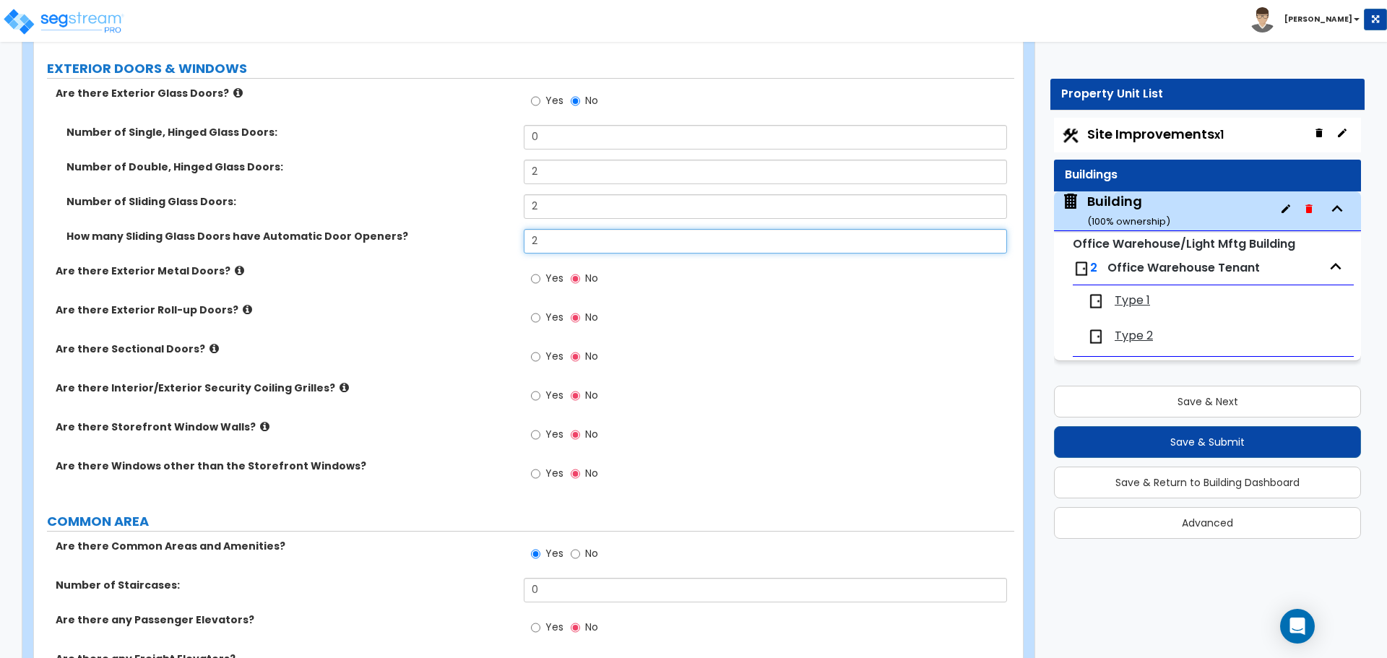
type input "2"
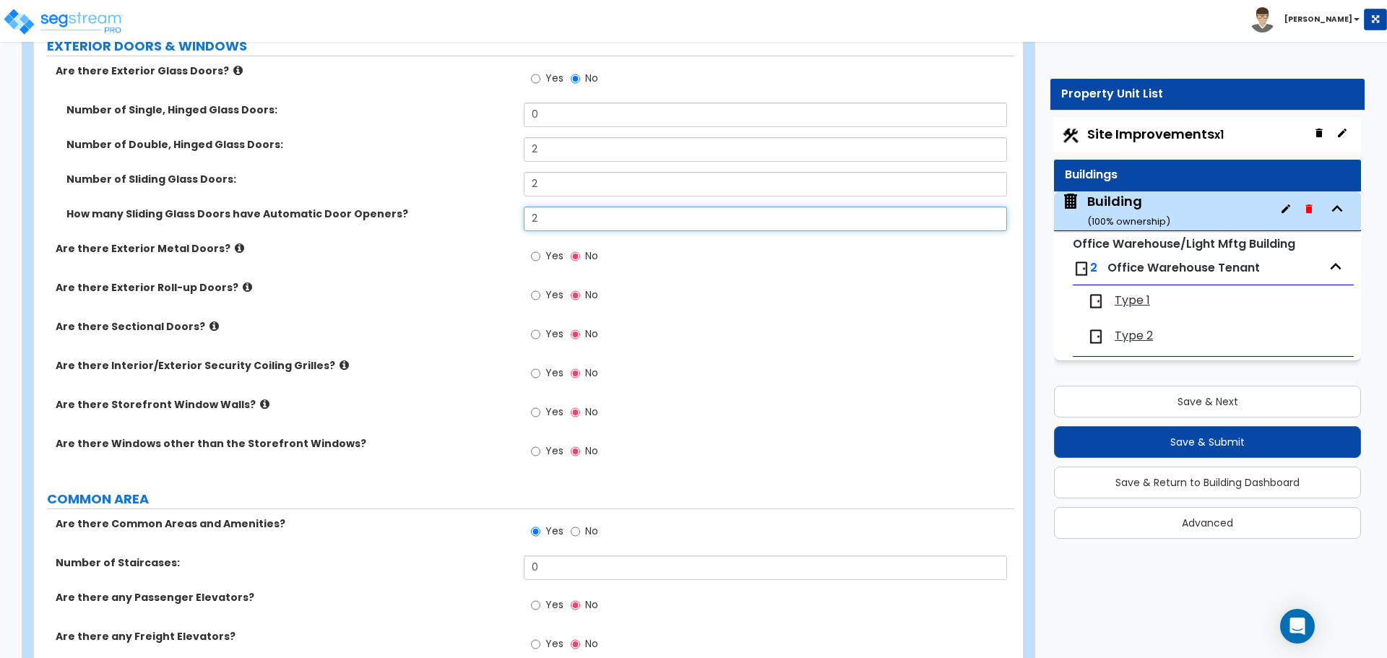
scroll to position [1878, 0]
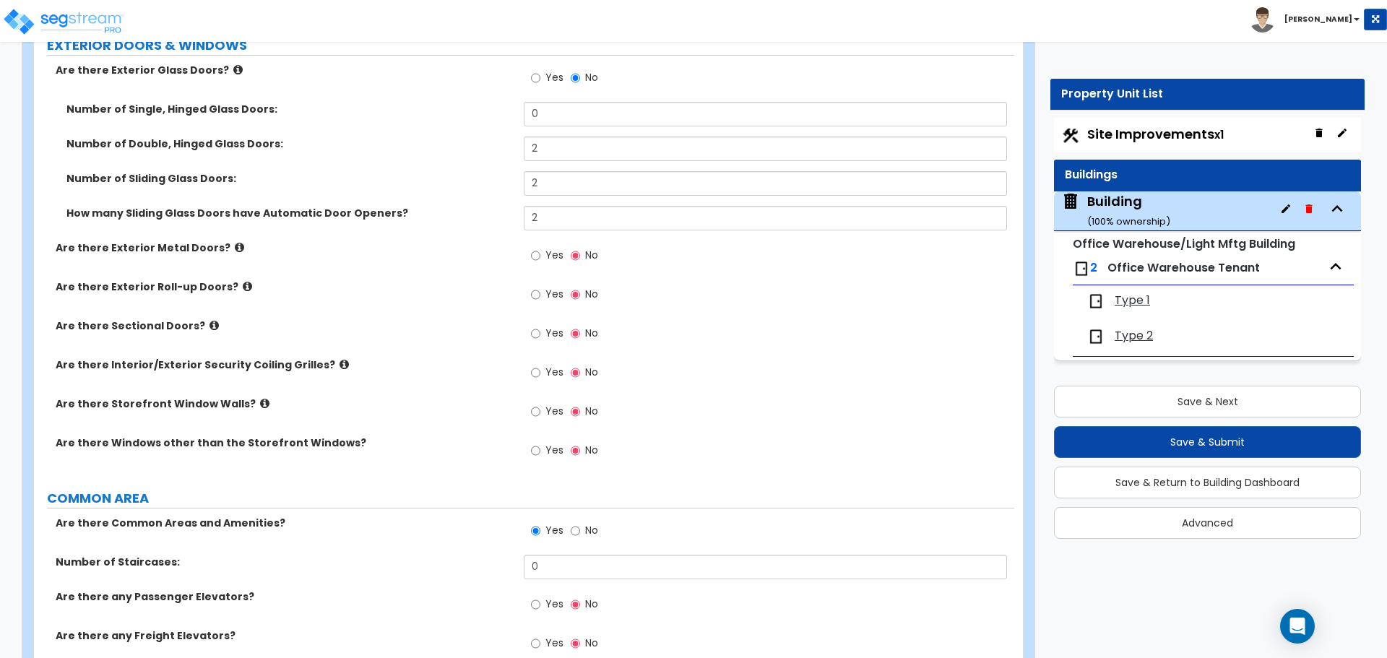
click at [431, 145] on label "Number of Double, Hinged Glass Doors:" at bounding box center [289, 144] width 447 height 14
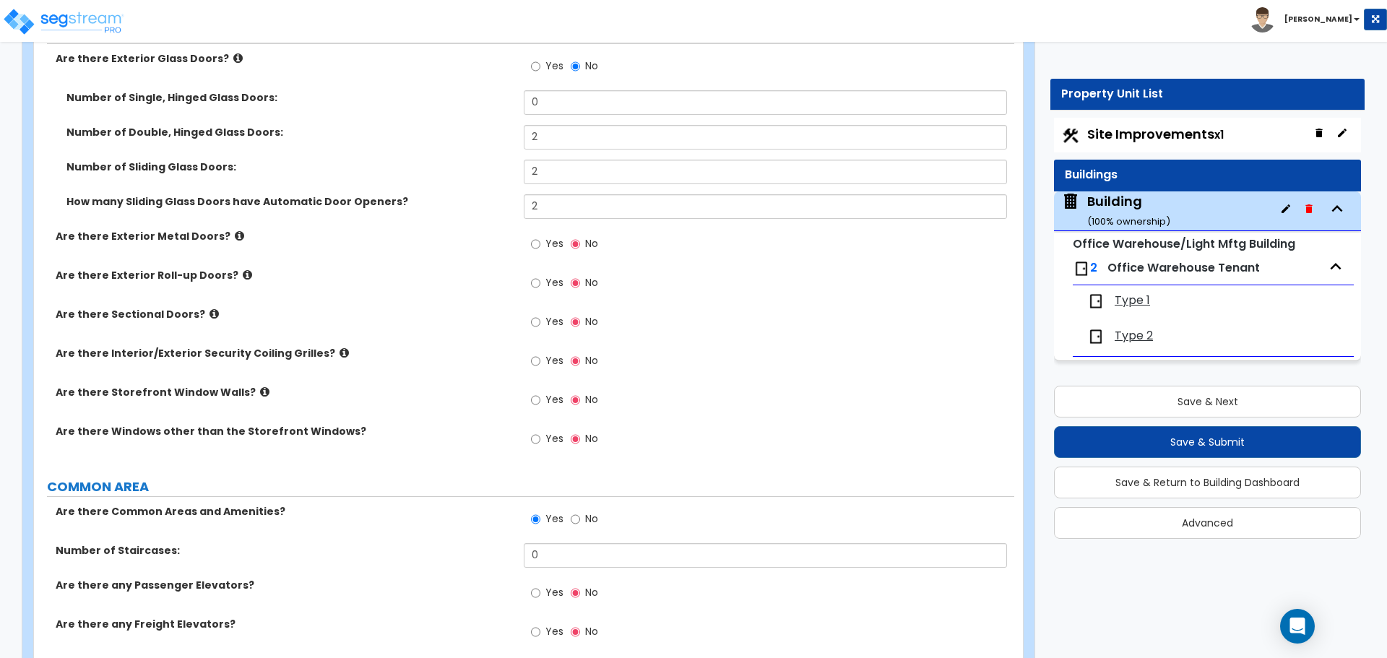
scroll to position [1896, 0]
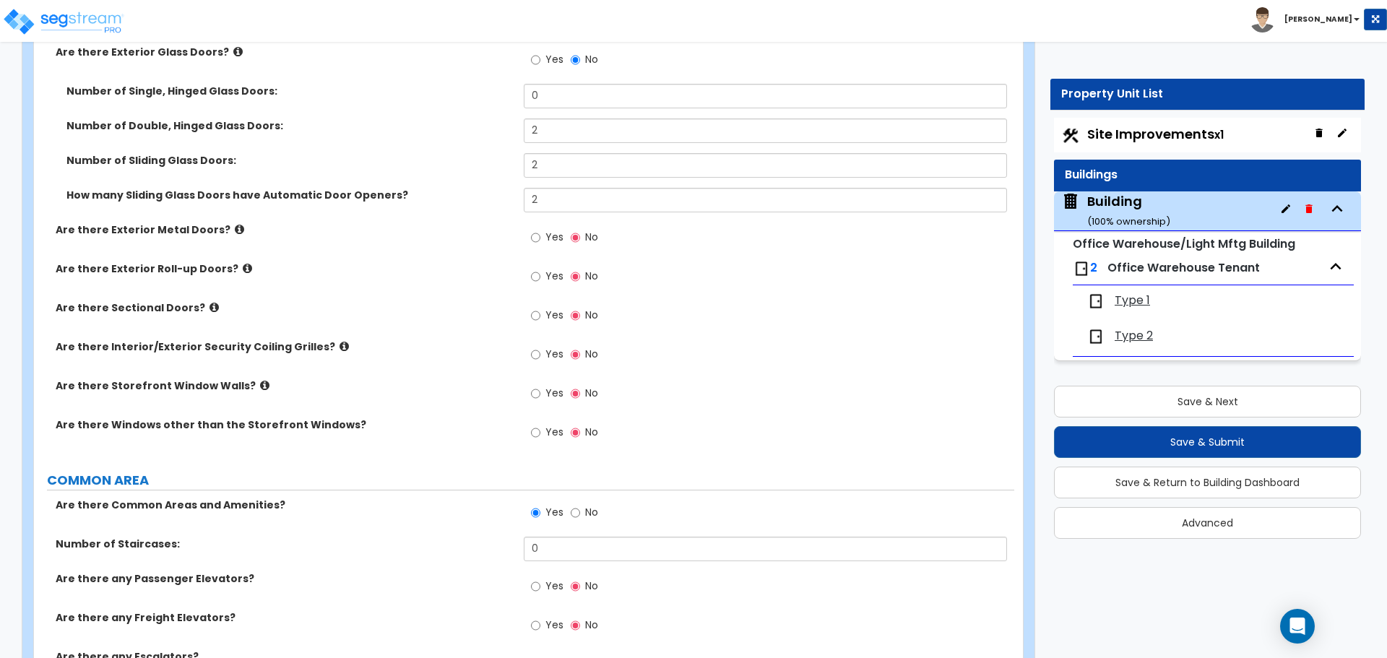
click at [559, 236] on span "Yes" at bounding box center [555, 237] width 18 height 14
click at [540, 236] on input "Yes" at bounding box center [535, 238] width 9 height 16
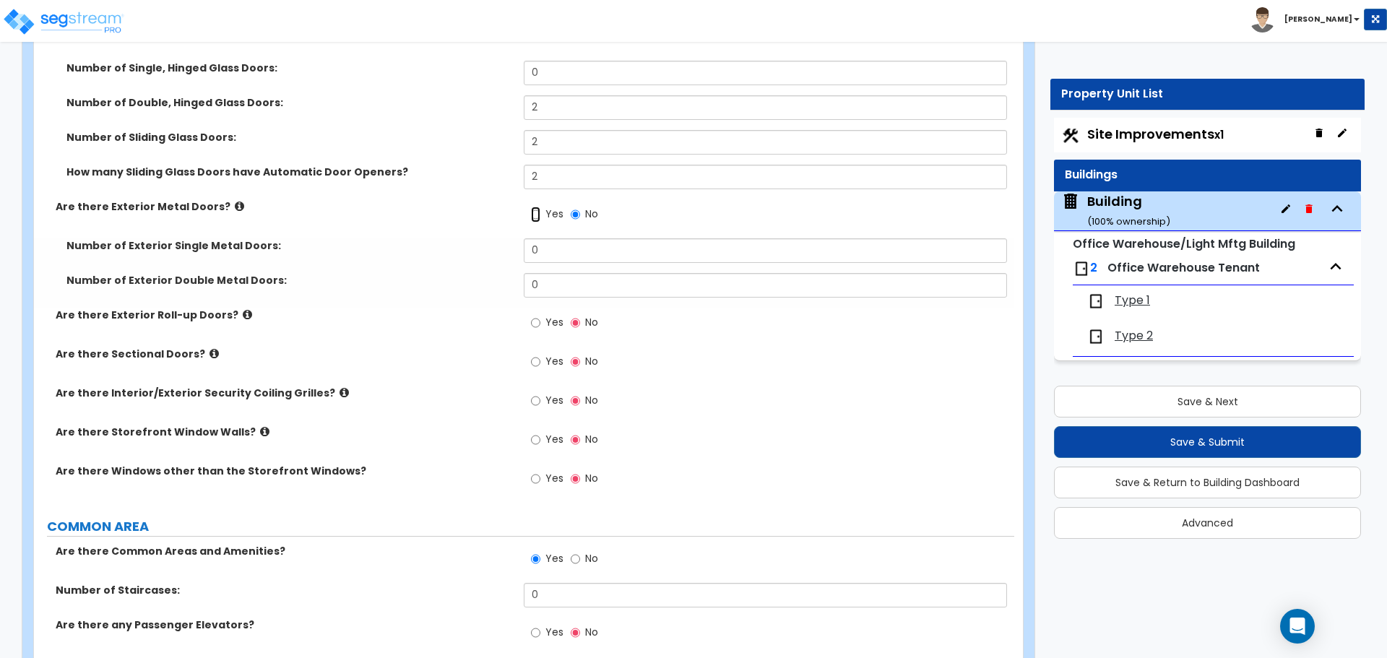
scroll to position [1922, 0]
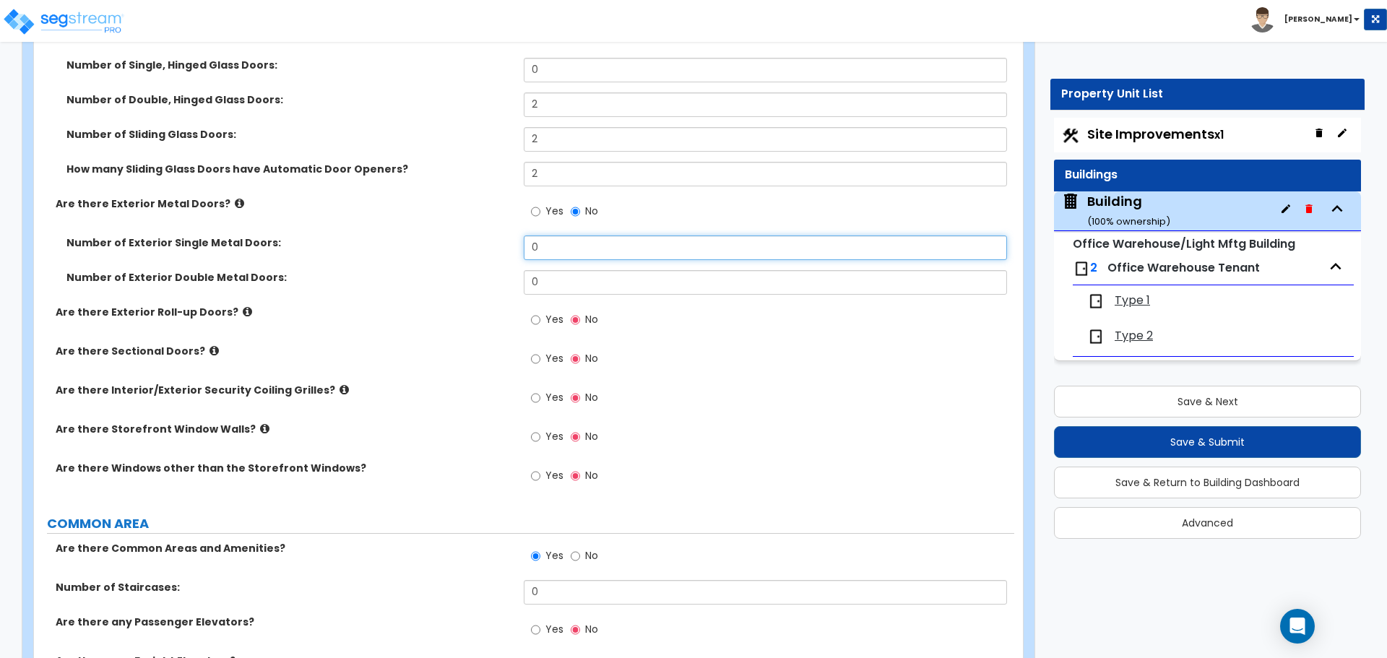
drag, startPoint x: 568, startPoint y: 249, endPoint x: 489, endPoint y: 248, distance: 78.8
click at [489, 248] on div "Number of Exterior Single Metal Doors: 0" at bounding box center [524, 253] width 980 height 35
type input "3"
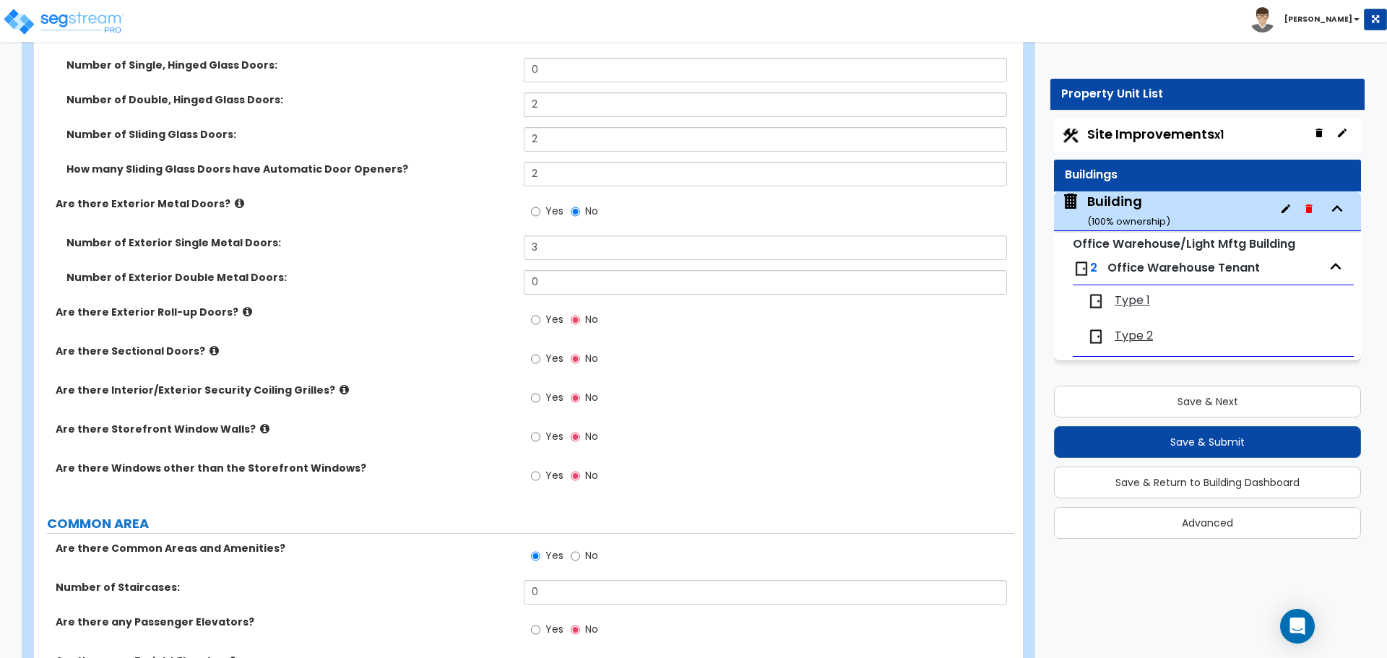
click at [562, 315] on span "Yes" at bounding box center [555, 319] width 18 height 14
click at [540, 315] on input "Yes" at bounding box center [535, 320] width 9 height 16
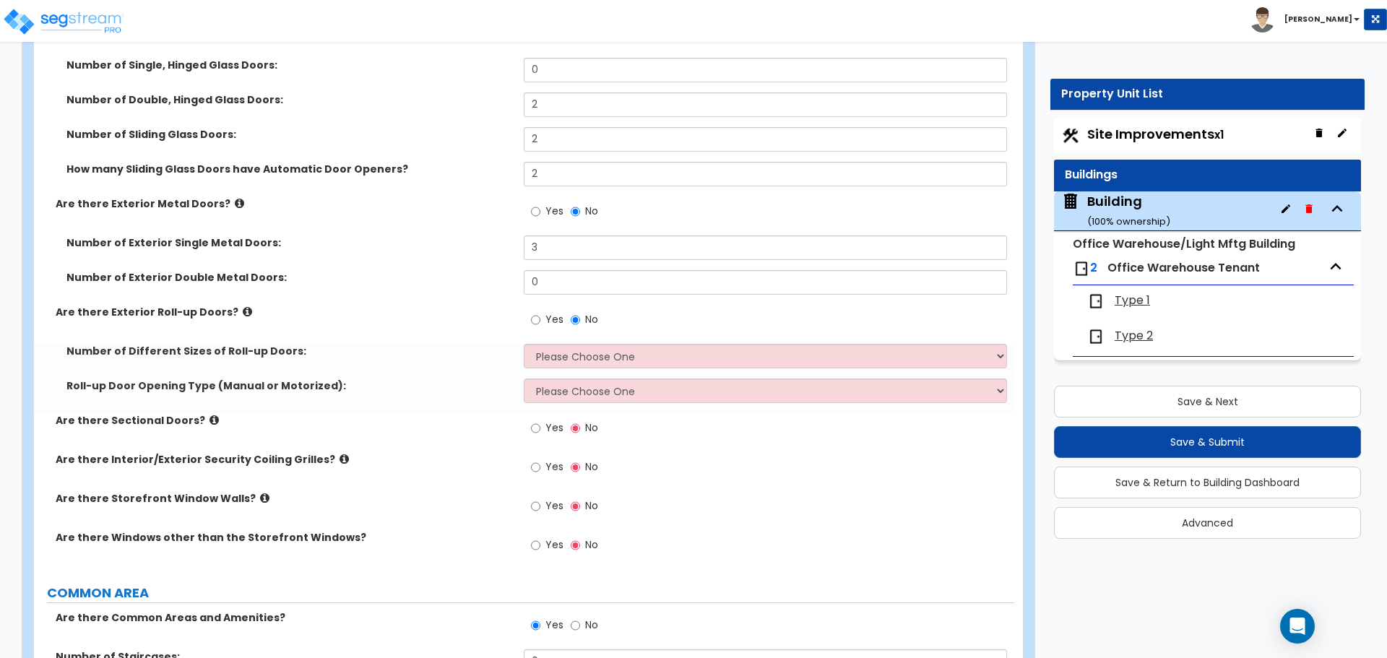
click at [235, 198] on icon at bounding box center [239, 203] width 9 height 11
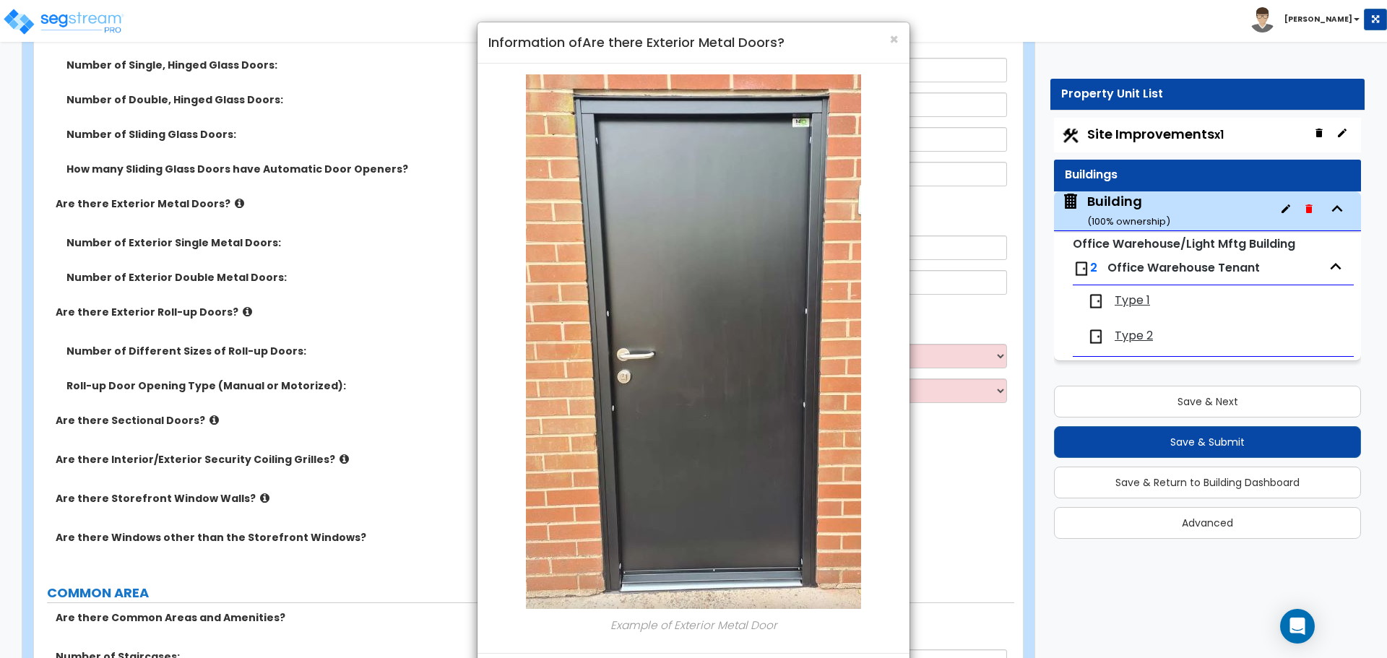
scroll to position [63, 0]
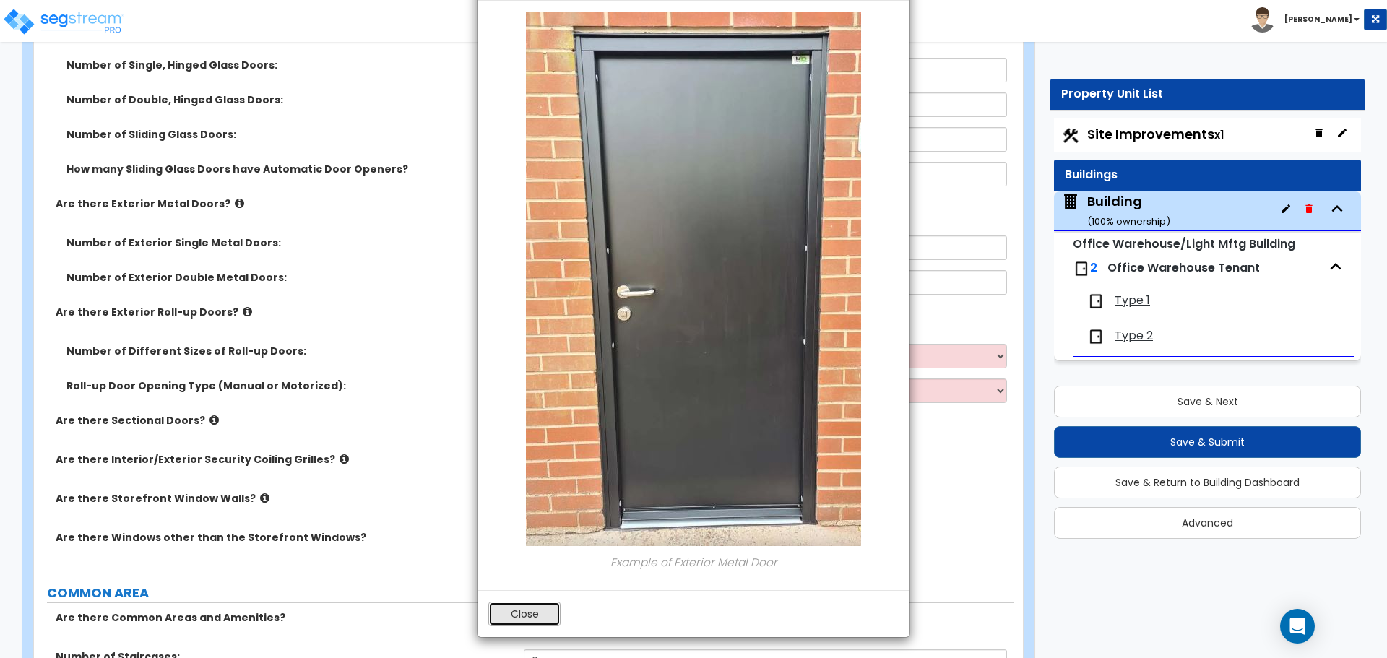
click at [546, 608] on button "Close" at bounding box center [524, 614] width 72 height 25
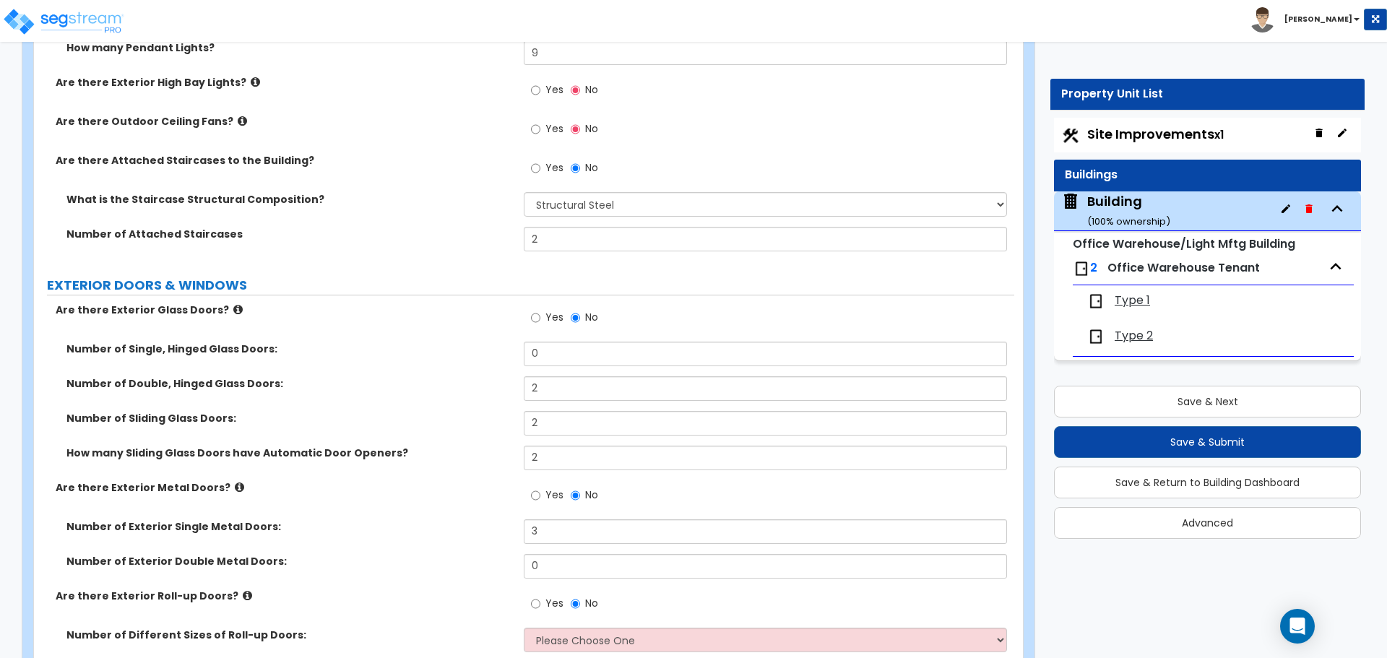
scroll to position [1681, 0]
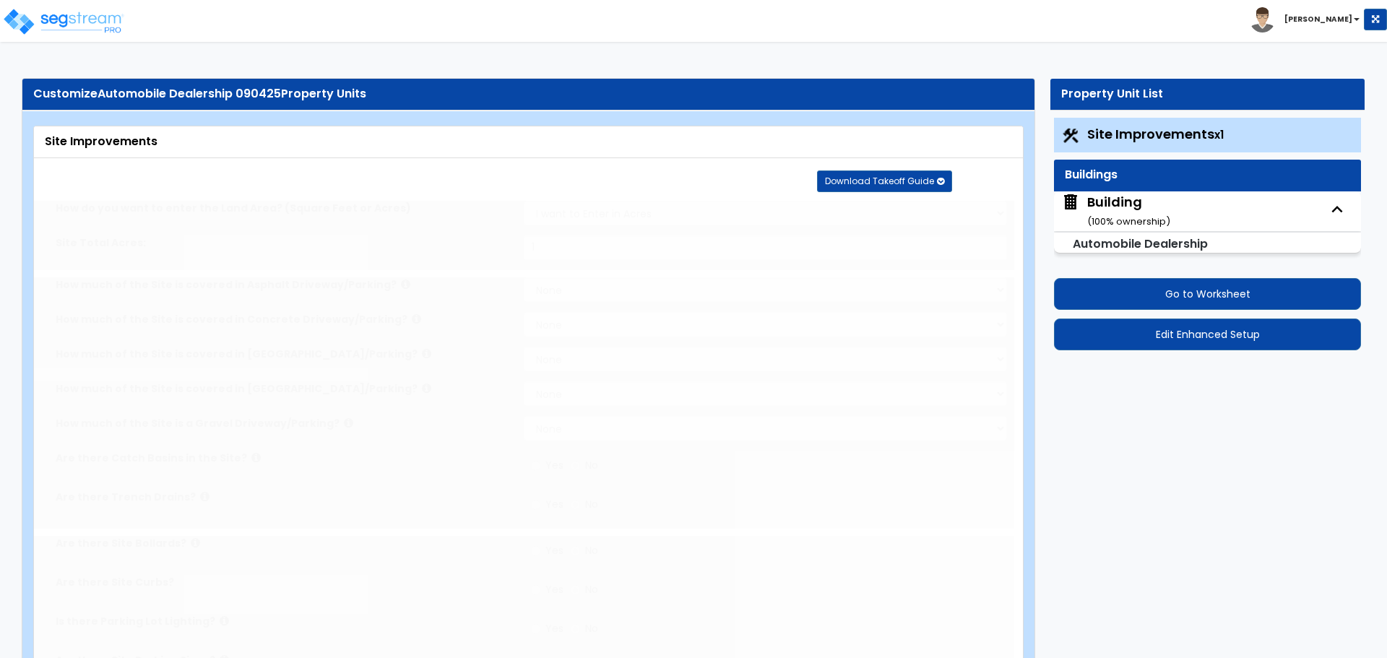
type input "1"
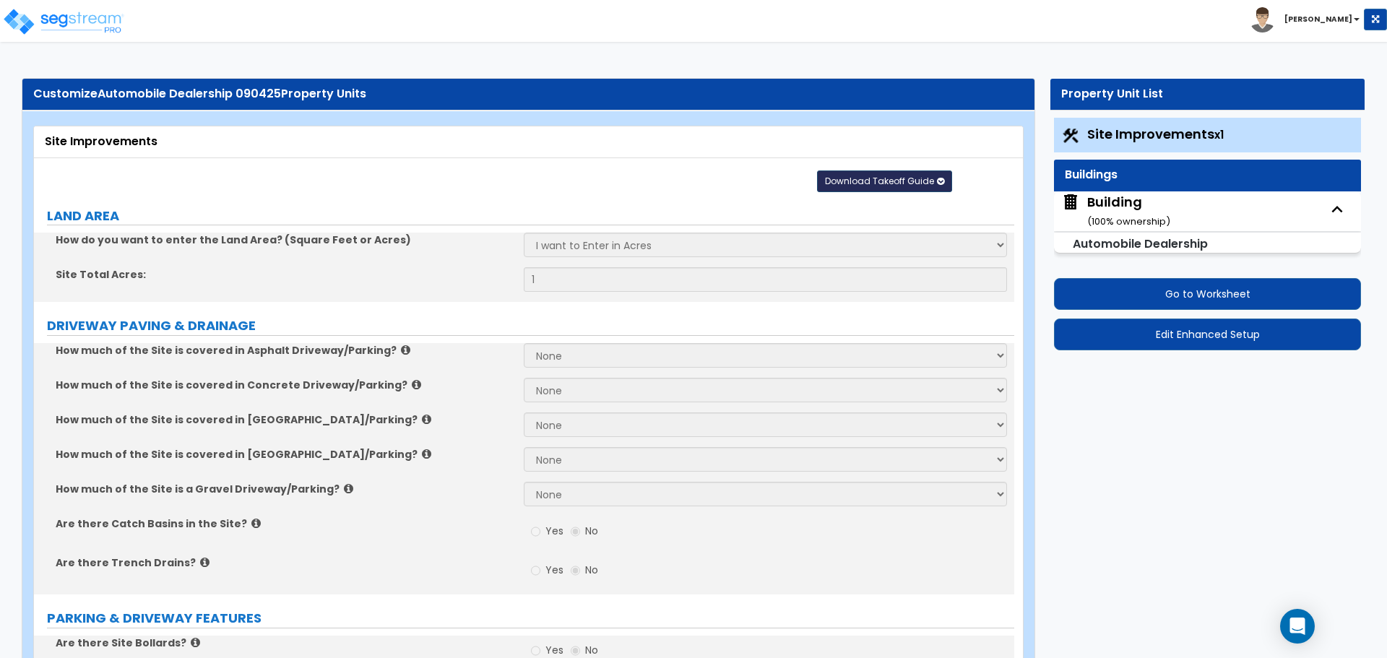
click at [920, 171] on button "Download Takeoff Guide" at bounding box center [884, 182] width 135 height 22
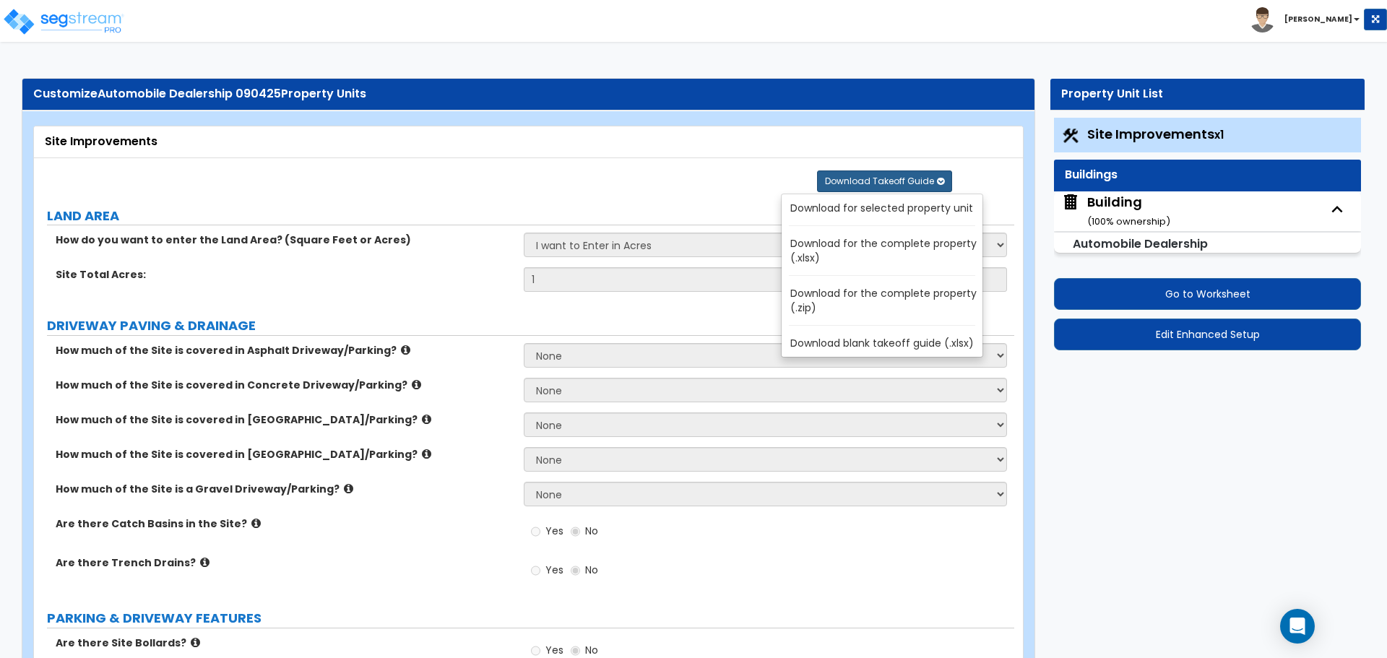
click at [873, 310] on link "Download for the complete property (.zip)" at bounding box center [885, 300] width 195 height 35
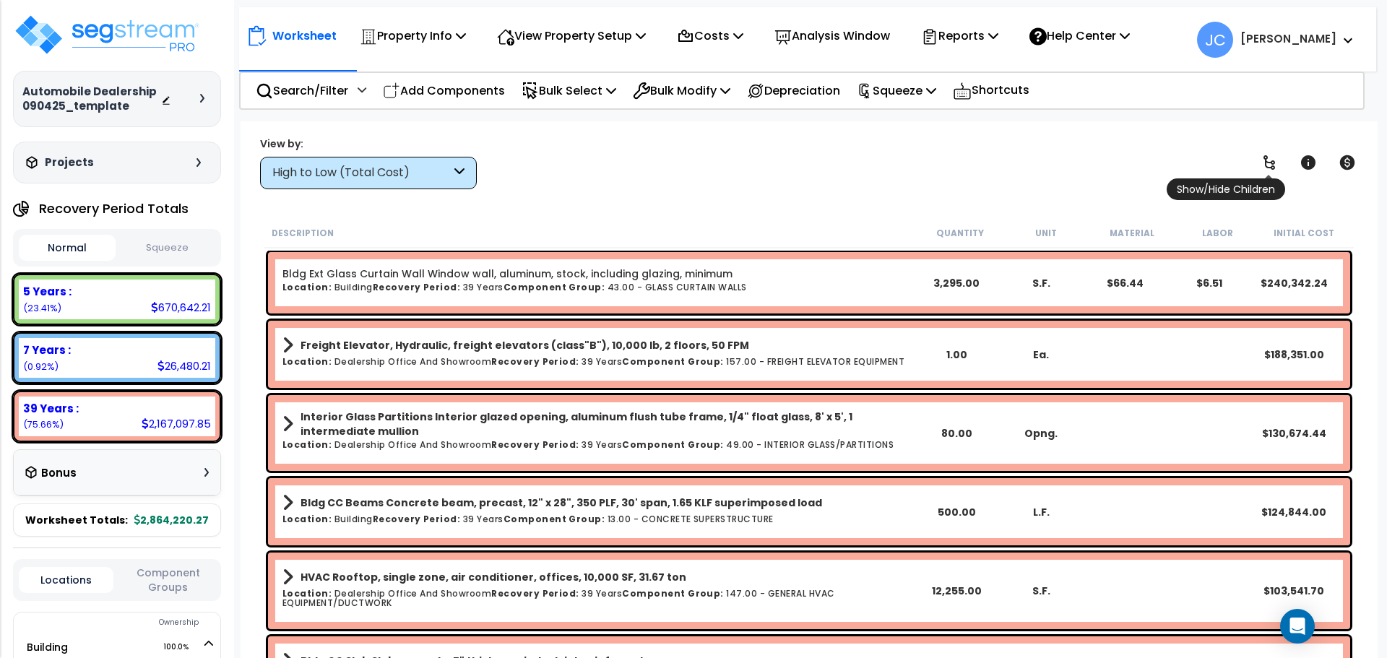
click at [1279, 159] on link at bounding box center [1270, 163] width 32 height 32
click at [419, 179] on div "High to Low (Total Cost)" at bounding box center [361, 173] width 178 height 17
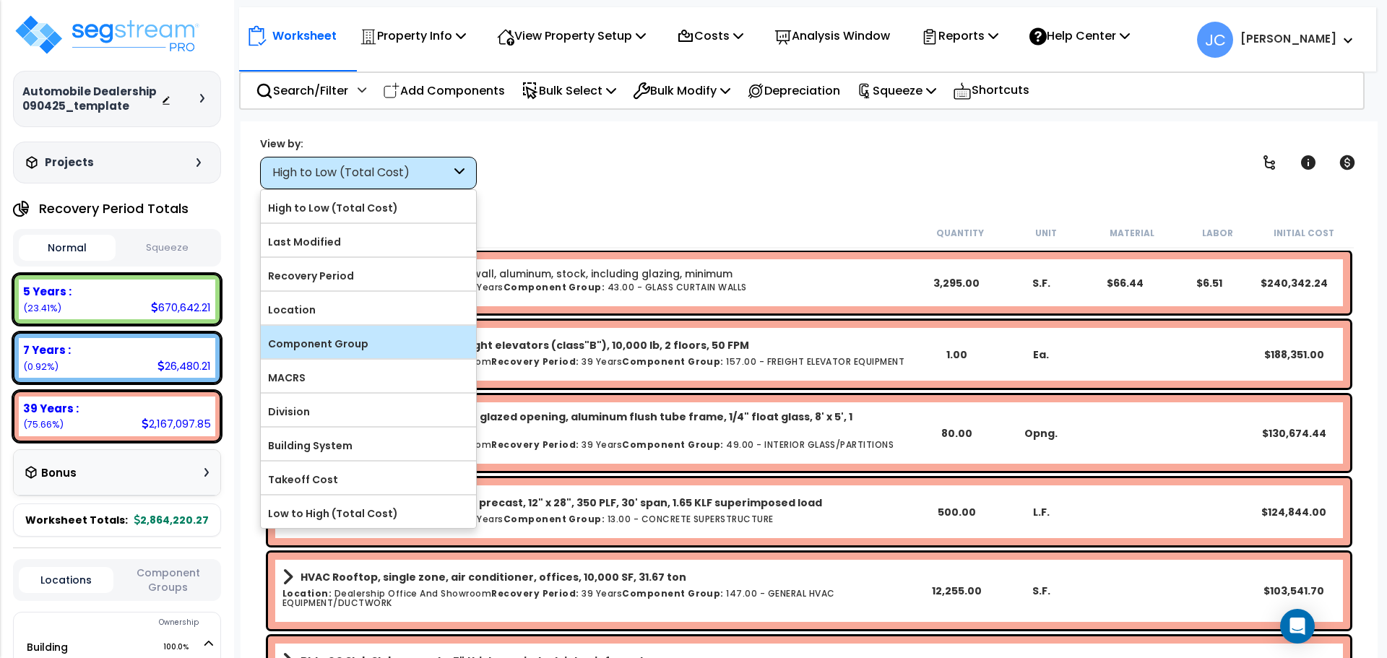
click at [383, 345] on label "Component Group" at bounding box center [368, 344] width 215 height 22
click at [0, 0] on input "Component Group" at bounding box center [0, 0] width 0 height 0
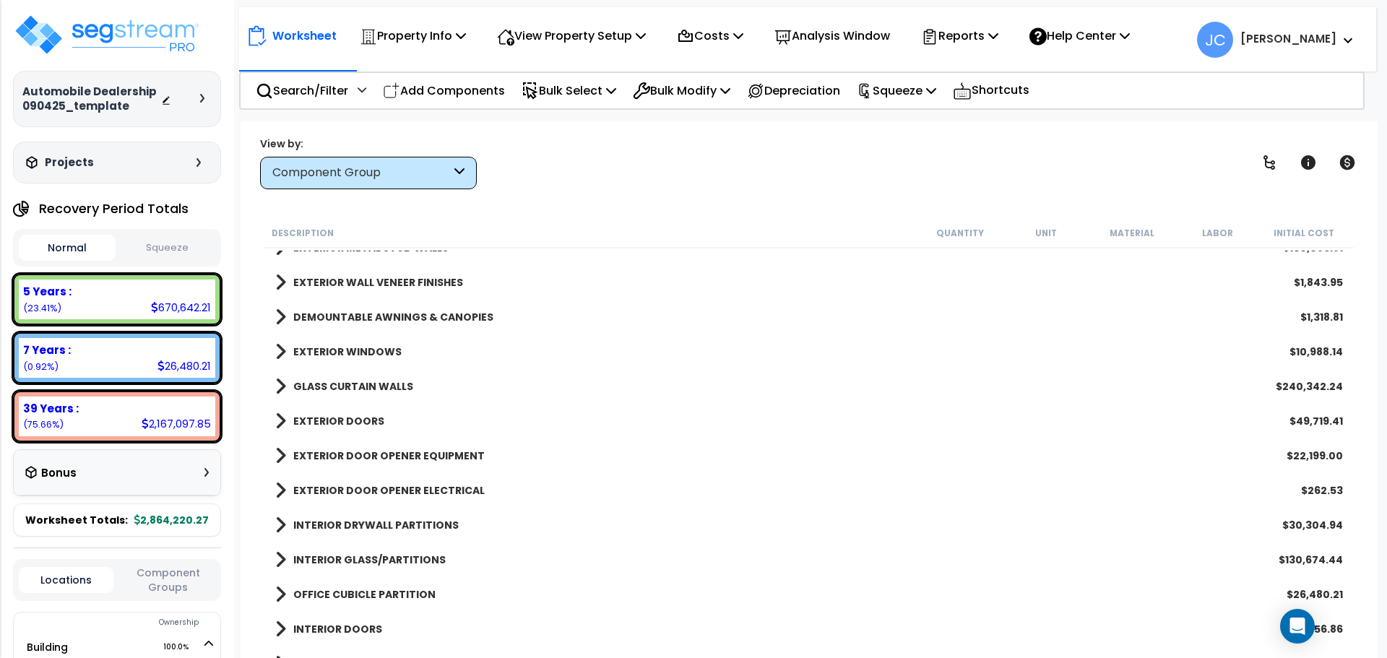
scroll to position [473, 0]
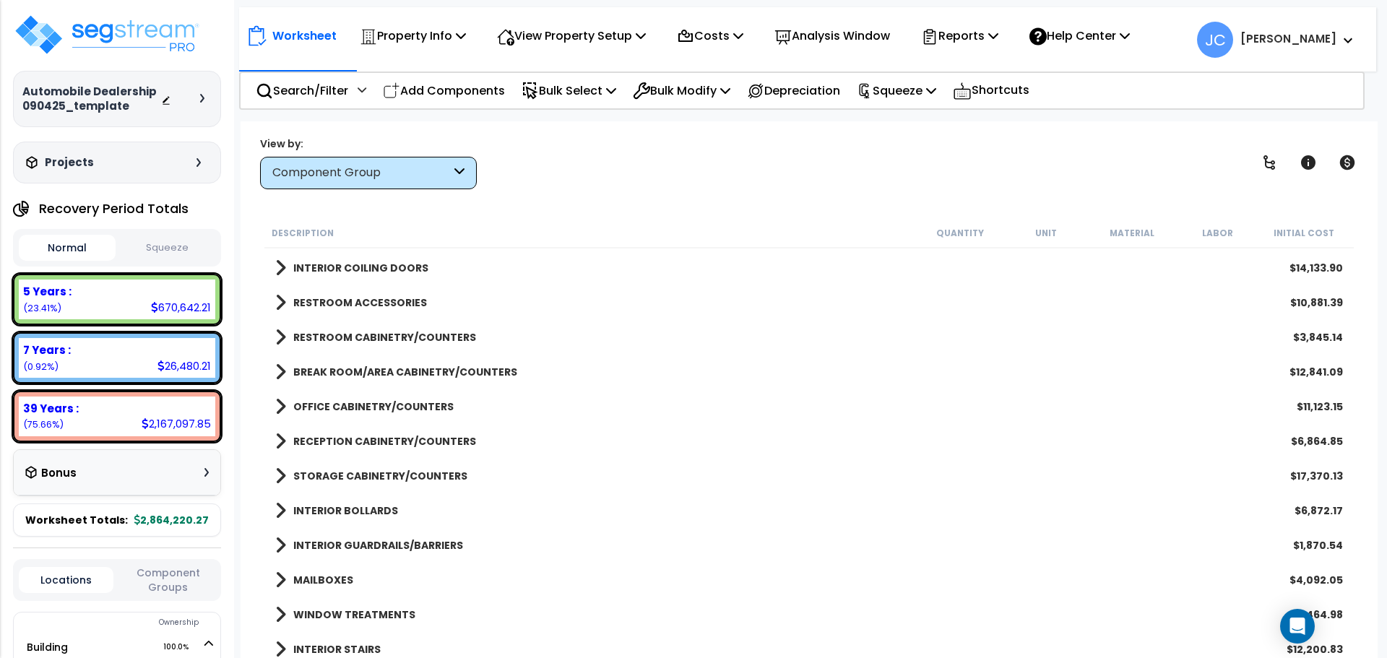
click at [368, 467] on link "STORAGE CABINETRY/COUNTERS" at bounding box center [371, 476] width 192 height 20
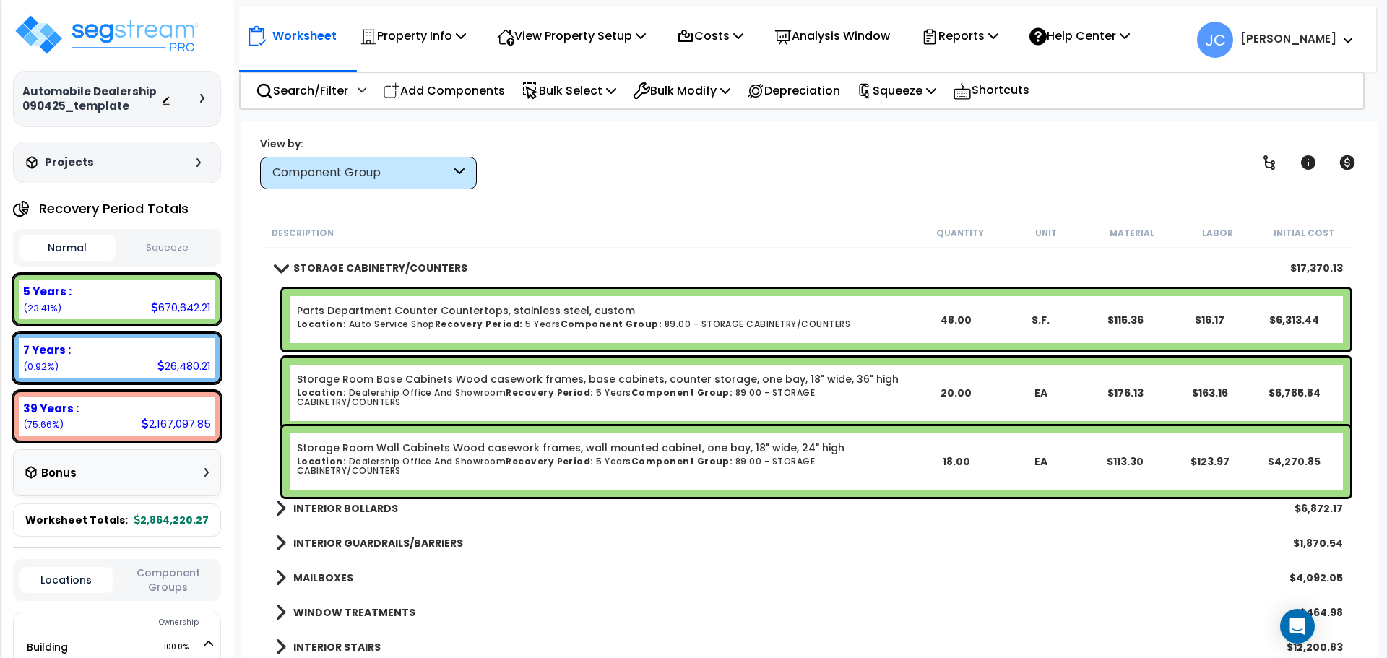
scroll to position [1076, 0]
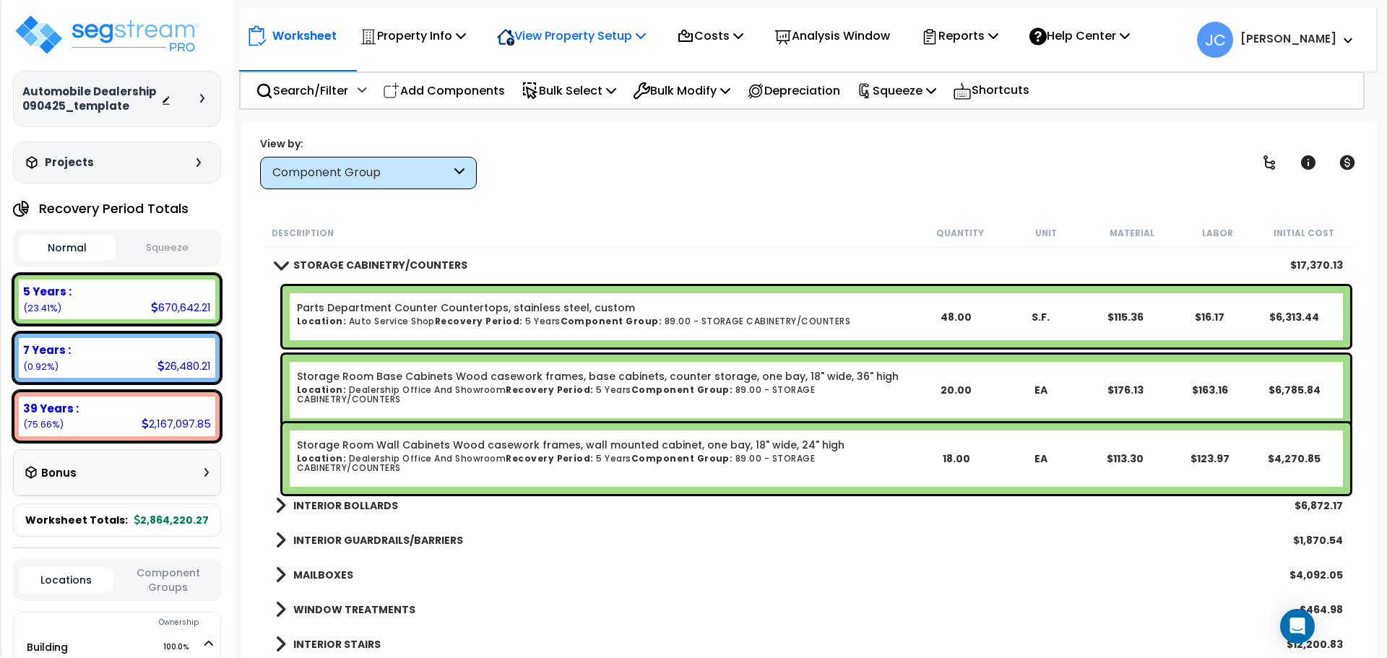
click at [607, 34] on p "View Property Setup" at bounding box center [571, 36] width 149 height 20
click at [590, 92] on link "View Questionnaire" at bounding box center [561, 99] width 143 height 29
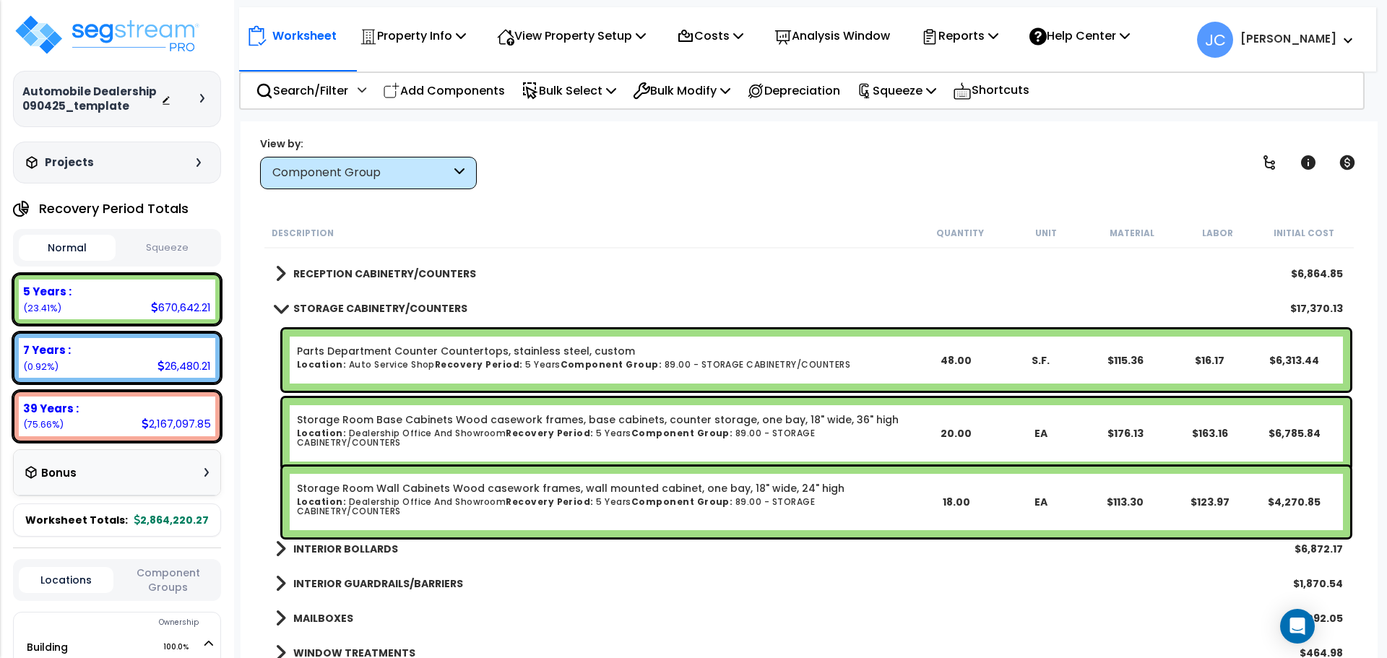
scroll to position [1026, 0]
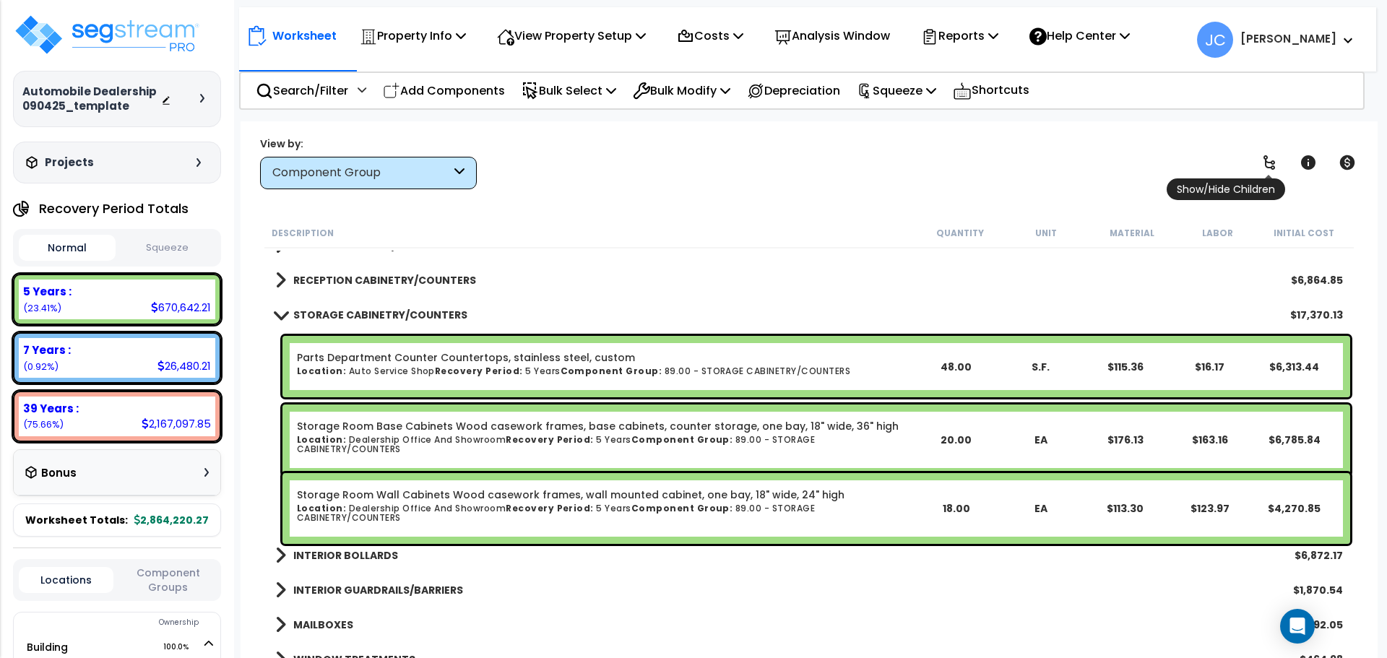
click at [1261, 154] on icon at bounding box center [1269, 162] width 17 height 17
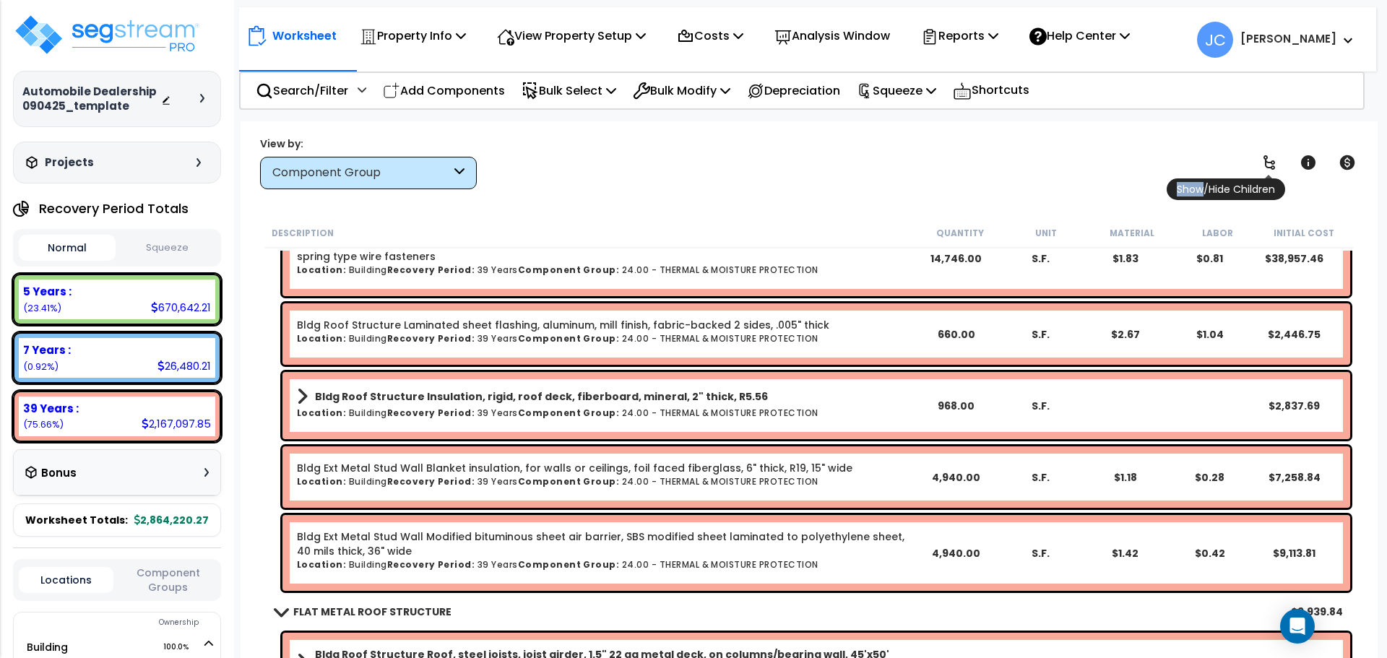
click at [1261, 154] on icon at bounding box center [1269, 162] width 17 height 17
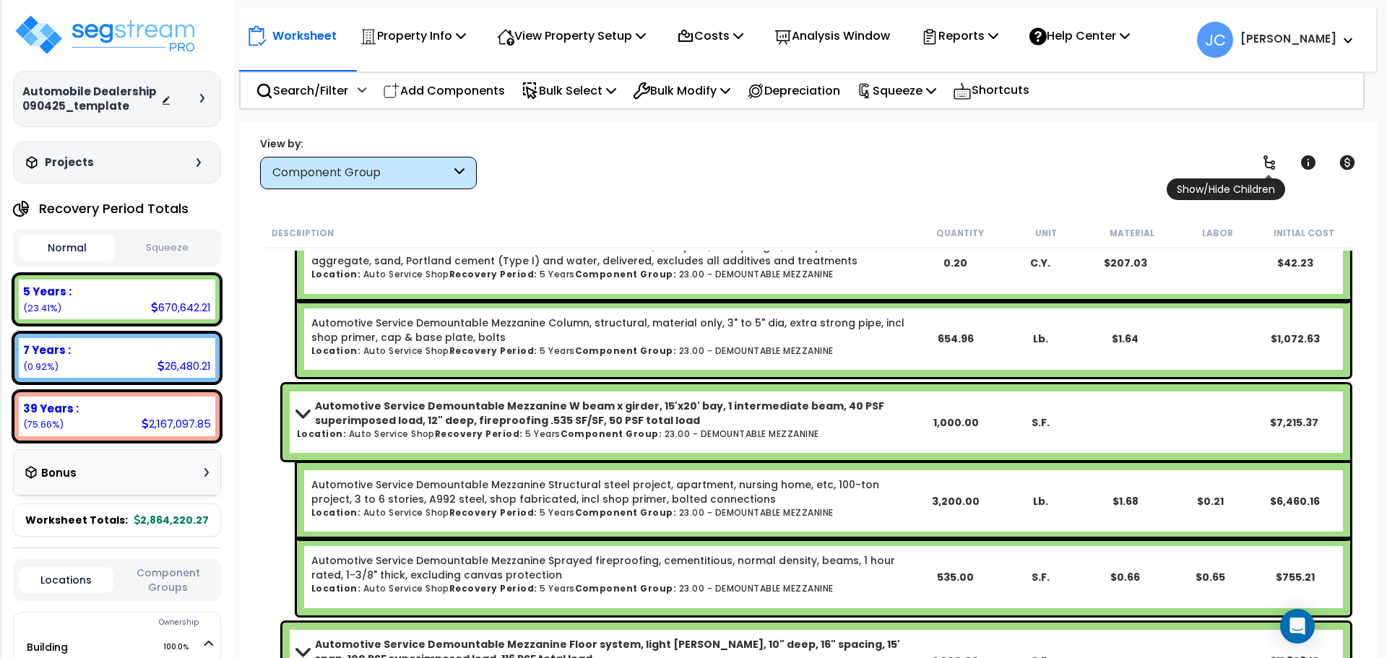
click at [1262, 157] on icon at bounding box center [1269, 162] width 17 height 17
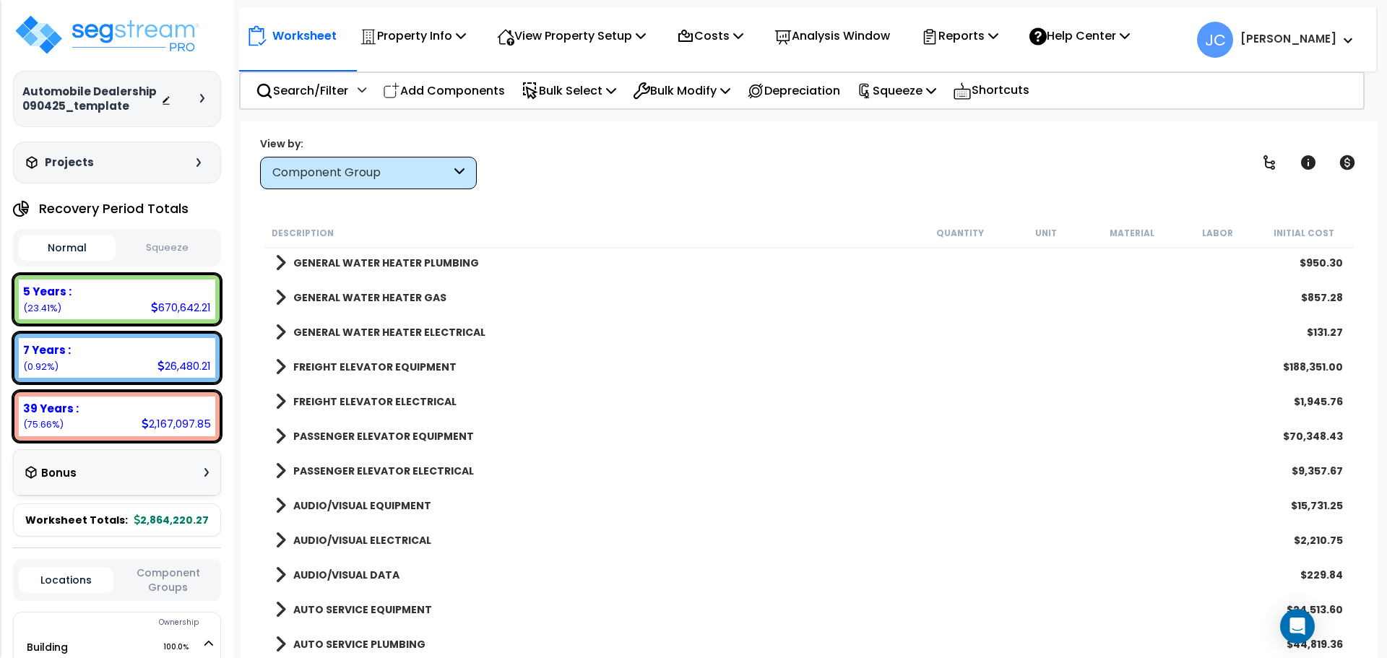
click at [411, 400] on b "FREIGHT ELEVATOR ELECTRICAL" at bounding box center [374, 402] width 163 height 14
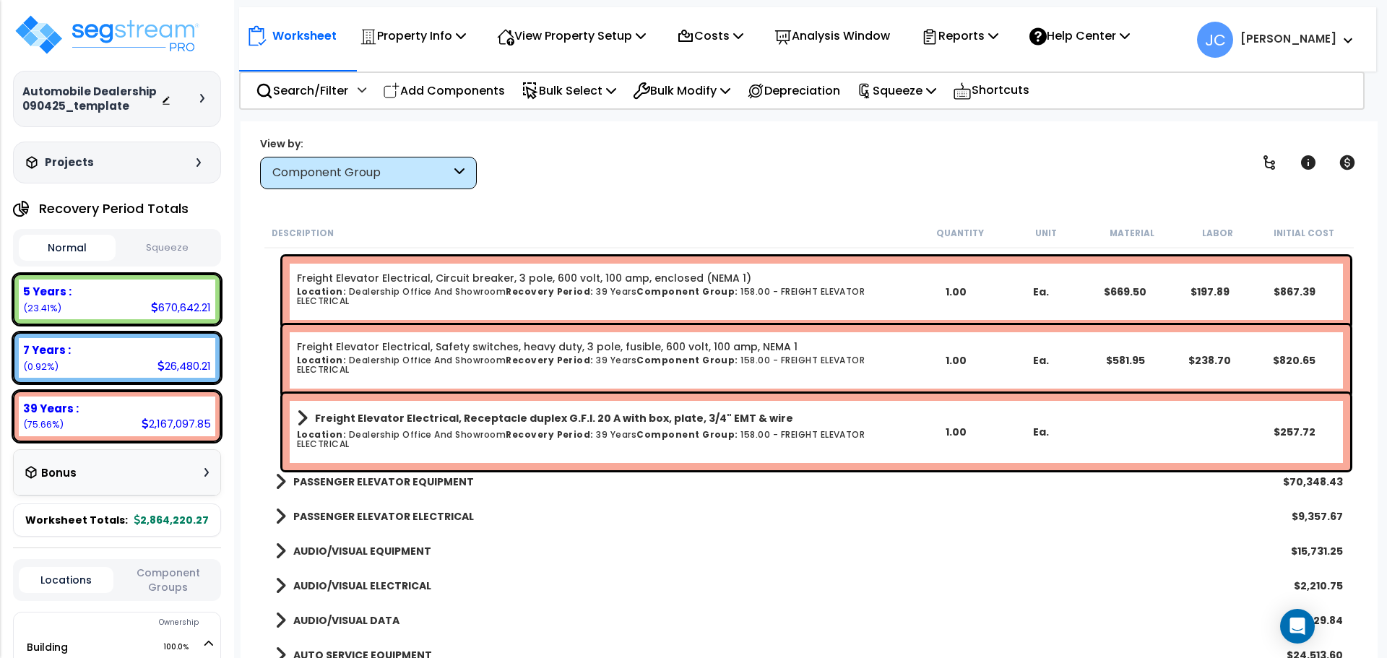
click at [412, 514] on b "PASSENGER ELEVATOR ELECTRICAL" at bounding box center [383, 516] width 181 height 14
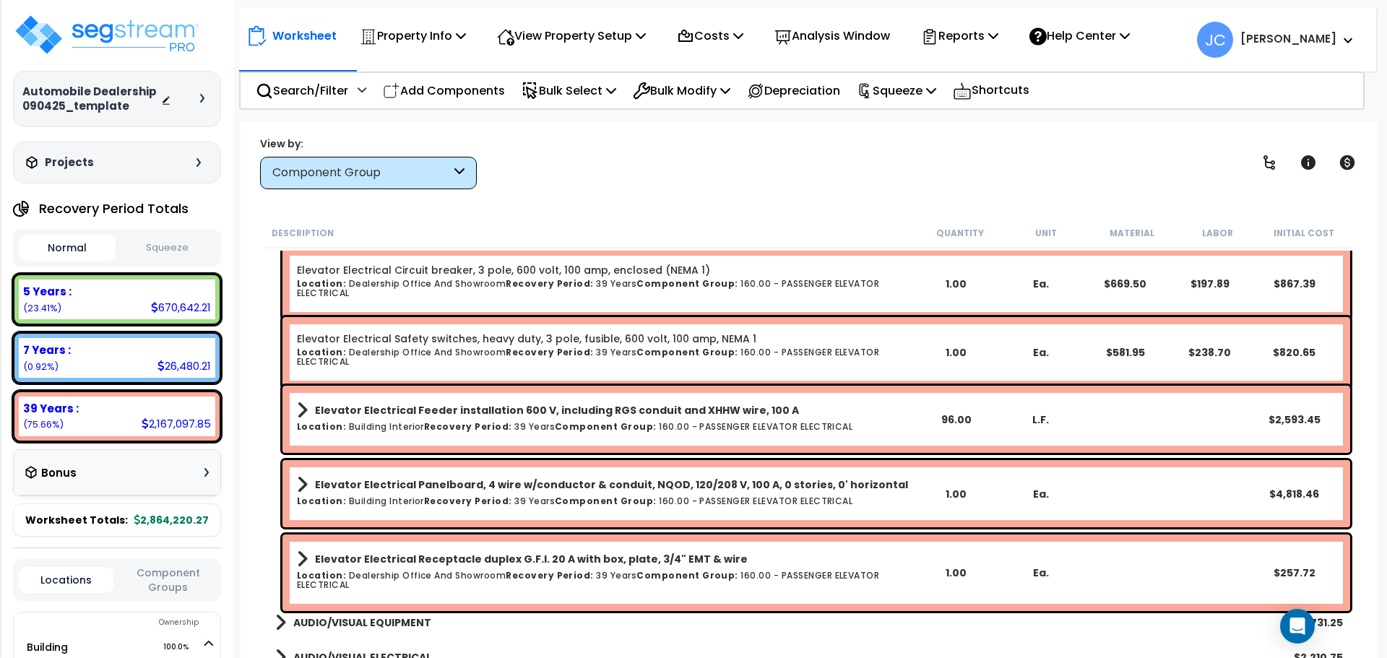
scroll to position [2579, 0]
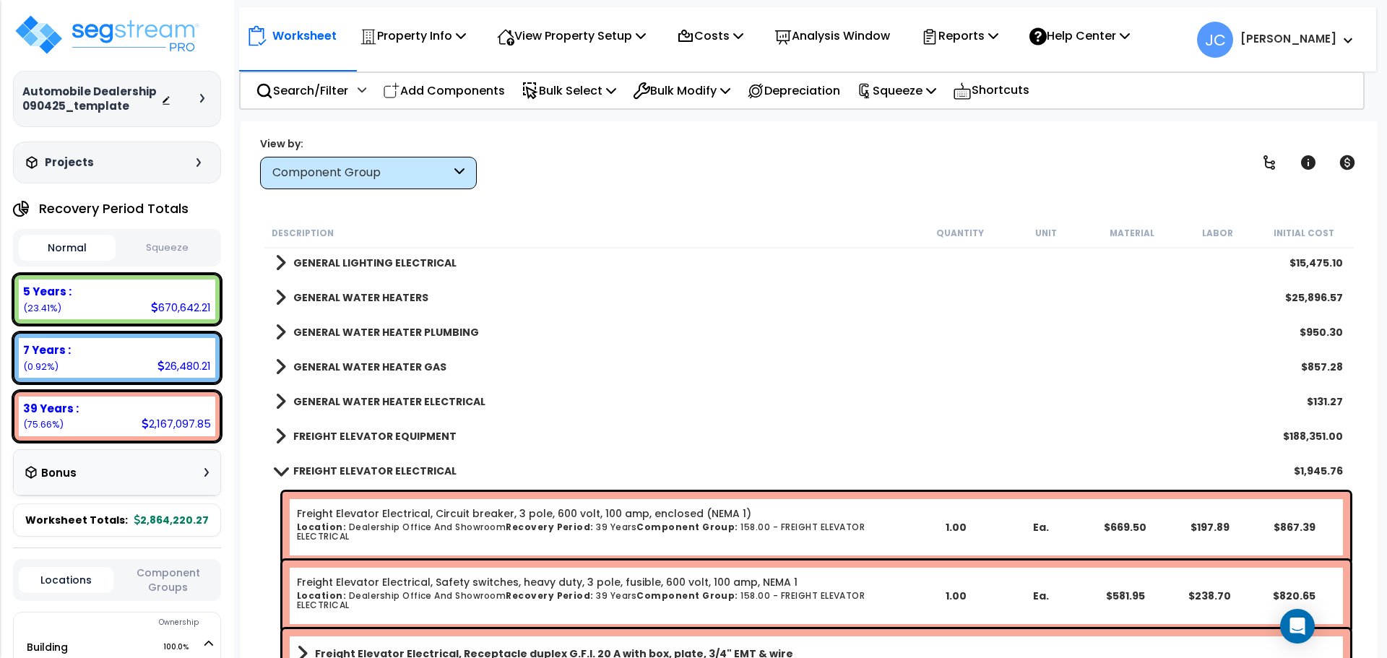
click at [357, 461] on link "FREIGHT ELEVATOR ELECTRICAL" at bounding box center [365, 471] width 181 height 20
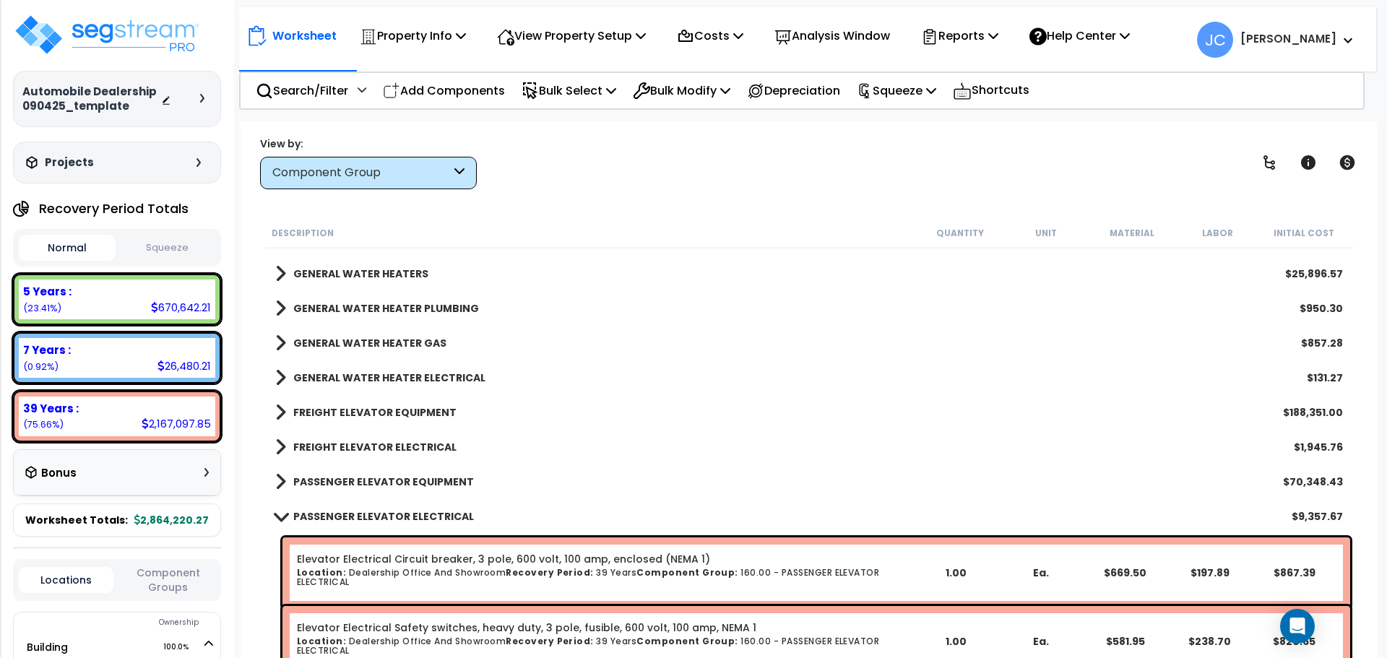
click at [374, 520] on b "PASSENGER ELEVATOR ELECTRICAL" at bounding box center [383, 516] width 181 height 14
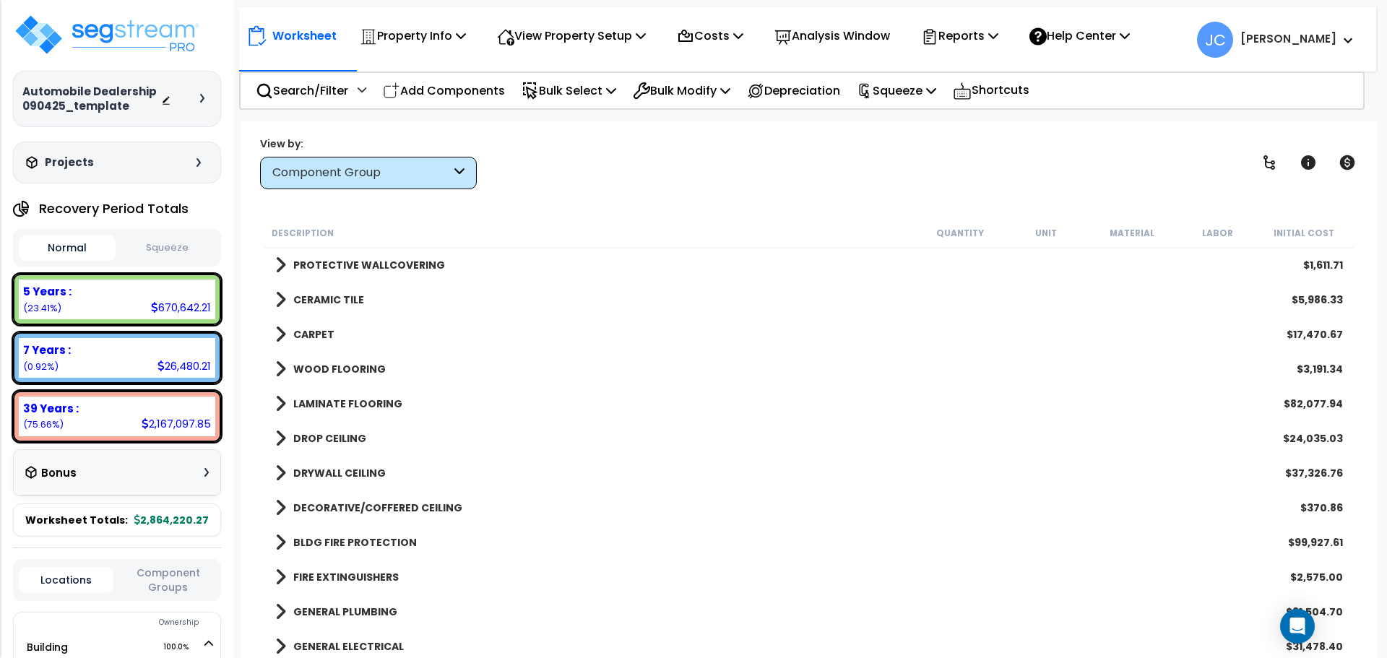
scroll to position [1432, 0]
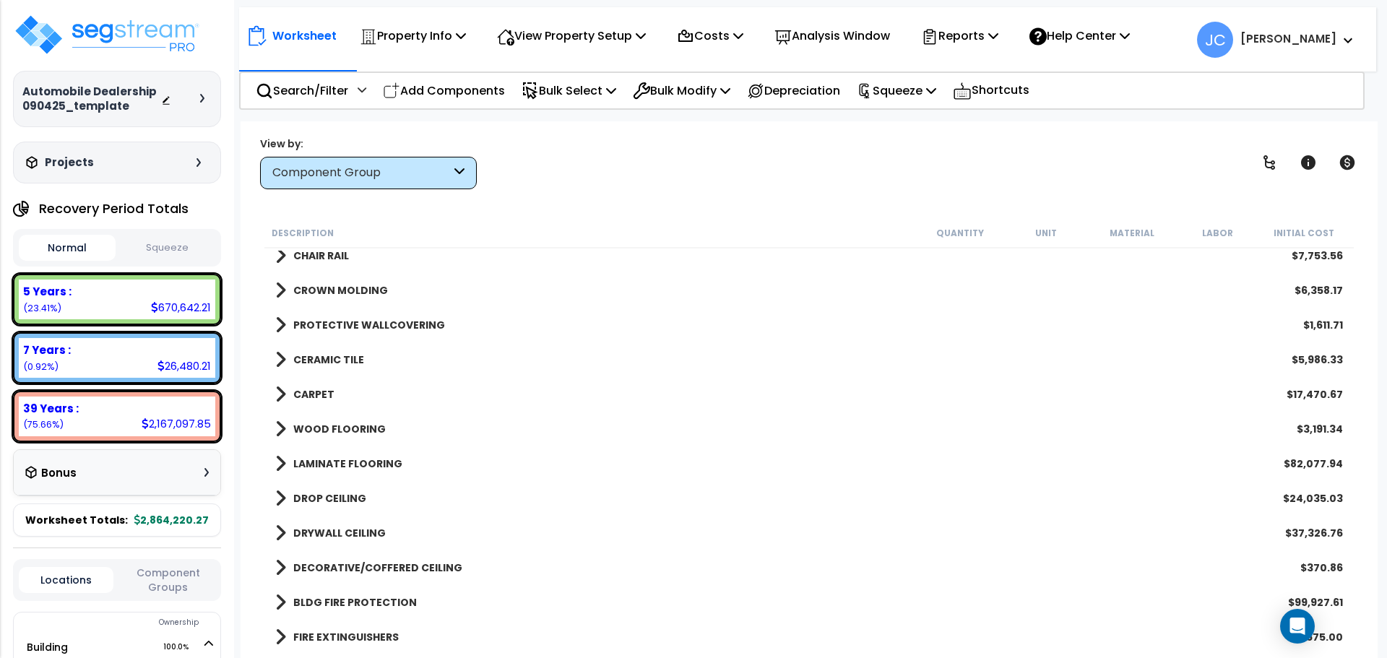
click at [354, 427] on b "WOOD FLOORING" at bounding box center [339, 429] width 92 height 14
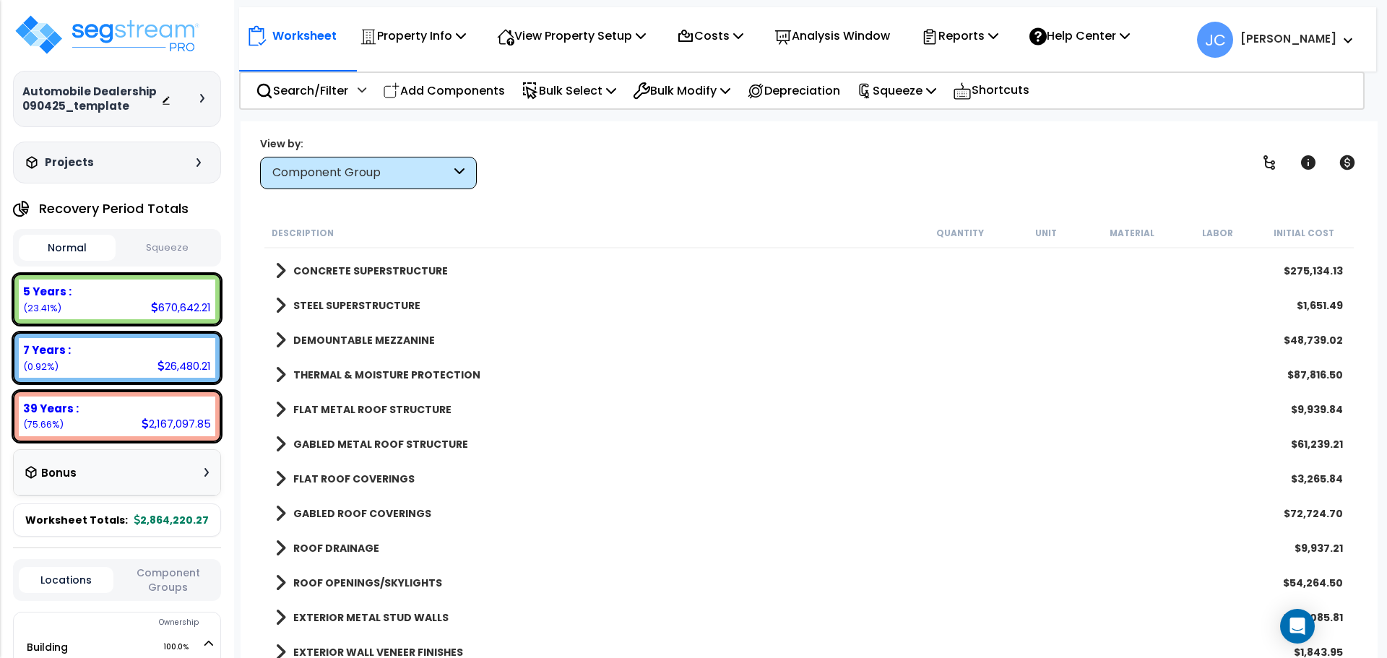
scroll to position [0, 0]
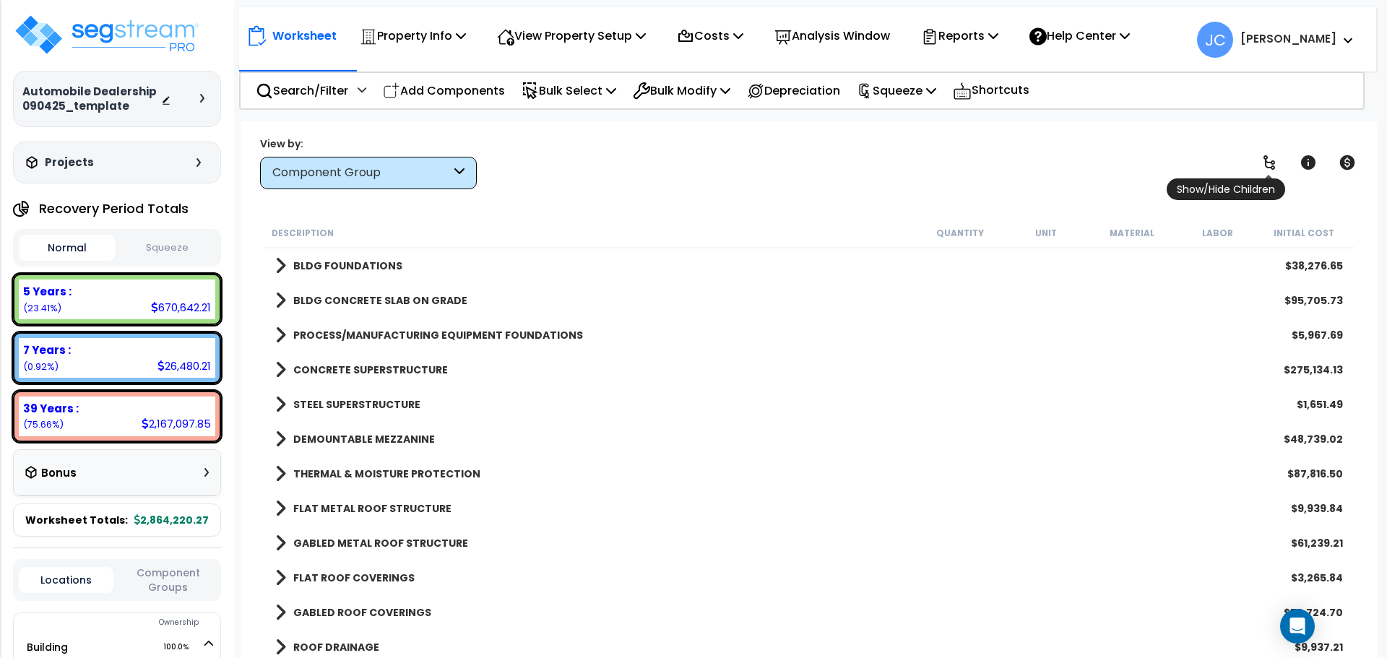
click at [1269, 158] on icon at bounding box center [1269, 162] width 17 height 17
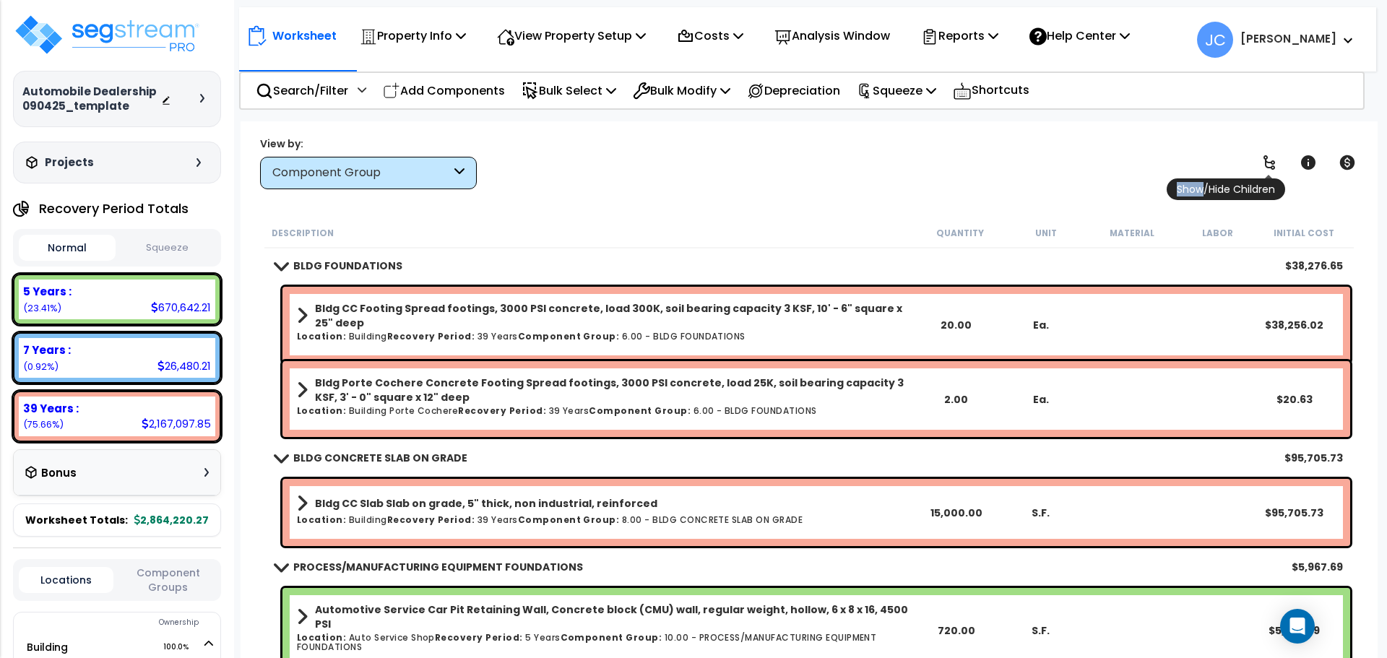
click at [1269, 158] on icon at bounding box center [1269, 162] width 17 height 17
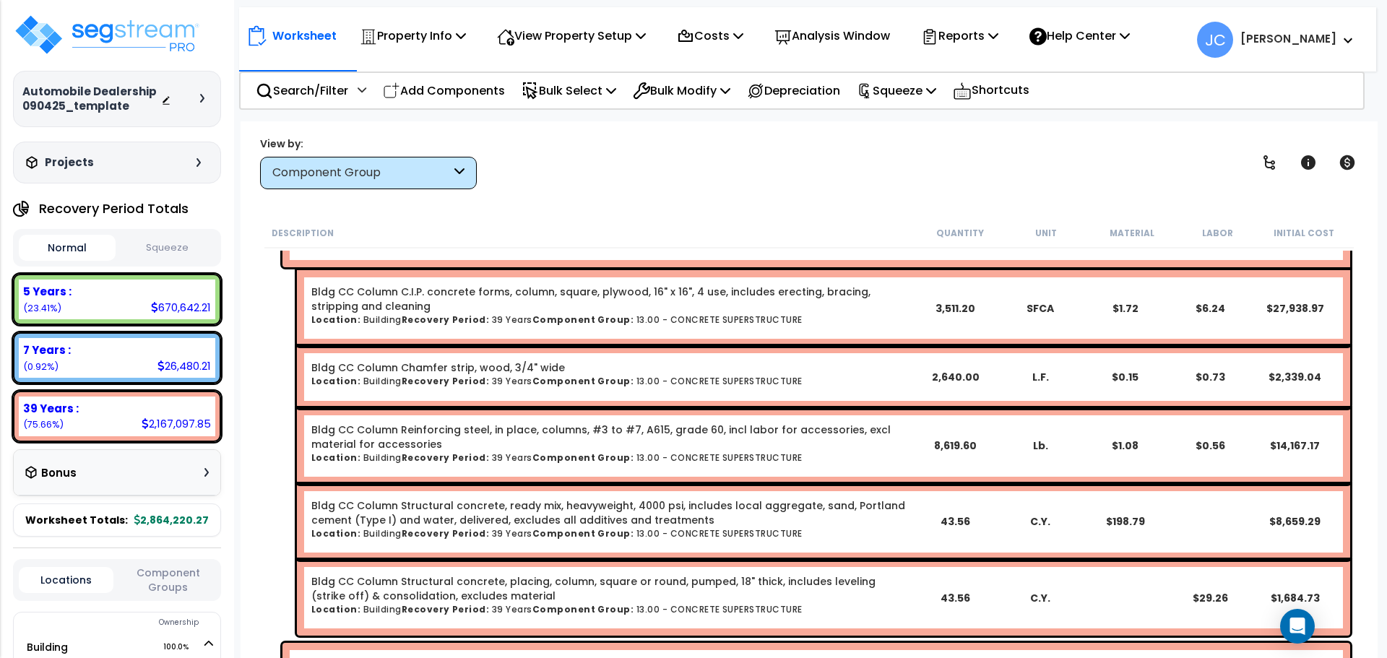
scroll to position [1931, 0]
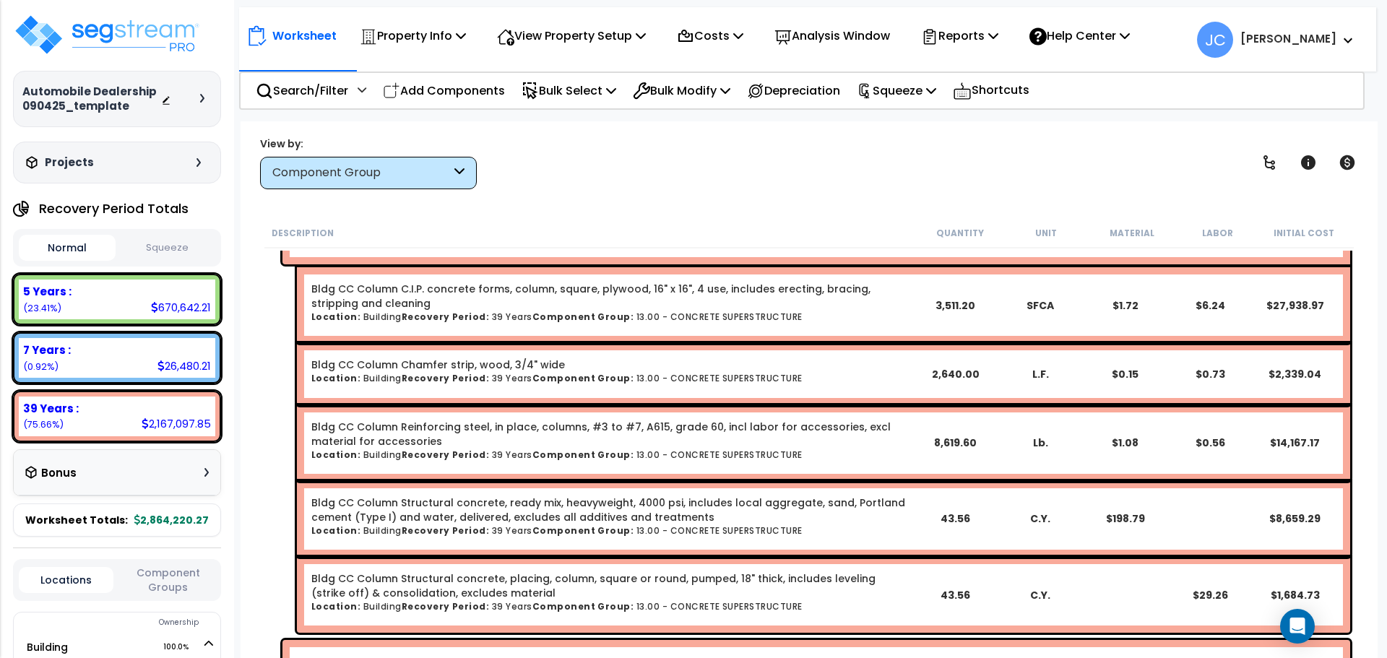
click at [207, 92] on div at bounding box center [186, 99] width 51 height 14
click at [205, 98] on div at bounding box center [206, 98] width 12 height 9
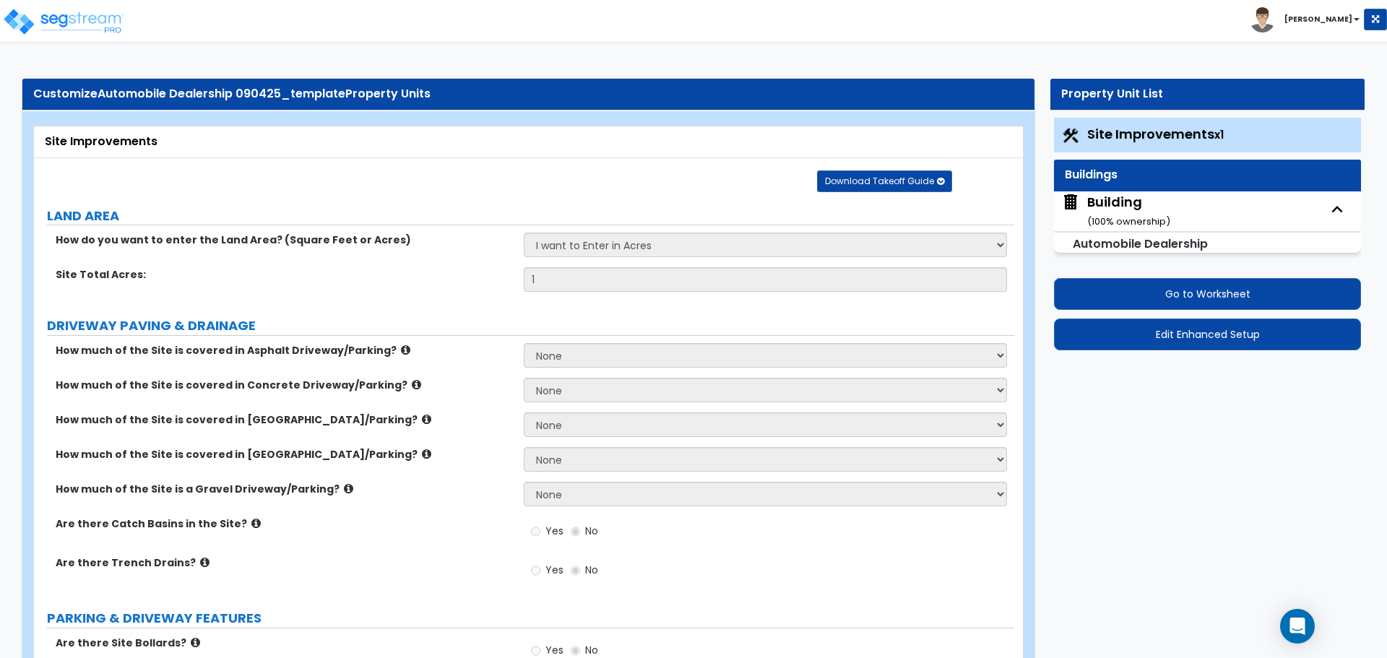
click at [1085, 219] on span "Building ( 100 % ownership)" at bounding box center [1115, 211] width 109 height 37
select select "0"
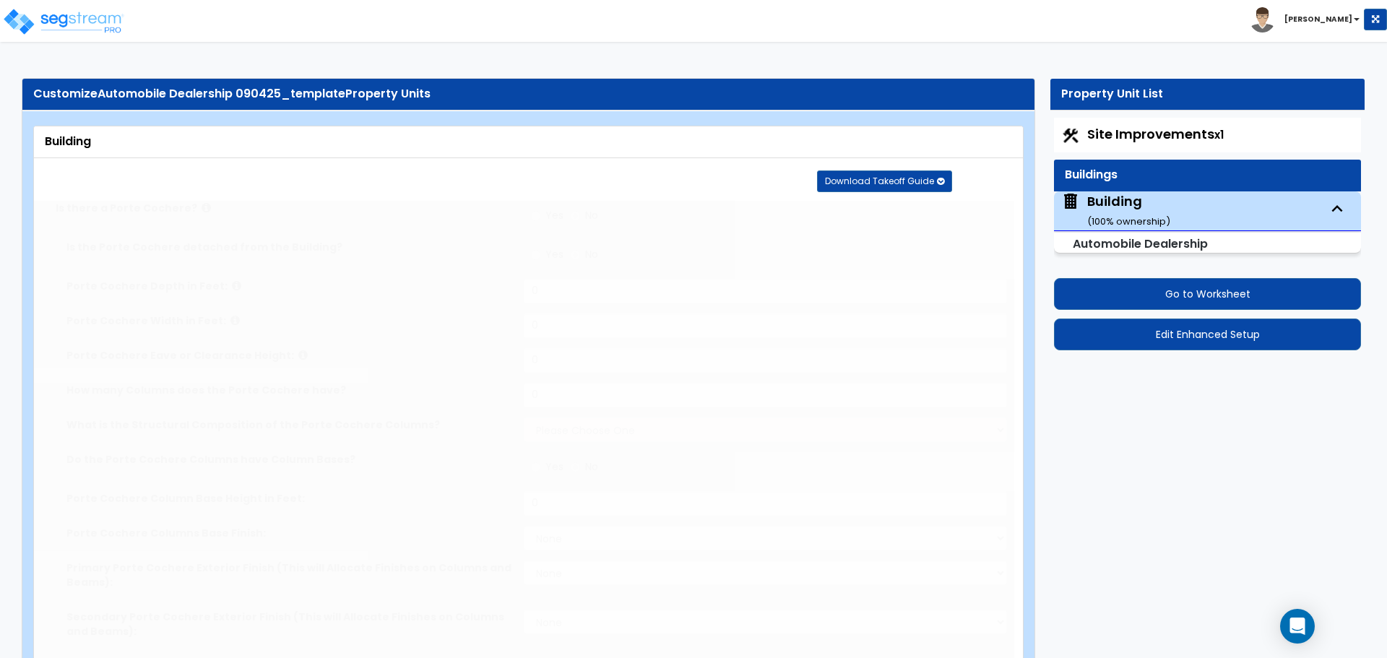
radio input "true"
type input "10"
type input "2"
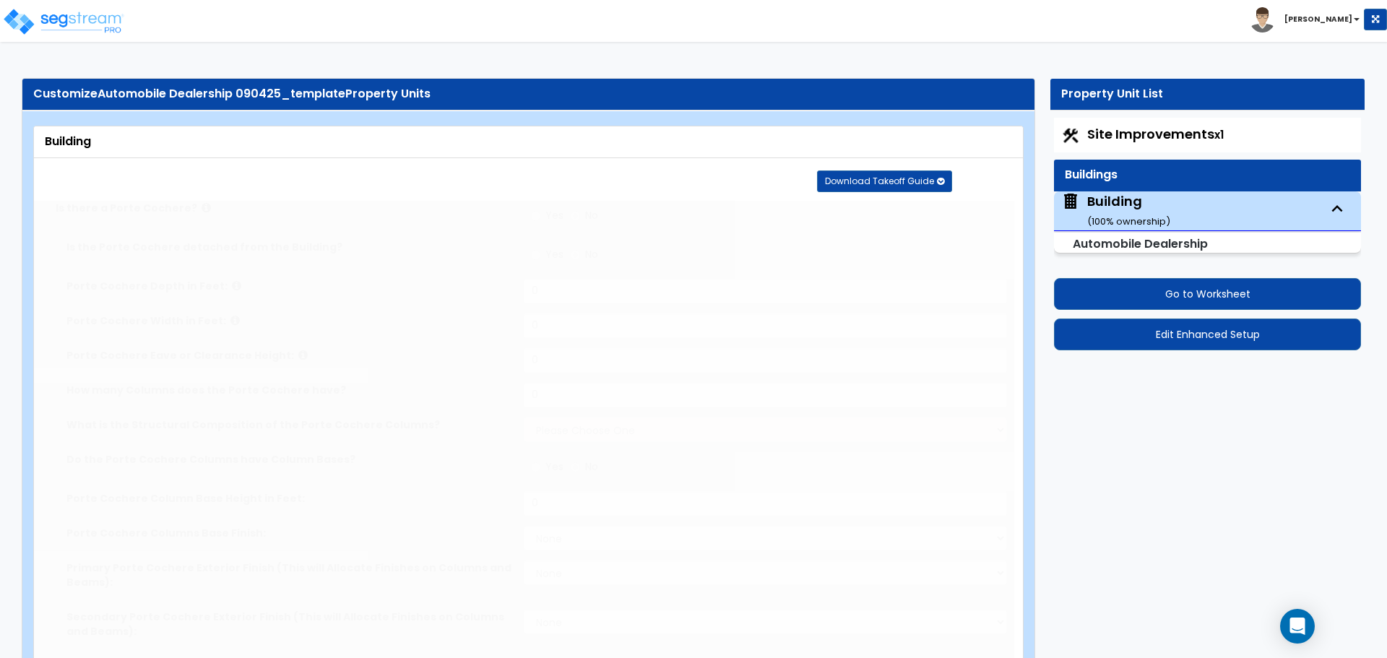
select select "2"
radio input "true"
type input "2"
select select "5"
select select "2"
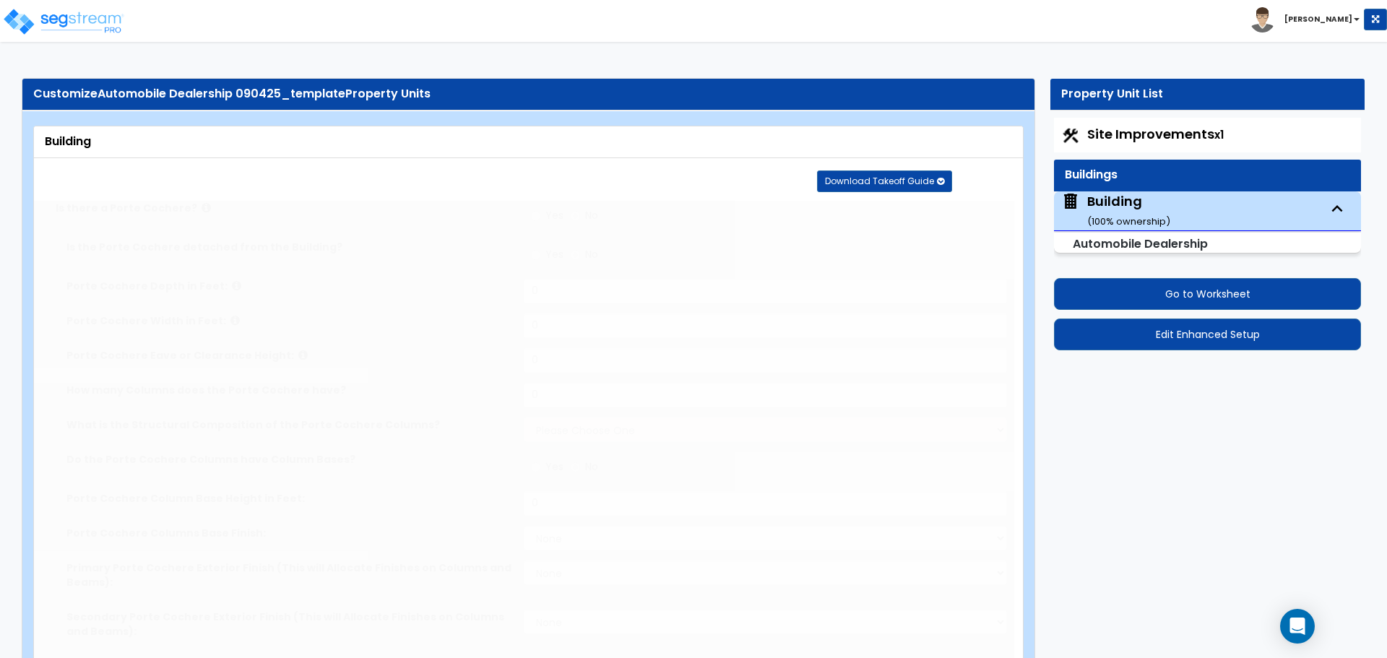
select select "5"
select select "1"
select select "4"
select select "2"
select select "1"
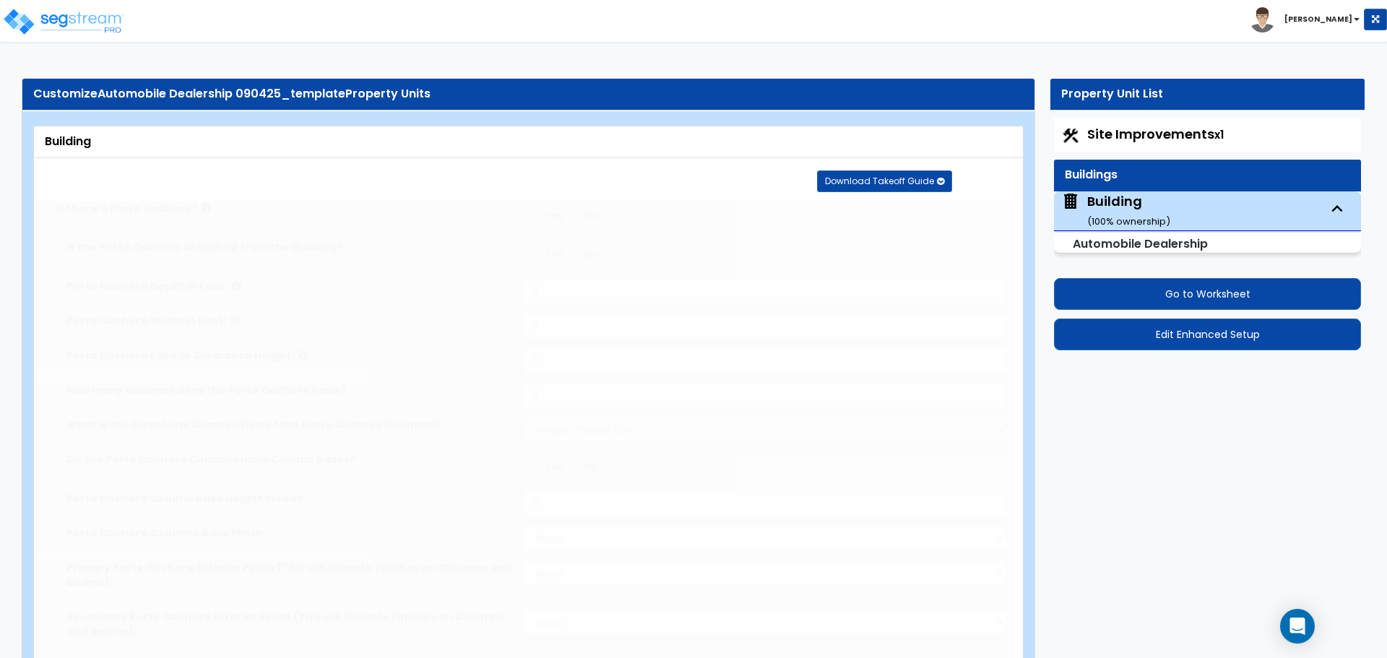
type input "35"
type input "150"
select select "2"
type input "15000"
type input "5000"
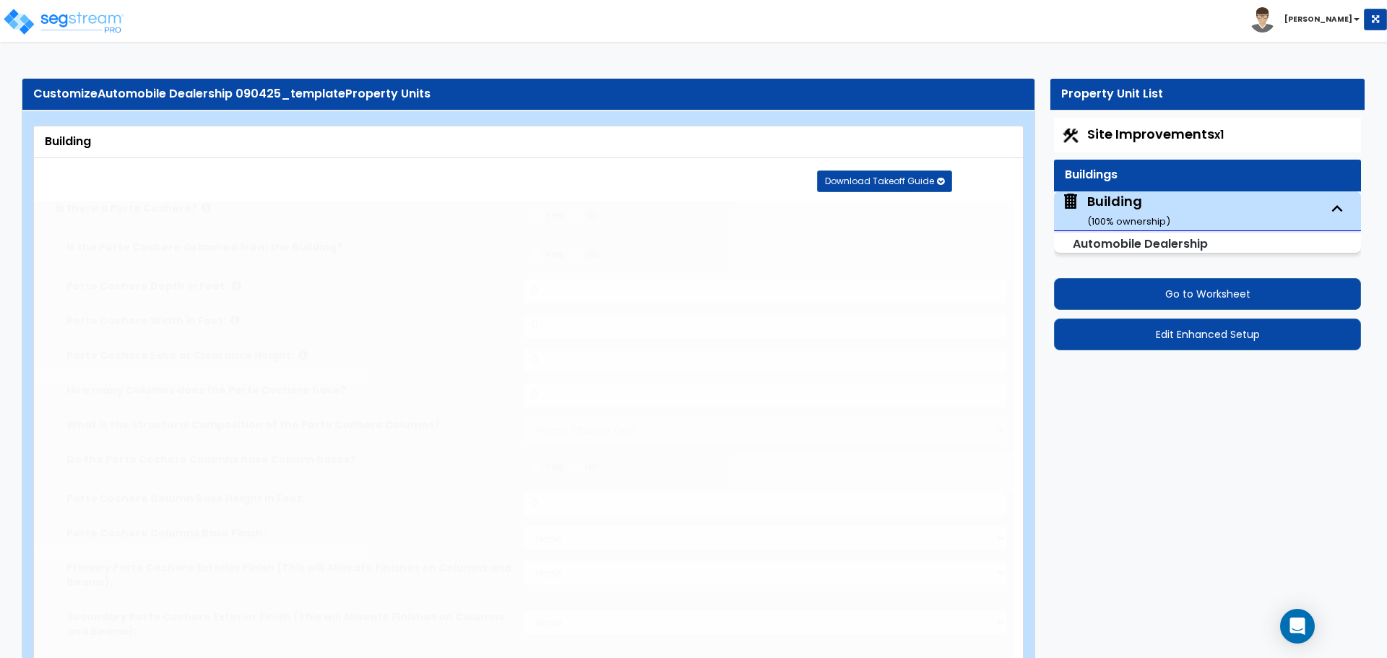
select select "3"
select select "5"
select select "13"
type input "20"
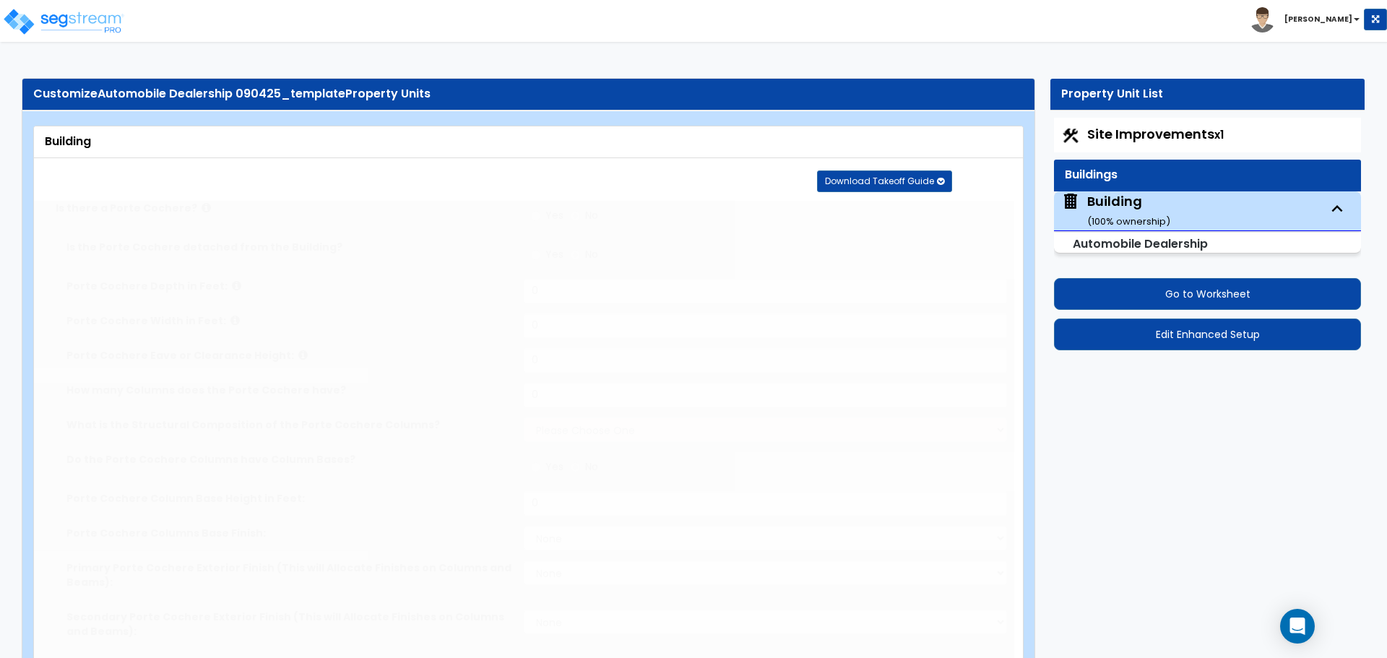
select select "6"
type input "50"
select select "10"
select select "3"
select select "1"
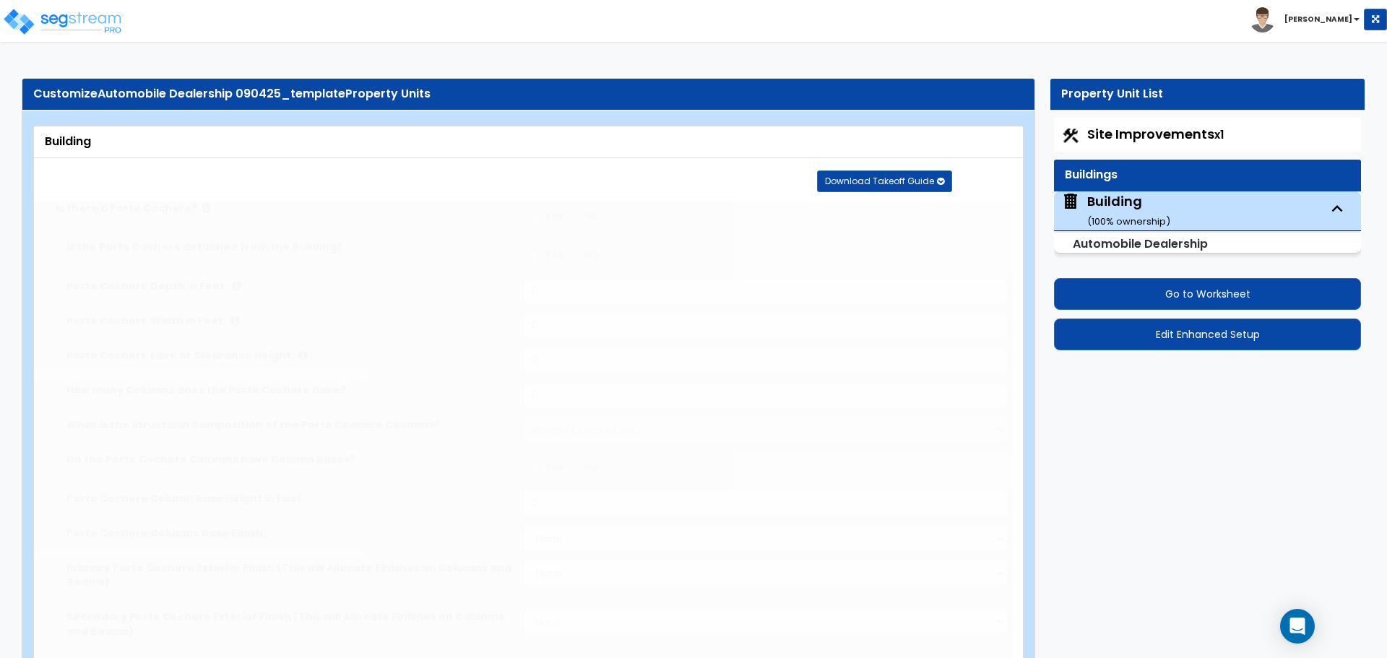
select select "4"
radio input "true"
select select "3"
type input "10"
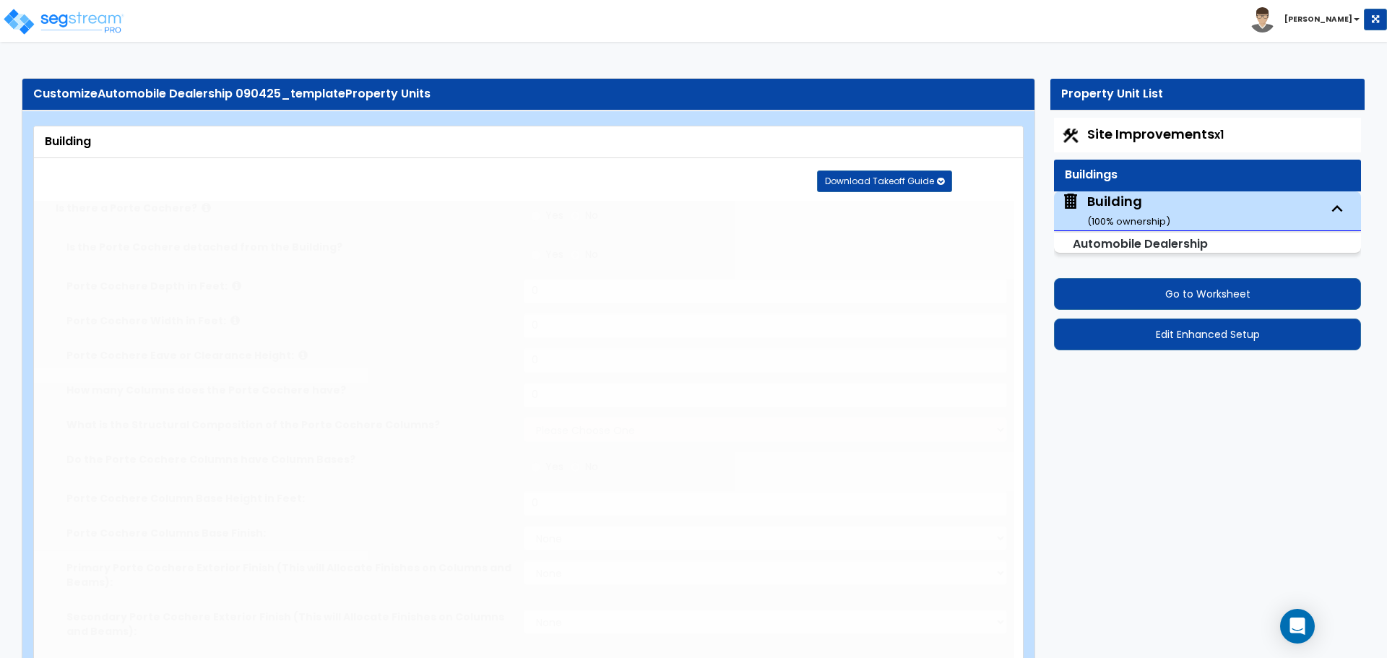
radio input "true"
select select "2"
type input "120"
radio input "true"
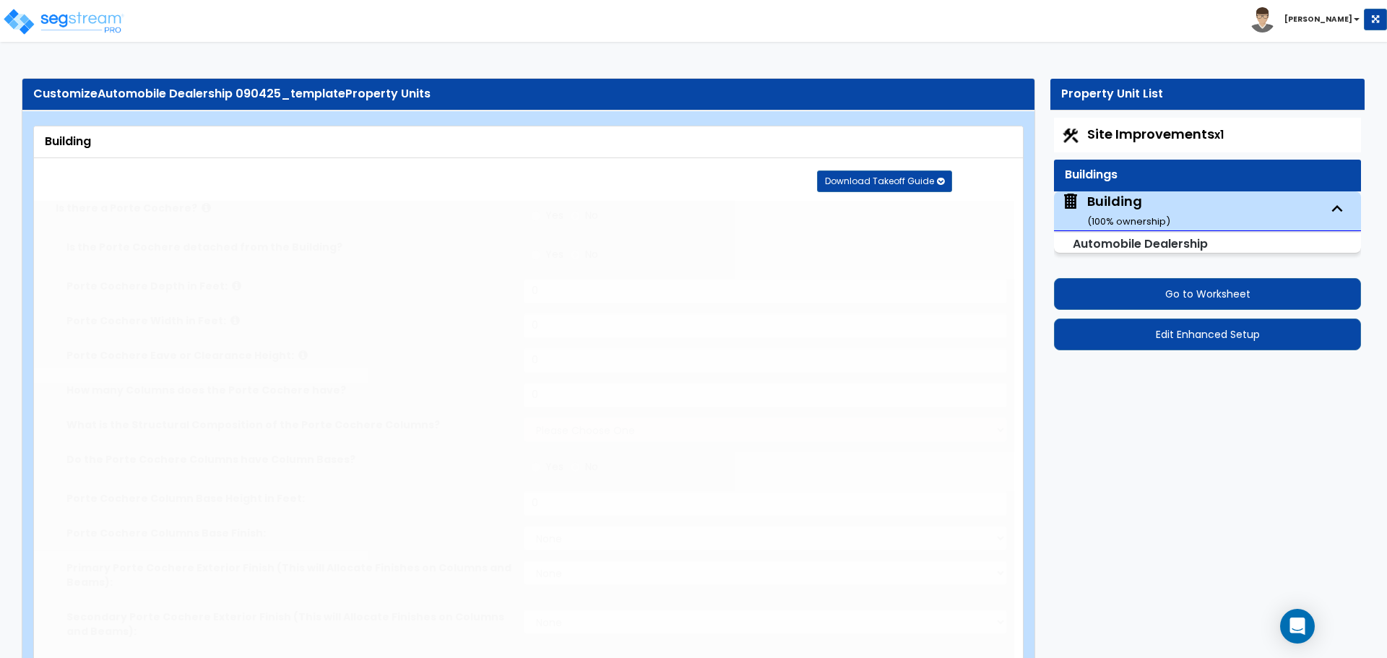
type input "6"
type input "8"
type input "10"
radio input "true"
type input "10"
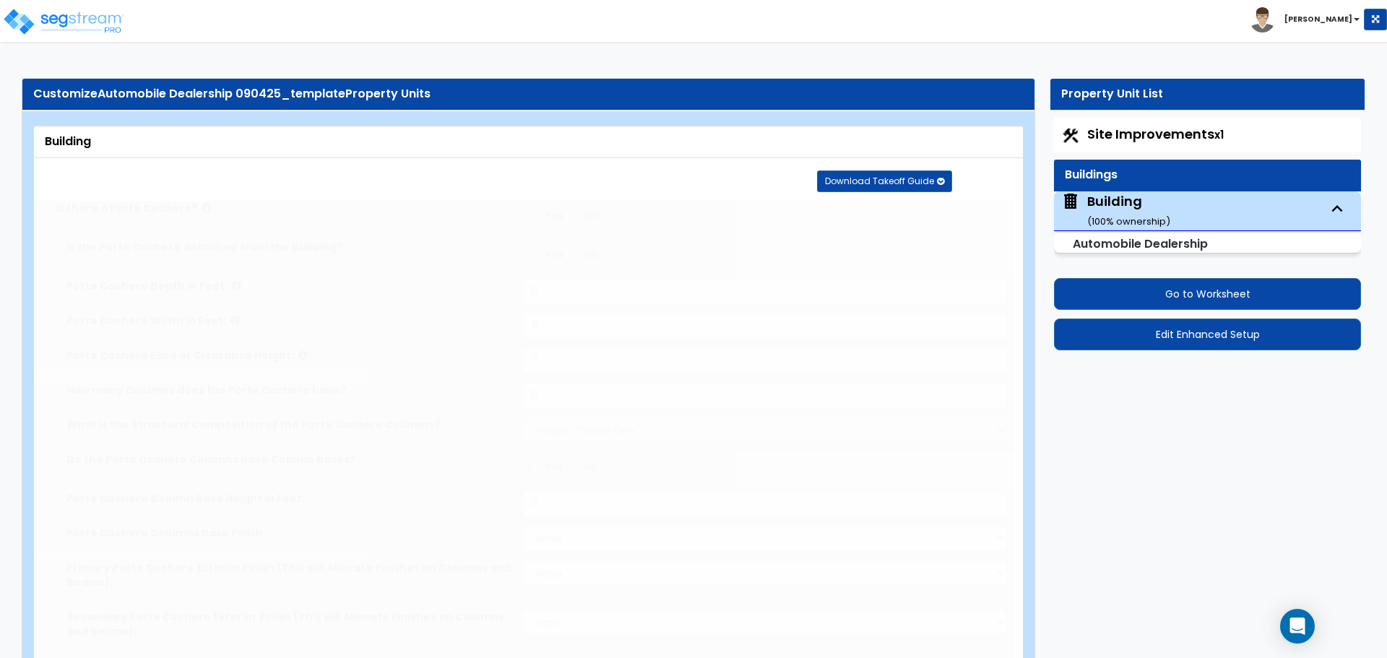
radio input "true"
select select "2"
type input "2"
radio input "true"
type input "2"
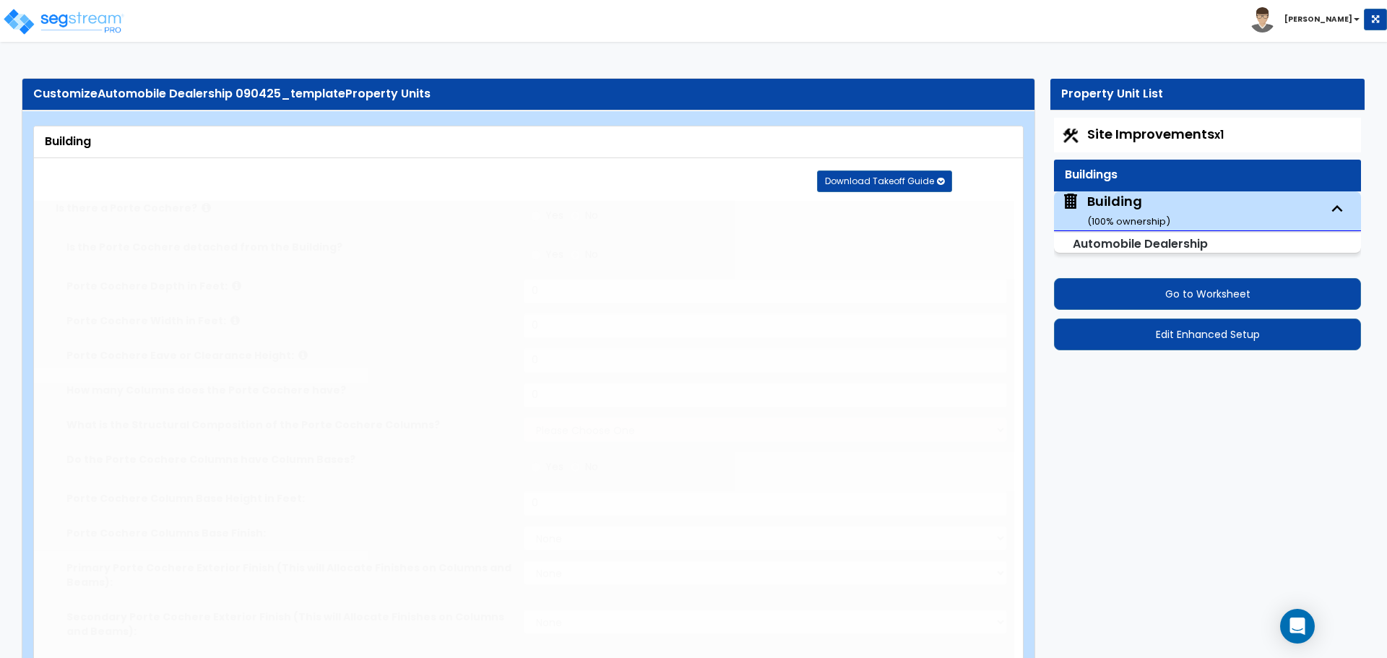
type input "2"
radio input "true"
type input "3"
radio input "true"
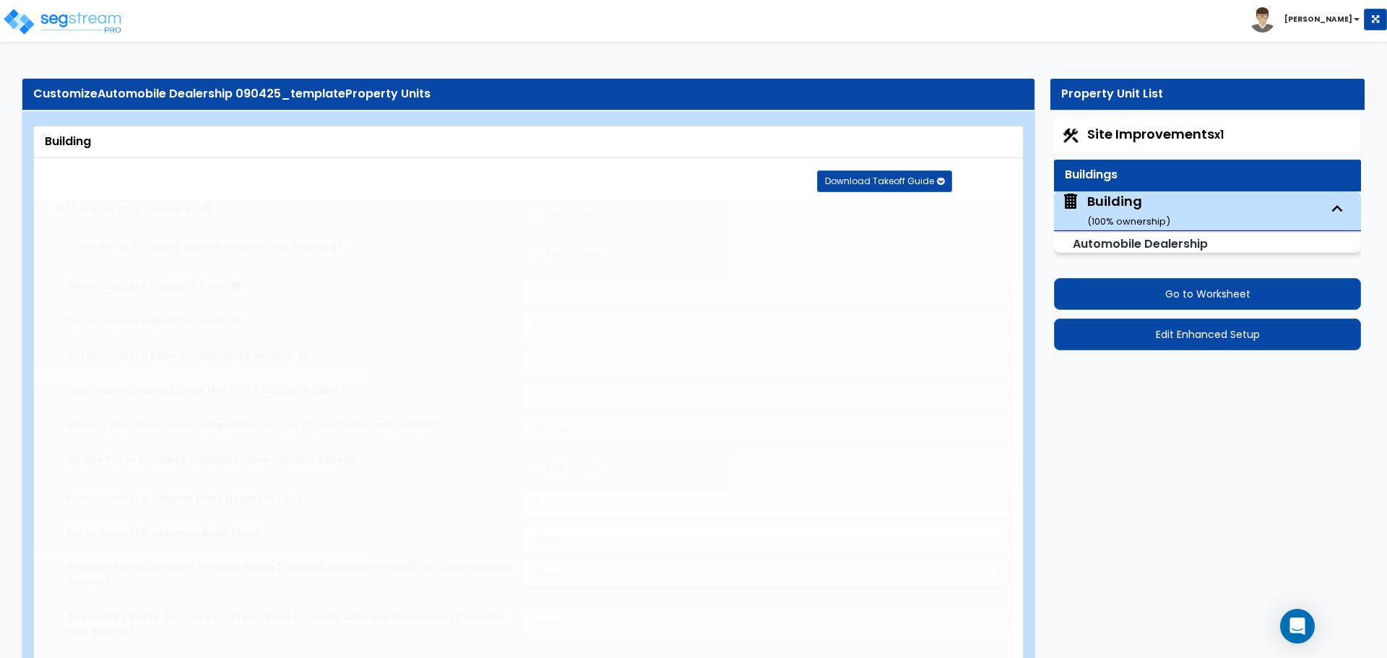
select select "2"
select select "3"
type input "2"
select select "4"
type input "2"
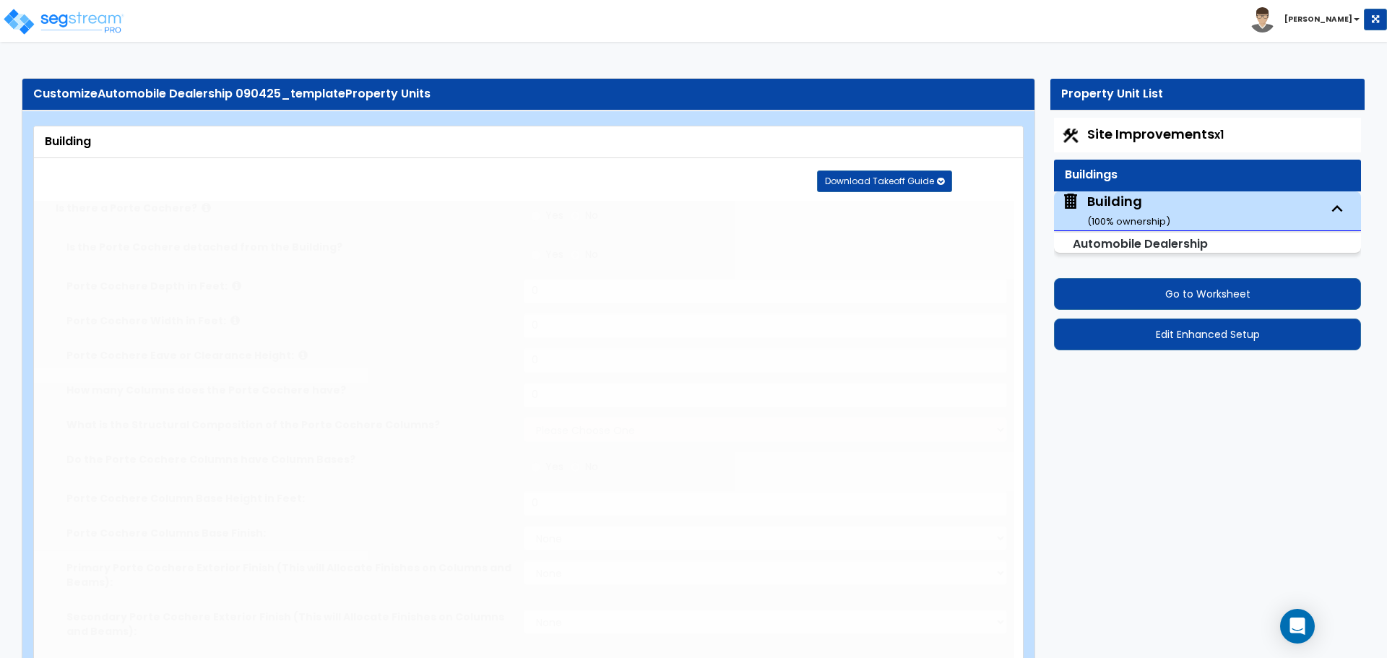
radio input "true"
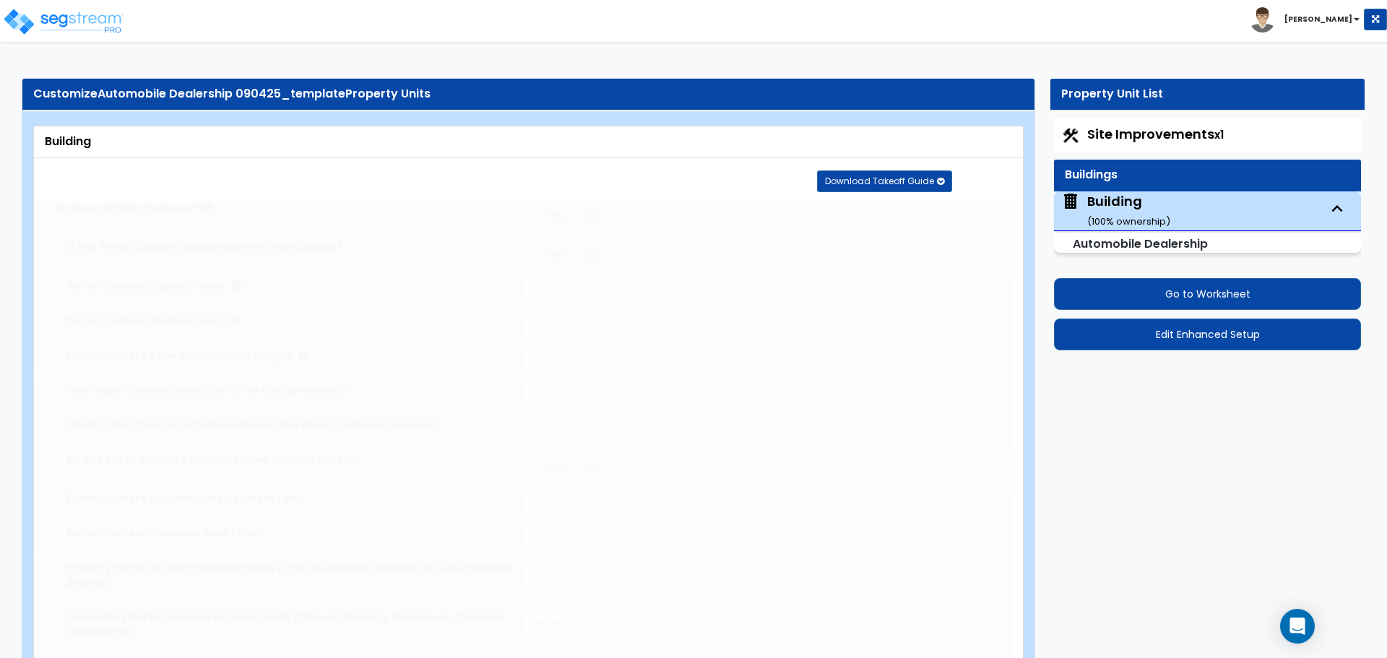
type input "4"
radio input "true"
type input "3500"
radio input "true"
type input "60"
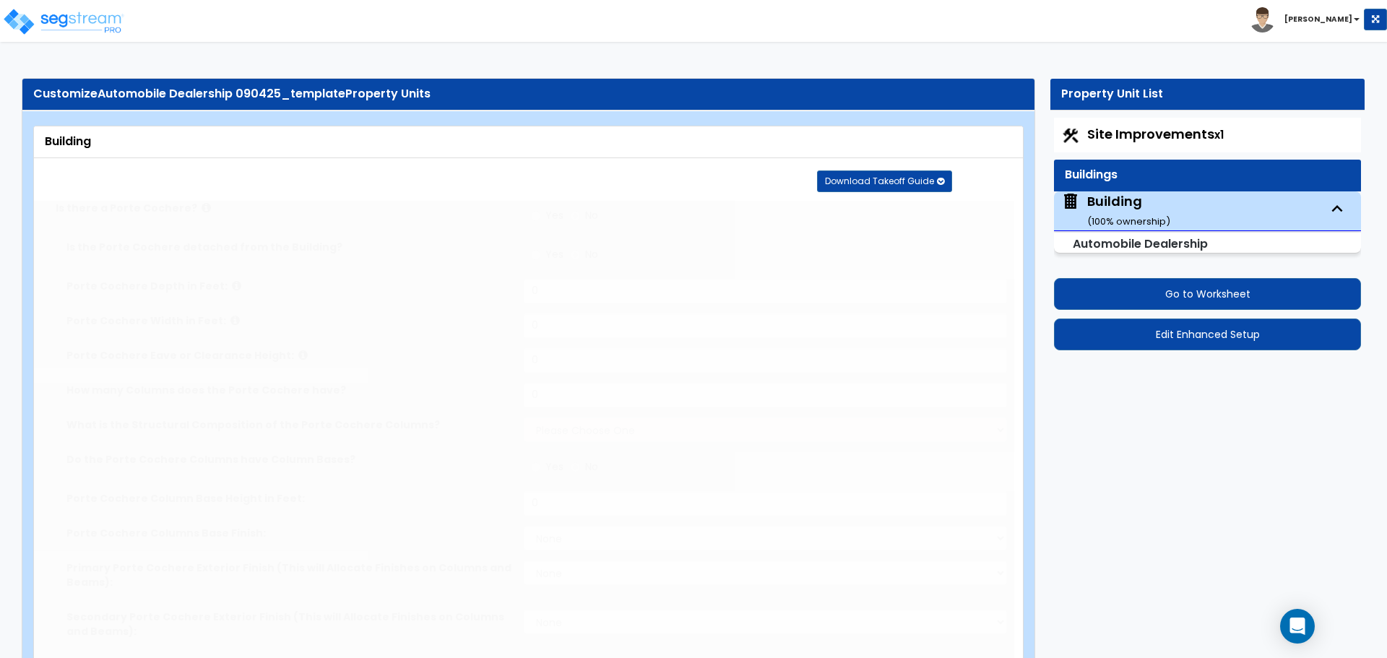
radio input "true"
type input "70"
select select "2"
radio input "true"
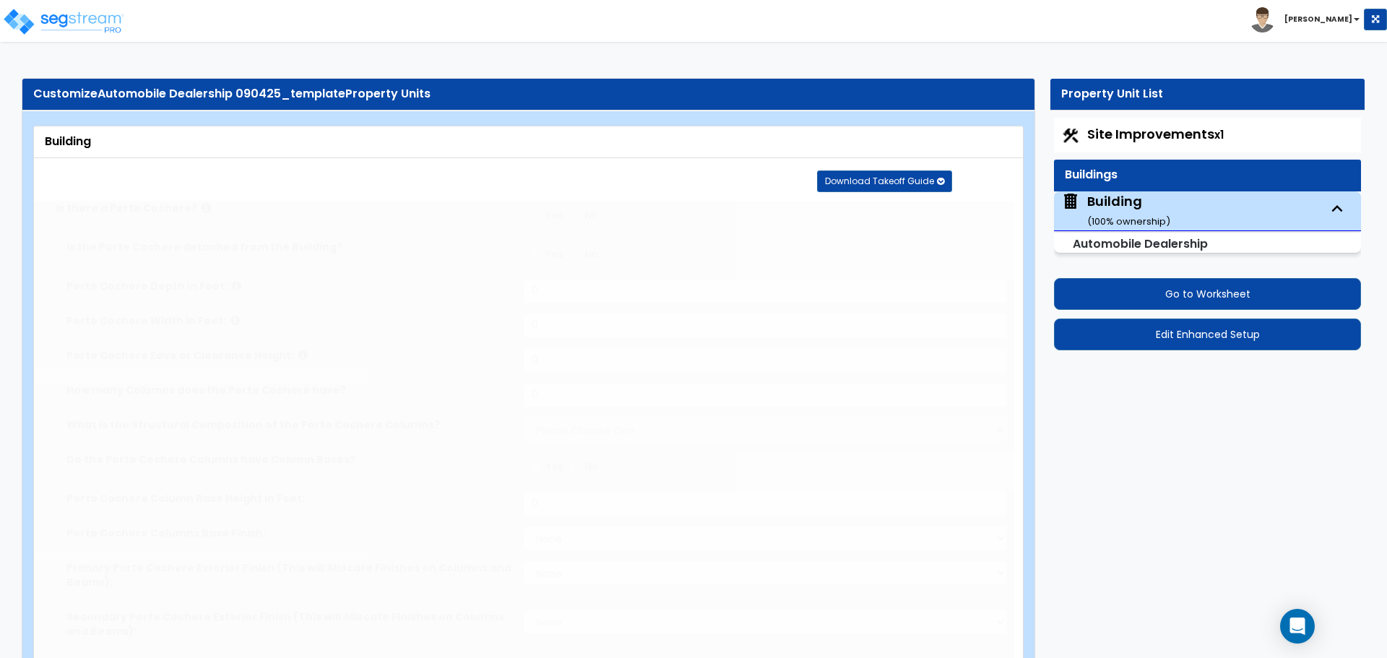
select select "1"
type input "4"
radio input "true"
type input "24"
type input "36"
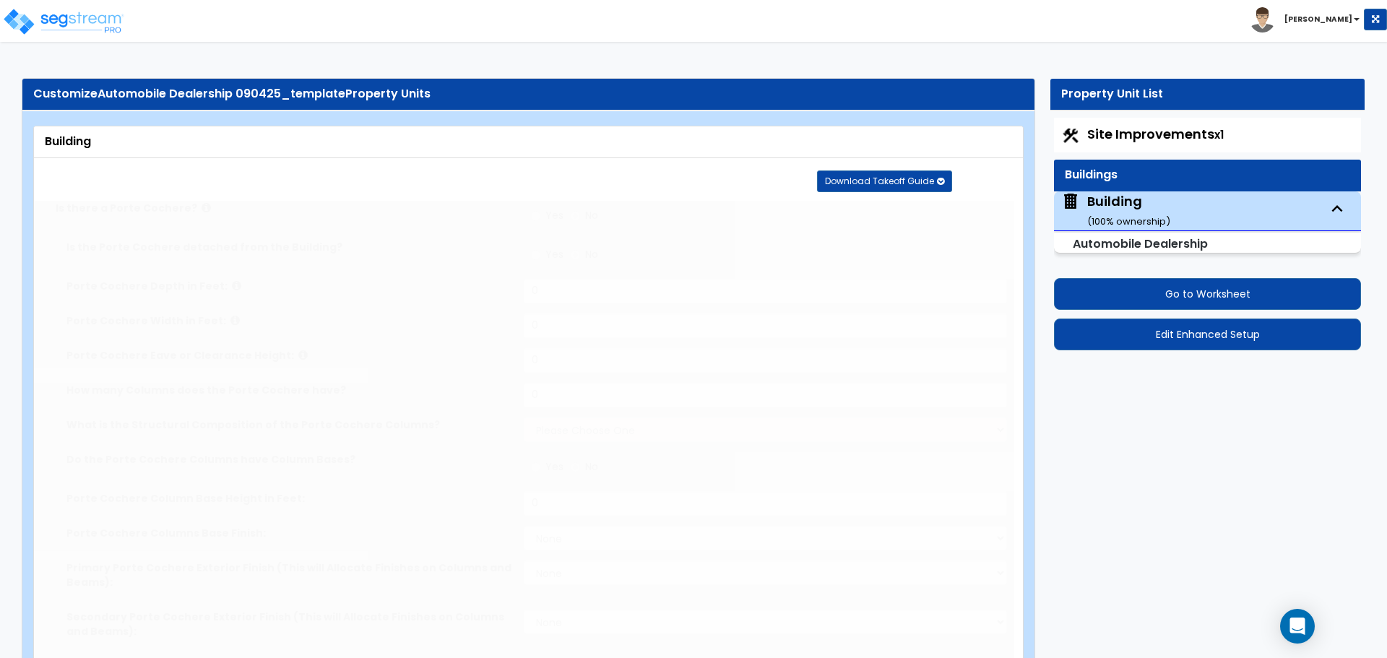
radio input "true"
type input "30"
type input "27"
radio input "true"
select select "3"
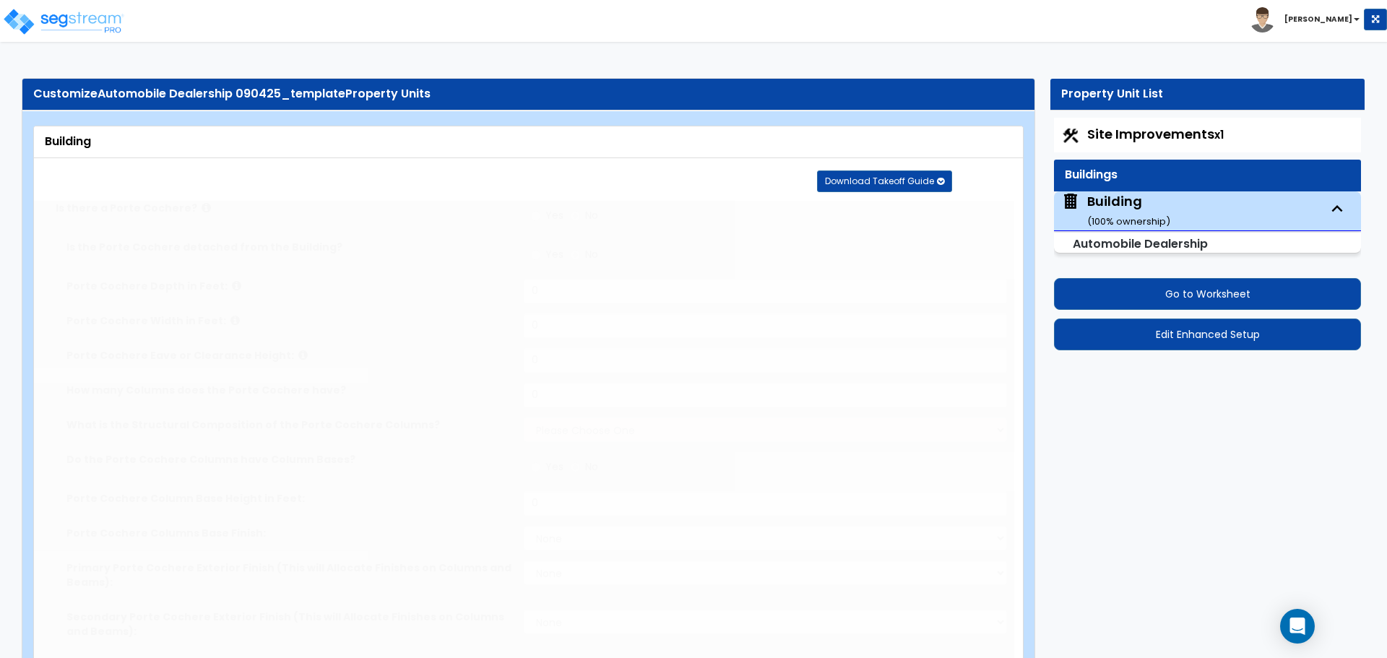
radio input "true"
select select "2"
type input "9"
type input "12"
type input "6"
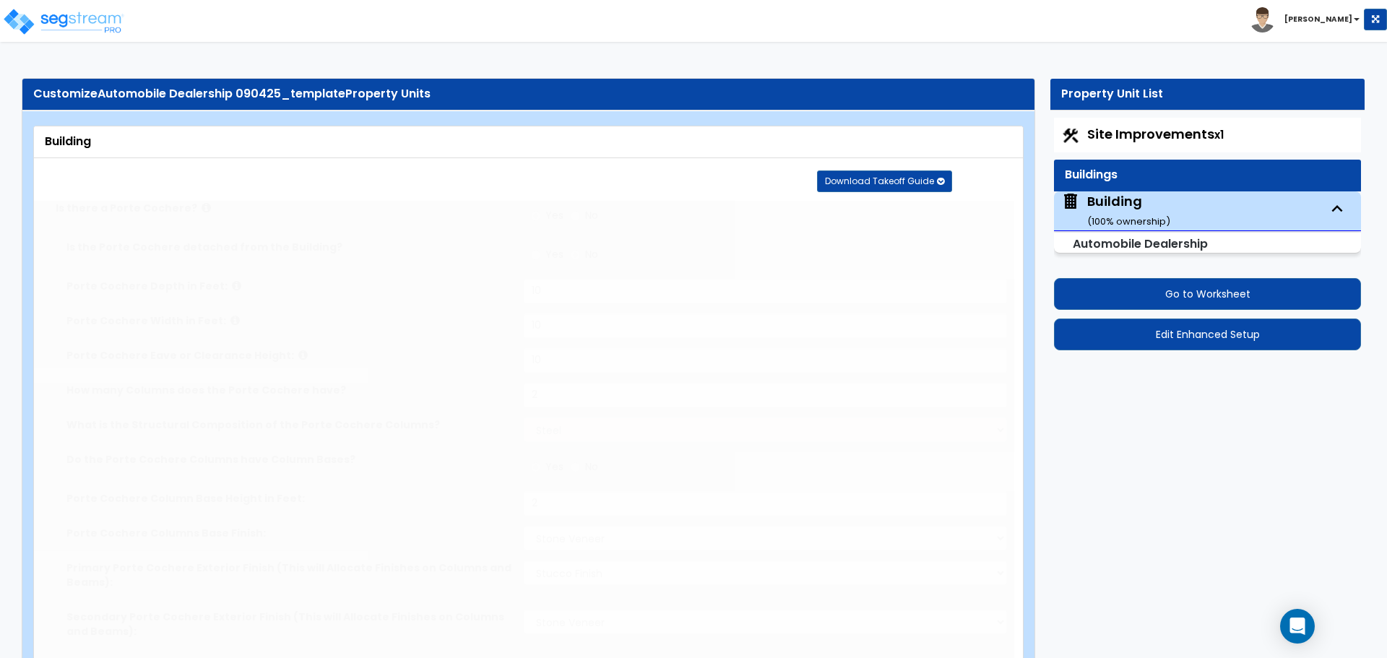
radio input "true"
type input "1"
type input "750"
radio input "true"
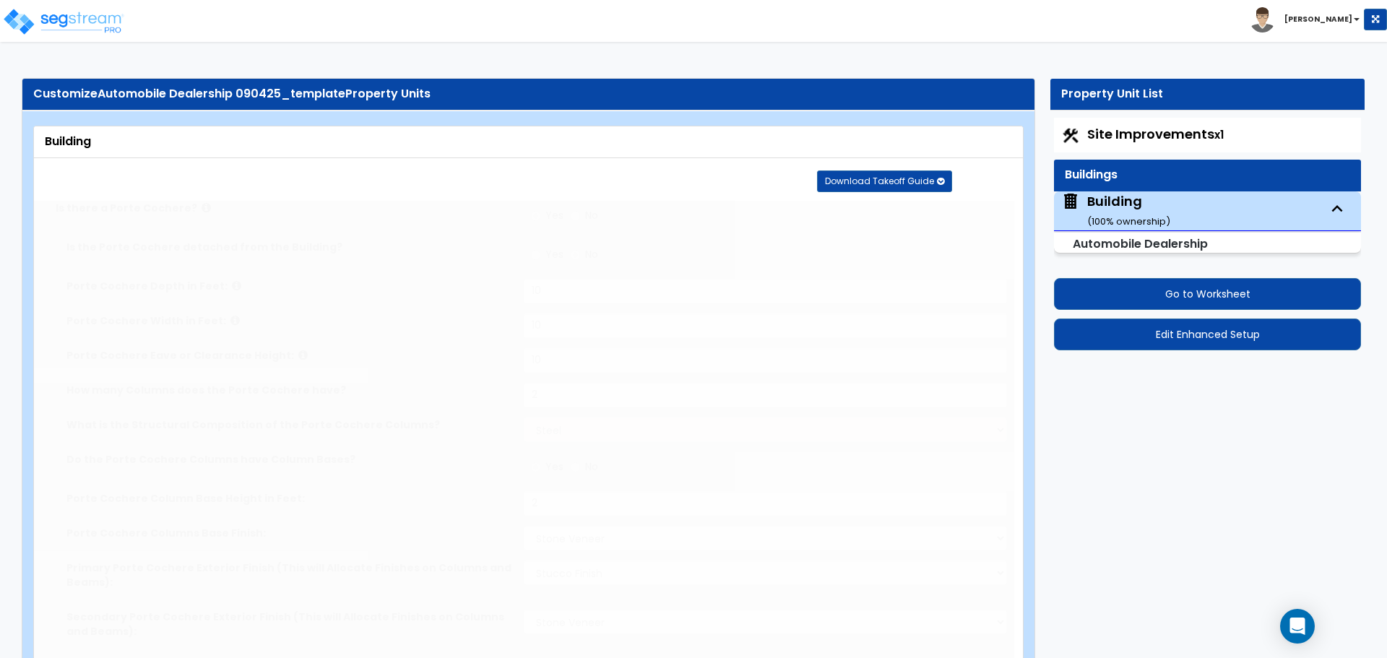
type input "25"
select select "2"
select select "1"
type input "30"
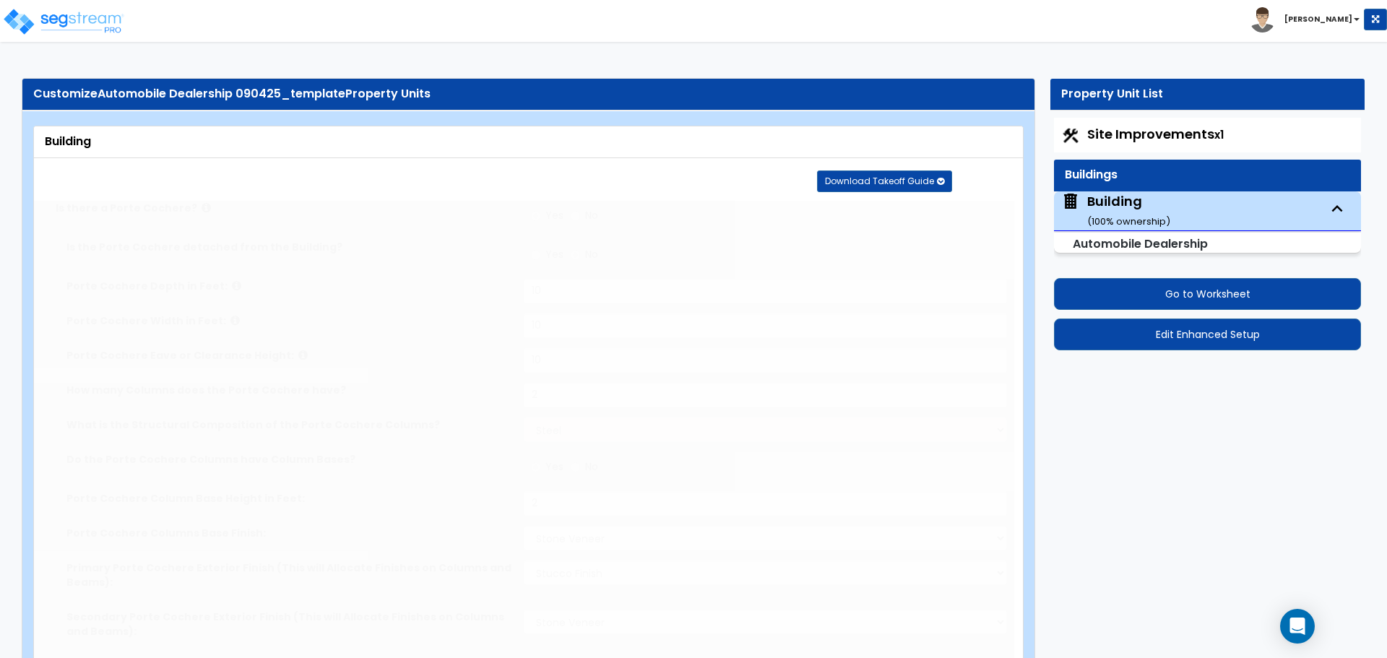
select select "3"
radio input "true"
type input "100"
radio input "true"
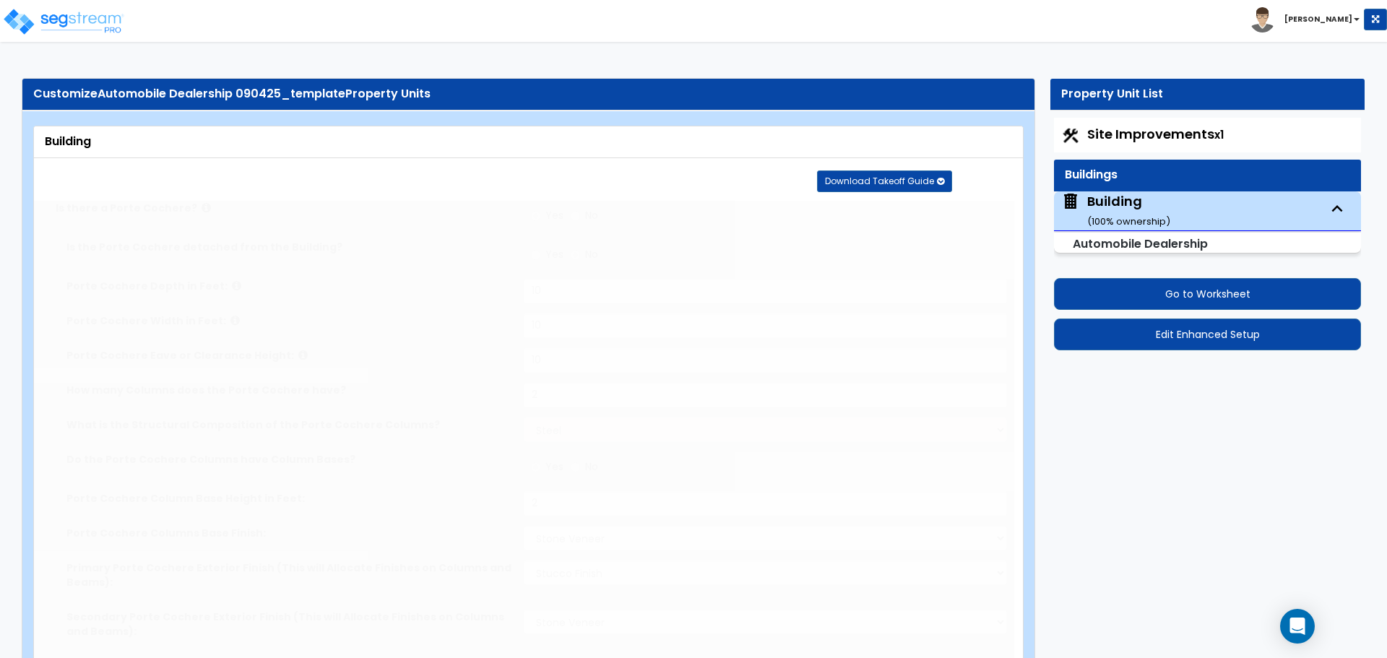
type input "320"
radio input "true"
type input "200"
radio input "true"
select select "3"
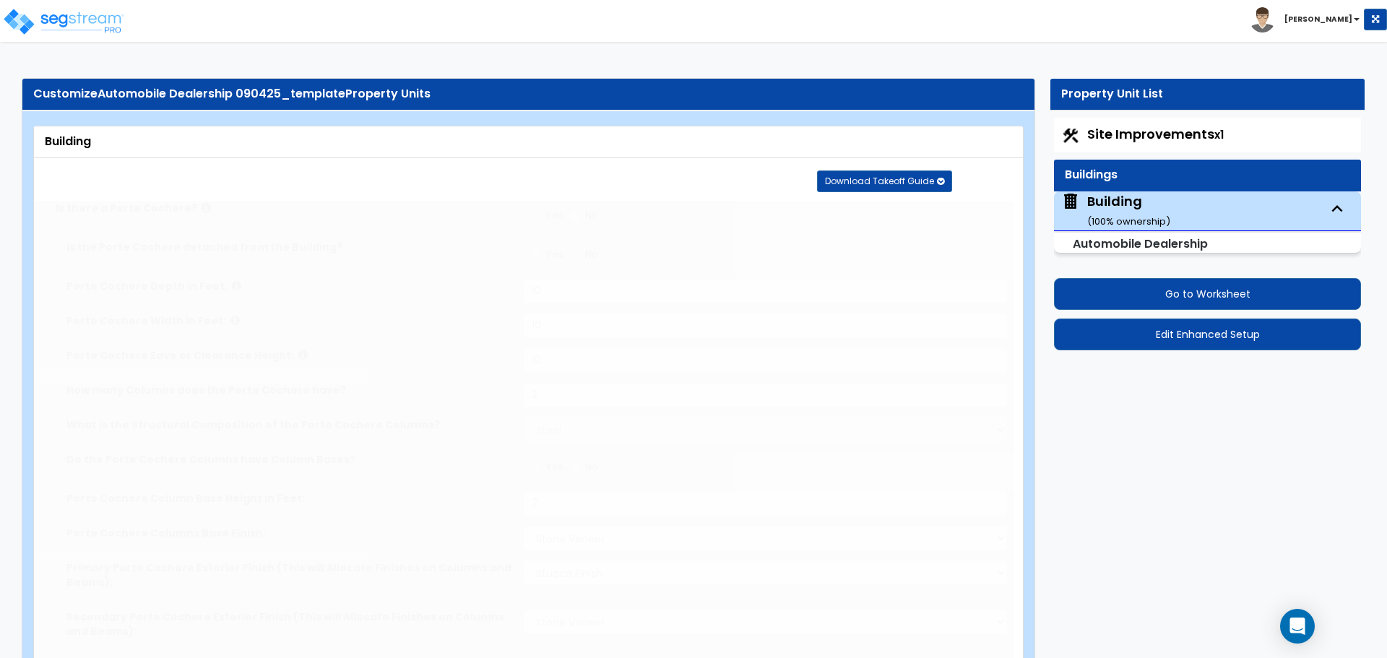
type input "125"
radio input "true"
select select "2"
radio input "true"
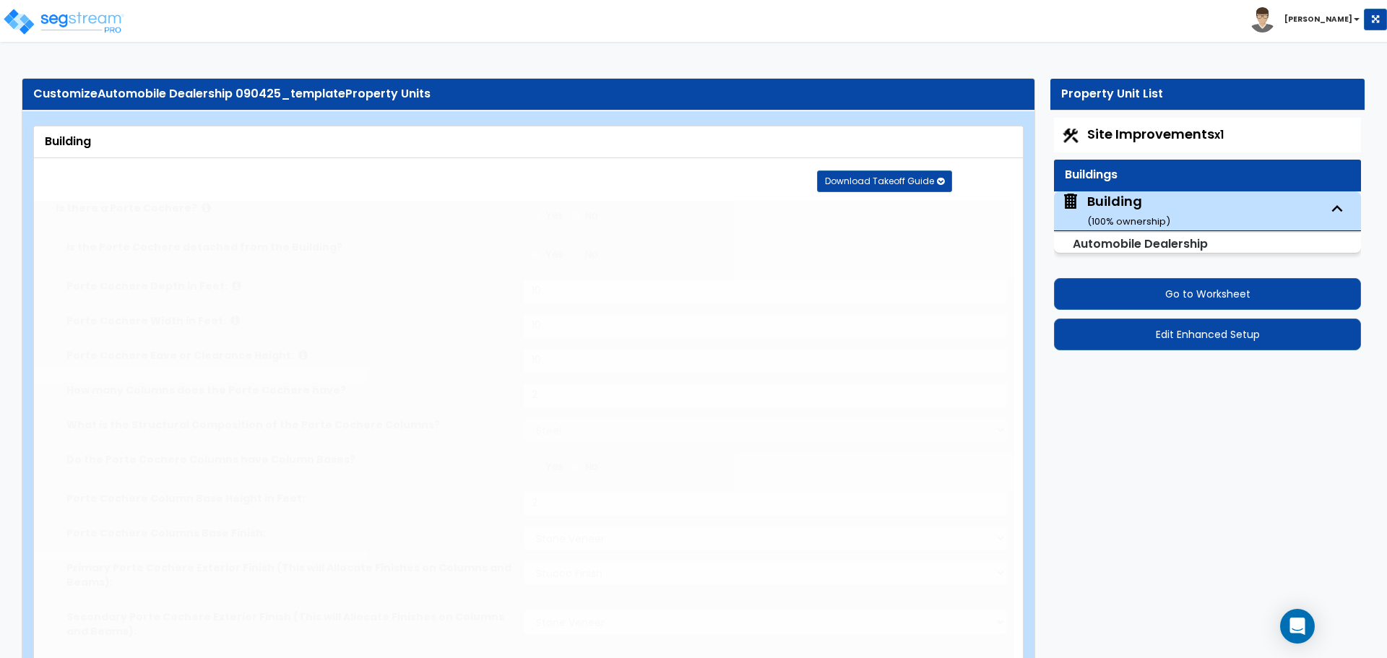
select select "2"
select select "3"
type input "70"
select select "7"
select select "2"
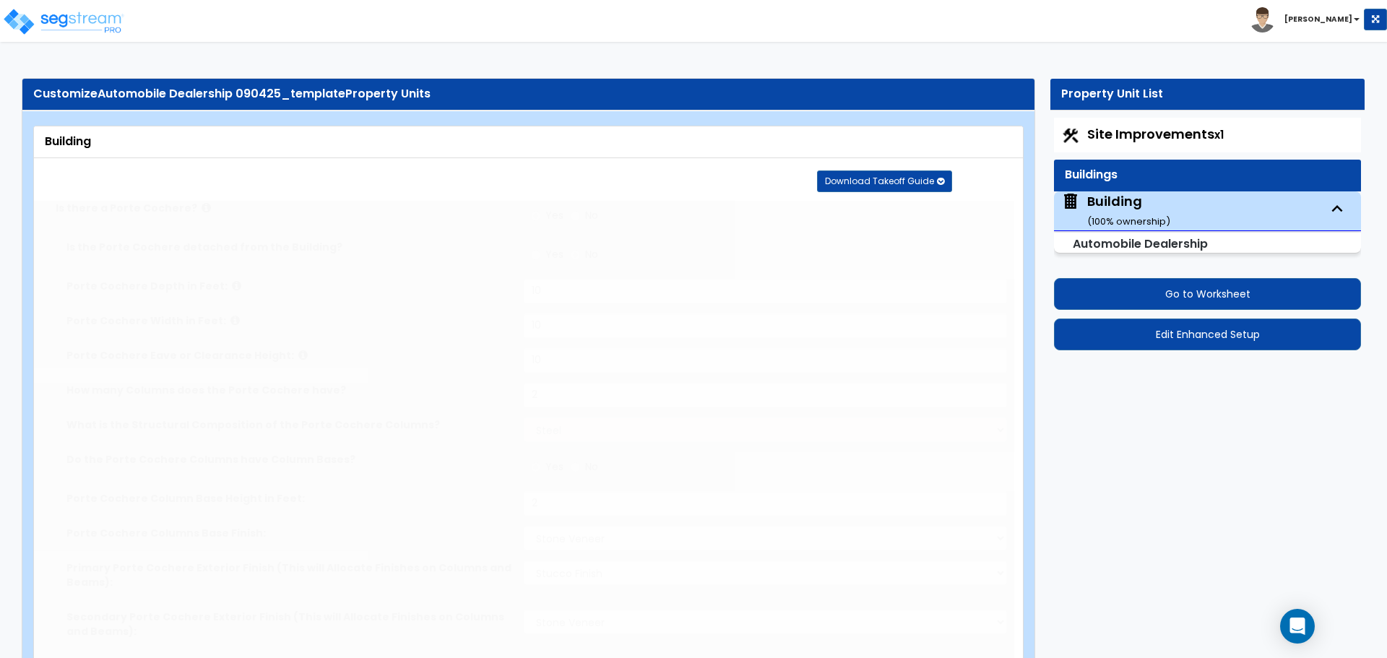
select select "2"
type input "70"
select select "5"
radio input "true"
type input "60"
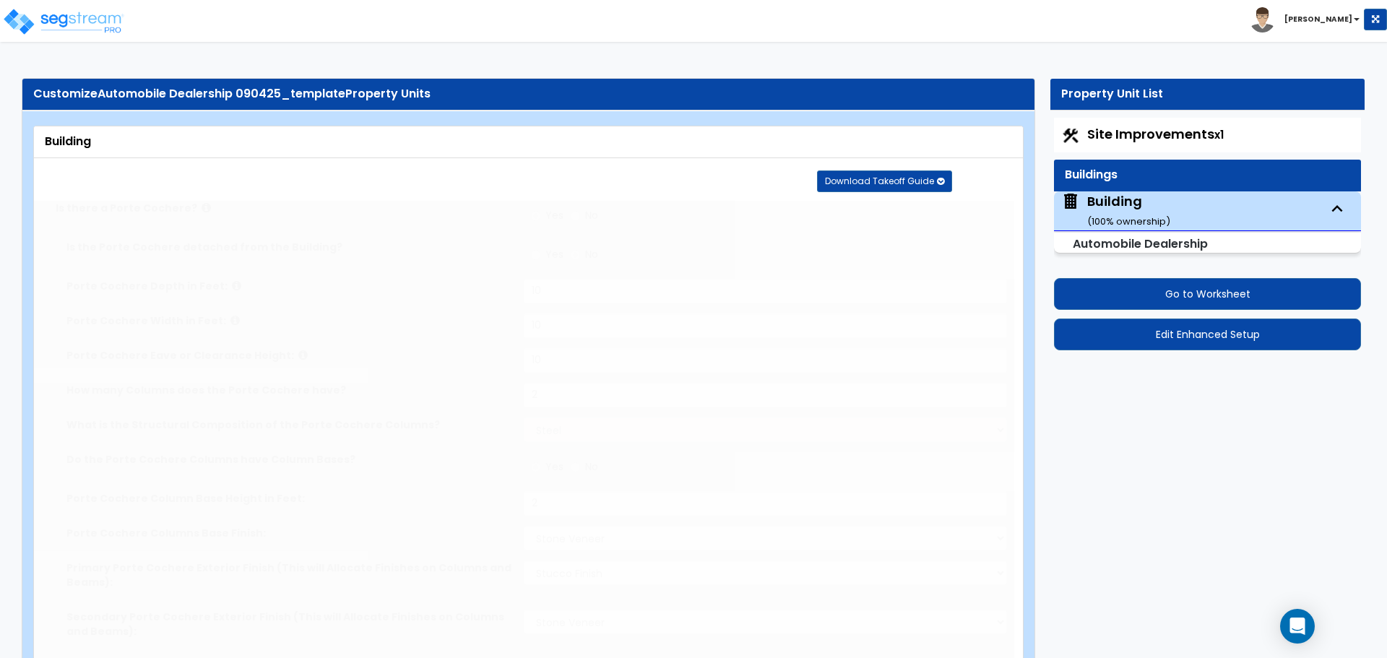
type input "3"
type input "8"
type input "1"
radio input "true"
type input "3"
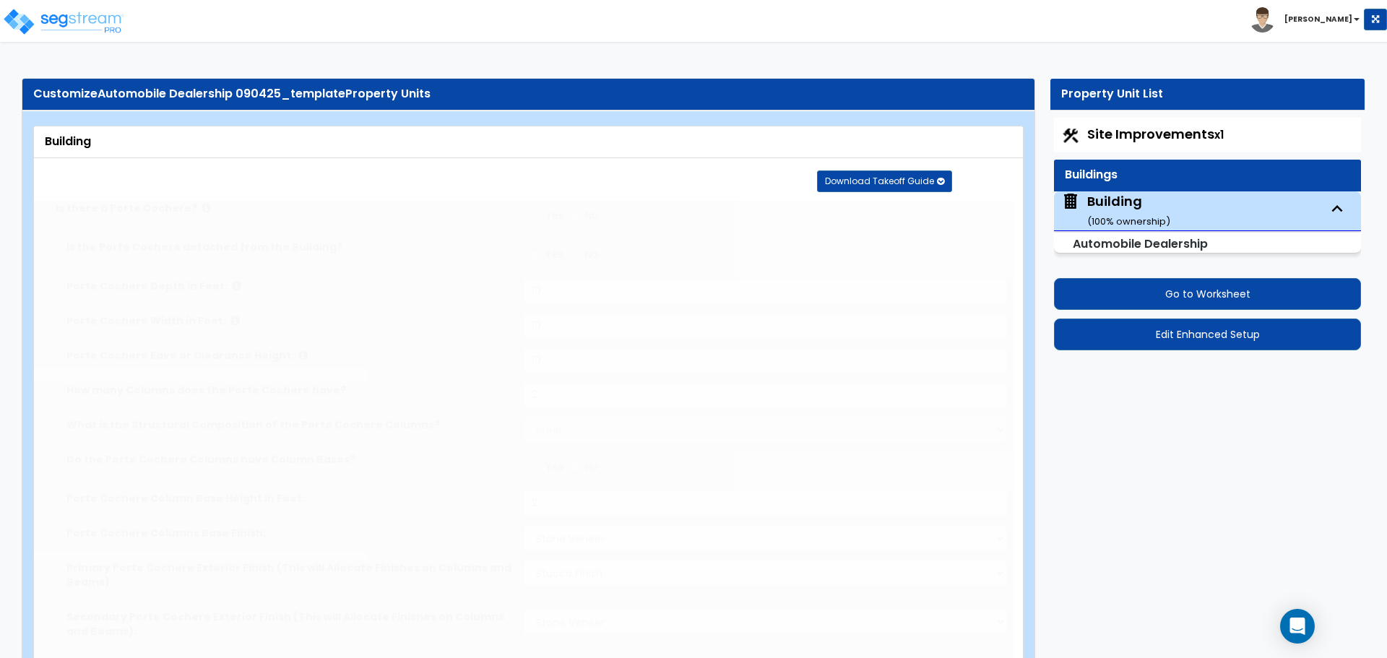
radio input "true"
type input "2"
radio input "true"
select select "2"
type input "250"
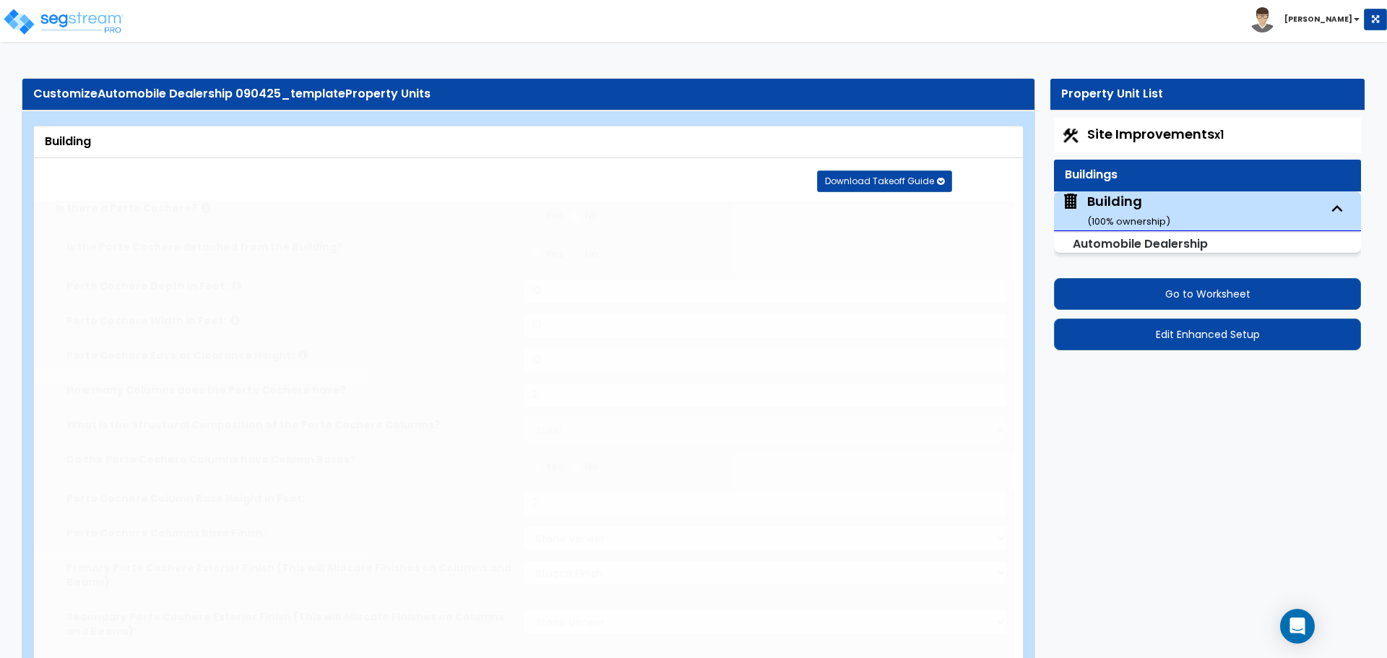
radio input "true"
type input "3"
select select "2"
select select "4"
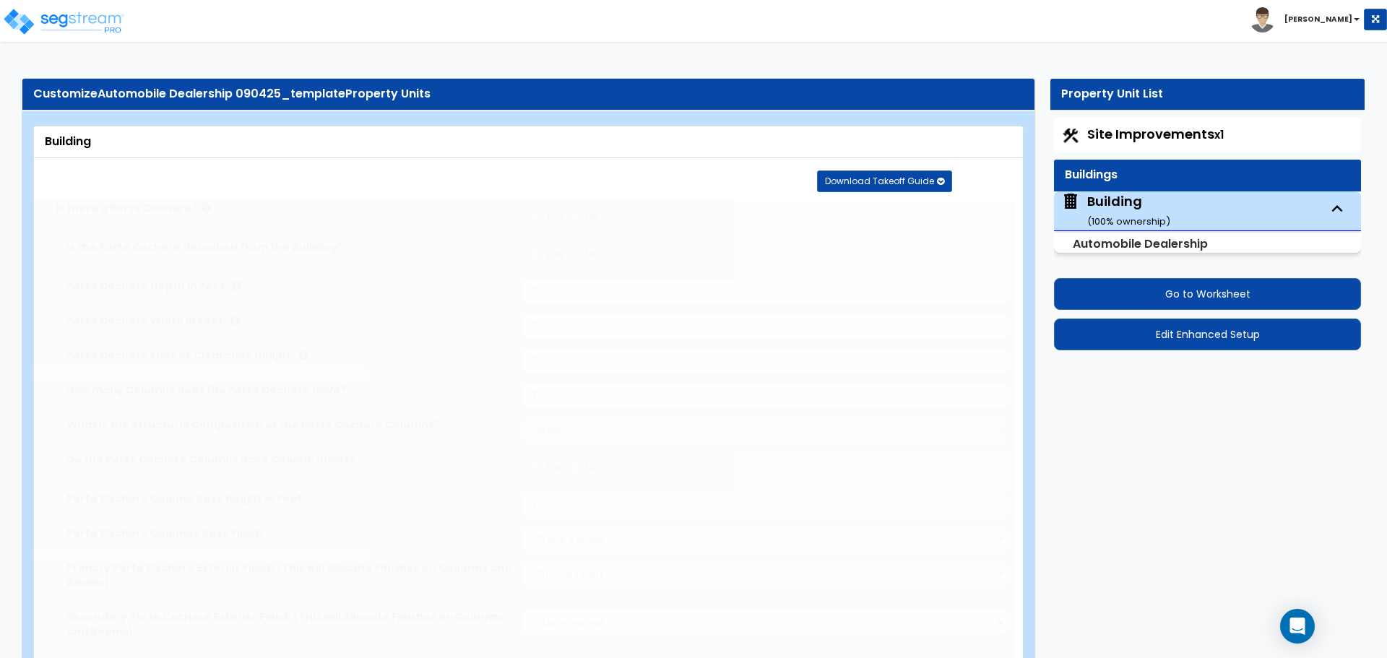
type input "3"
radio input "true"
type input "2"
type input "8"
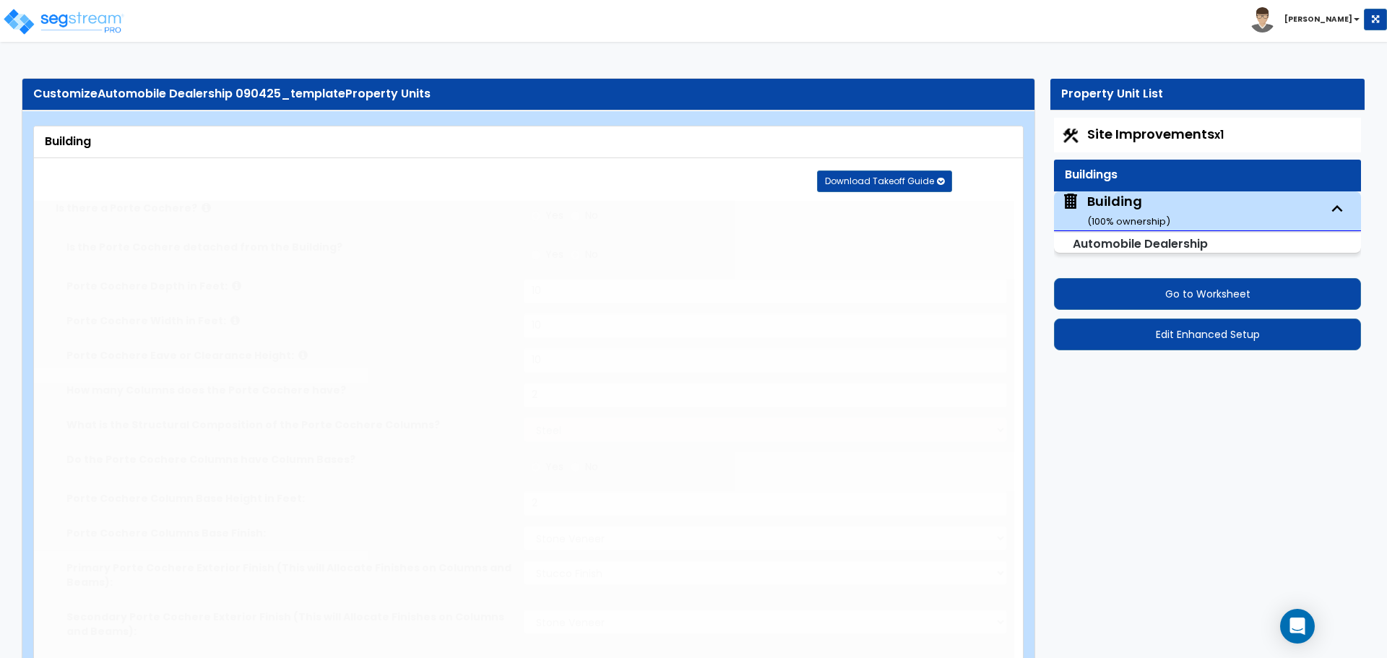
type input "8"
type input "3"
type input "4"
select select "1"
radio input "true"
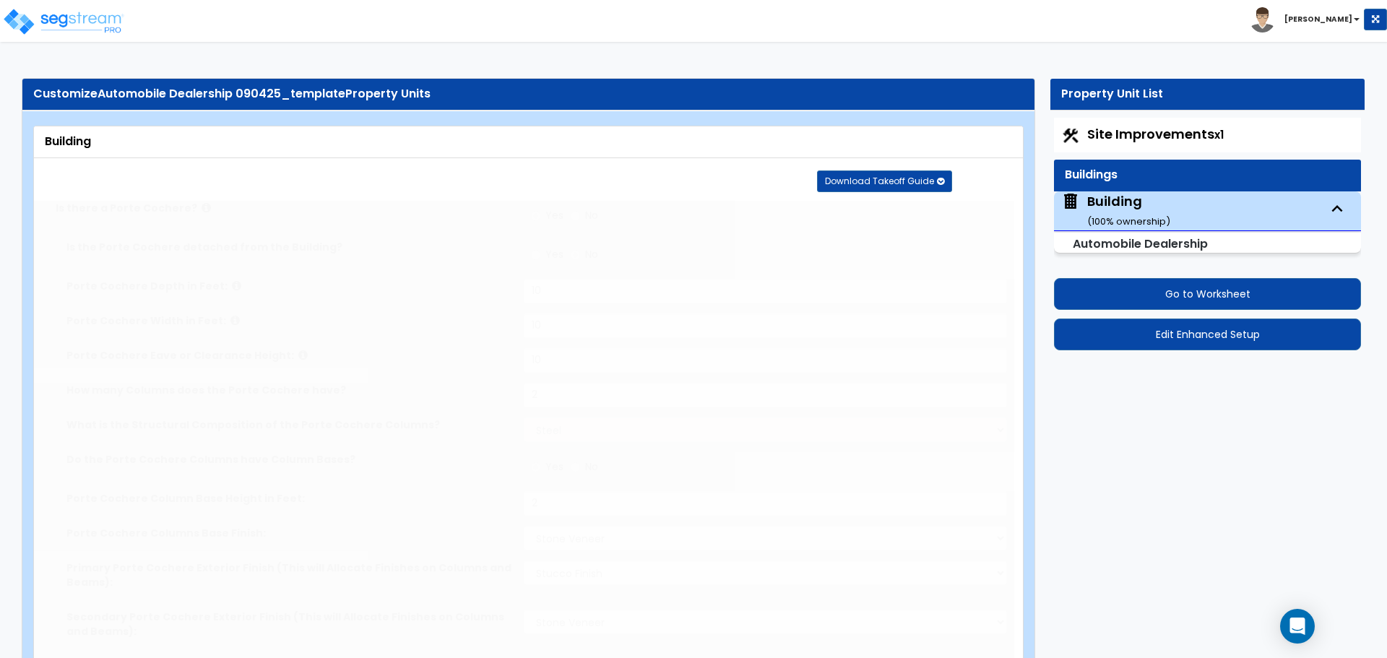
type input "2"
type input "400"
select select "7"
type input "18"
type input "24"
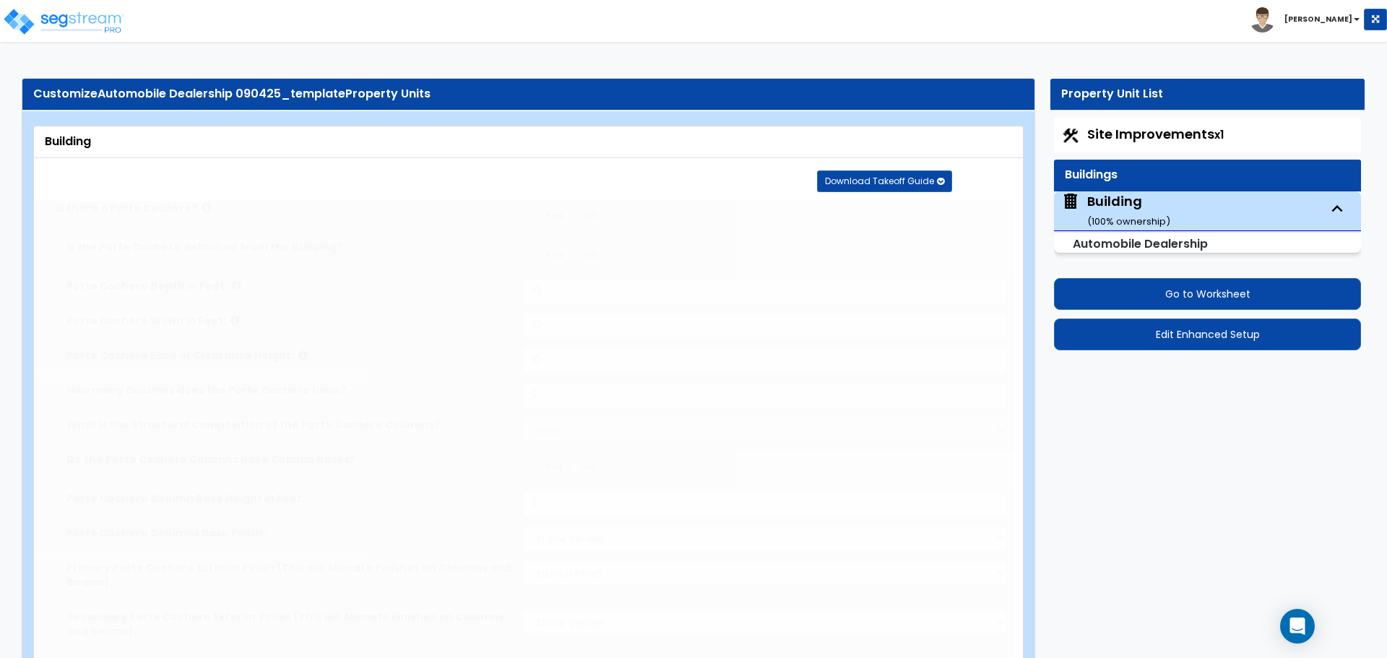
type input "2"
select select "1"
type input "2"
radio input "true"
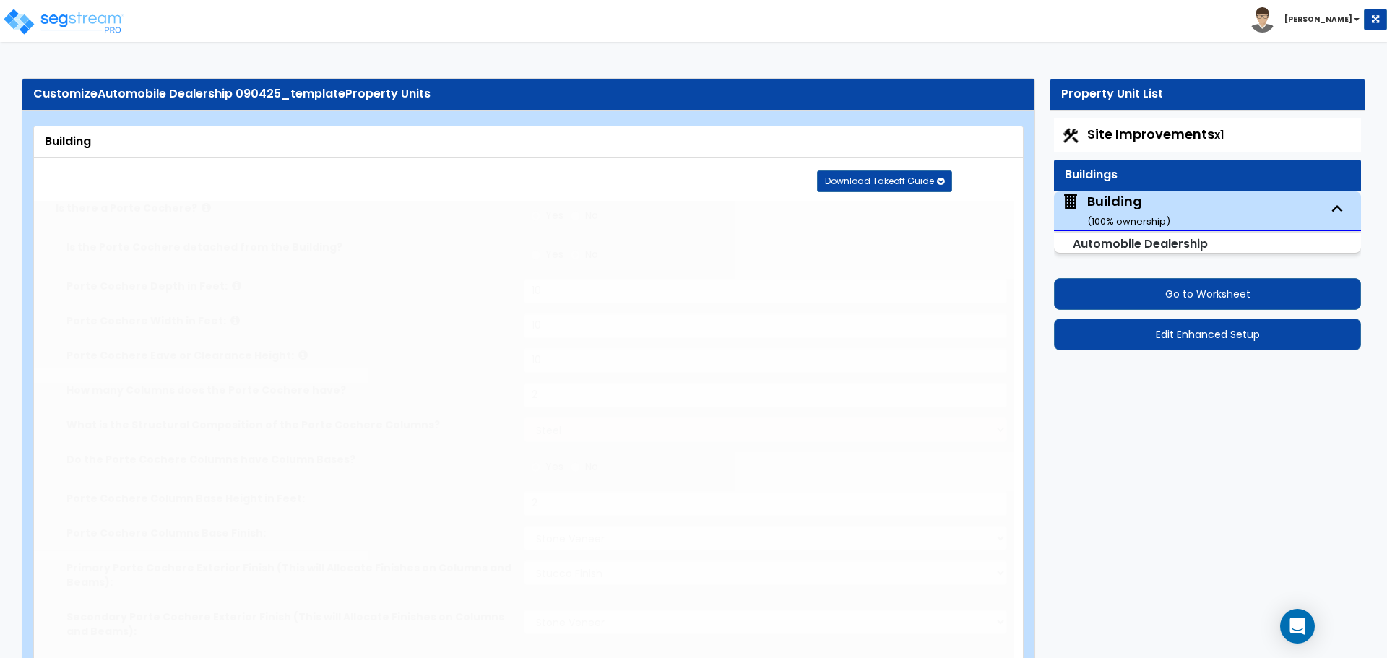
type input "2"
radio input "true"
type input "2"
radio input "true"
type input "2"
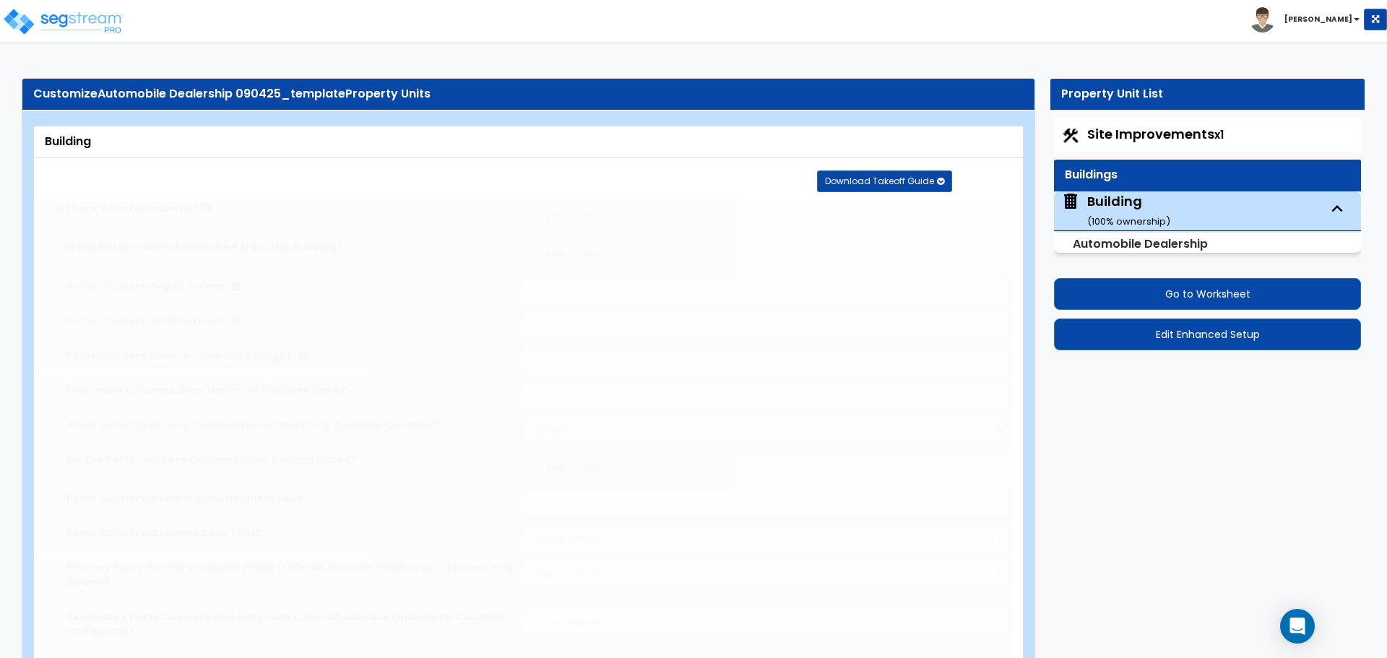
radio input "true"
select select "1"
type input "3"
radio input "true"
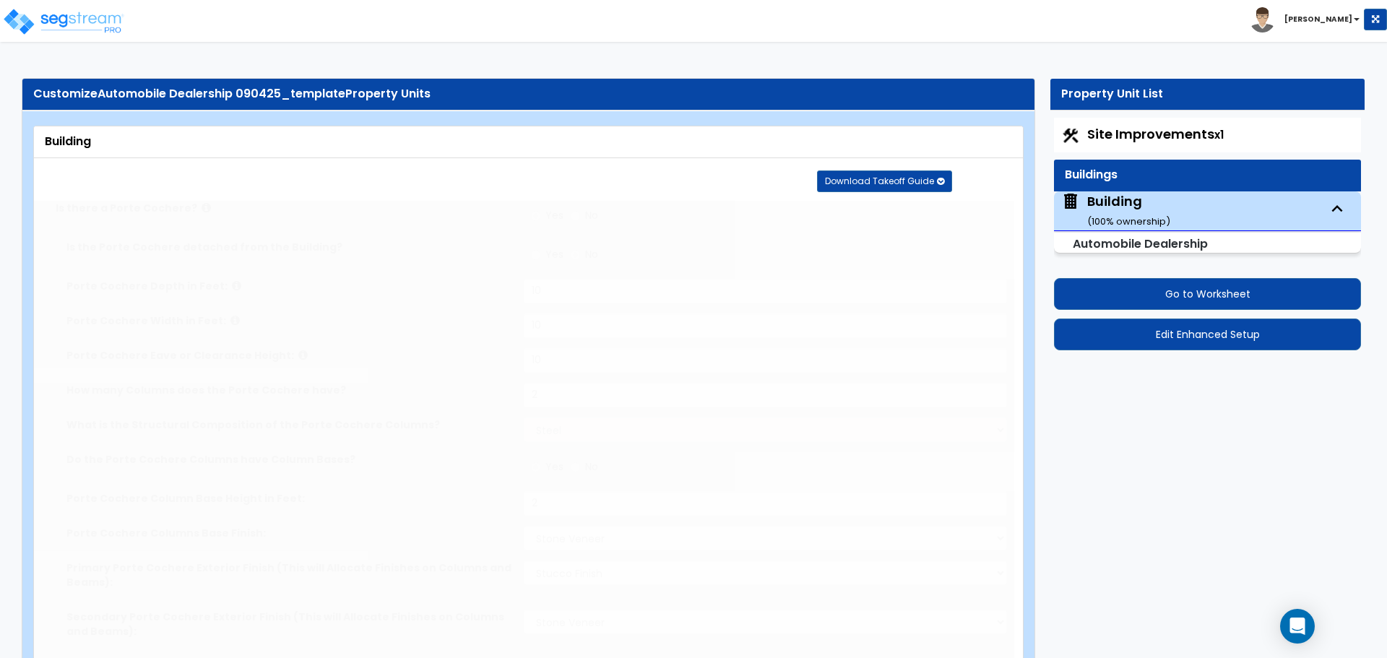
type input "5"
radio input "true"
type input "7500"
radio input "true"
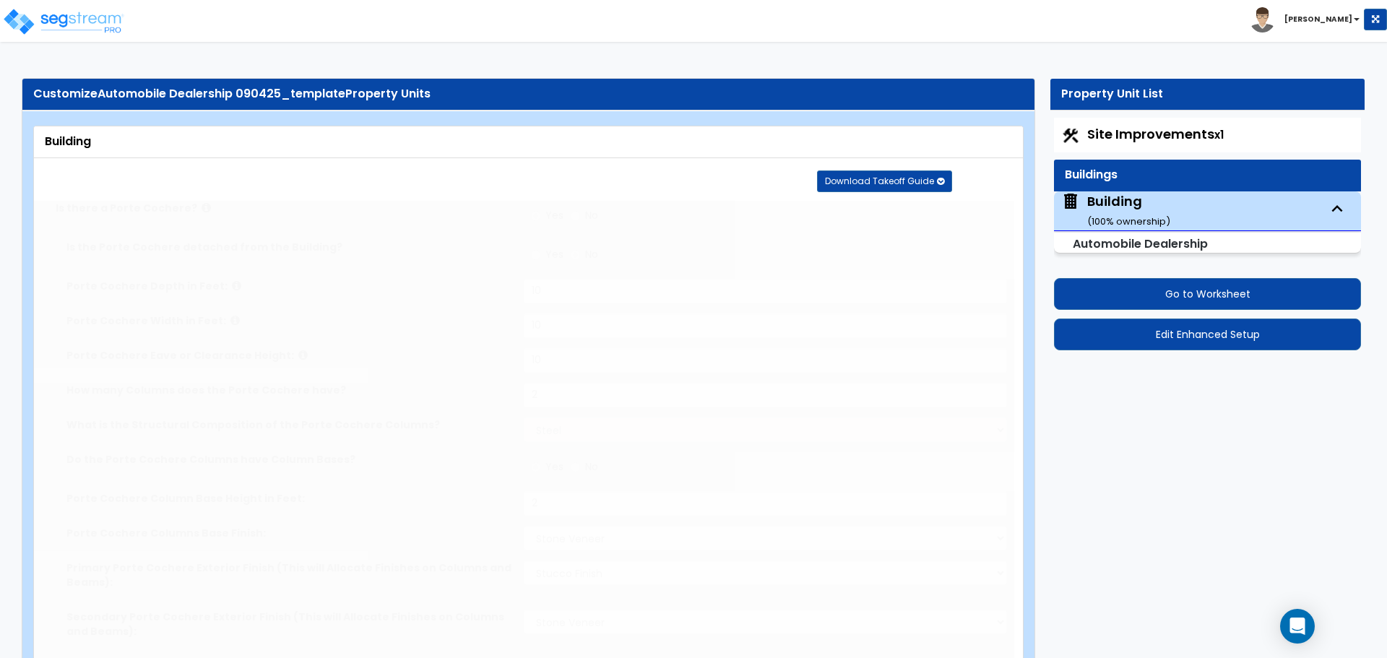
select select "4"
select select "2"
type input "1"
select select "3"
type input "1"
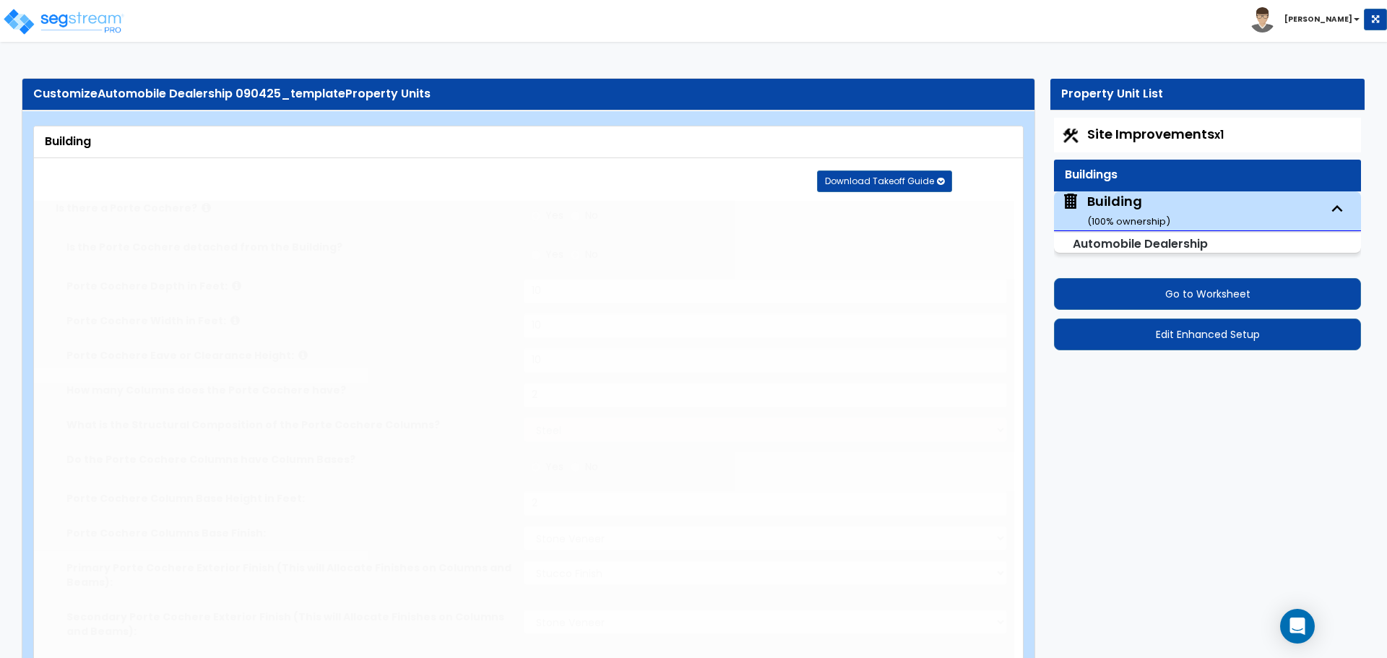
select select "4"
type input "1"
select select "5"
type input "1"
radio input "true"
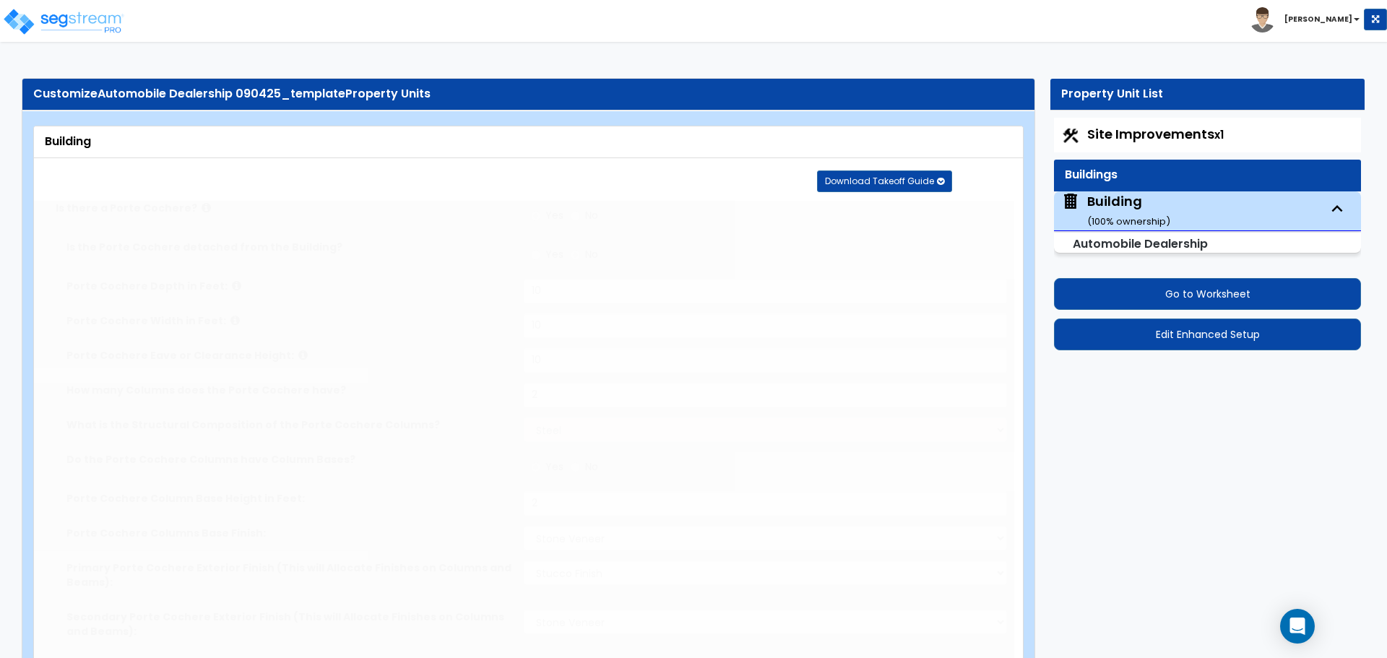
type input "1000"
radio input "true"
select select "8"
type input "24"
radio input "true"
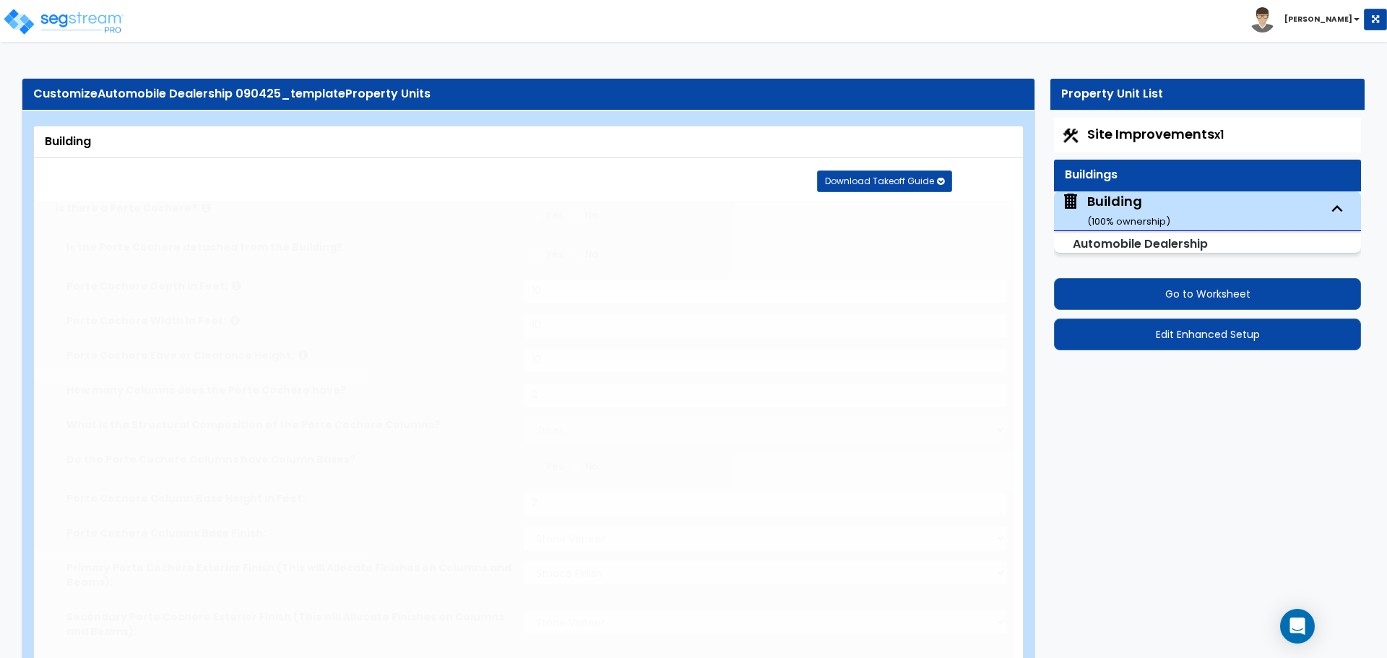
radio input "true"
select select "2"
radio input "true"
type input "8"
radio input "true"
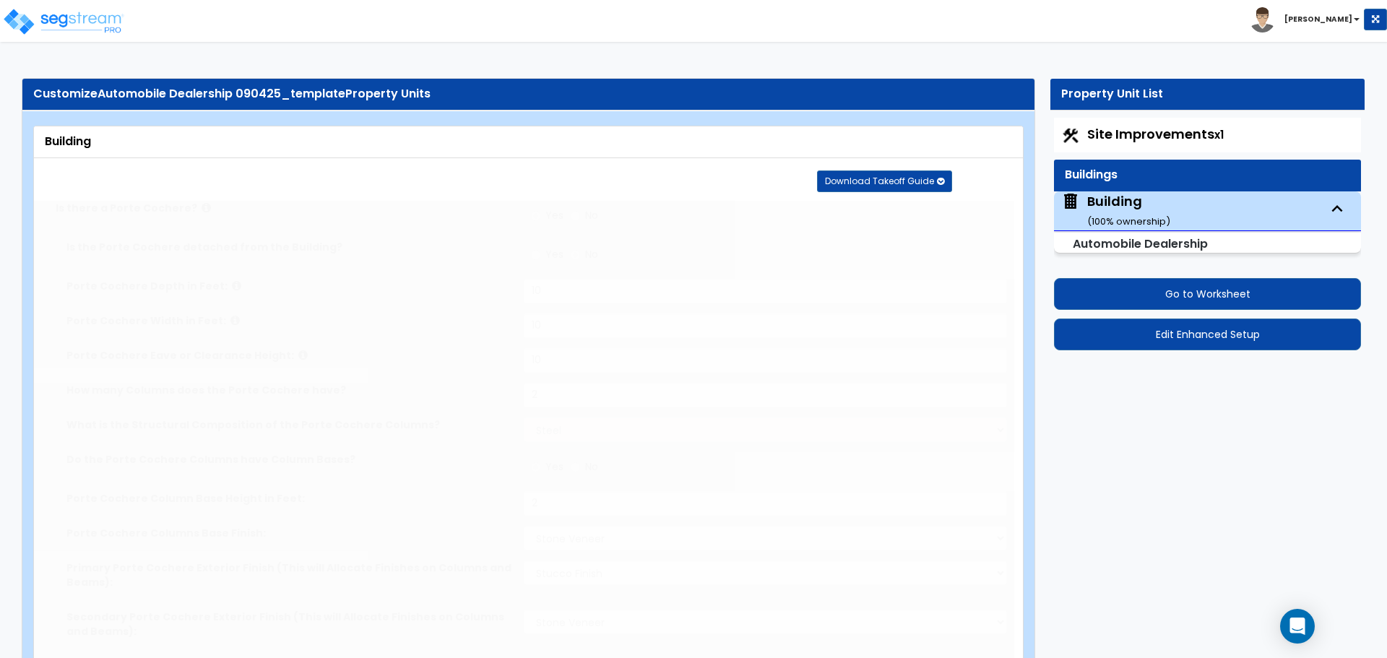
type input "4"
radio input "true"
type input "180"
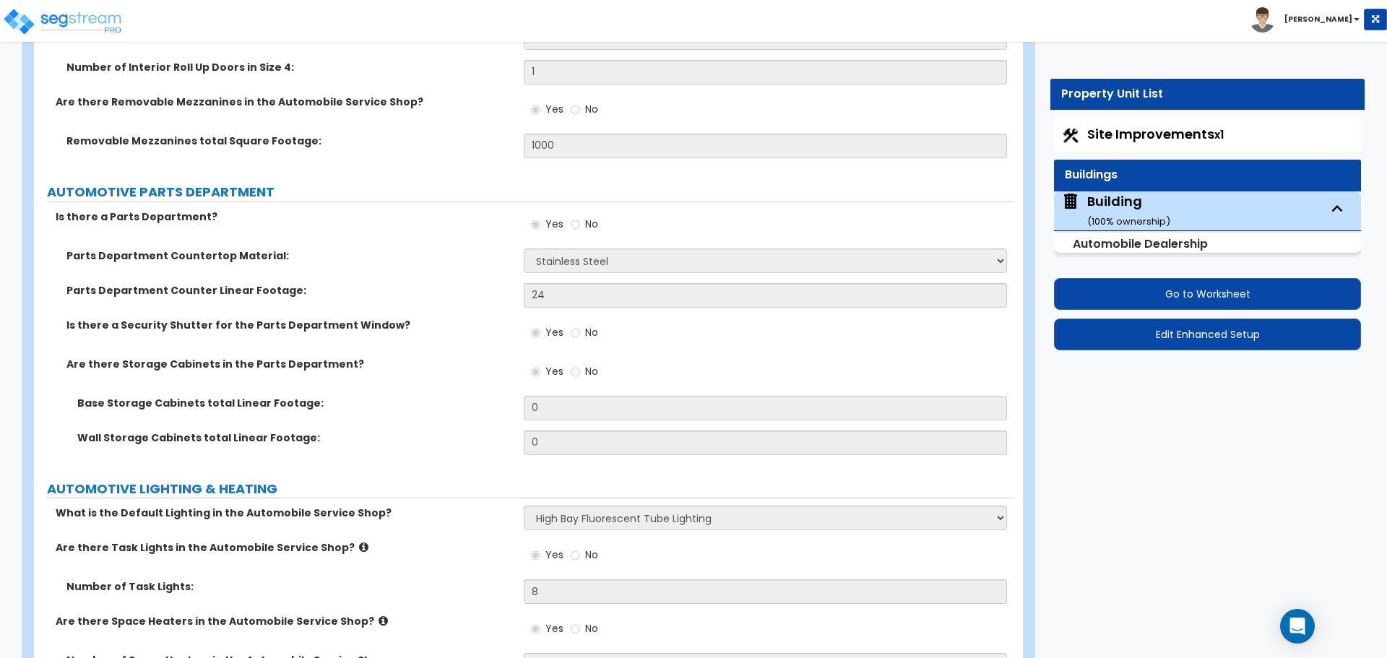
scroll to position [8623, 0]
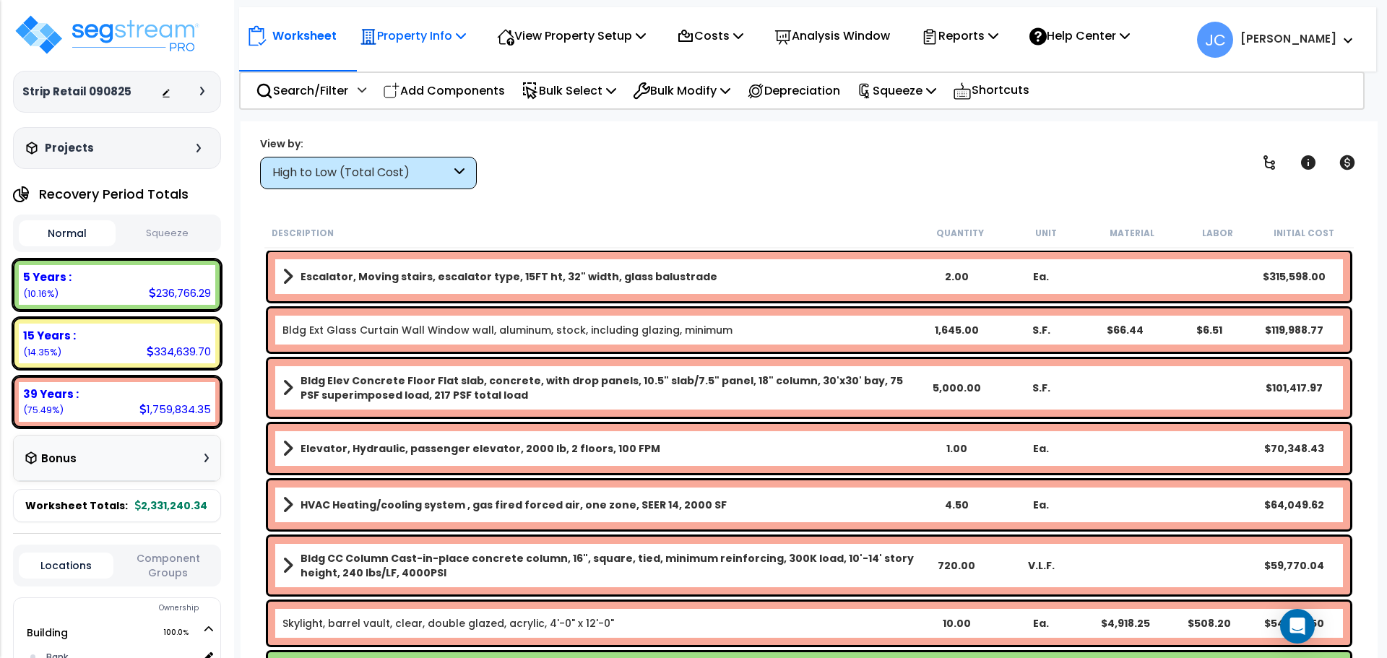
click at [441, 33] on p "Property Info" at bounding box center [413, 36] width 106 height 20
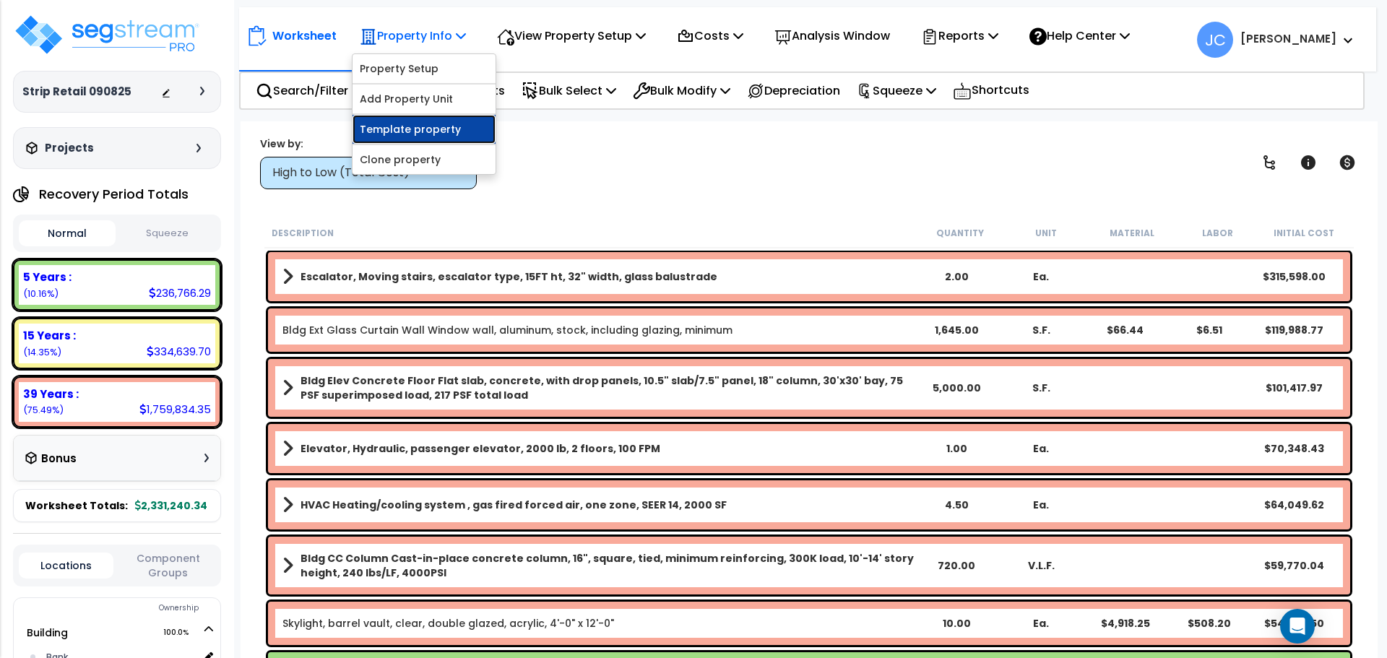
click at [426, 123] on link "Template property" at bounding box center [424, 129] width 143 height 29
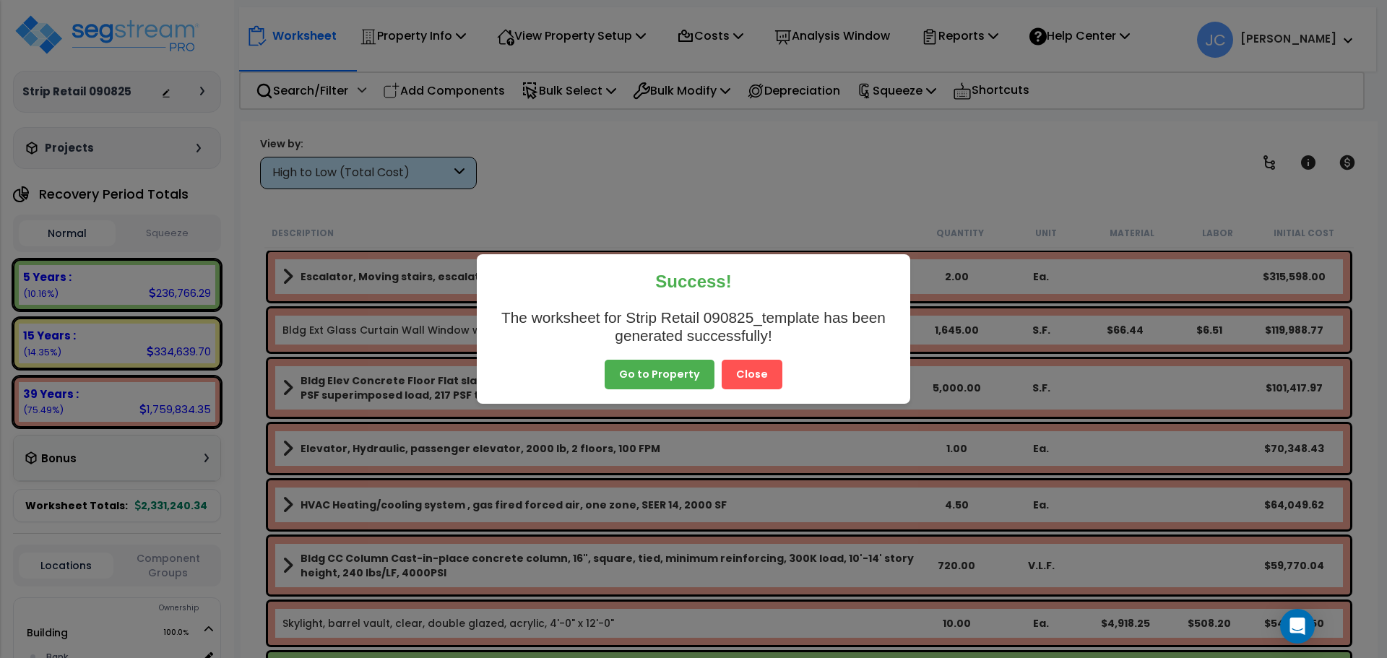
click at [754, 372] on button "Close" at bounding box center [752, 375] width 61 height 30
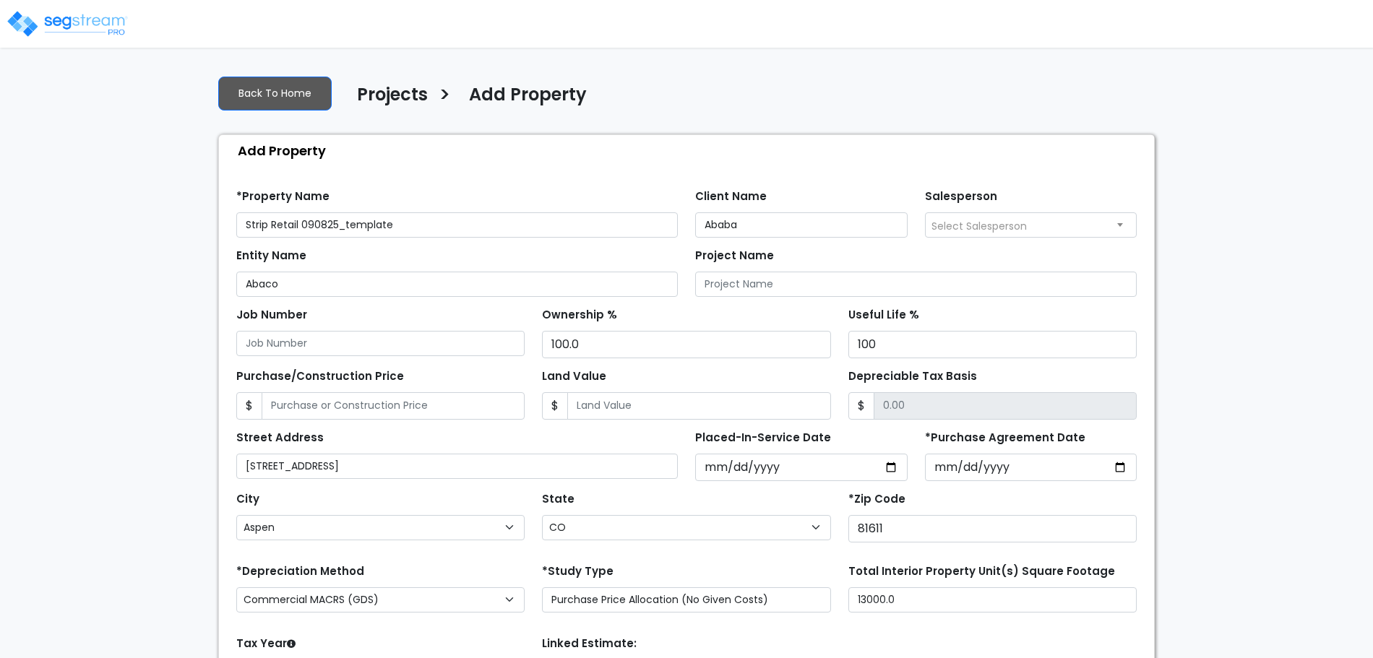
select select "Aspen"
select select "CO"
select select "2025"
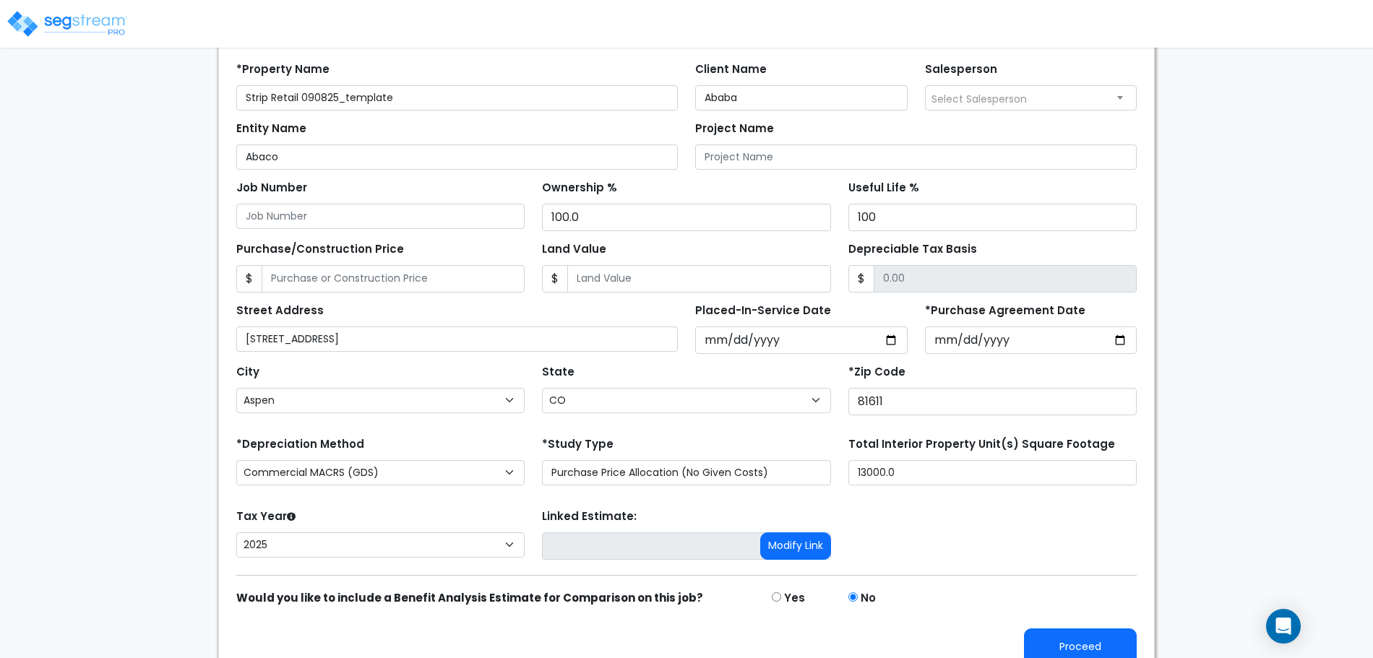
scroll to position [142, 0]
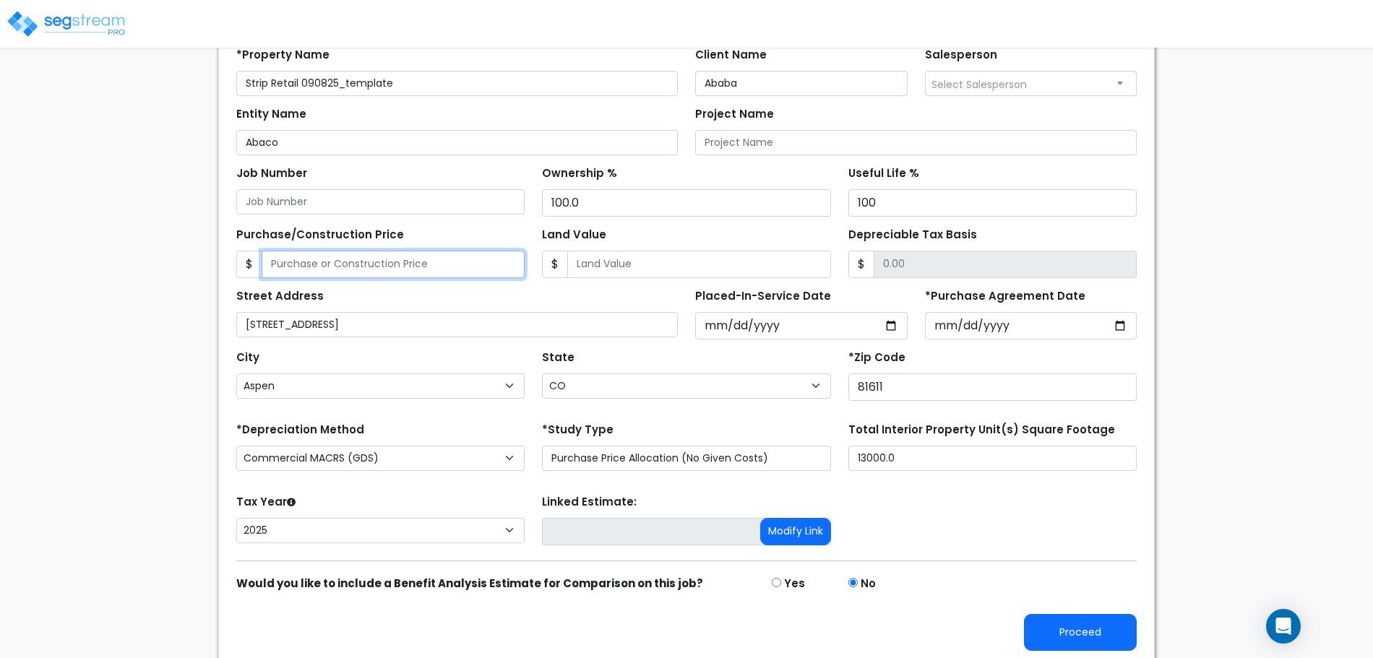
click at [391, 259] on input "Purchase/Construction Price" at bounding box center [393, 264] width 263 height 27
type input "2"
type input "2.00"
type input "25"
type input "25.00"
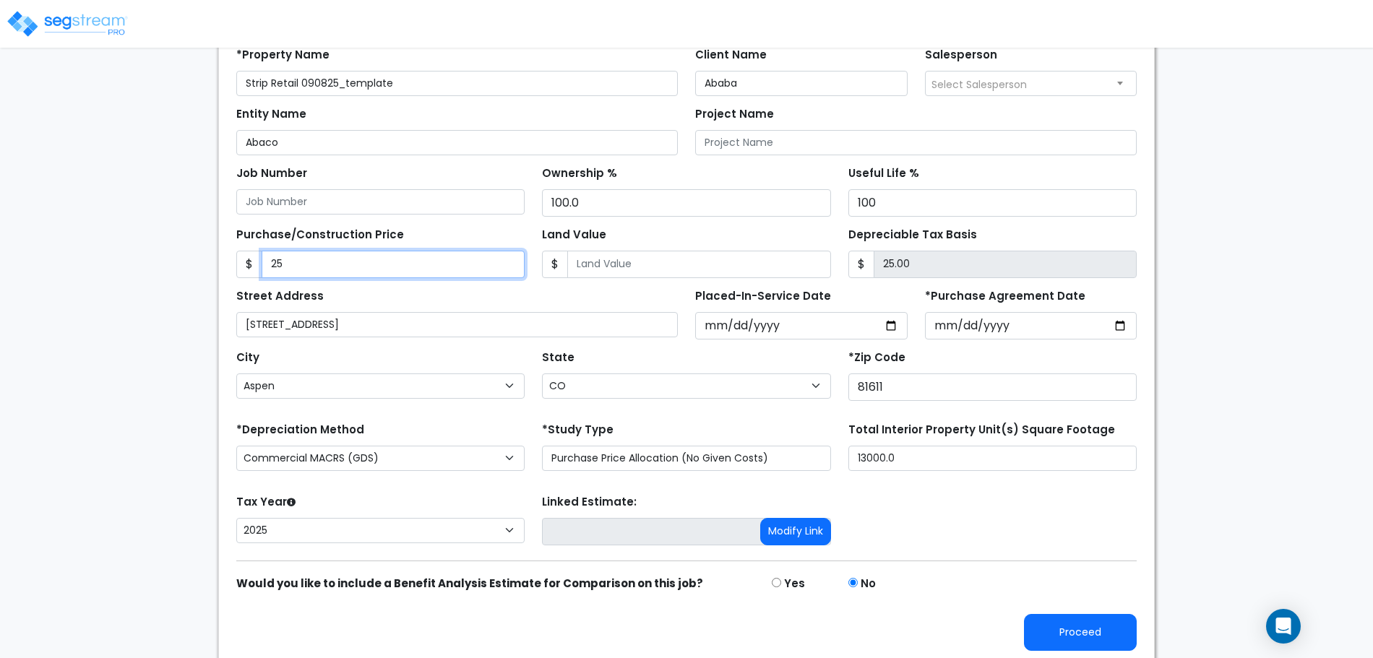
type input "250"
type input "250.00"
type input "2500"
type input "2,500.00"
type input "2,5000"
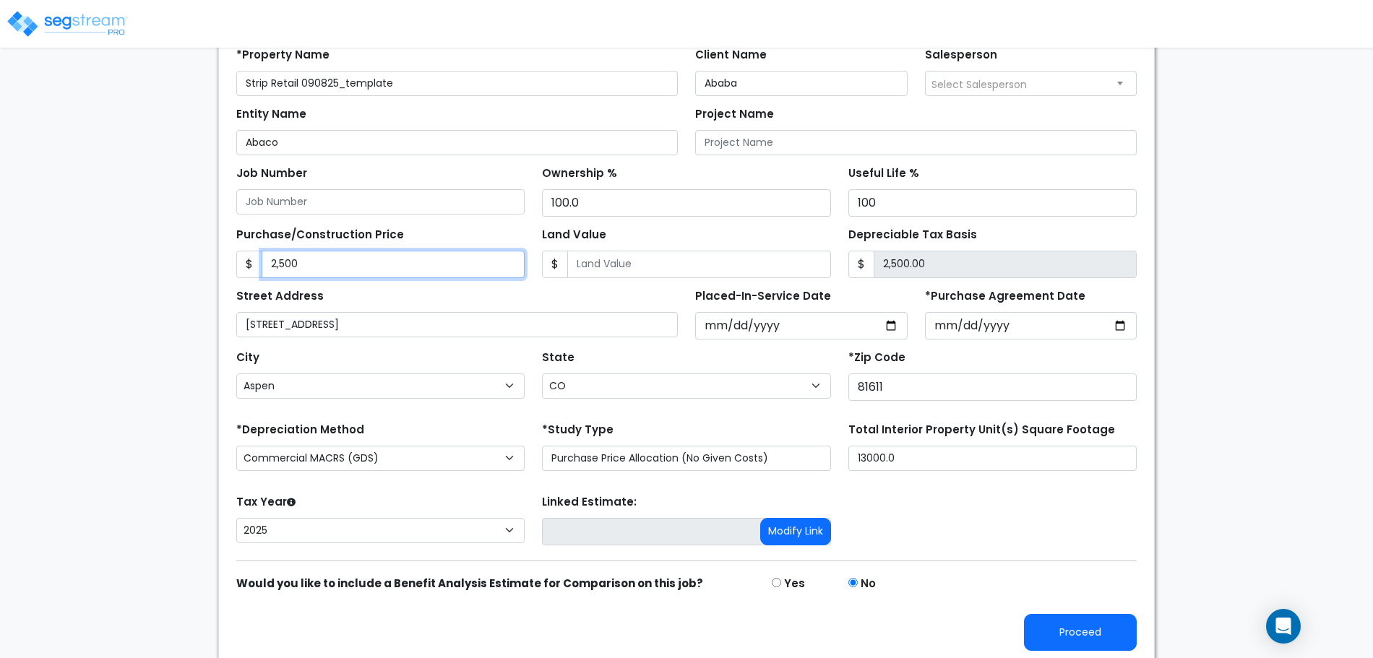
type input "25,000.00"
type input "25,0000"
type input "250,000.00"
type input "250,0000"
type input "2,500,000.00"
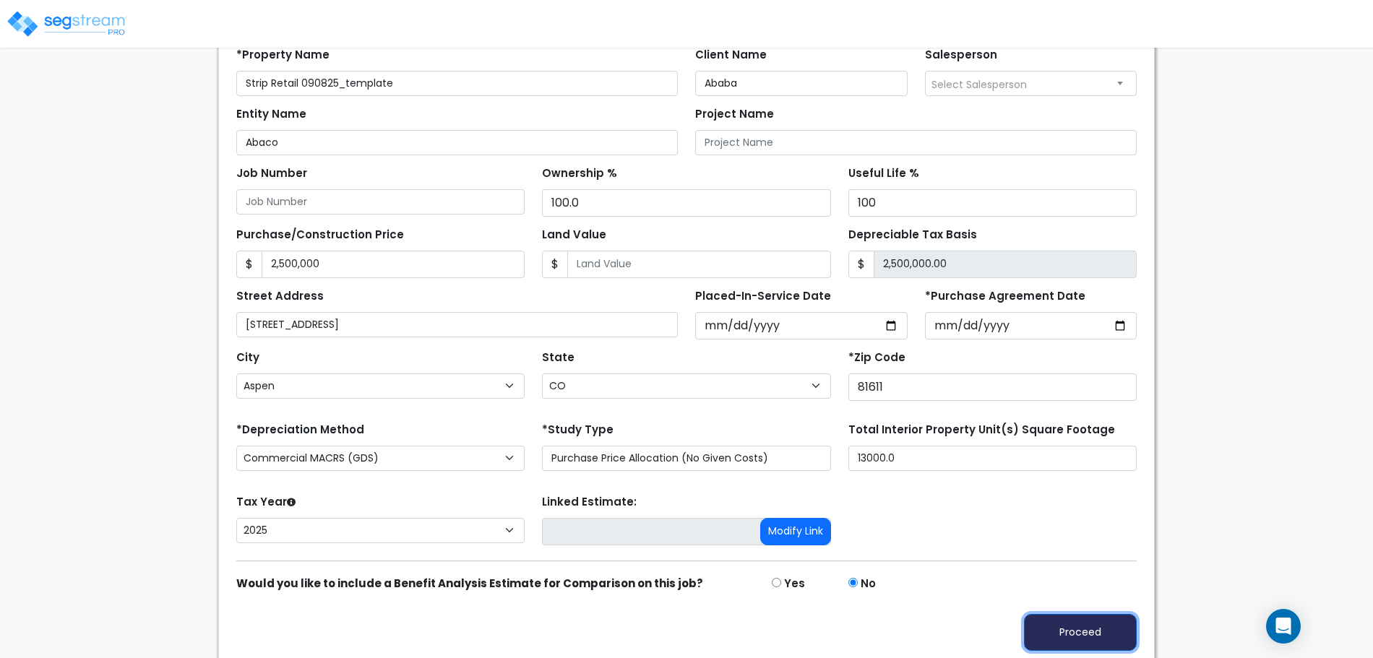
click at [1091, 618] on button "Proceed" at bounding box center [1080, 632] width 113 height 37
type input "2500000"
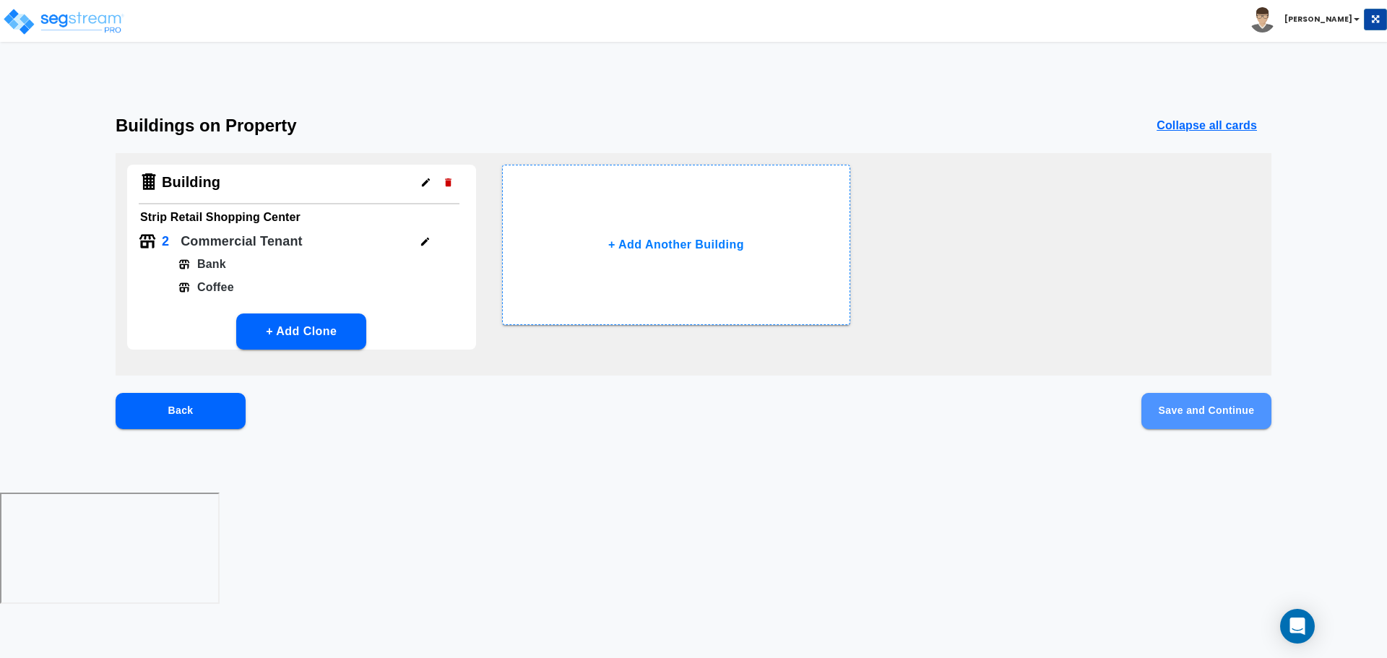
click at [1190, 410] on button "Save and Continue" at bounding box center [1207, 411] width 130 height 36
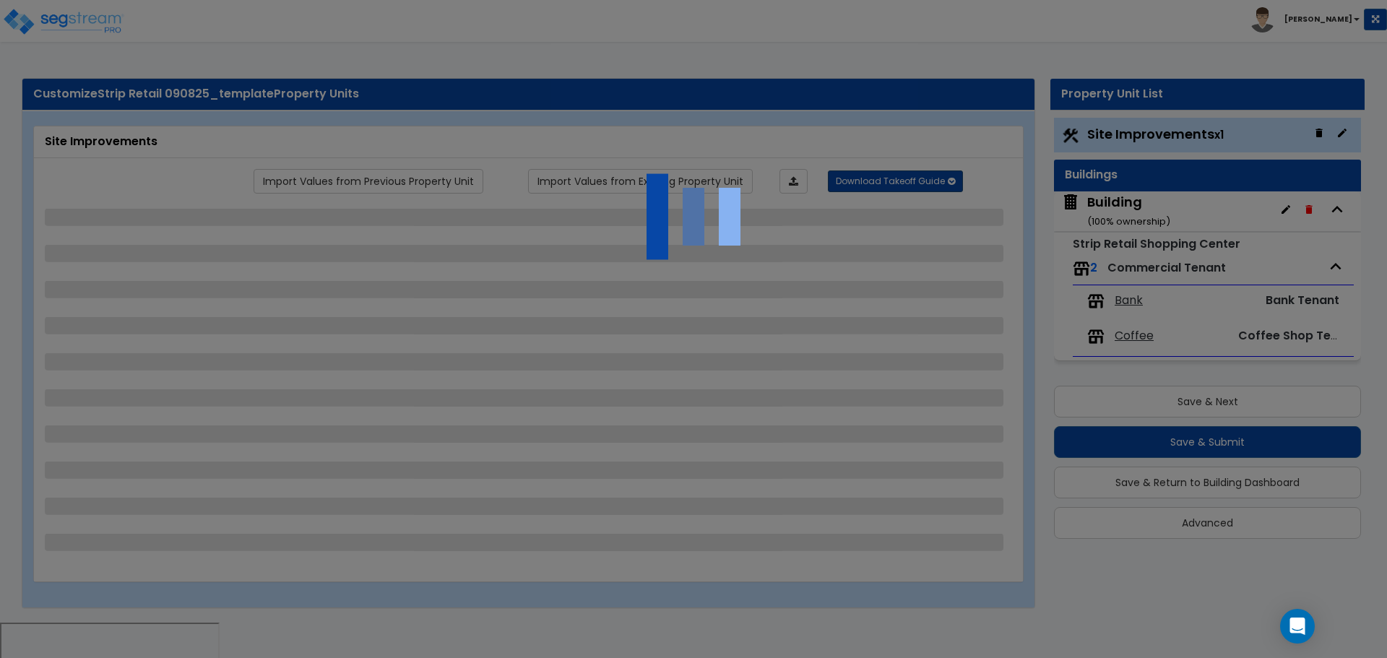
select select "2"
select select "1"
select select "2"
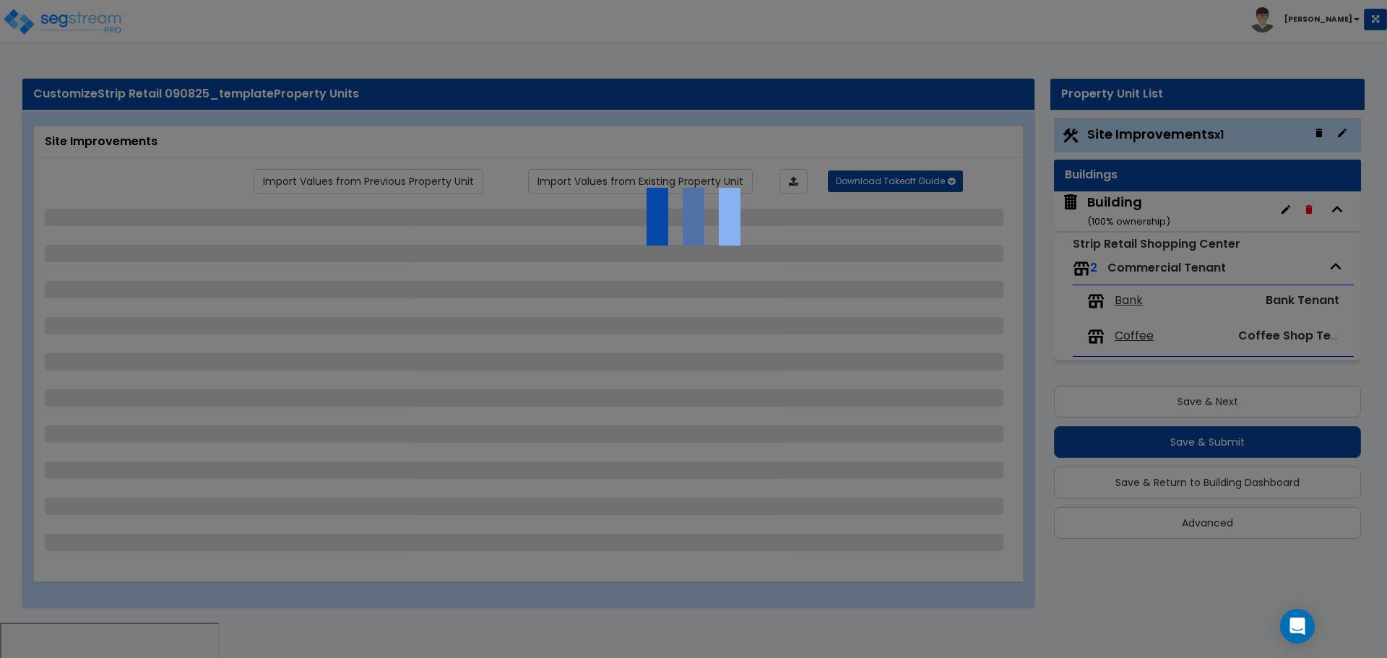
select select "3"
select select "1"
select select "2"
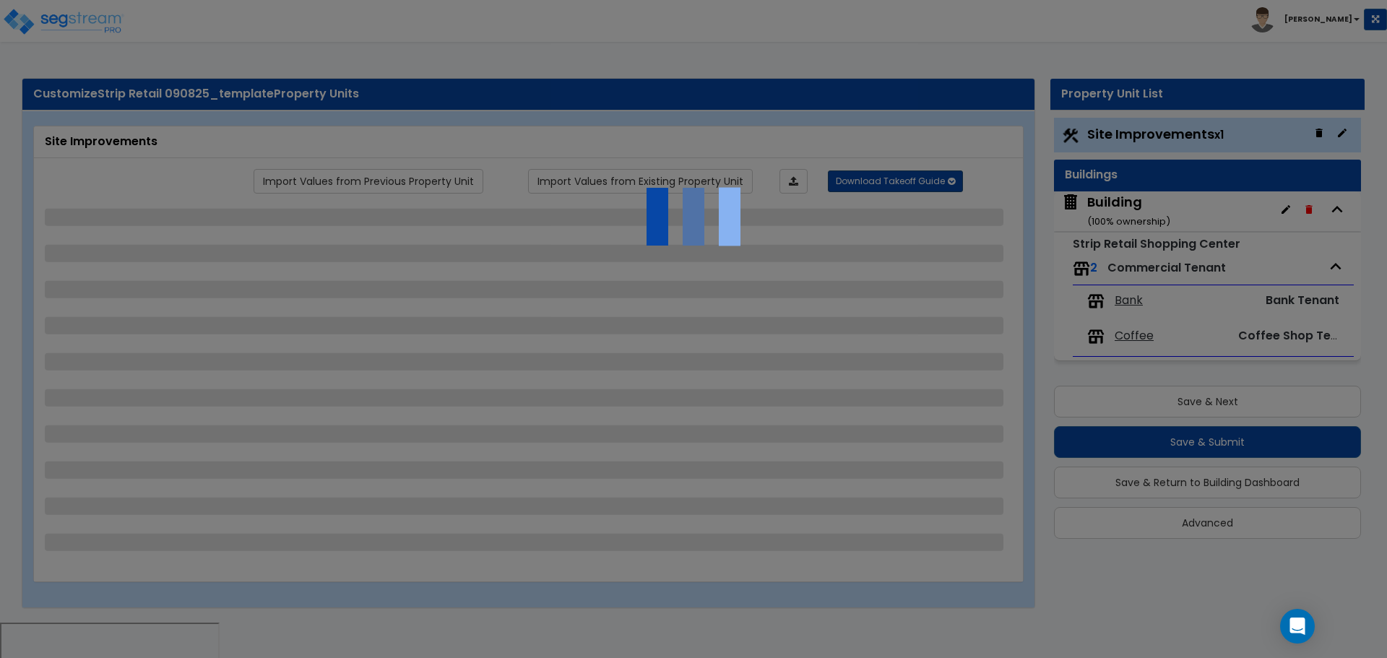
select select "4"
select select "2"
select select "1"
select select "2"
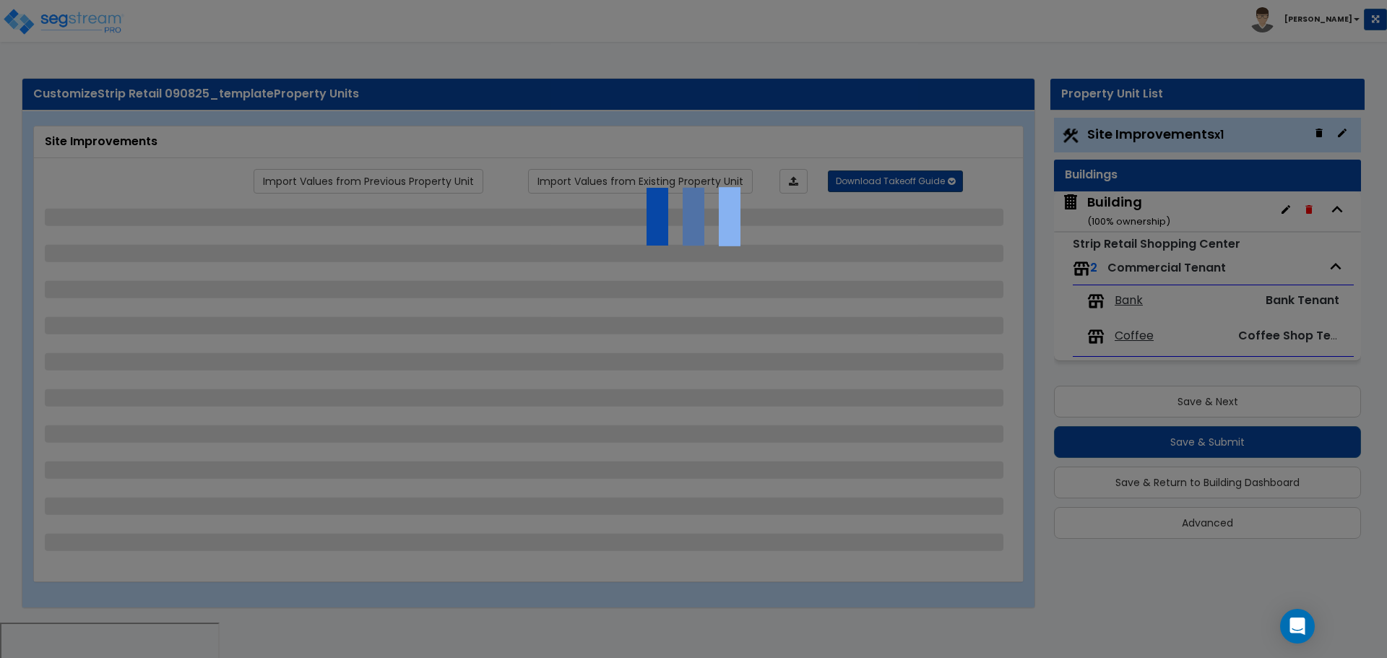
select select "2"
select select "1"
select select "2"
select select "6"
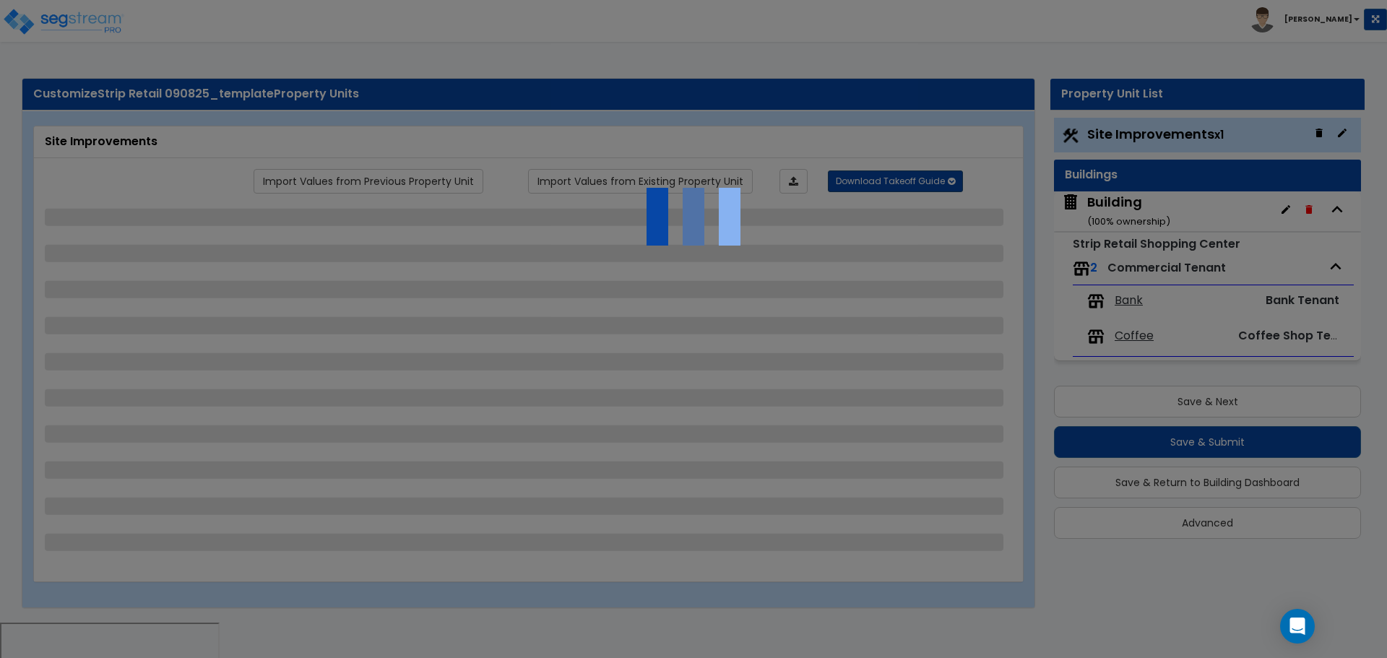
select select "11"
select select "2"
select select "3"
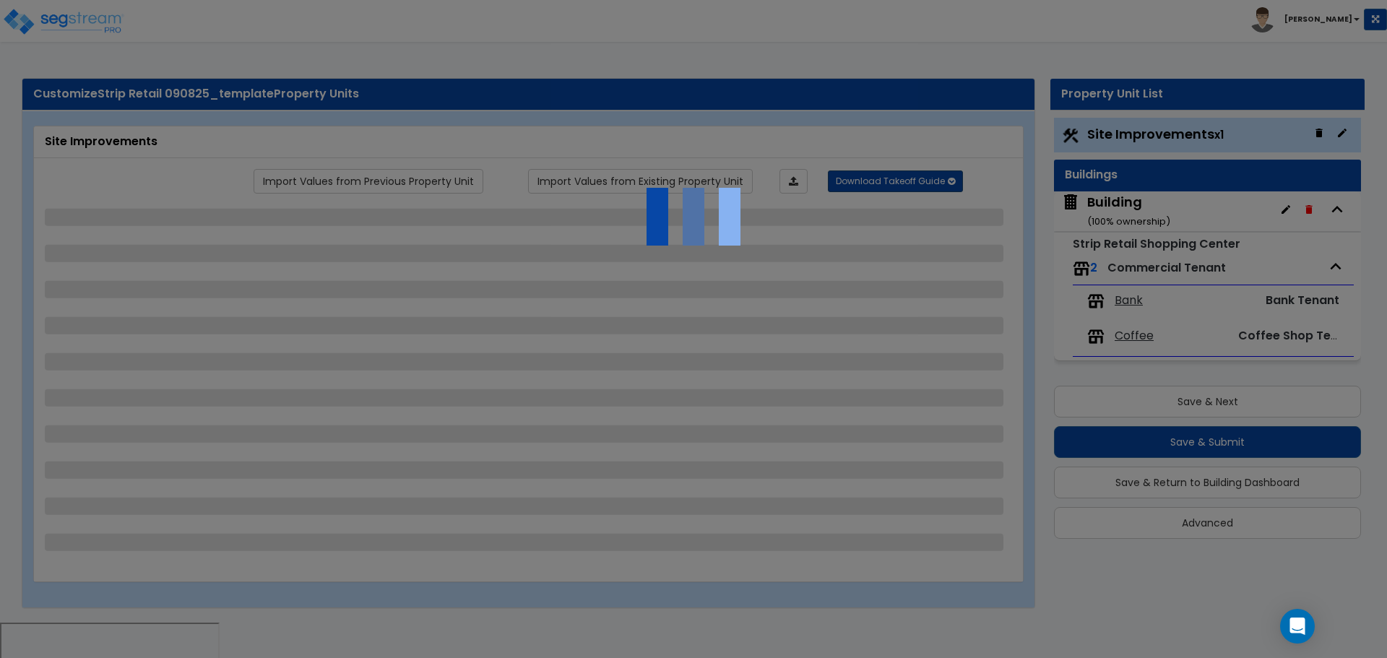
select select "2"
select select "1"
select select "2"
select select "7"
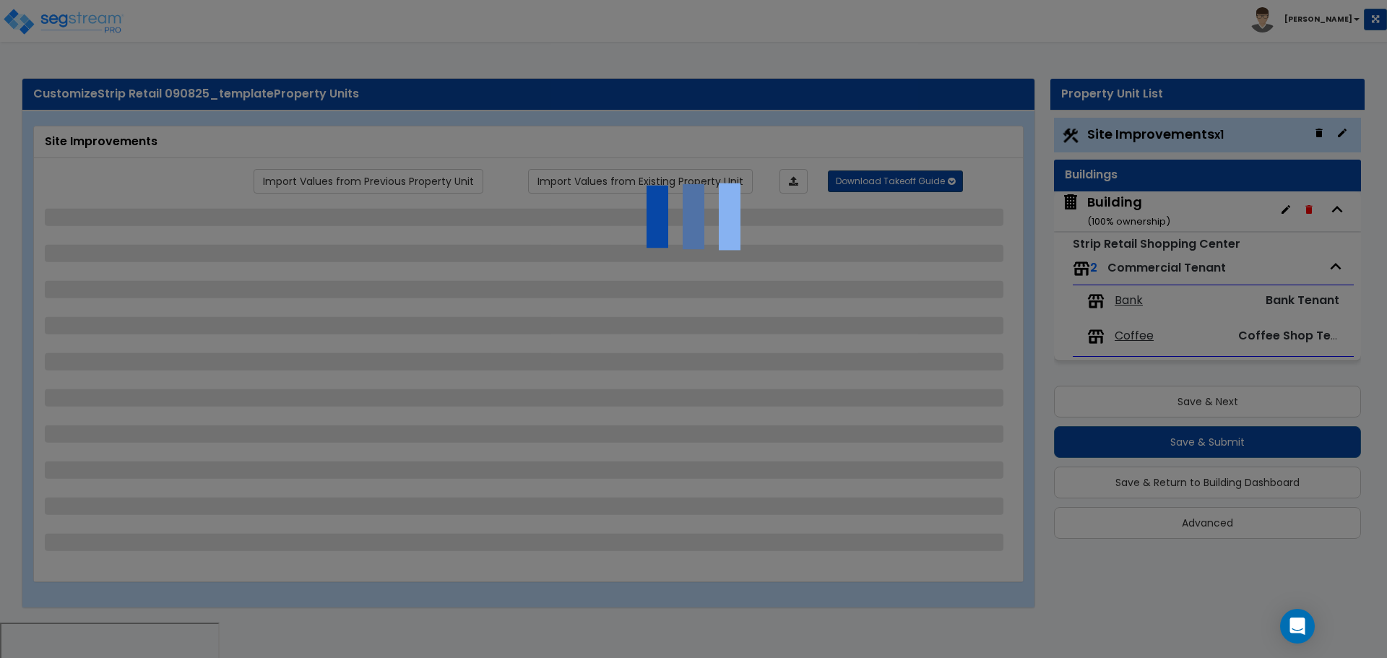
select select "2"
select select "1"
select select "16"
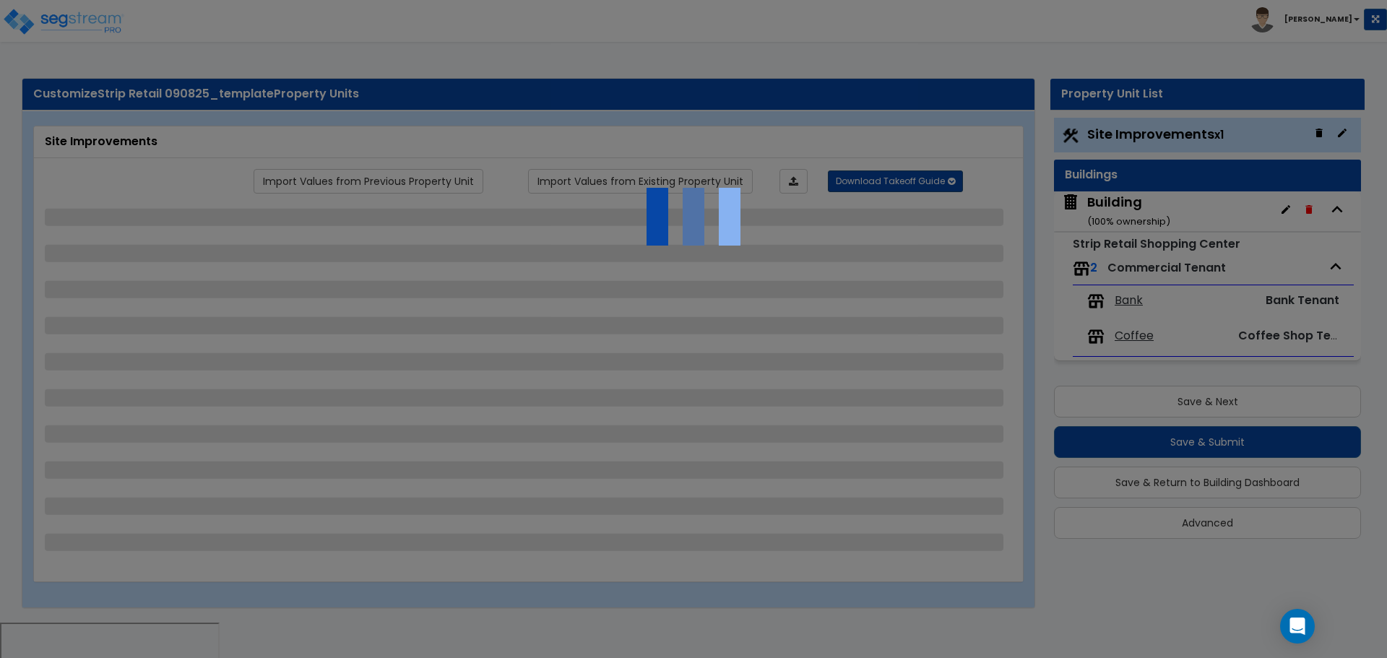
select select "2"
select select "5"
select select "4"
select select "1"
select select "4"
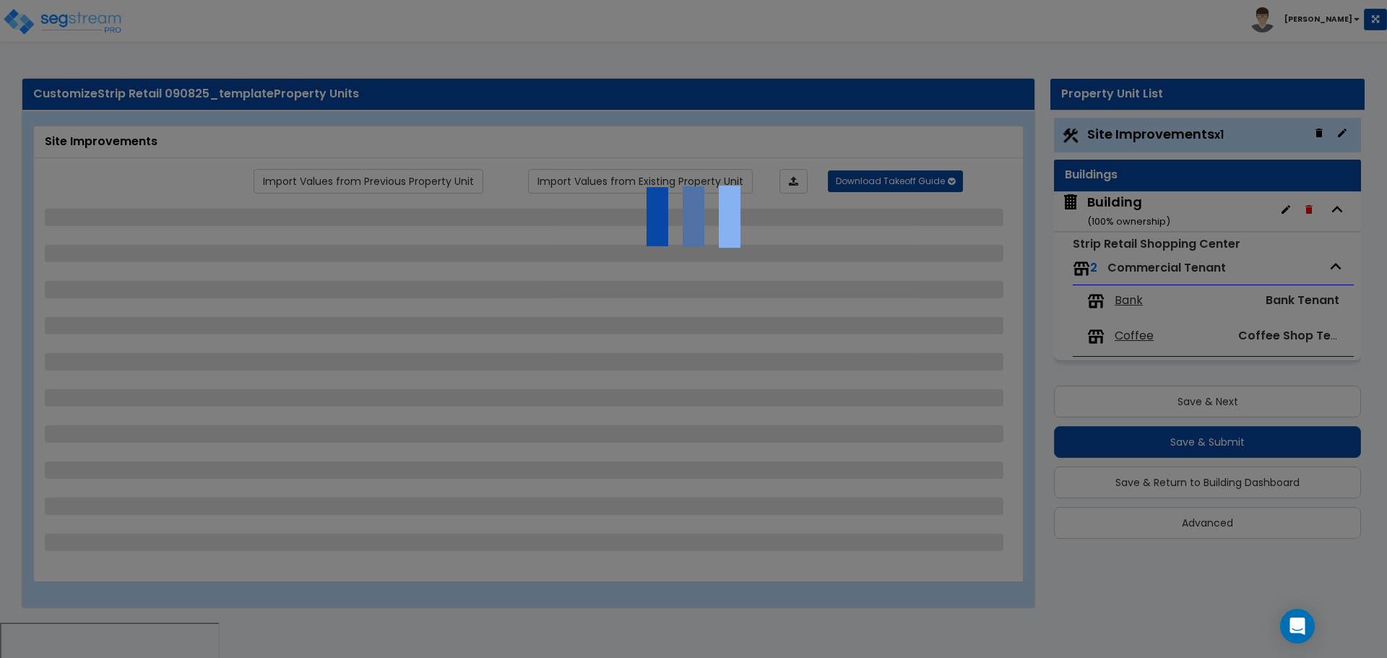
select select "1"
select select "2"
select select "4"
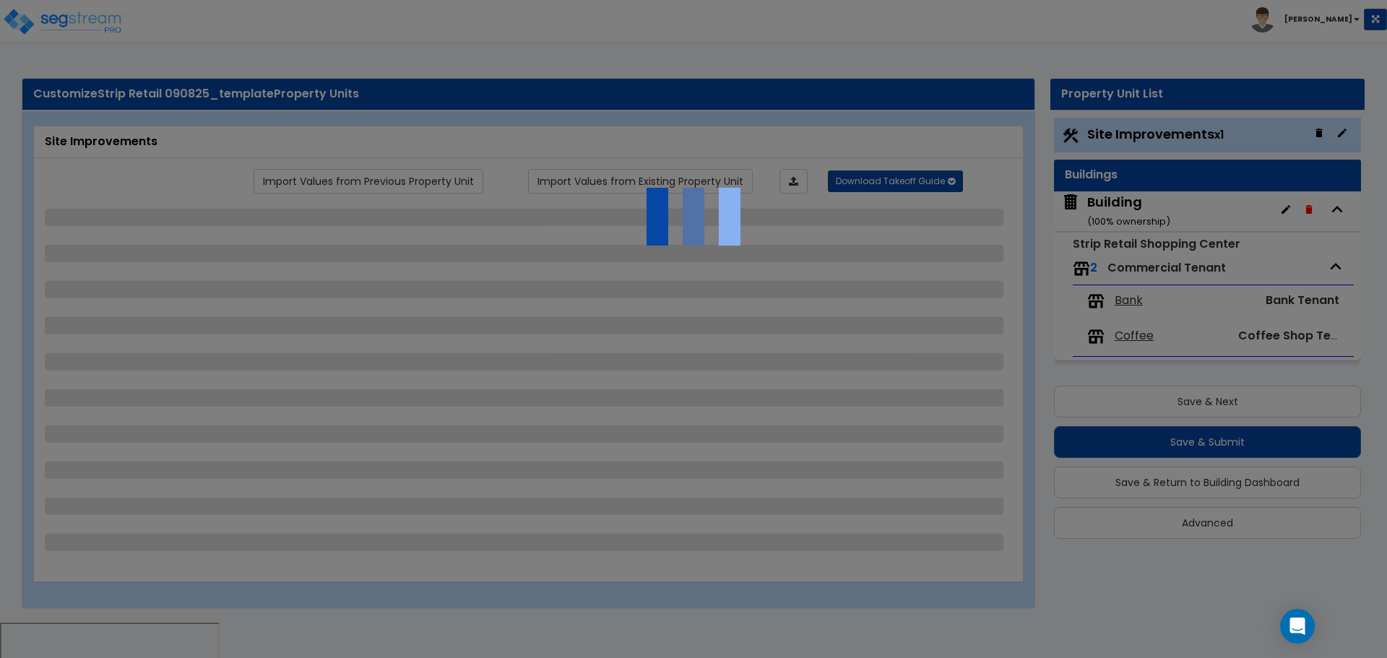
select select "2"
select select "1"
select select "2"
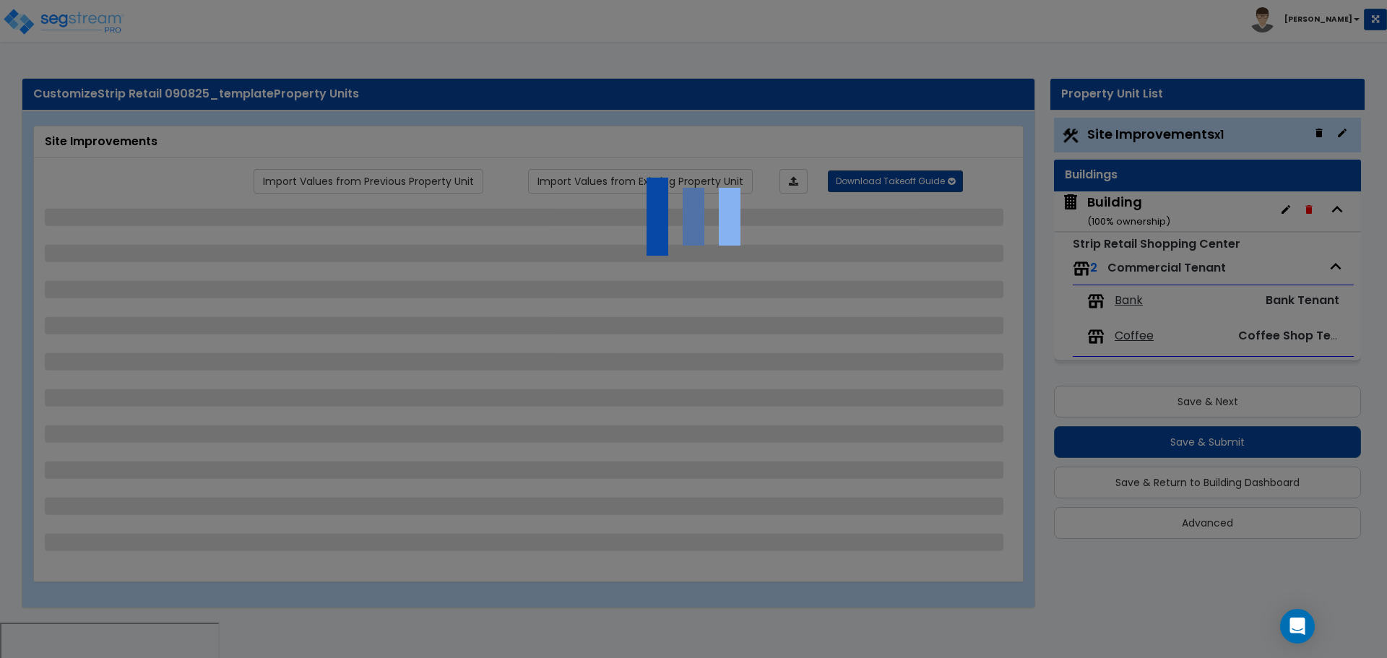
select select "1"
select select "2"
select select "1"
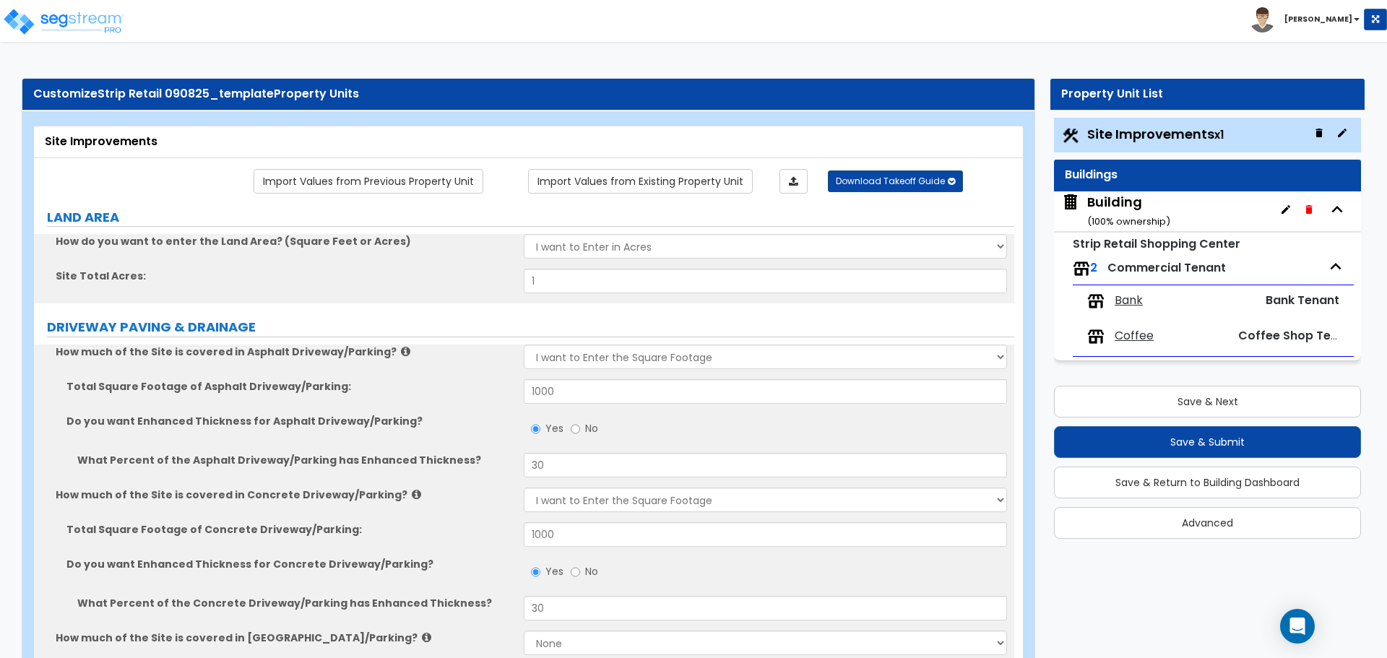
click at [890, 190] on div "Import Values from Previous Property Unit Import Values from Existing Property …" at bounding box center [570, 181] width 906 height 25
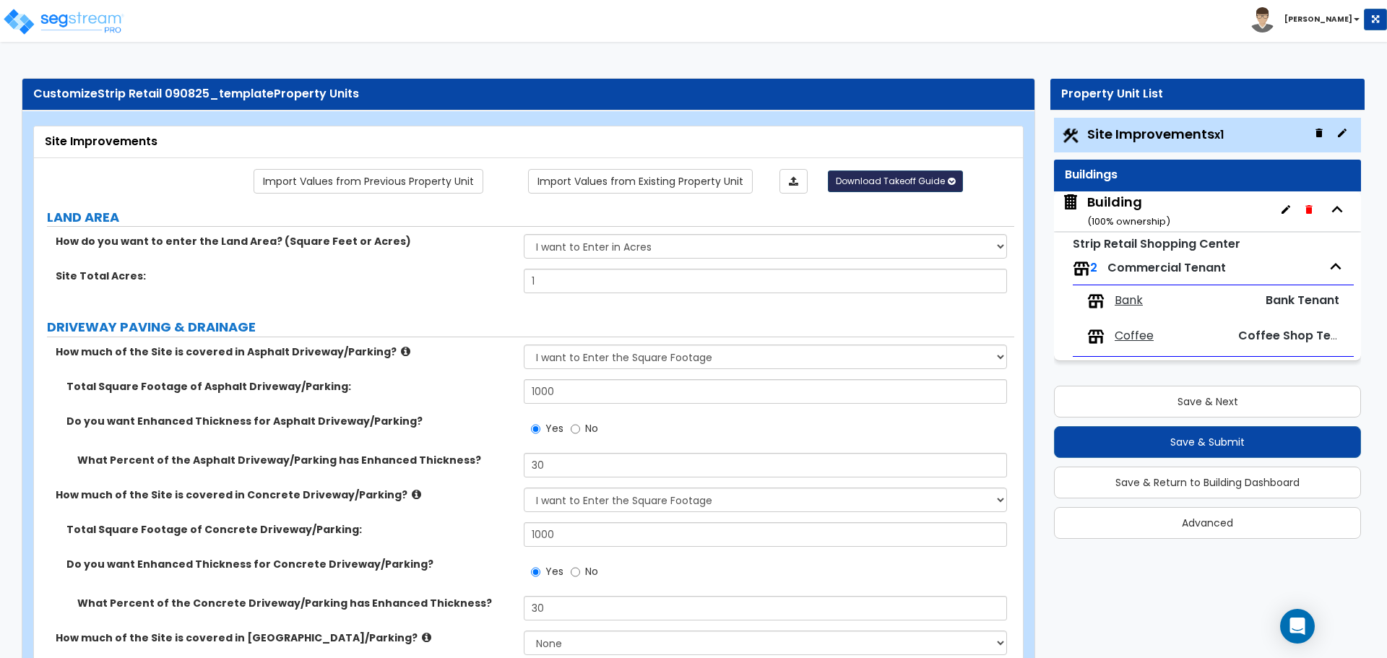
click at [884, 184] on span "Download Takeoff Guide" at bounding box center [890, 181] width 109 height 12
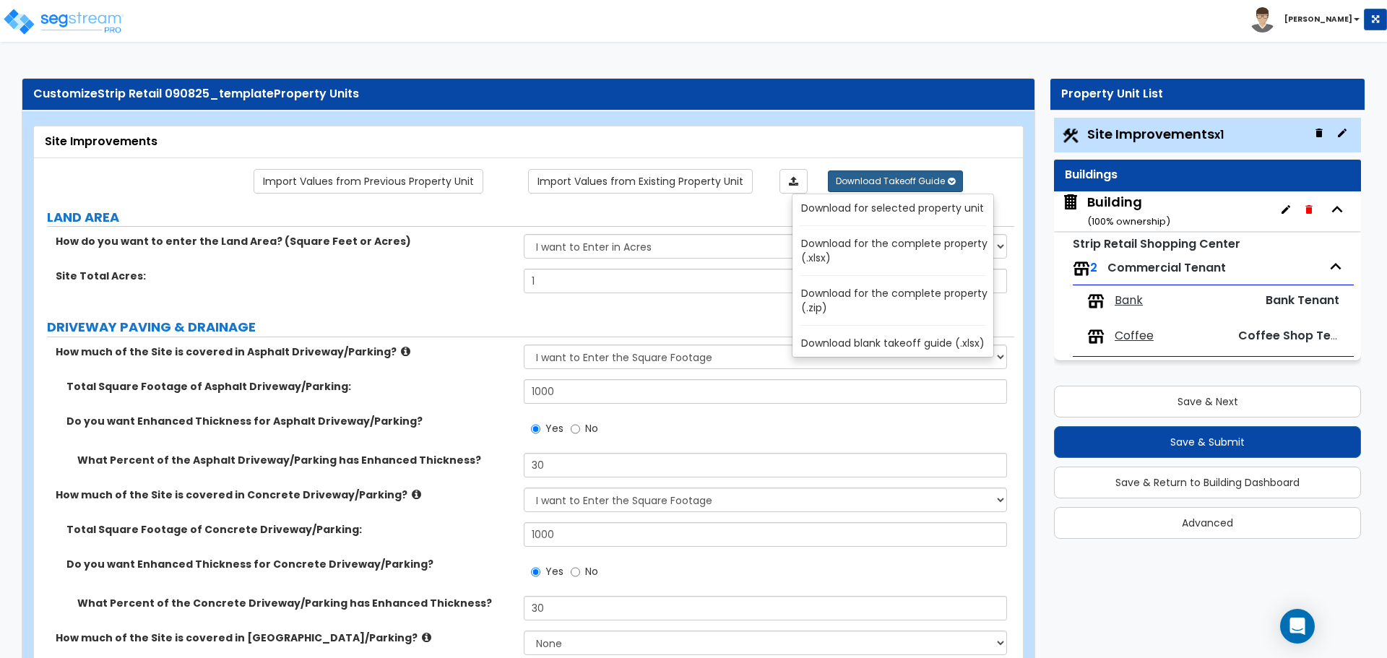
click at [881, 305] on link "Download for the complete property (.zip)" at bounding box center [895, 300] width 195 height 35
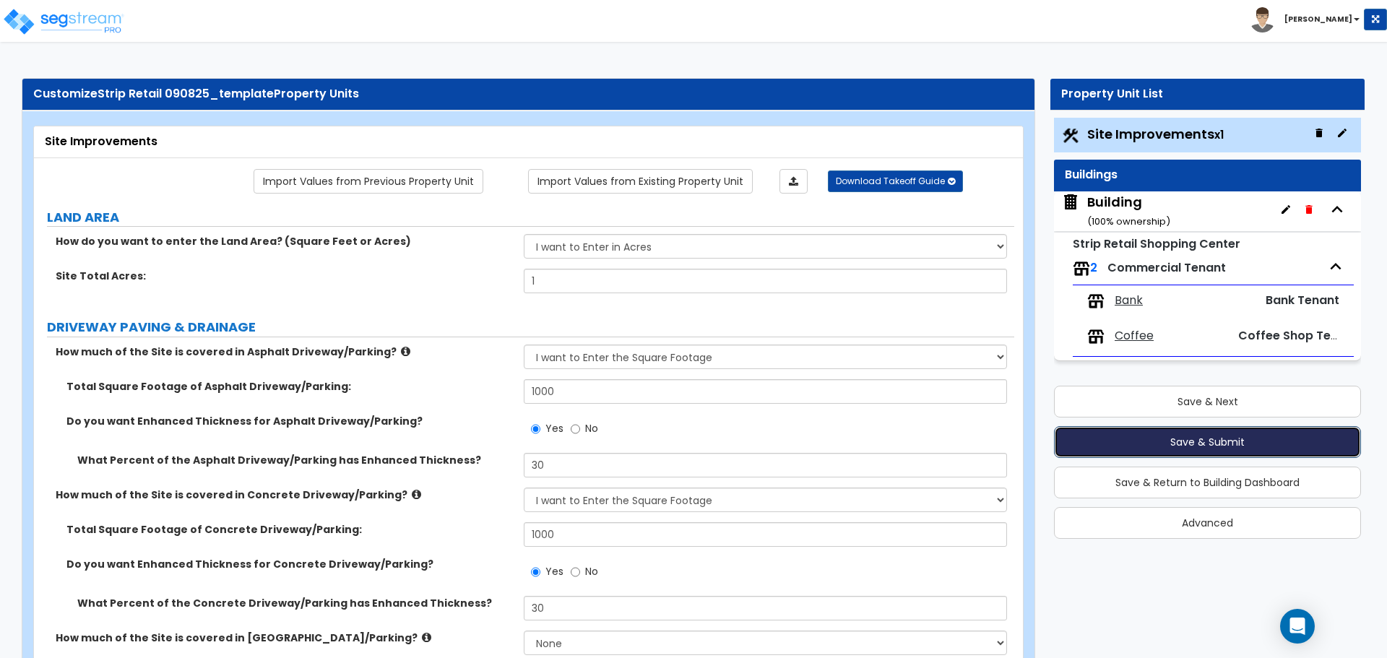
click at [1115, 439] on button "Save & Submit" at bounding box center [1207, 442] width 307 height 32
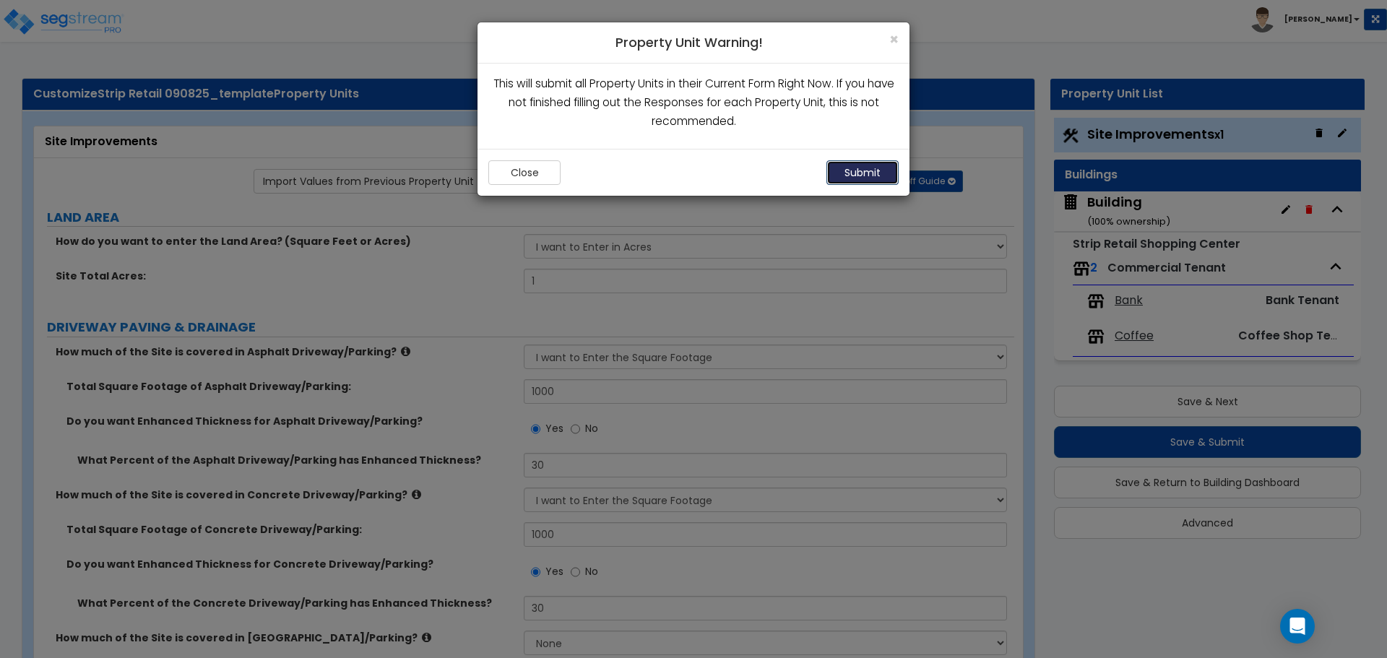
click at [876, 168] on button "Submit" at bounding box center [863, 172] width 72 height 25
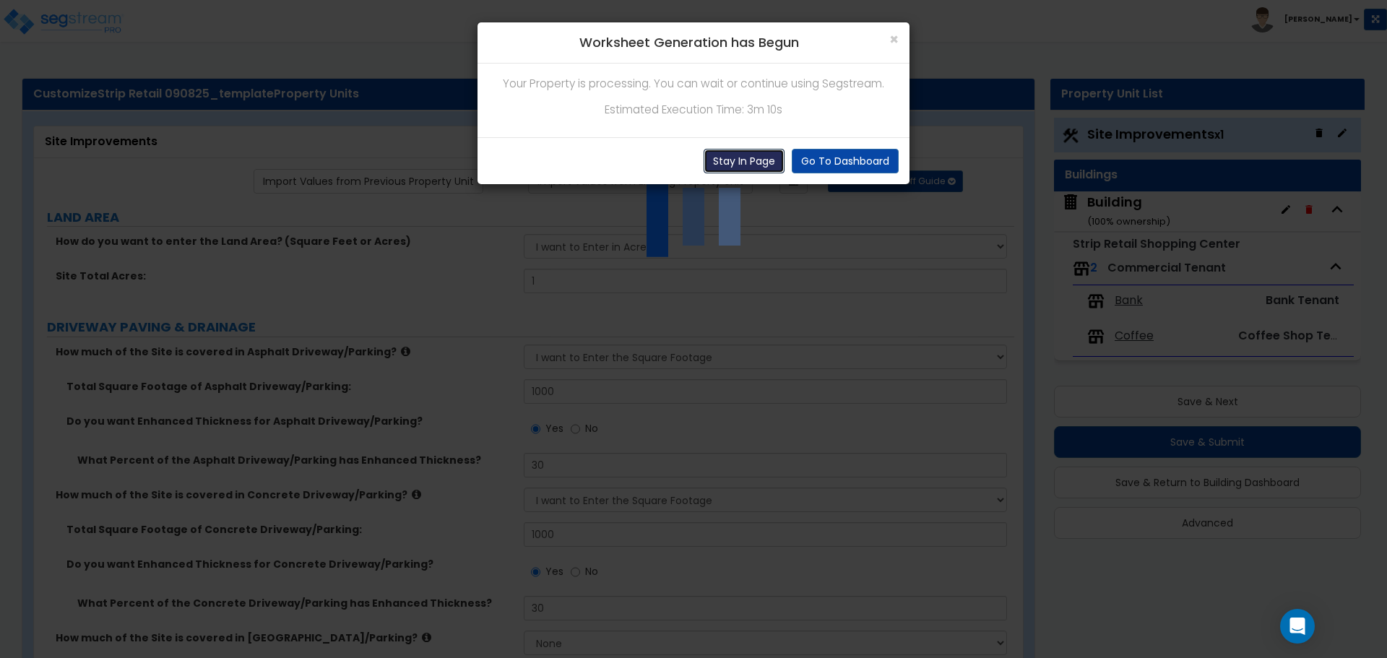
click at [746, 152] on button "Stay In Page" at bounding box center [744, 161] width 81 height 25
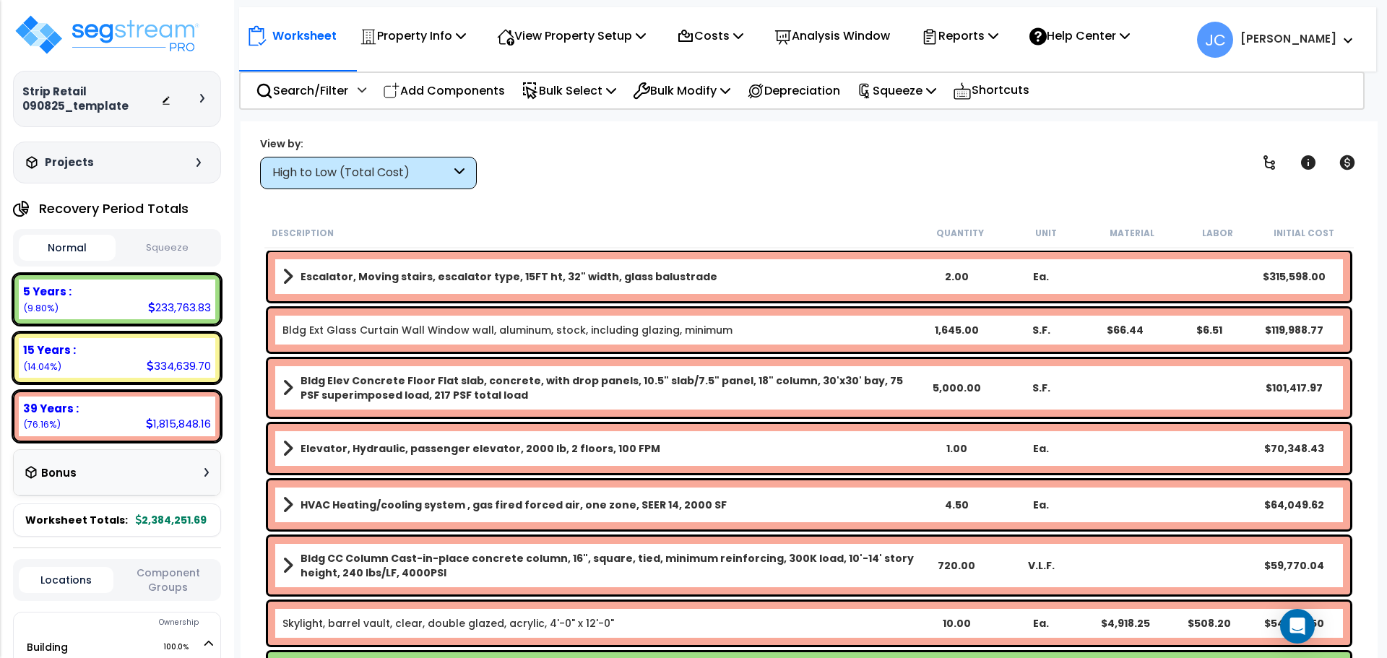
click at [453, 164] on div "High to Low (Total Cost)" at bounding box center [368, 173] width 217 height 33
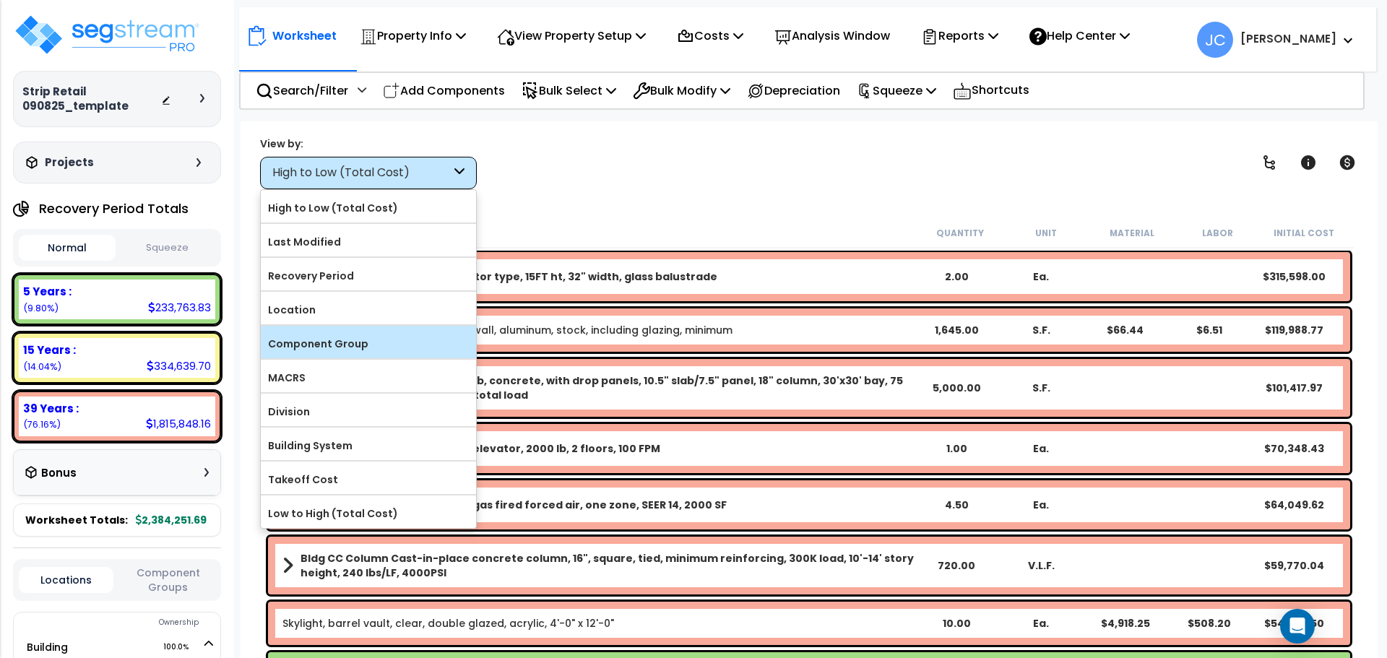
click at [381, 338] on label "Component Group" at bounding box center [368, 344] width 215 height 22
click at [0, 0] on input "Component Group" at bounding box center [0, 0] width 0 height 0
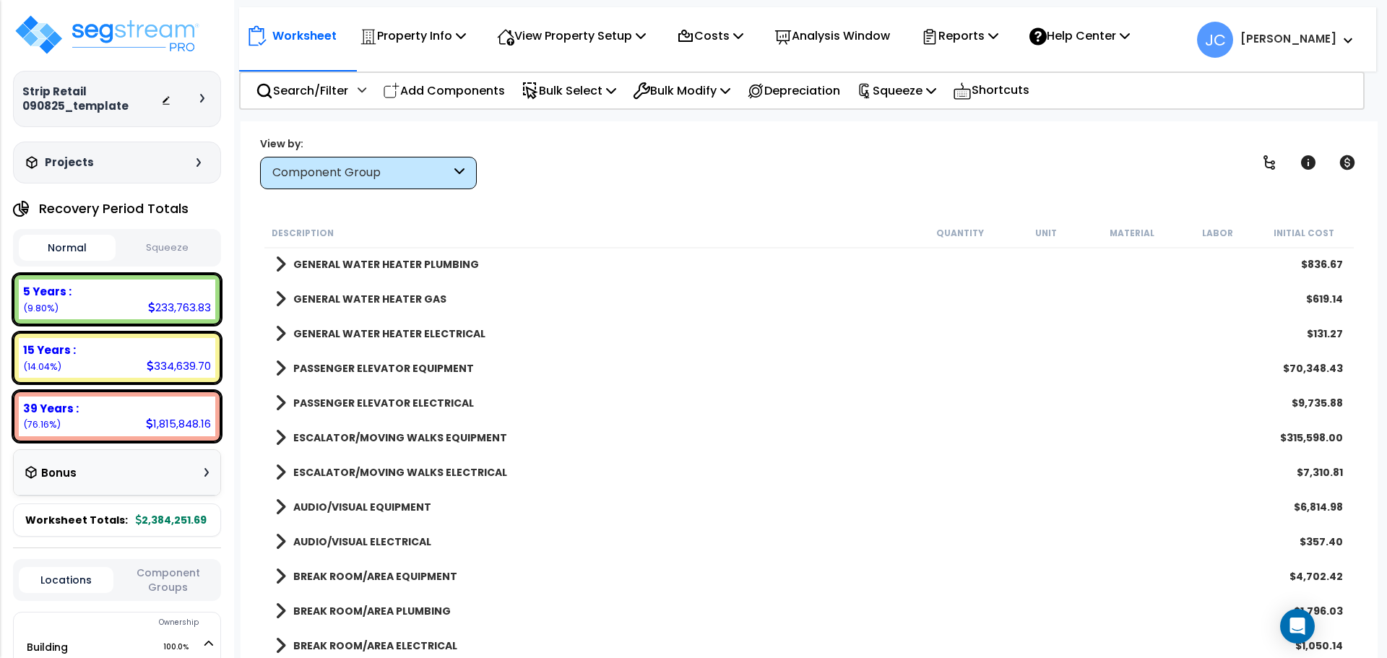
scroll to position [1954, 0]
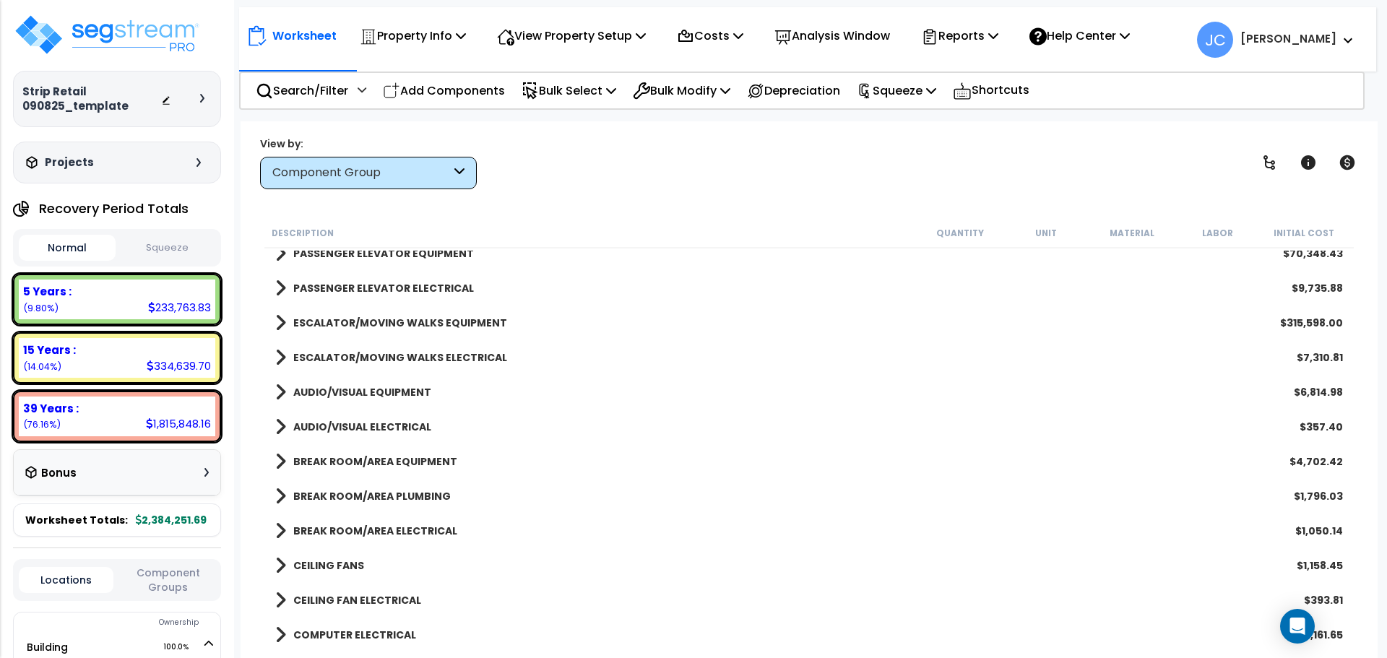
click at [413, 290] on b "PASSENGER ELEVATOR ELECTRICAL" at bounding box center [383, 288] width 181 height 14
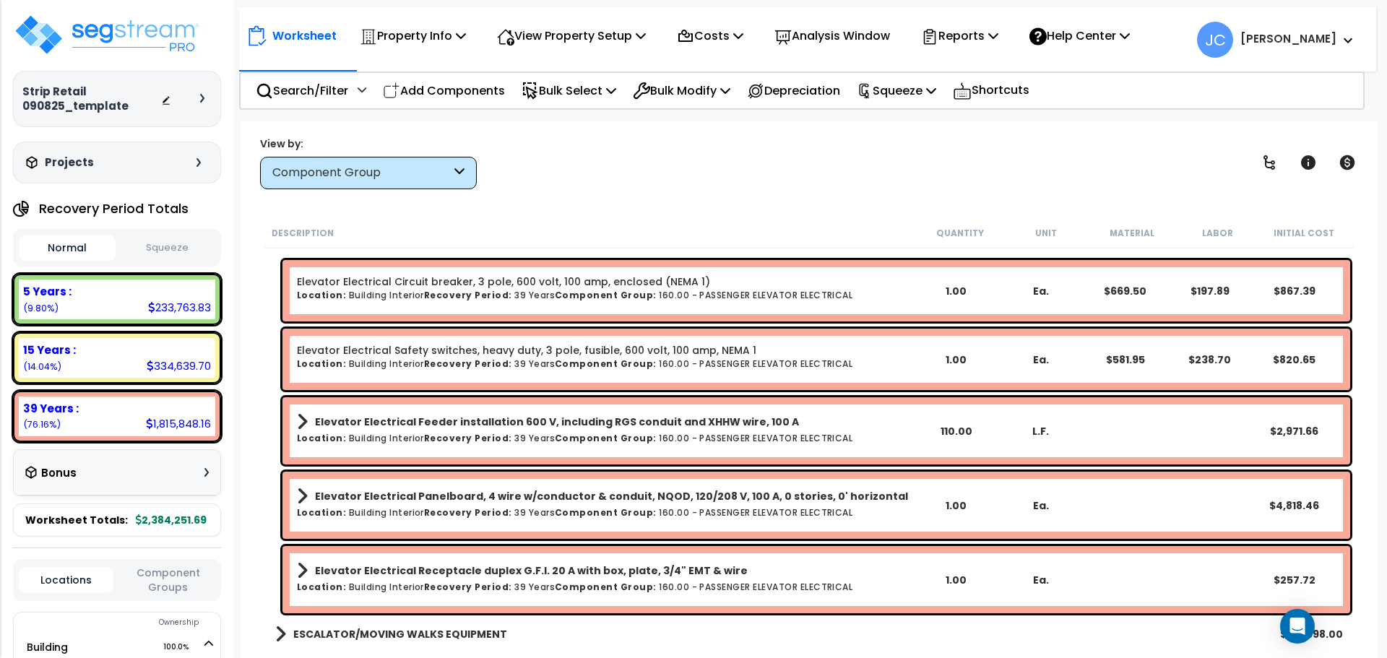
scroll to position [1991, 0]
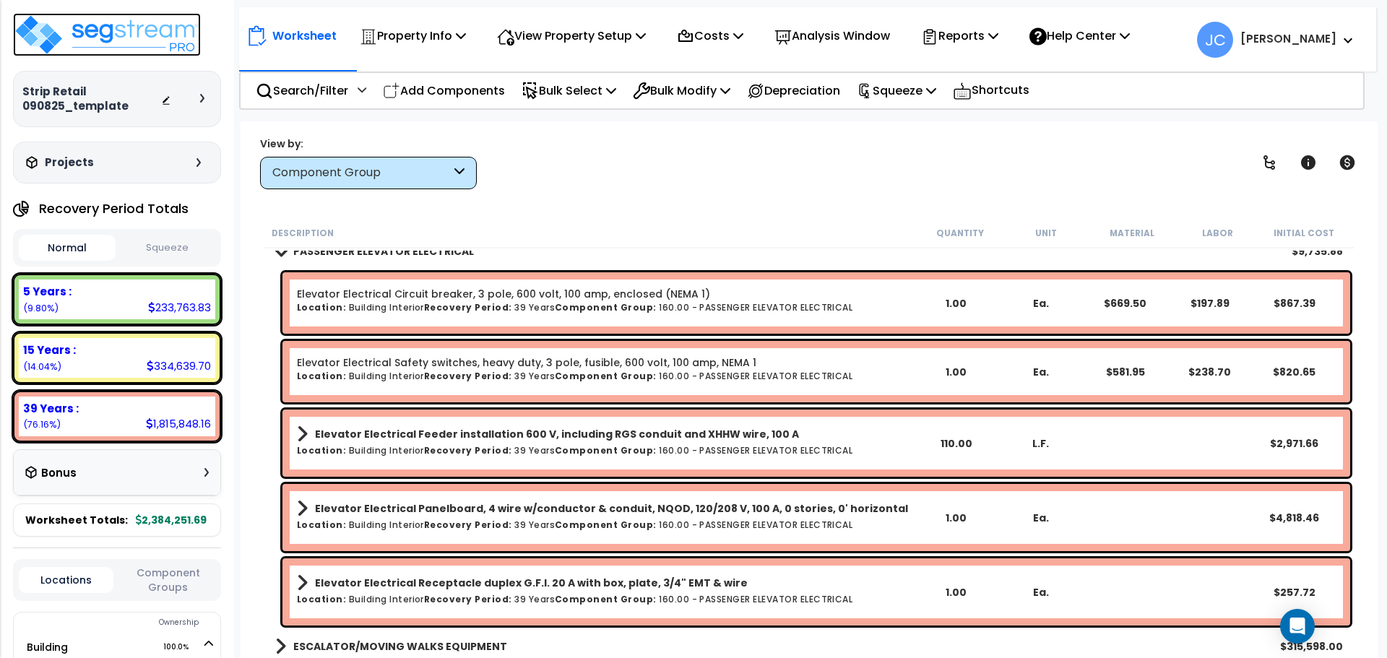
click at [197, 38] on img at bounding box center [107, 34] width 188 height 43
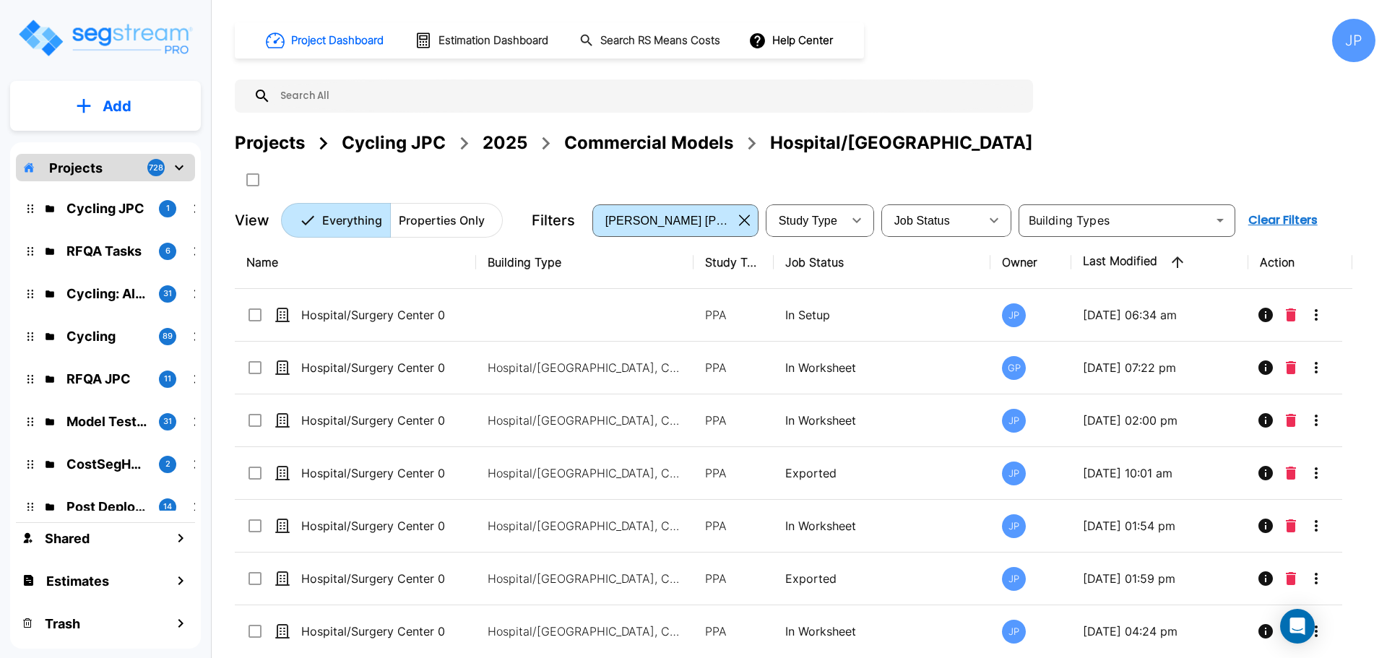
click at [1135, 110] on div "Project Dashboard Estimation Dashboard Search RS Means Costs Help Center JP Pro…" at bounding box center [805, 128] width 1141 height 219
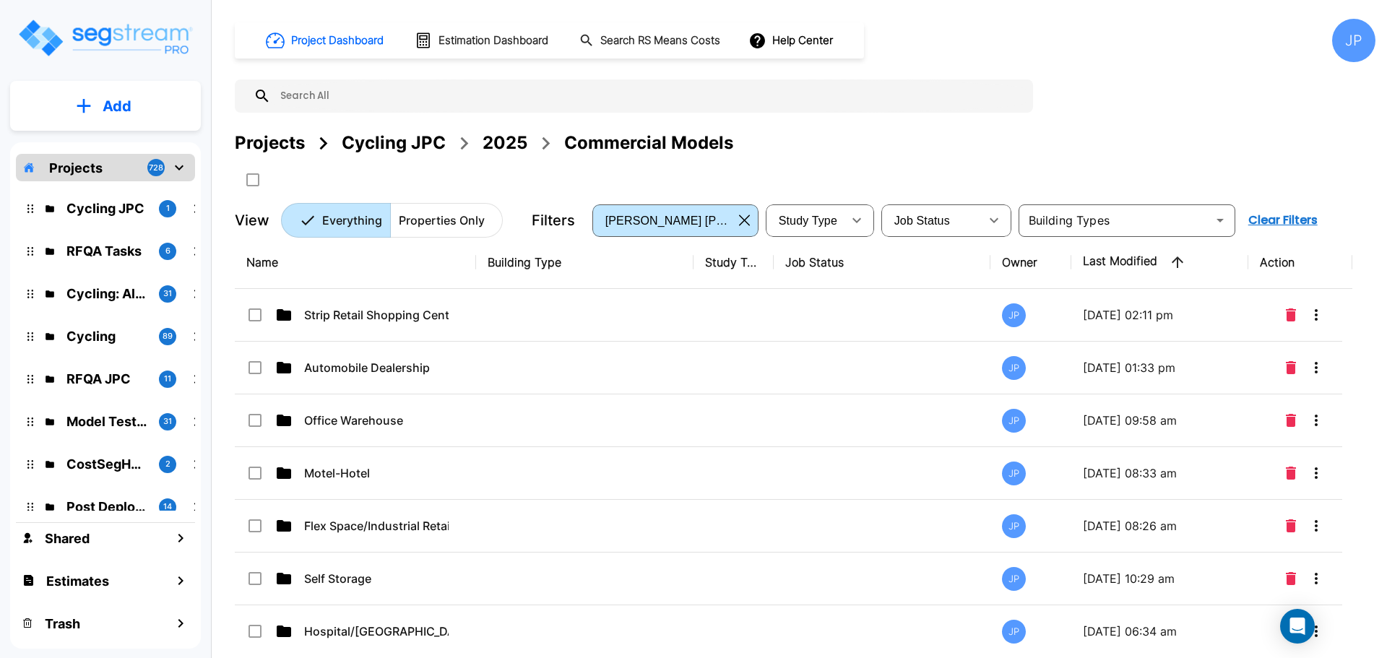
click at [495, 142] on div "2025" at bounding box center [505, 143] width 45 height 26
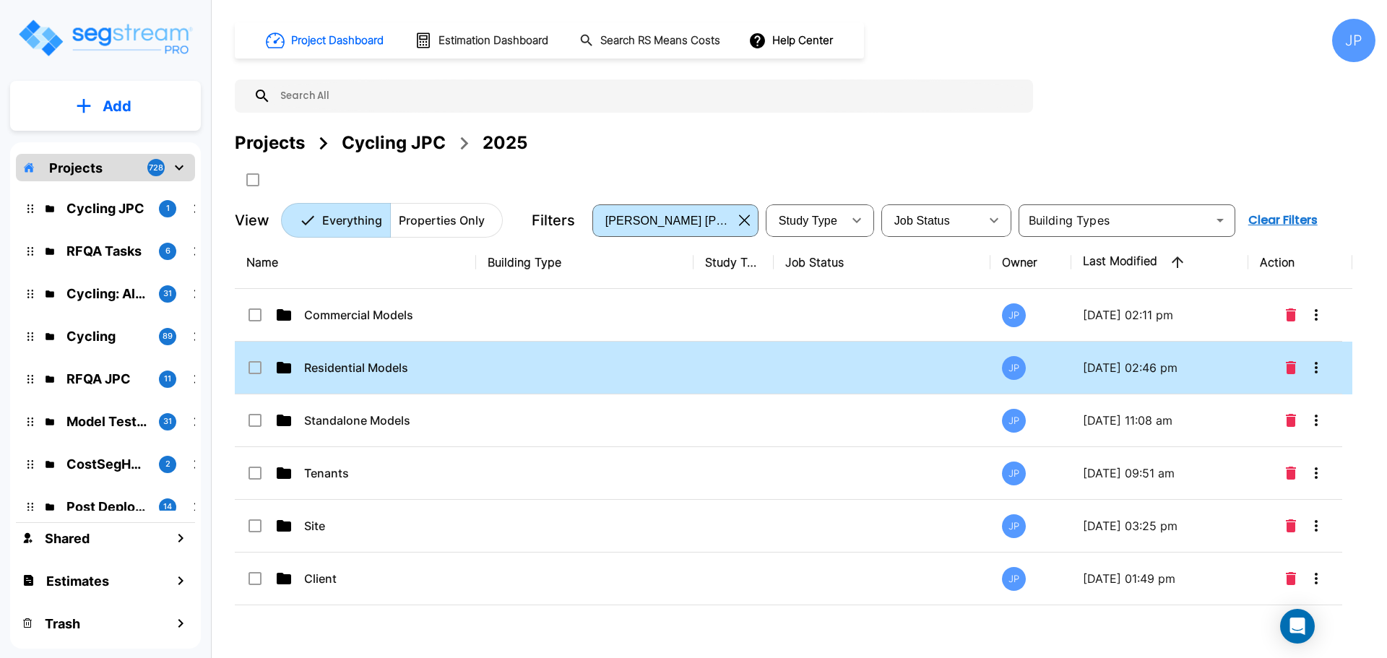
click at [493, 359] on td at bounding box center [584, 368] width 217 height 53
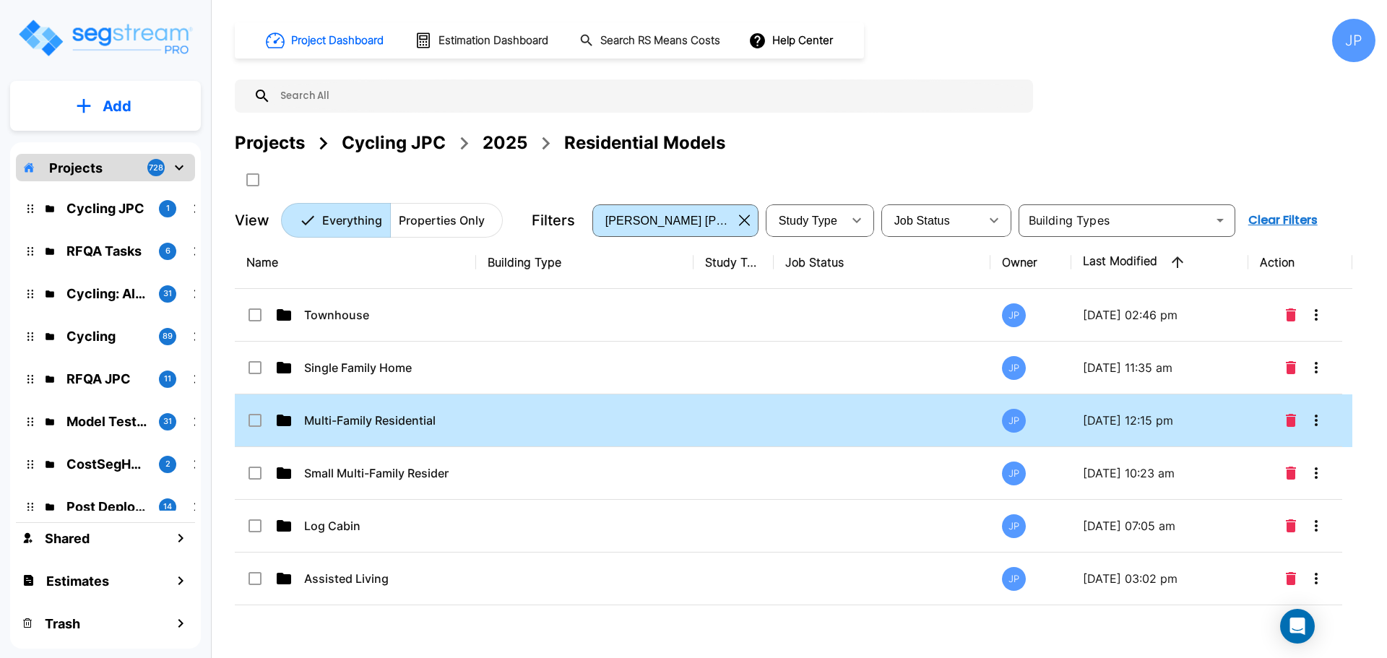
click at [546, 426] on td at bounding box center [584, 421] width 217 height 53
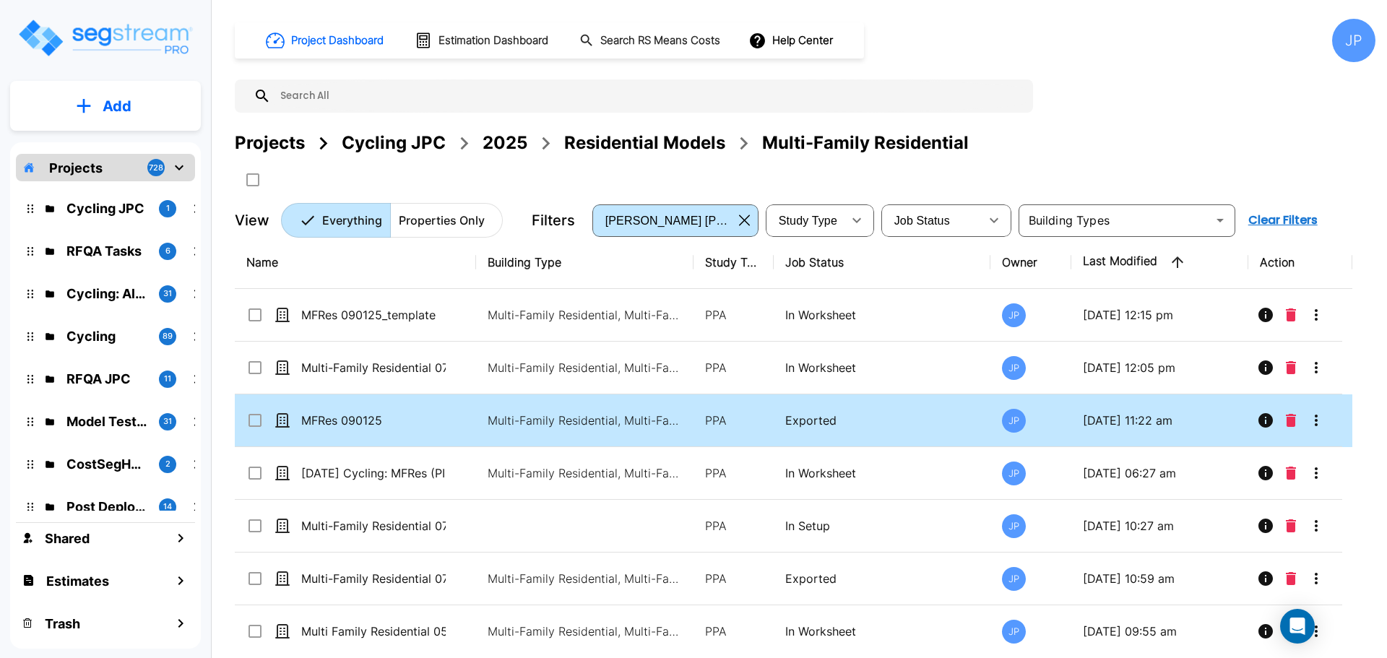
click at [355, 416] on p "MFRes 090125" at bounding box center [373, 420] width 145 height 17
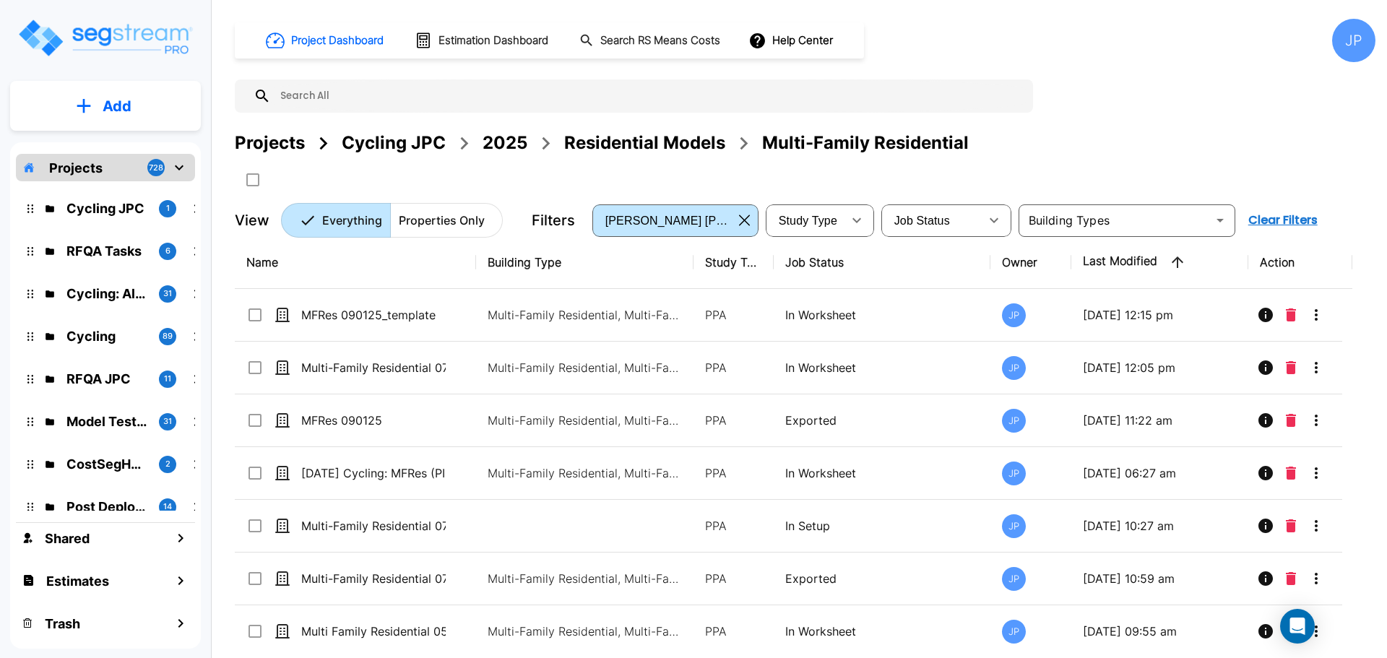
click at [553, 432] on td "Multi-Family Residential, Multi-Family Residential Site" at bounding box center [584, 421] width 217 height 53
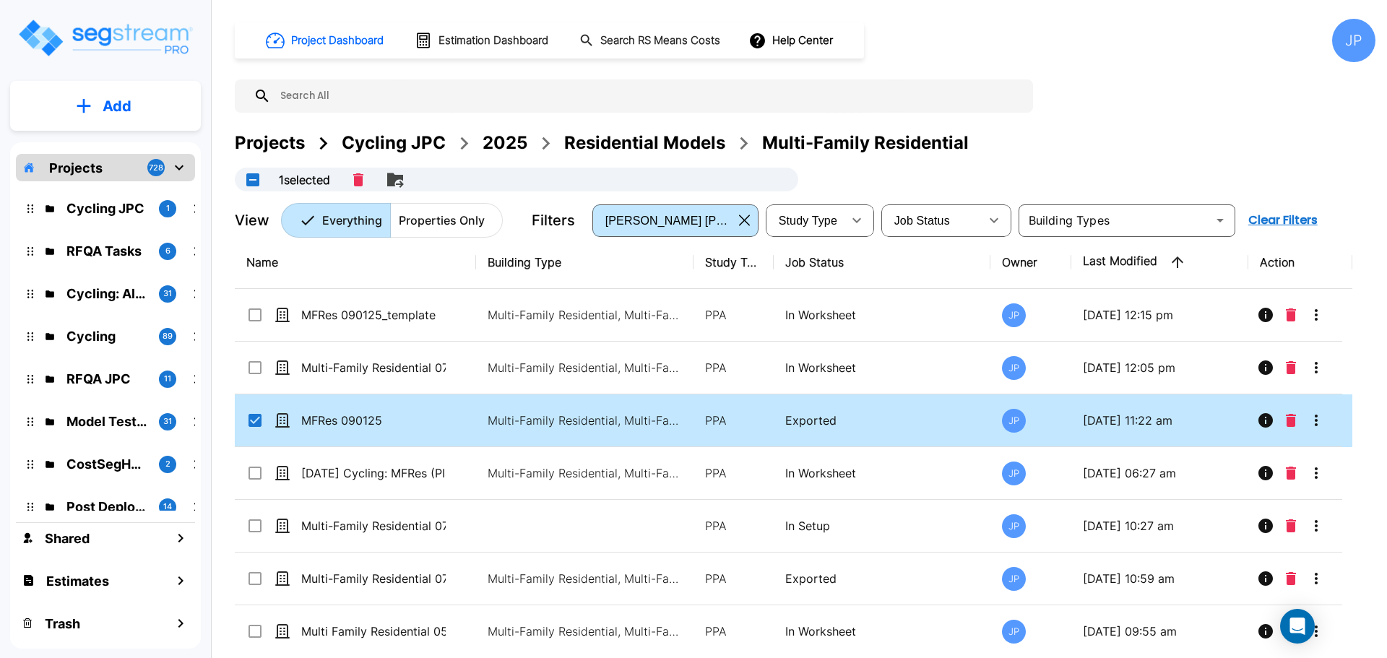
checkbox input "true"
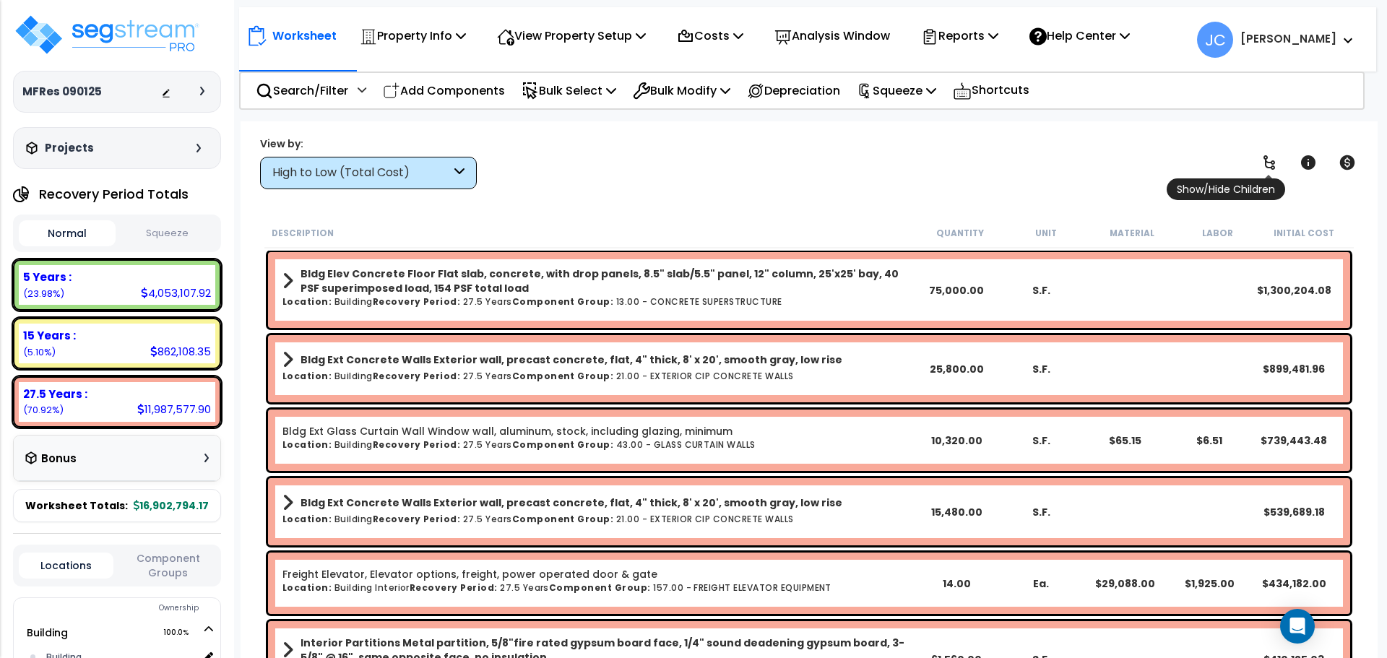
click at [1267, 150] on link at bounding box center [1270, 163] width 32 height 32
click at [1267, 157] on icon at bounding box center [1269, 162] width 17 height 17
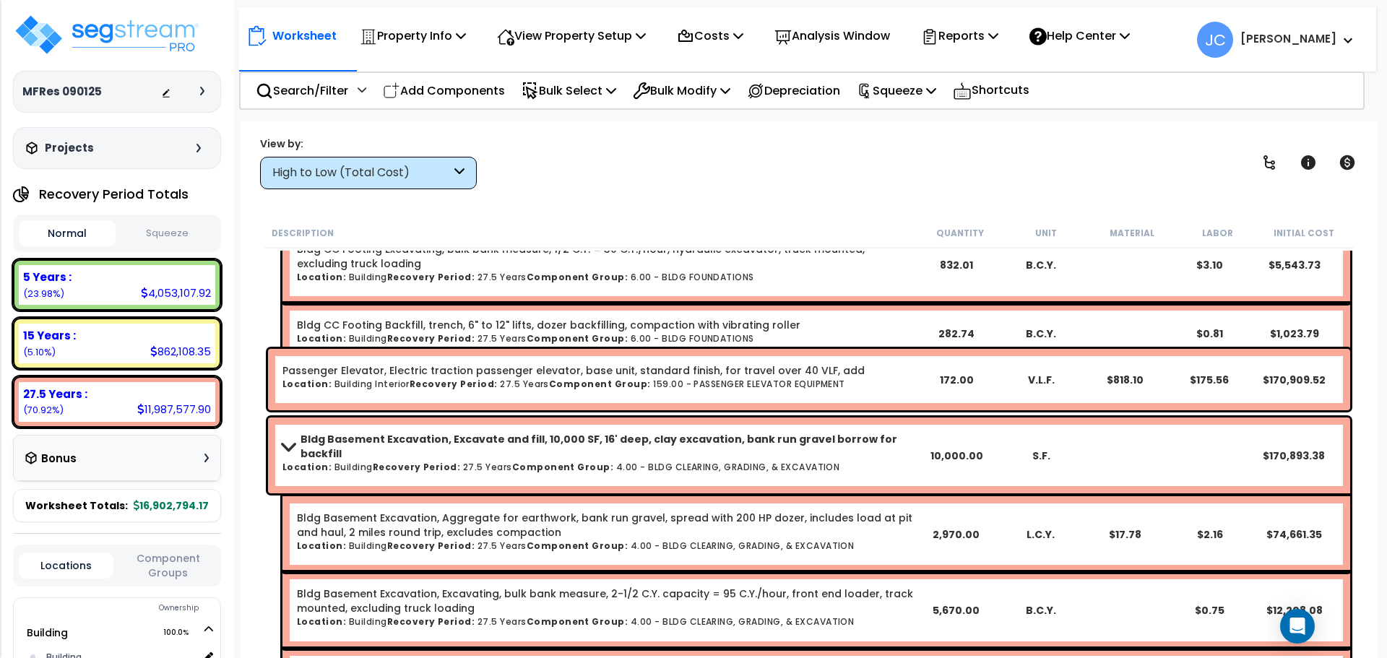
scroll to position [6702, 0]
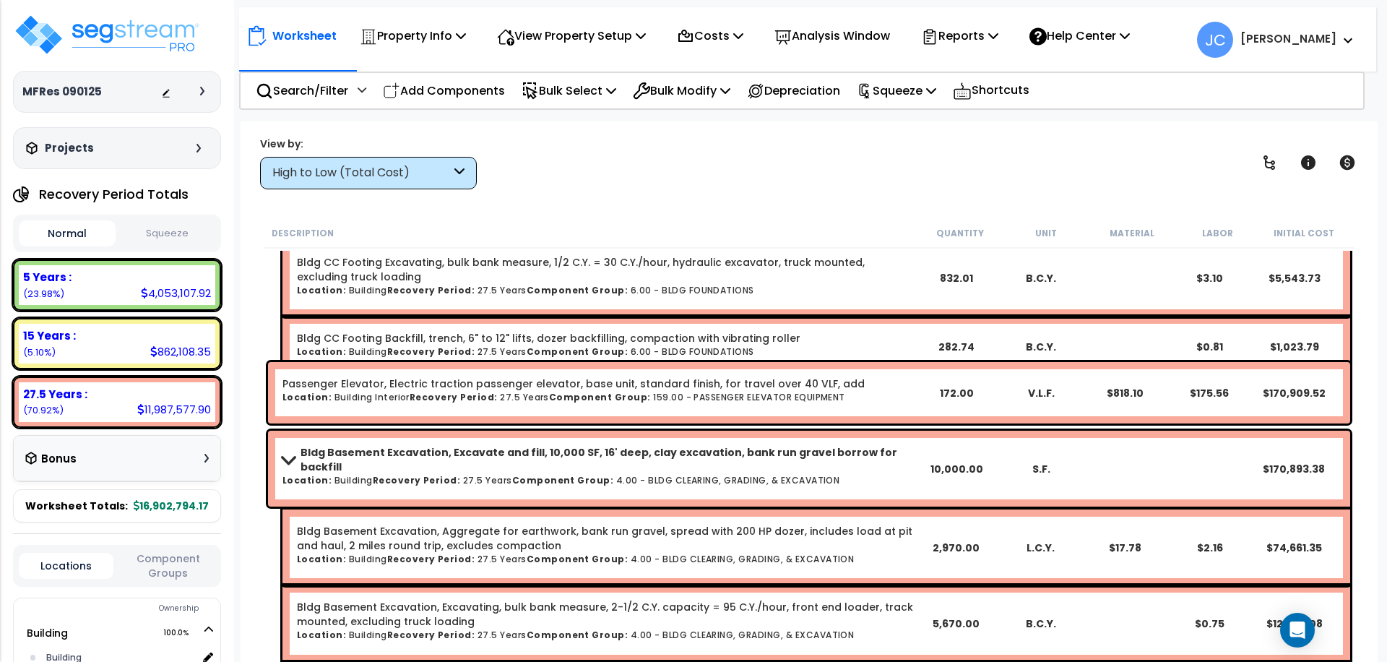
click at [1323, 34] on b "[PERSON_NAME]" at bounding box center [1289, 38] width 96 height 15
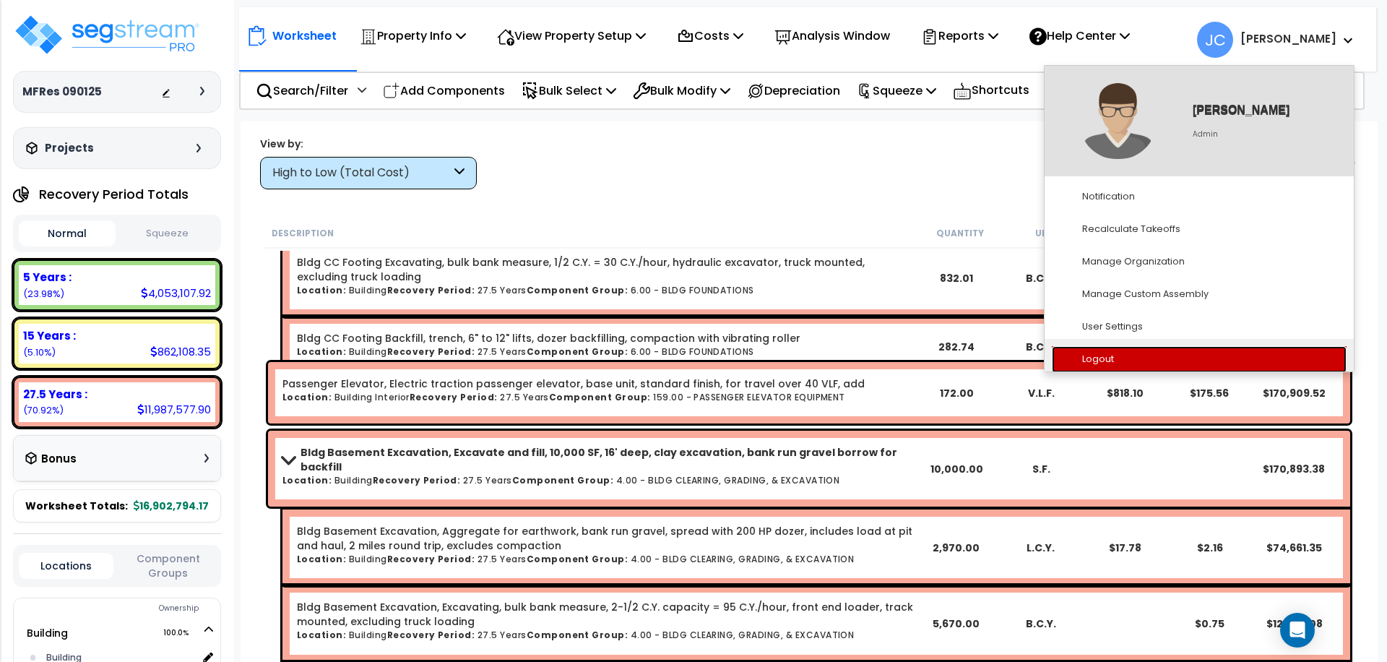
click at [1123, 359] on link "Logout" at bounding box center [1199, 359] width 295 height 27
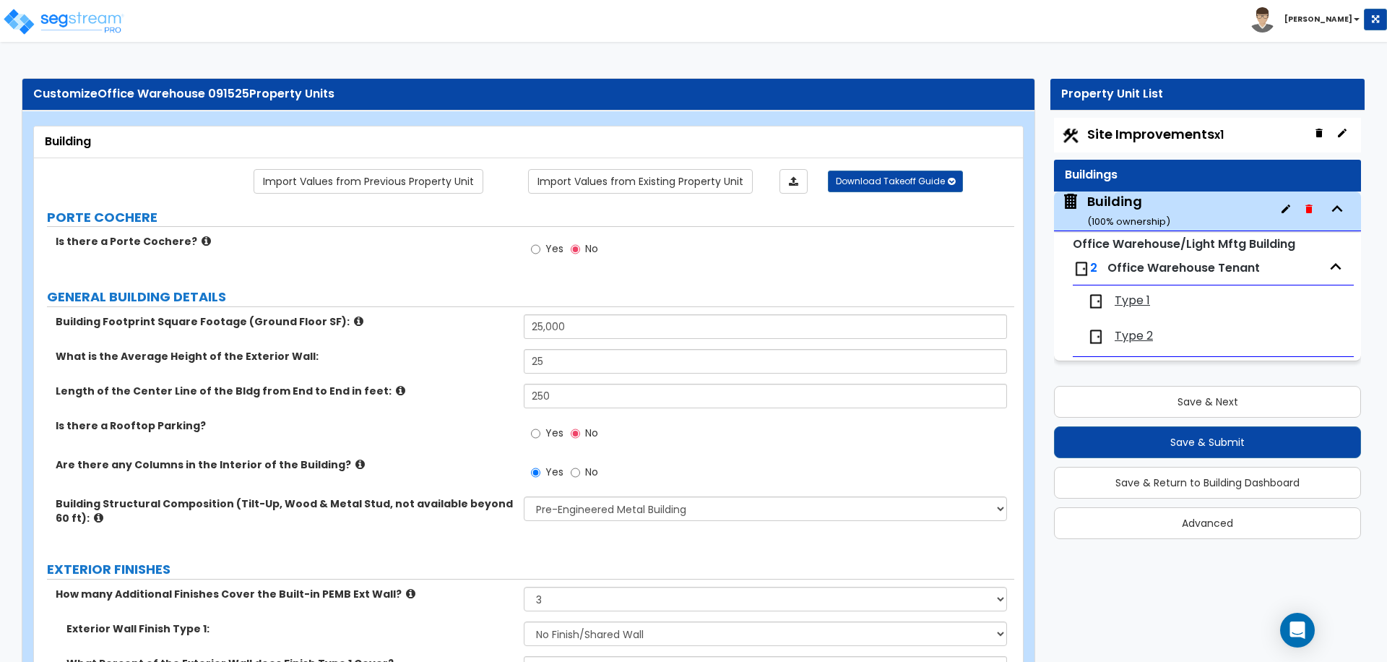
select select "1"
select select "3"
select select "1"
select select "8"
select select "7"
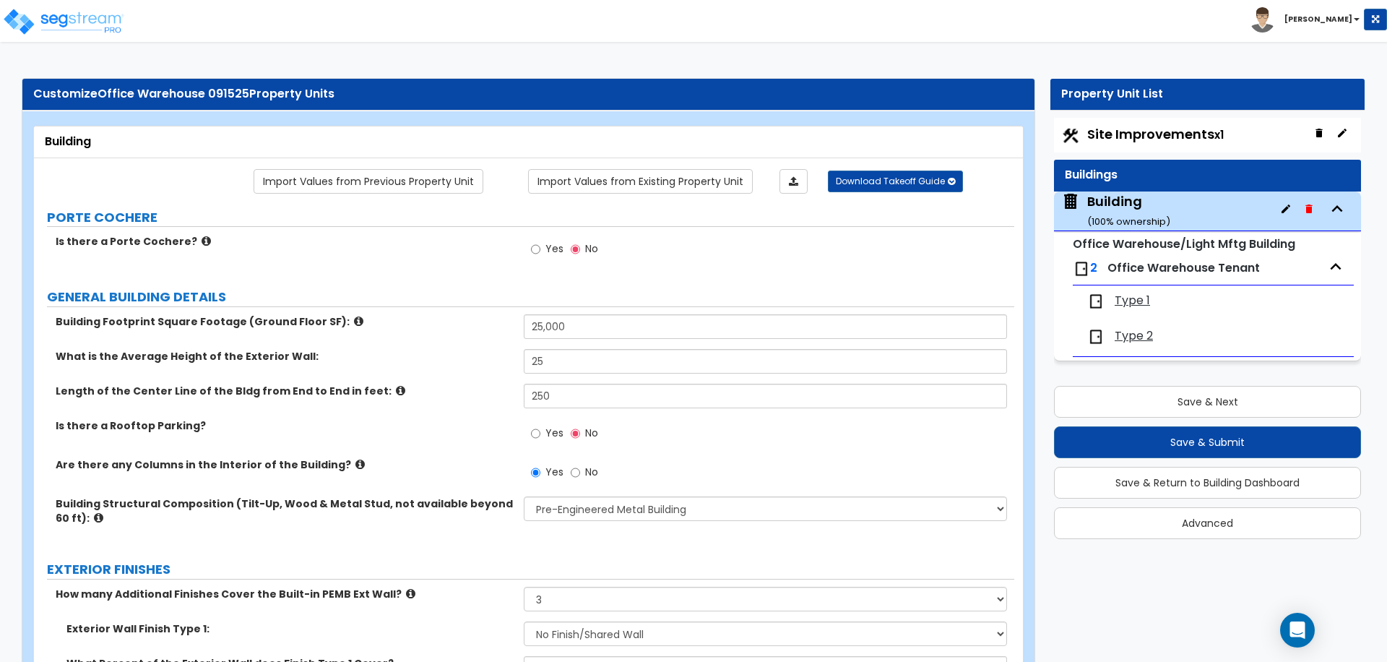
select select "3"
select select "2"
select select "4"
select select "1"
select select "3"
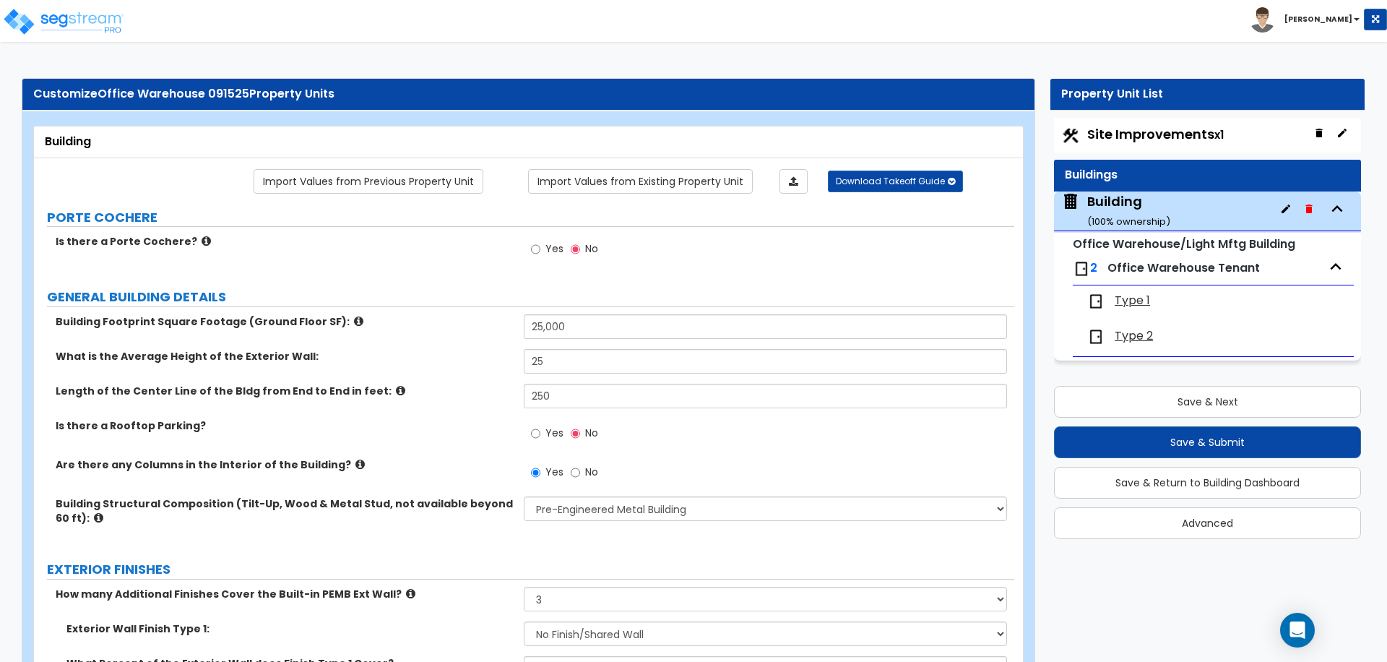
scroll to position [1681, 0]
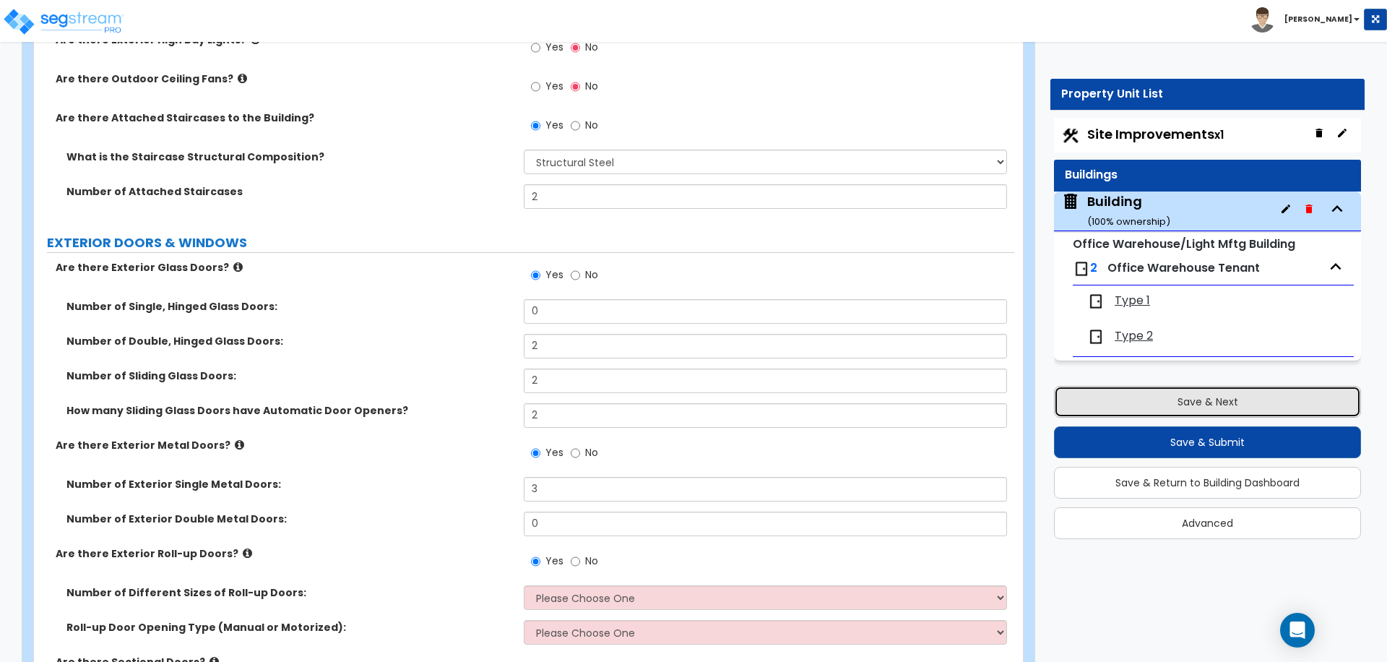
click at [1197, 397] on button "Save & Next" at bounding box center [1207, 402] width 307 height 32
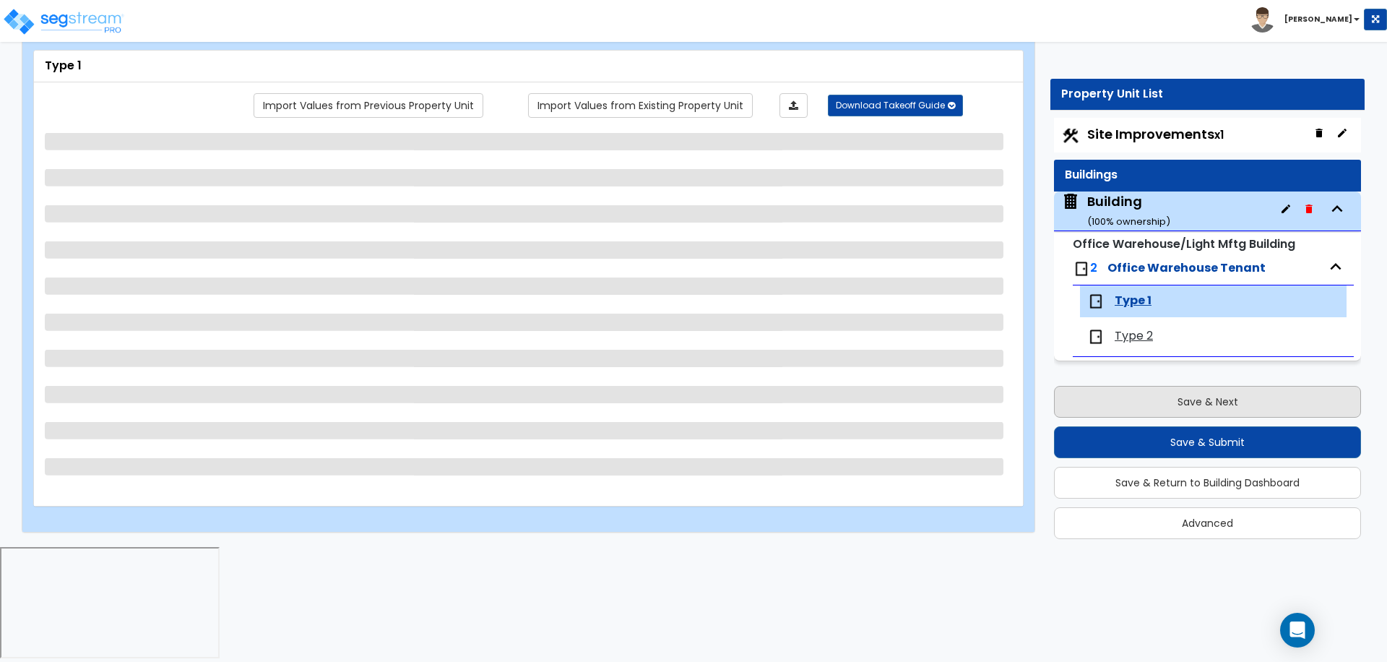
scroll to position [0, 0]
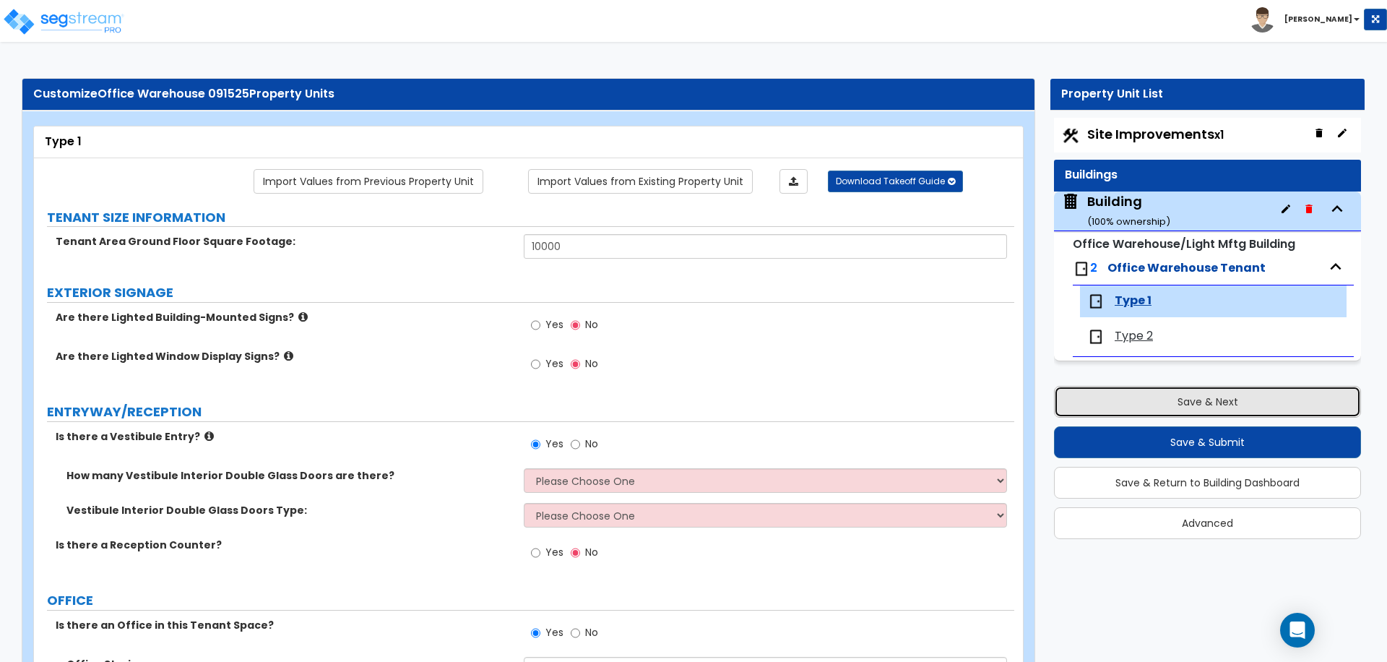
click at [1186, 397] on button "Save & Next" at bounding box center [1207, 402] width 307 height 32
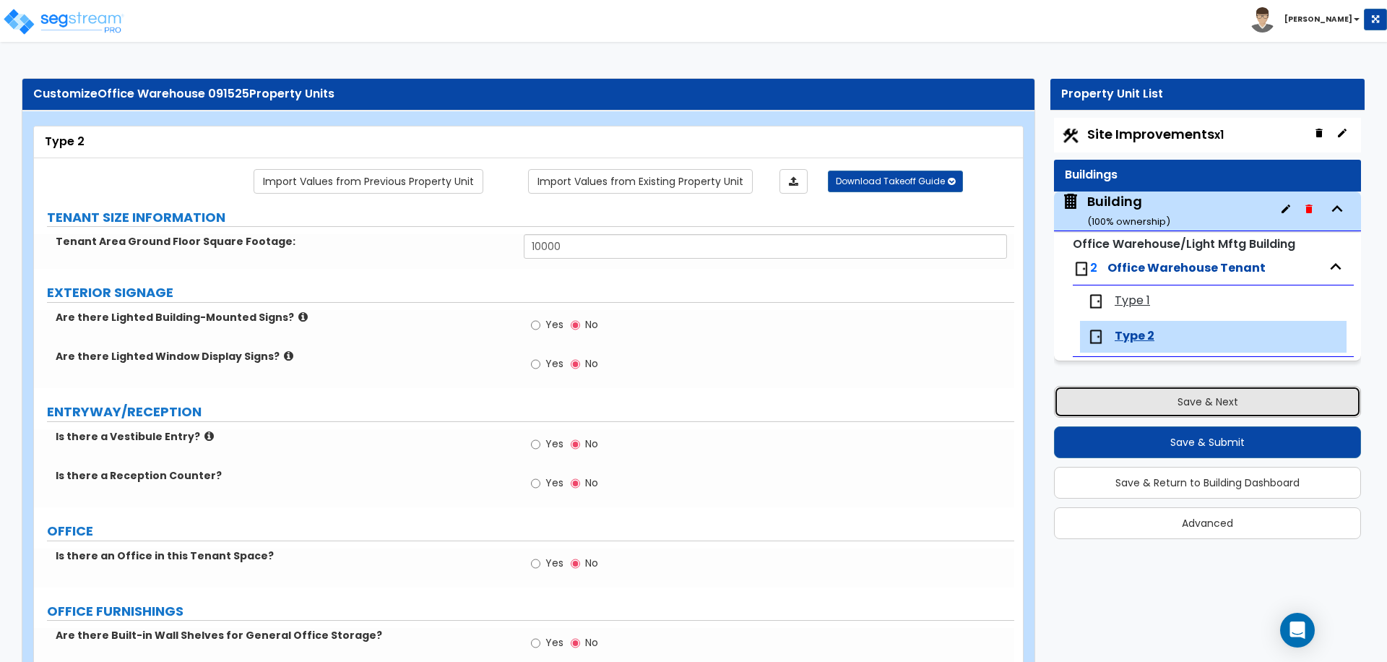
click at [1178, 397] on button "Save & Next" at bounding box center [1207, 402] width 307 height 32
select select "2"
select select "3"
select select "1"
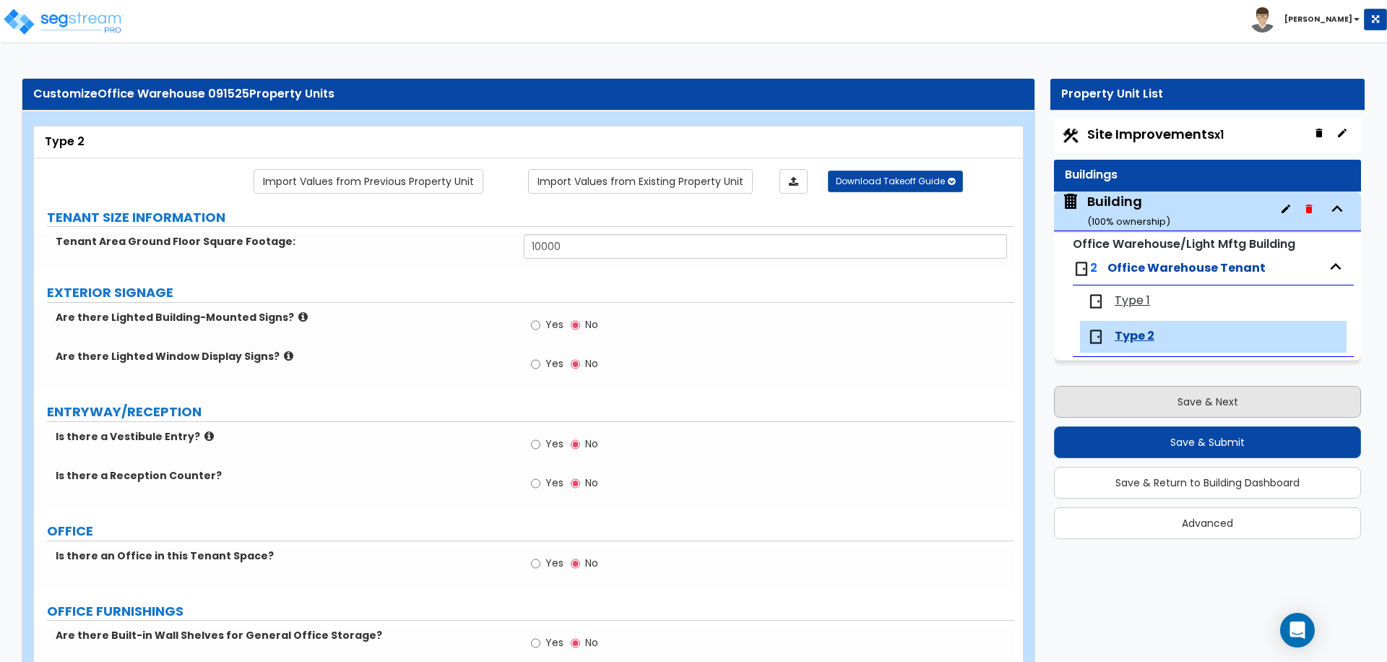
select select "2"
select select "3"
select select "1"
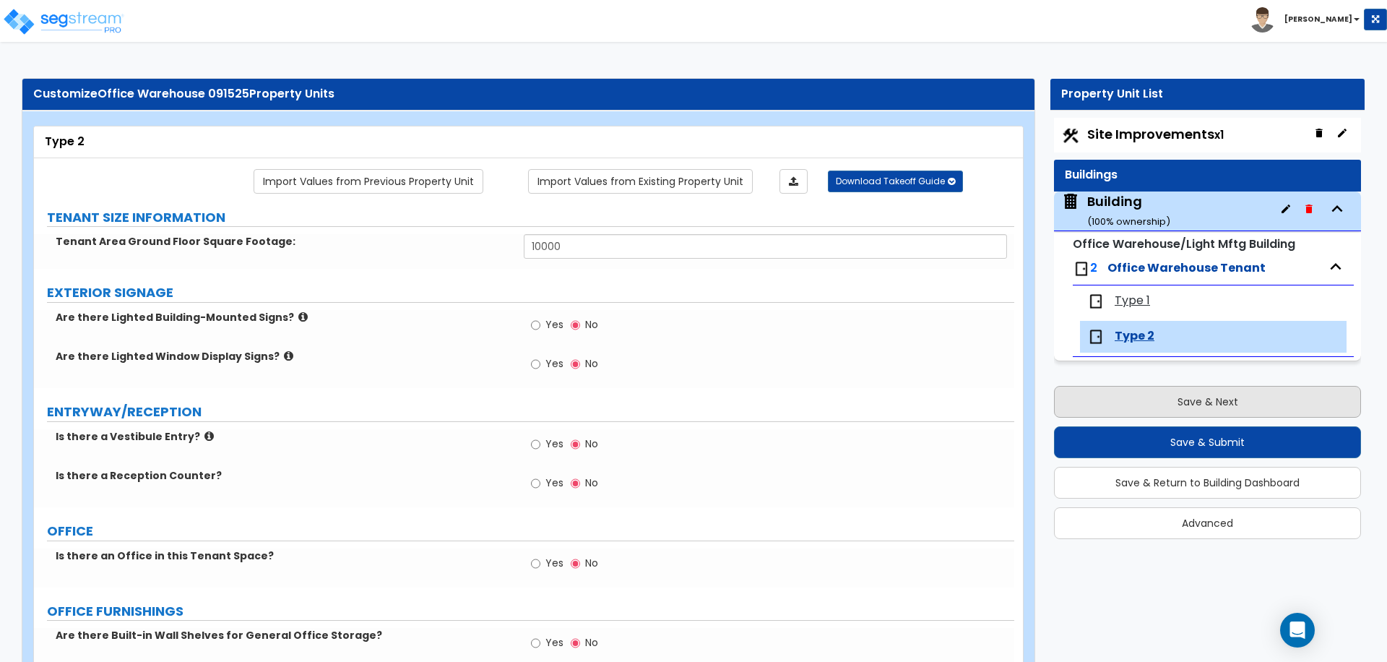
select select "2"
select select "1"
select select "2"
select select "1"
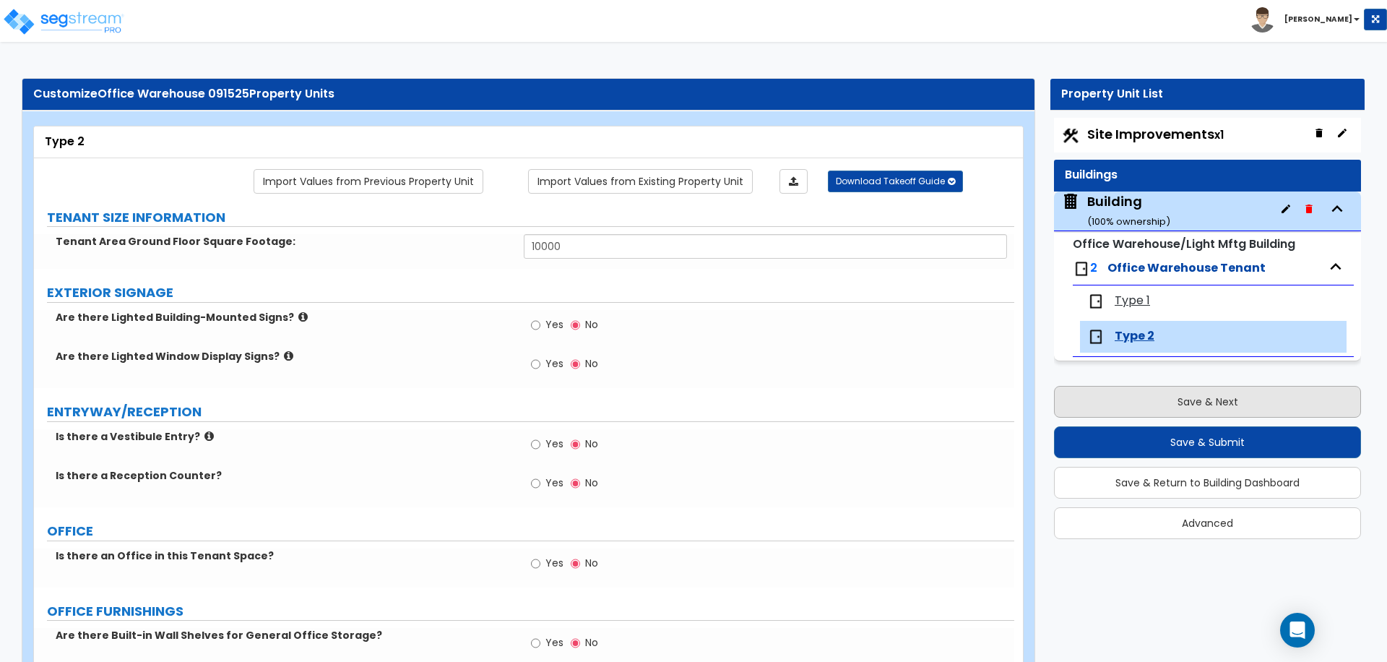
select select "2"
select select "1"
select select "4"
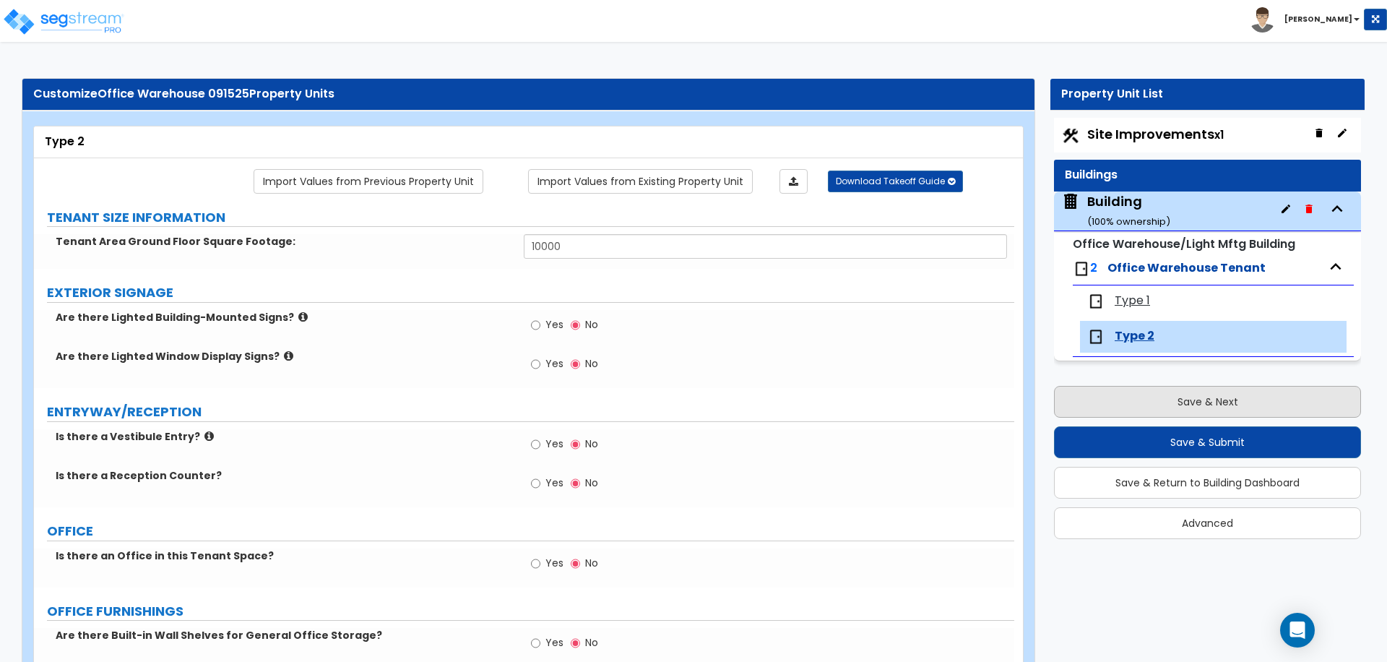
select select "1"
select select "2"
select select "6"
select select "11"
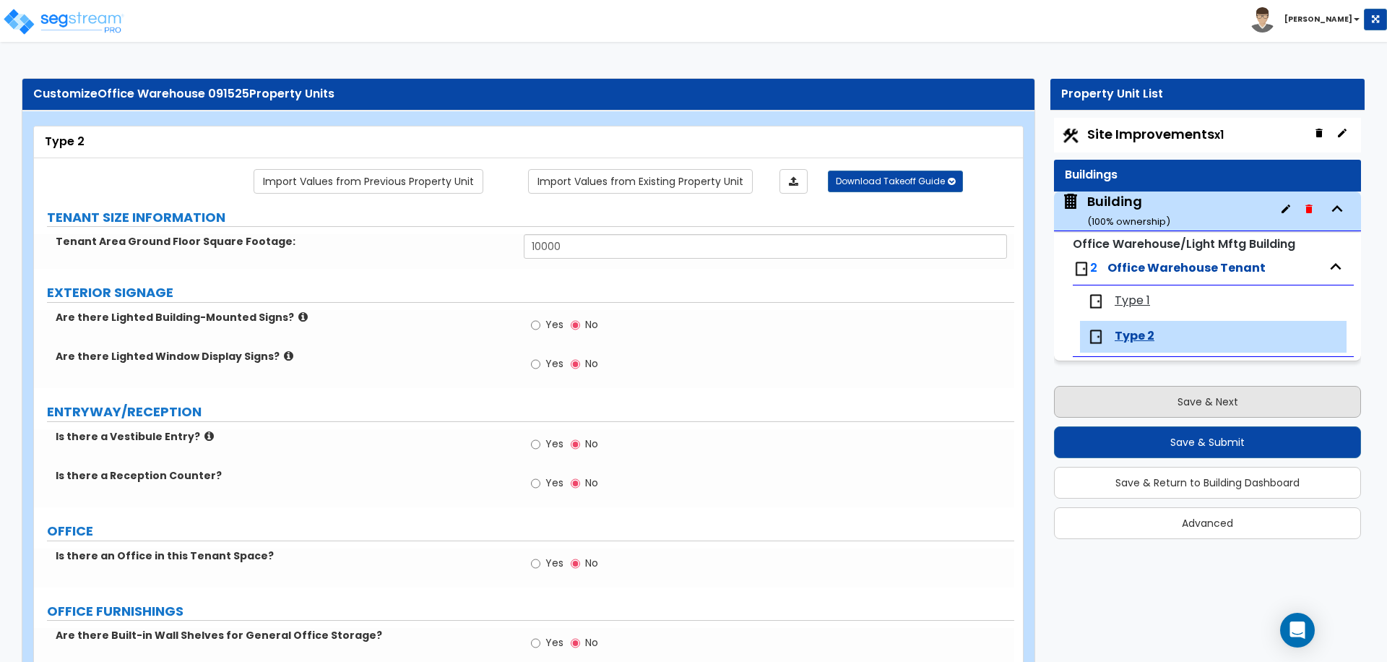
select select "2"
select select "3"
select select "2"
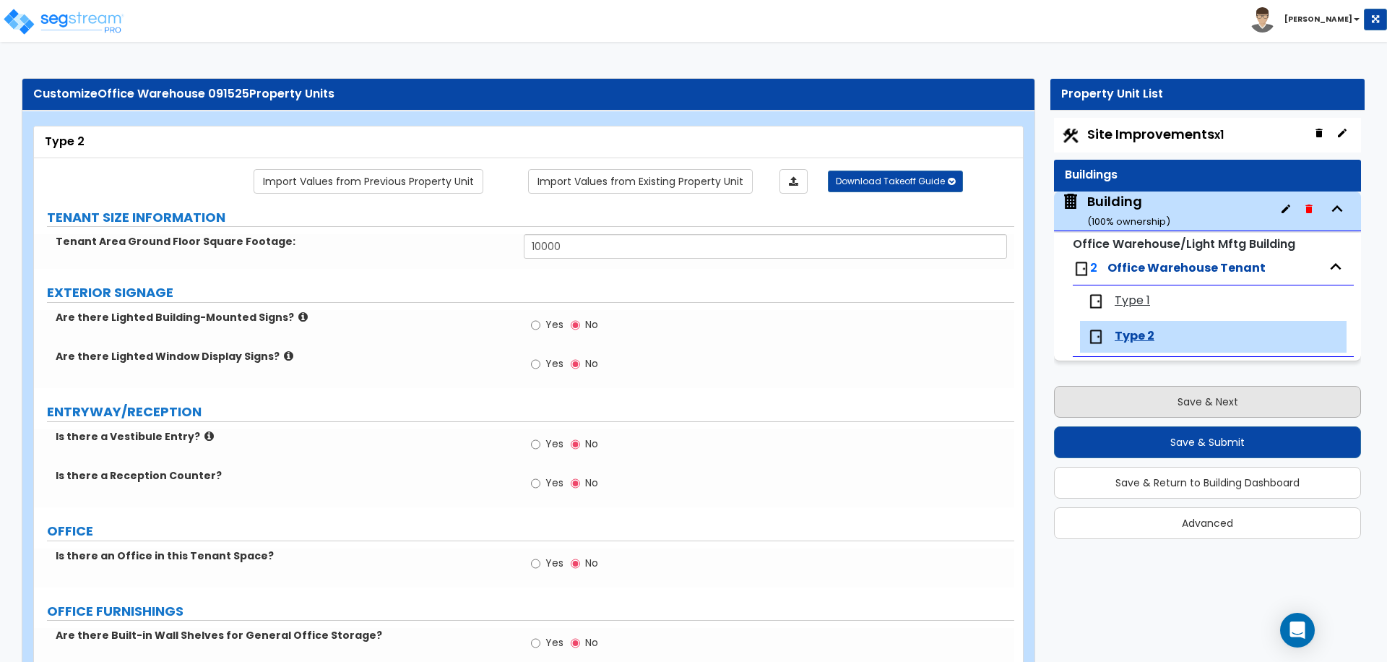
select select "1"
select select "2"
select select "7"
select select "2"
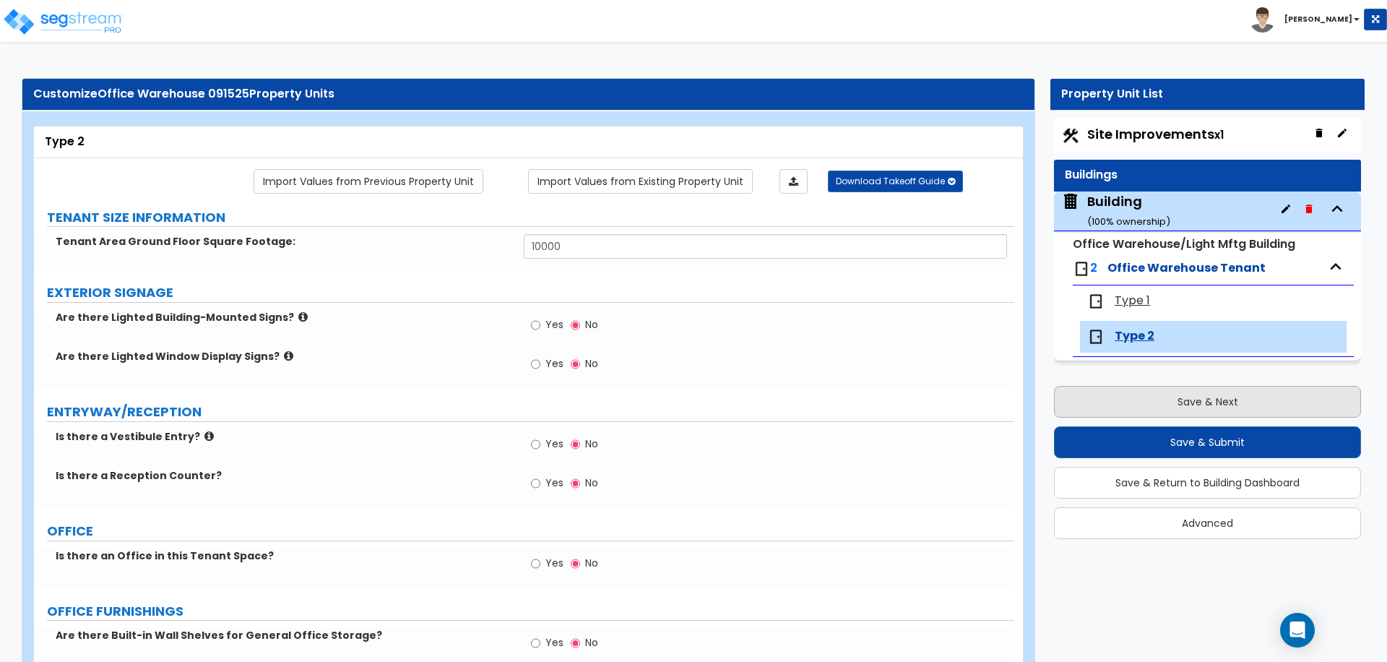
select select "2"
select select "3"
select select "1"
select select "16"
select select "1"
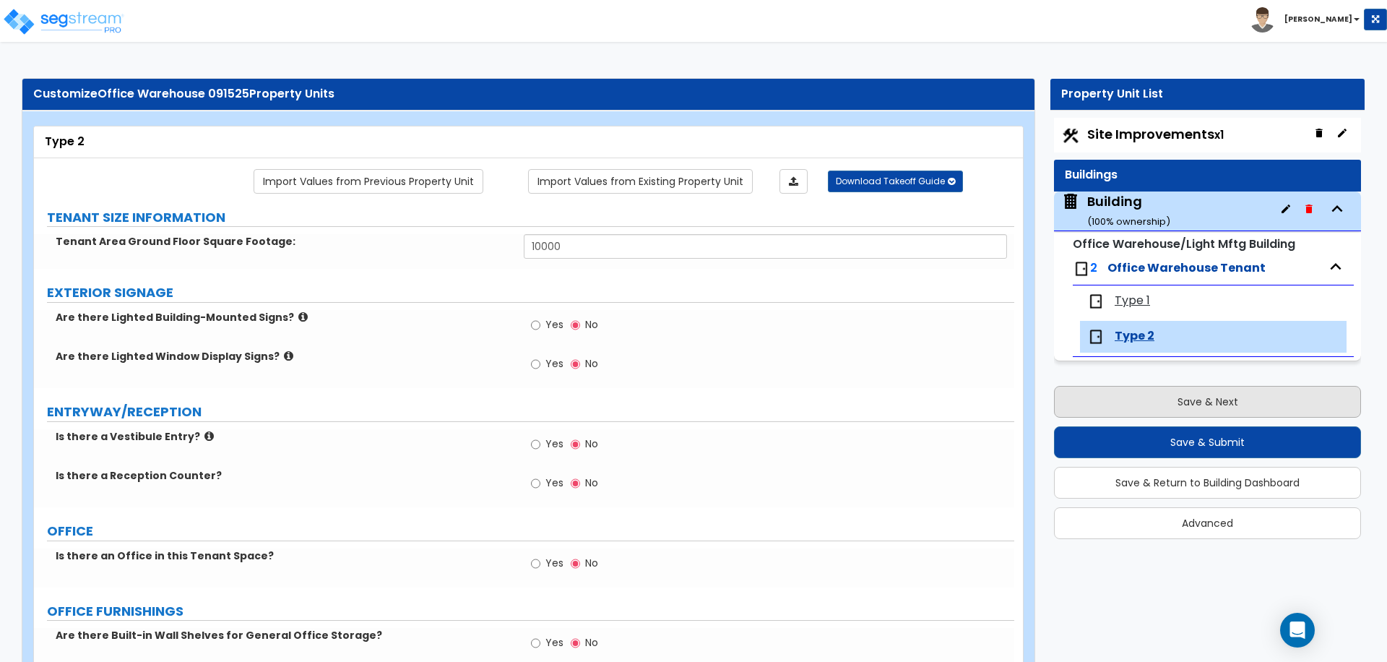
select select "5"
select select "4"
select select "1"
select select "2"
select select "1"
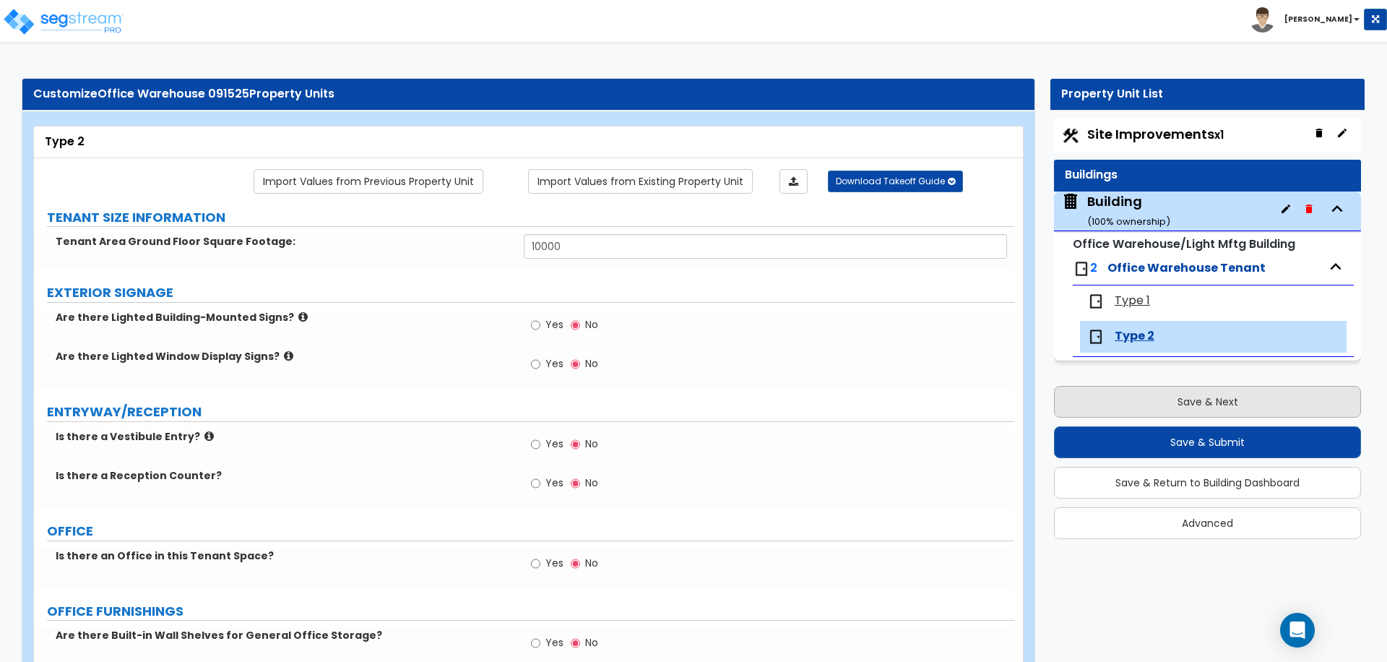
select select "1"
select select "2"
select select "4"
select select "3"
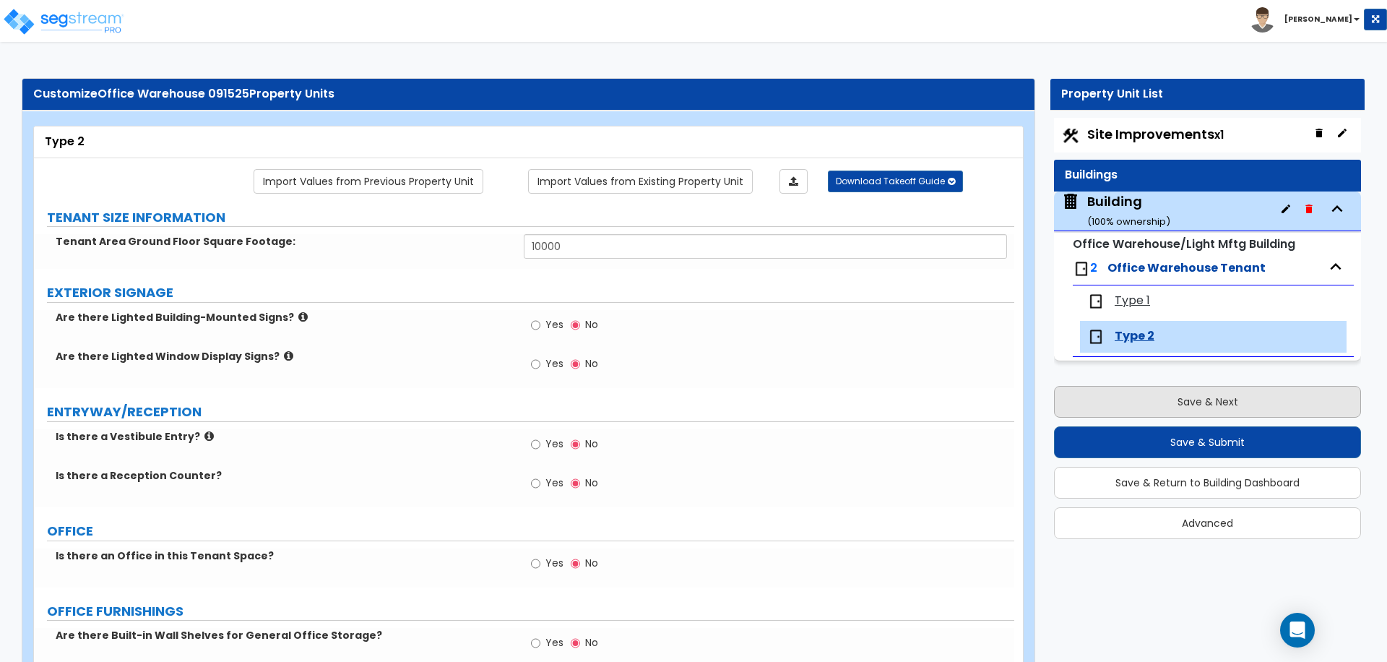
select select "2"
select select "1"
select select "2"
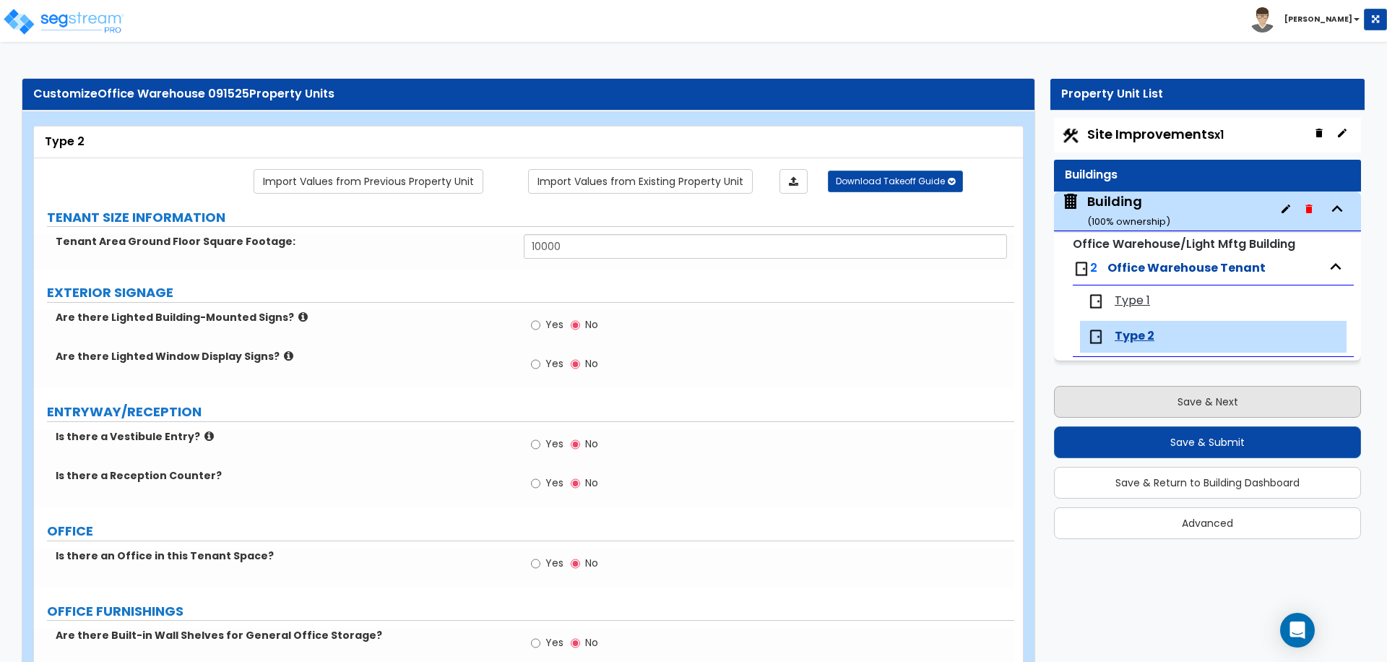
select select "1"
select select "2"
select select "1"
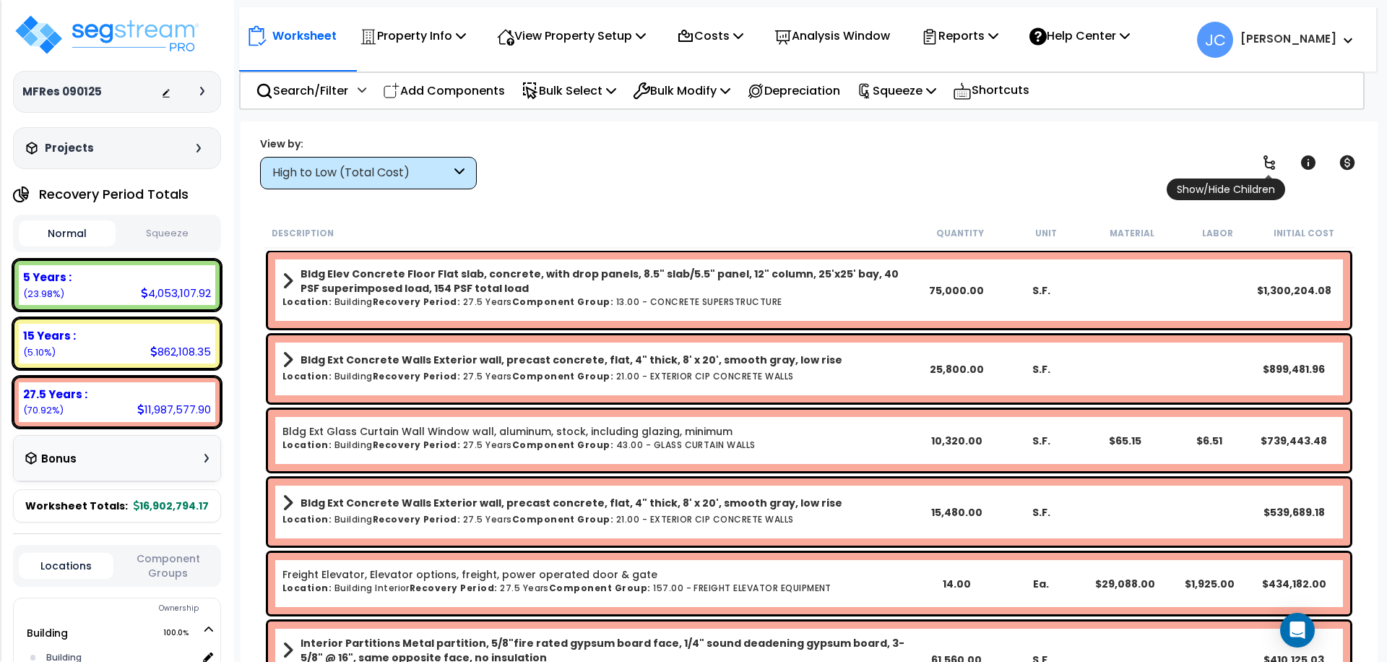
click at [1272, 173] on link at bounding box center [1270, 163] width 32 height 32
click at [1273, 159] on icon at bounding box center [1269, 162] width 17 height 17
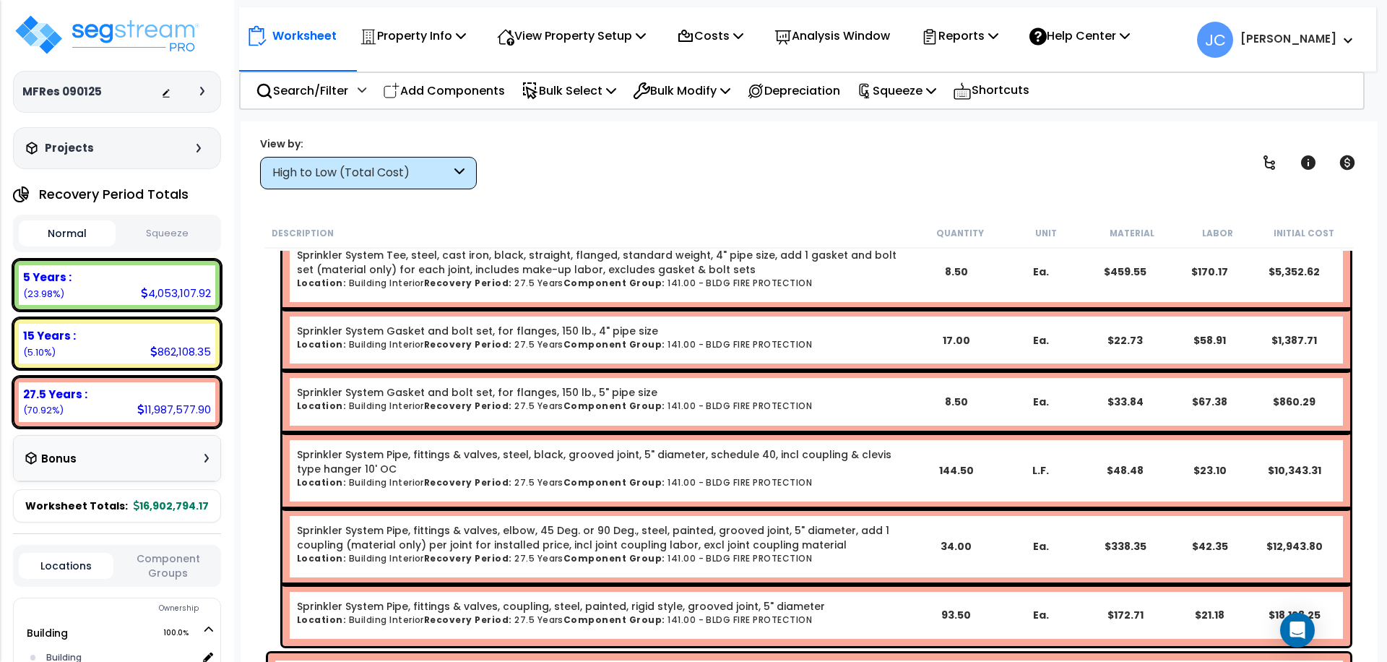
scroll to position [3496, 0]
